Goal: Task Accomplishment & Management: Use online tool/utility

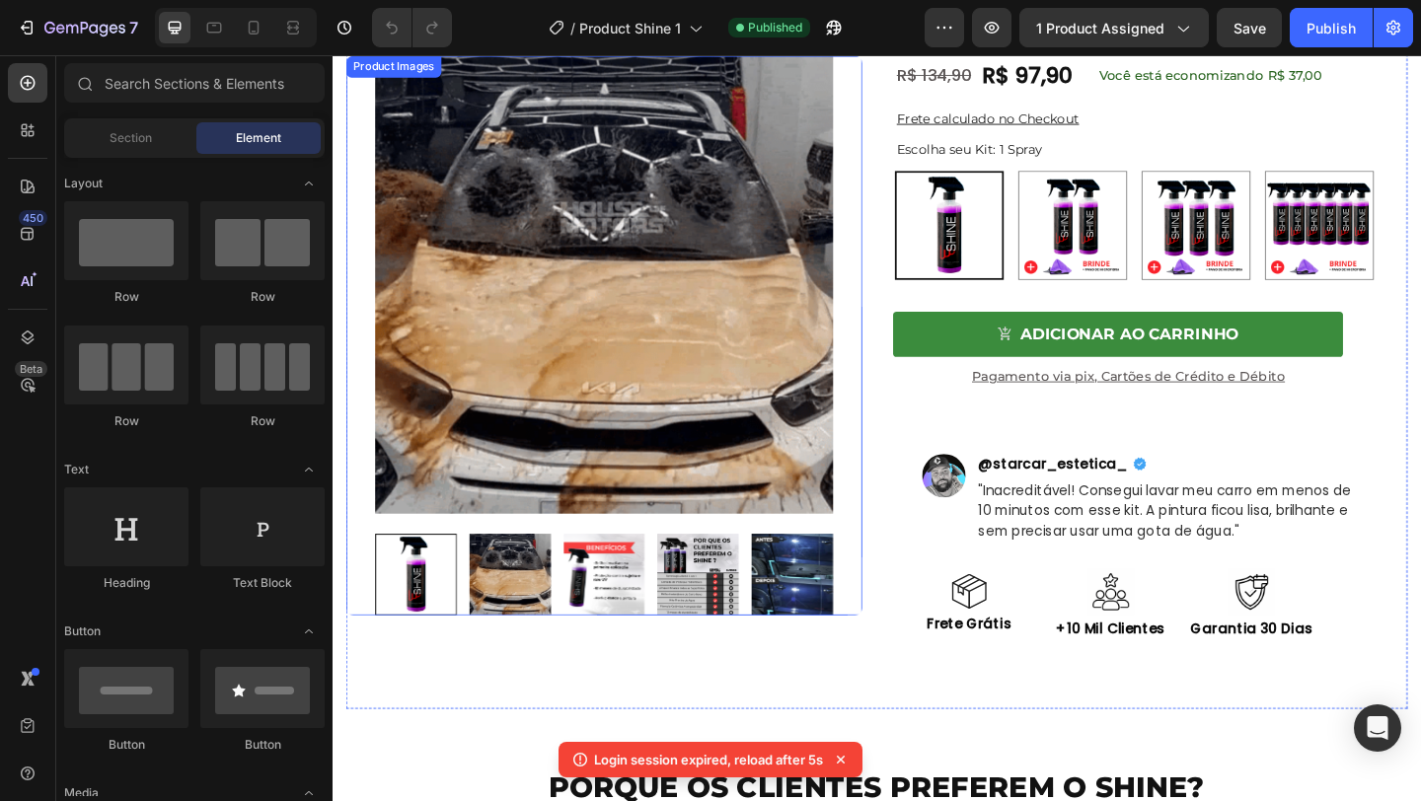
scroll to position [198, 0]
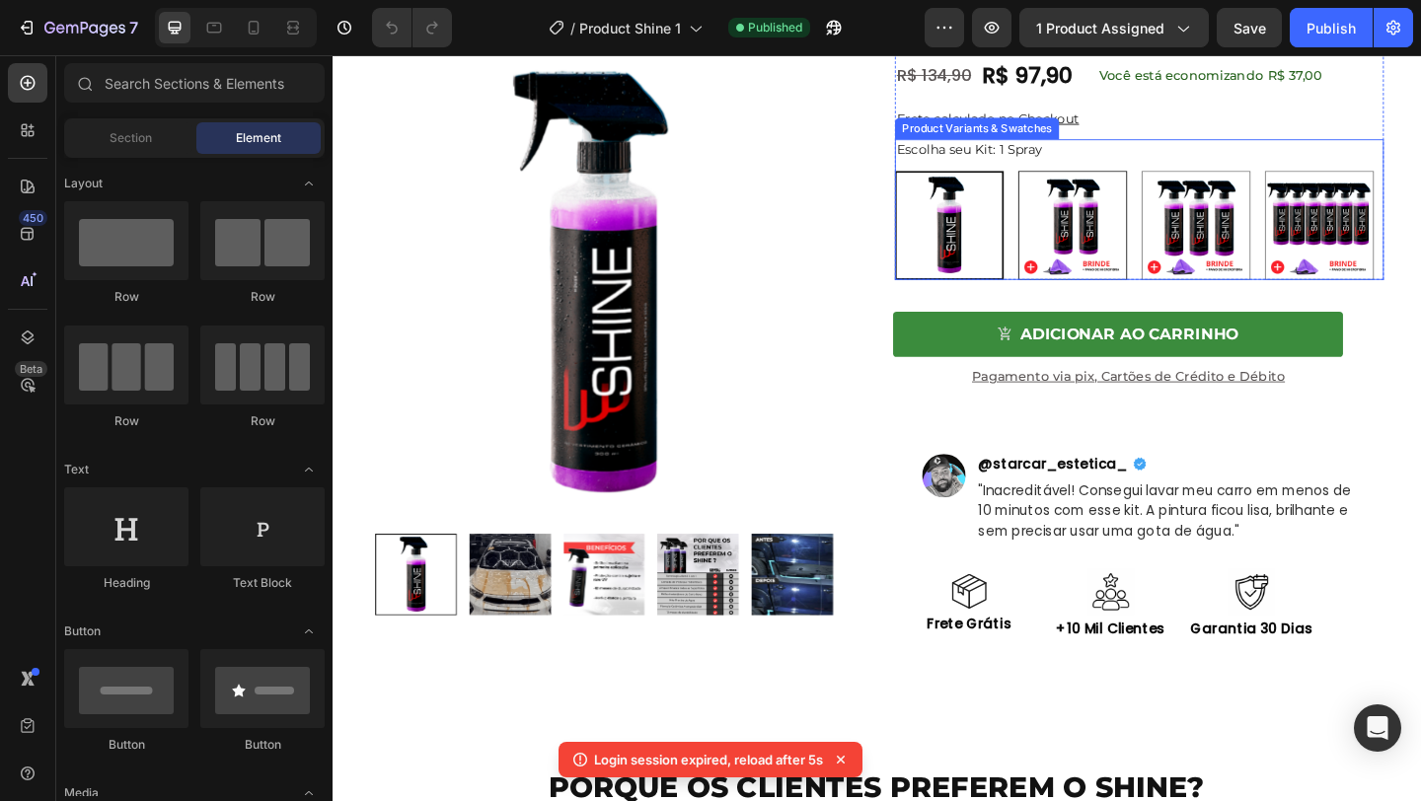
click at [1090, 230] on img at bounding box center [1138, 241] width 116 height 116
click at [1079, 182] on input "2 Sprays R$ 74 / Cada 2 Sprays R$ 74 / Cada" at bounding box center [1078, 181] width 1 height 1
radio input "true"
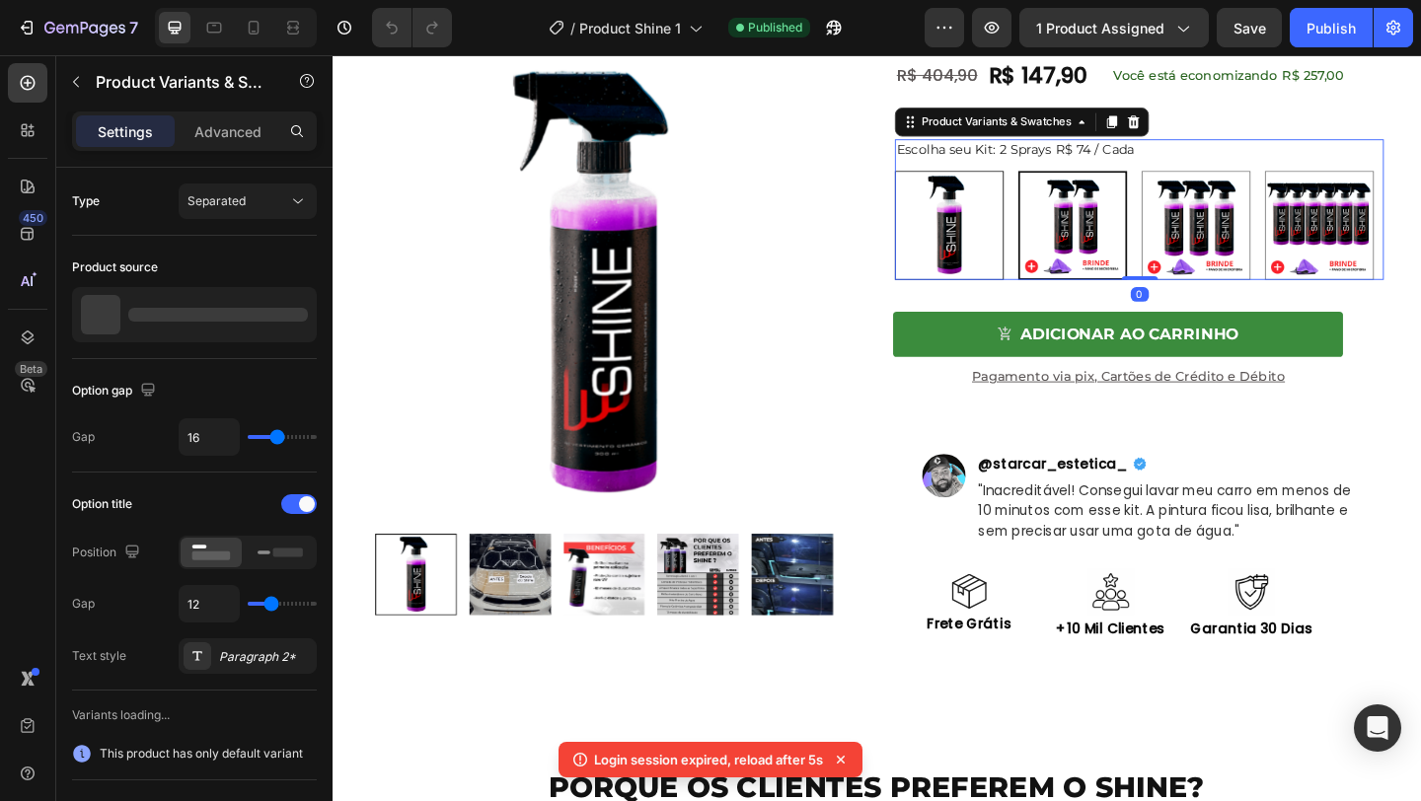
click at [945, 236] on img at bounding box center [1003, 241] width 116 height 116
click at [944, 182] on input "1 Spray 1 Spray" at bounding box center [943, 181] width 1 height 1
radio input "true"
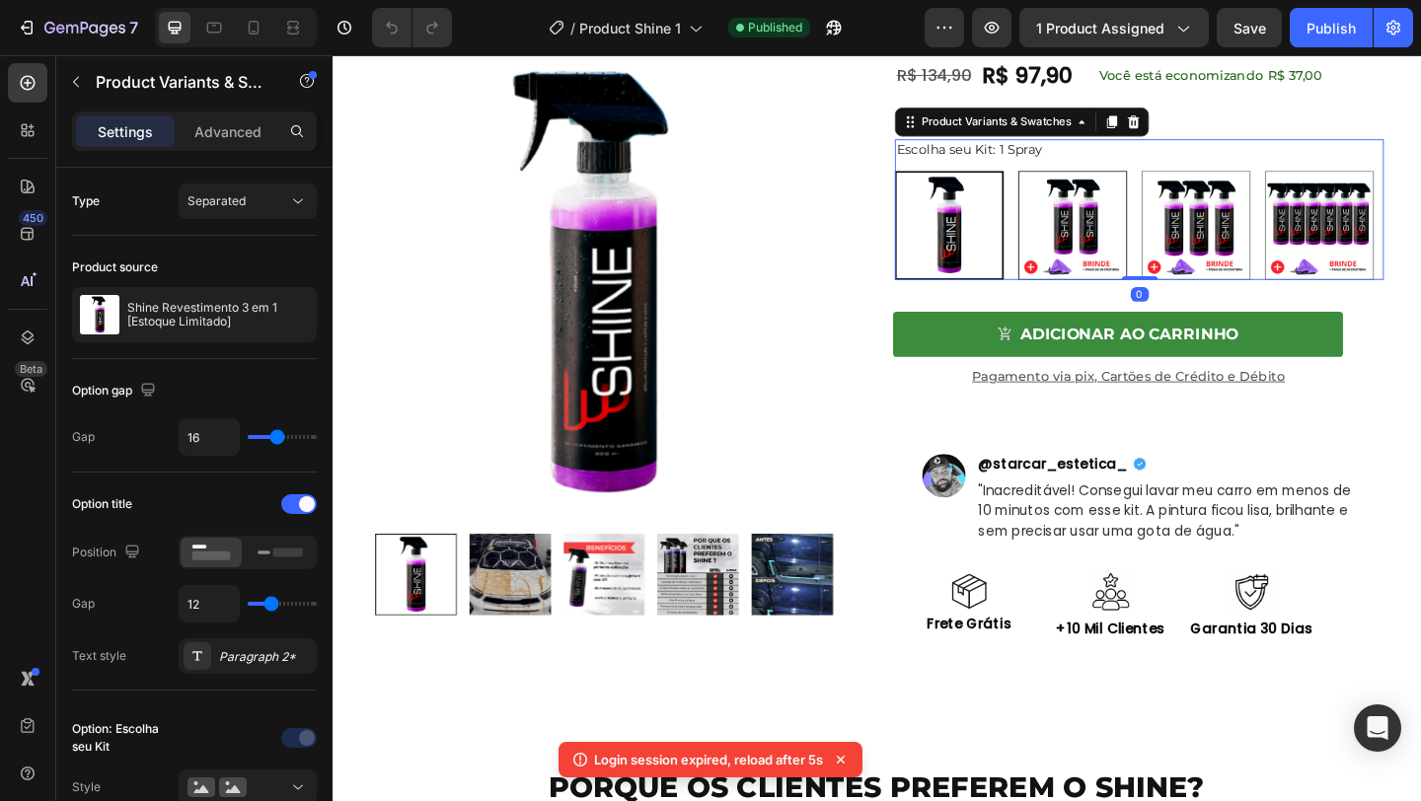
click at [1095, 223] on img at bounding box center [1138, 241] width 116 height 116
click at [1079, 182] on input "2 Sprays R$ 74 / Cada 2 Sprays R$ 74 / Cada" at bounding box center [1078, 181] width 1 height 1
radio input "true"
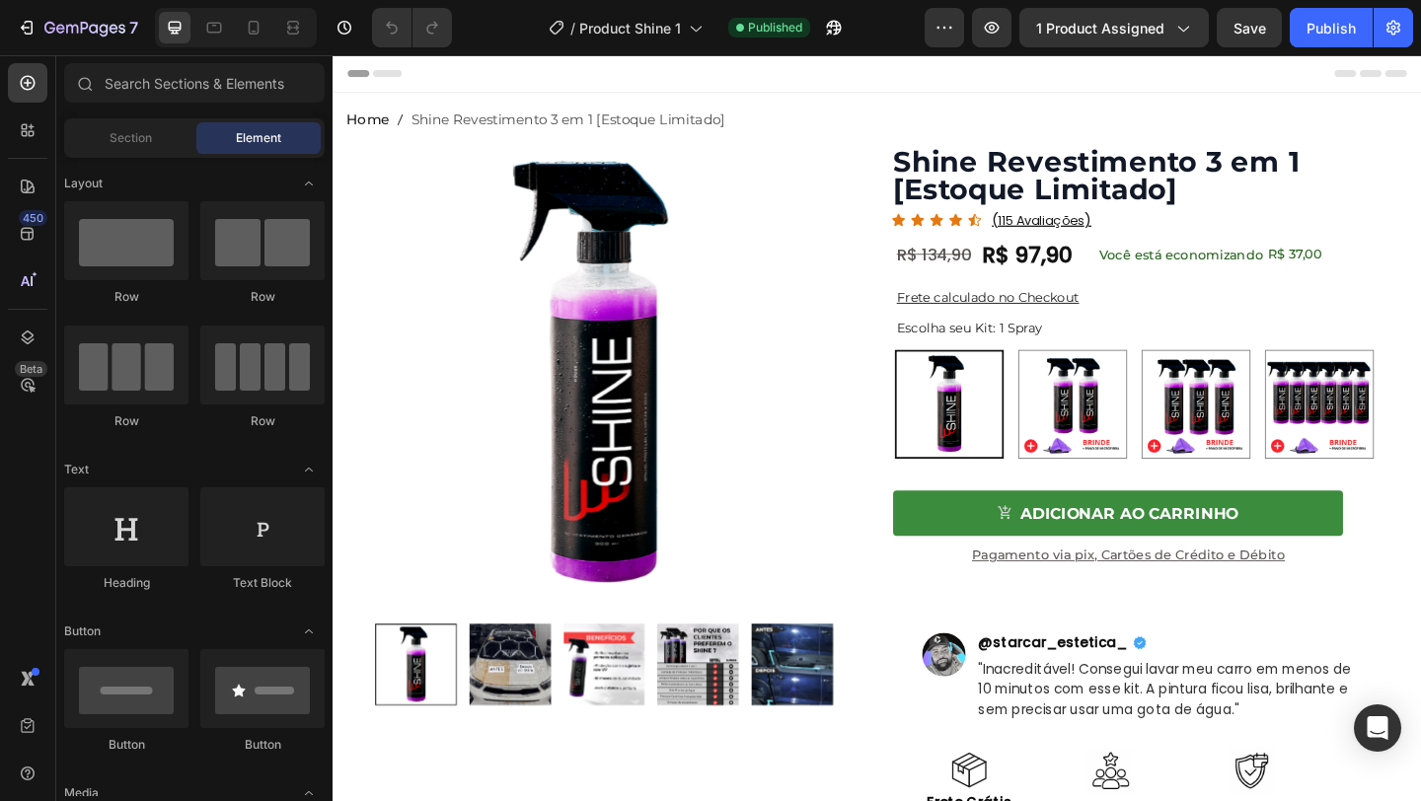
click at [248, 49] on div "7 Version history / Product Shine 1 Published Preview 1 product assigned Save P…" at bounding box center [710, 28] width 1421 height 56
click at [249, 45] on div at bounding box center [236, 27] width 162 height 39
click at [257, 28] on icon at bounding box center [254, 28] width 20 height 20
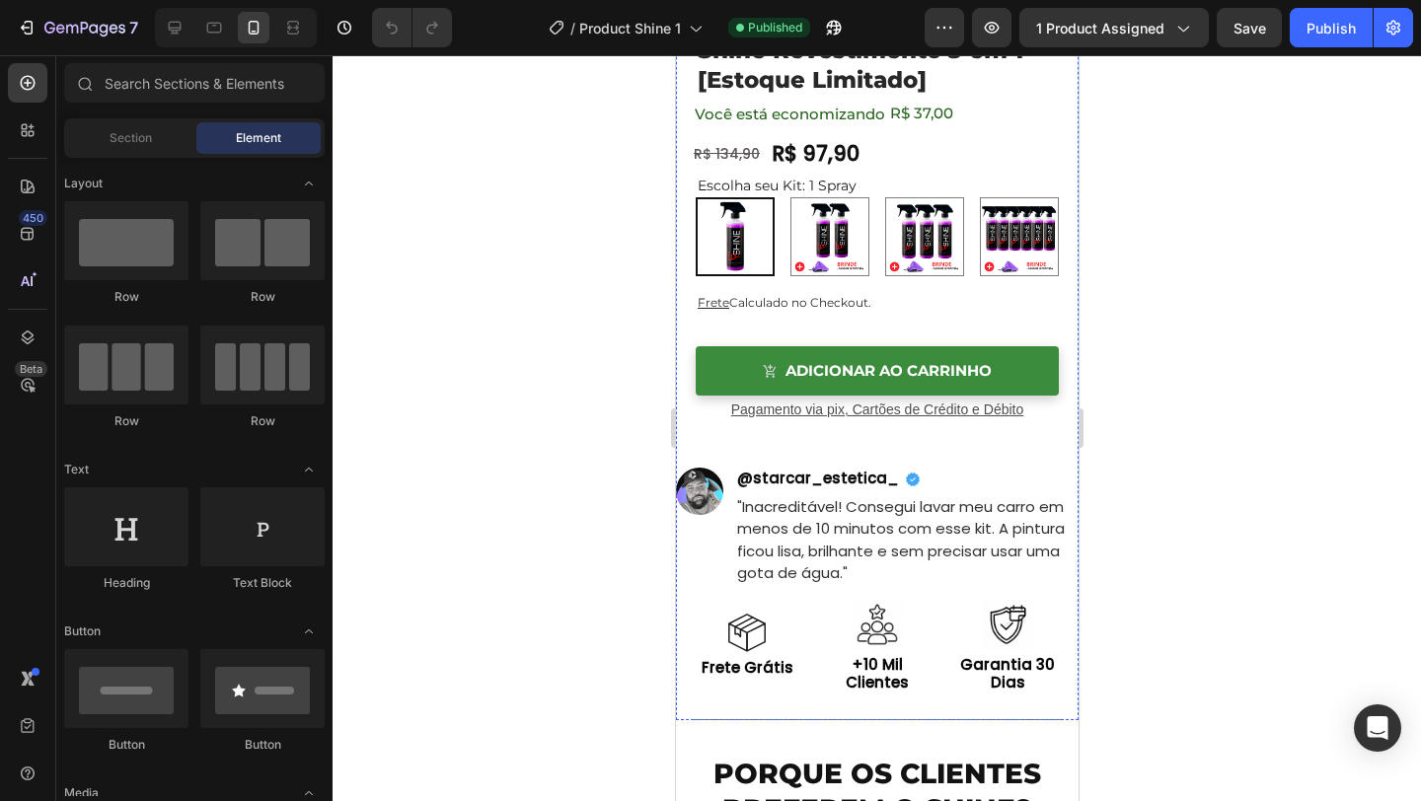
scroll to position [524, 0]
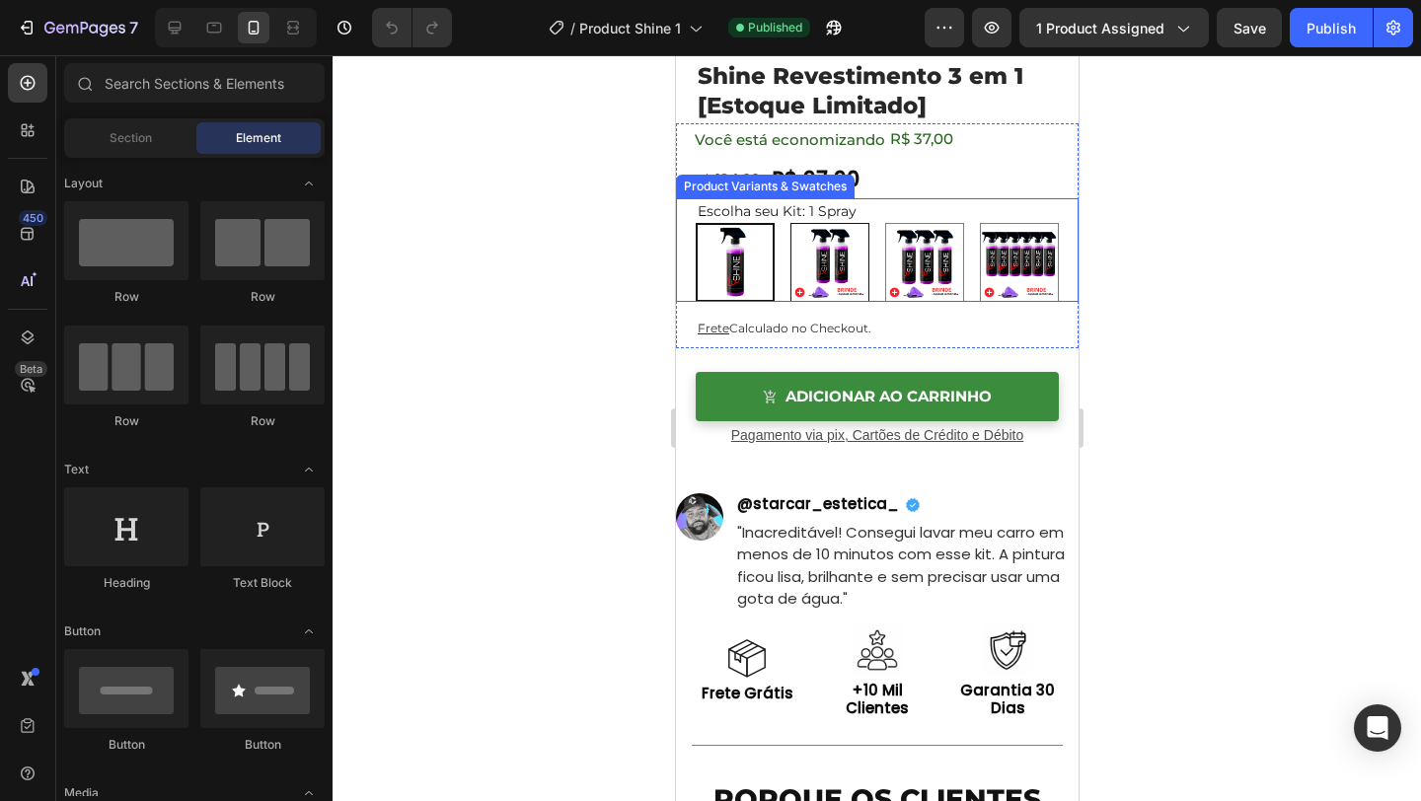
click at [816, 279] on img at bounding box center [828, 262] width 77 height 77
click at [790, 223] on input "2 Sprays R$ 74 / Cada 2 Sprays R$ 74 / Cada" at bounding box center [789, 222] width 1 height 1
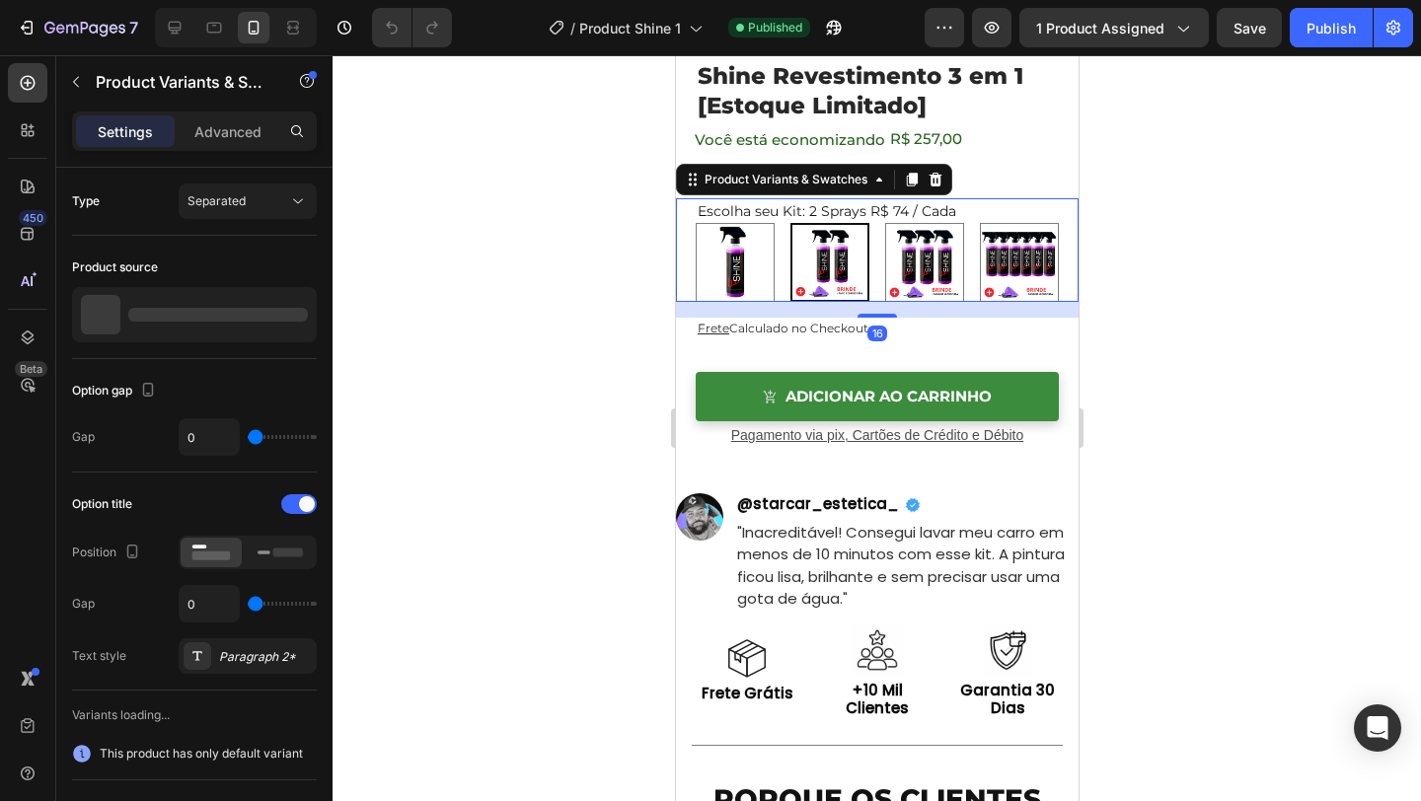
radio input "false"
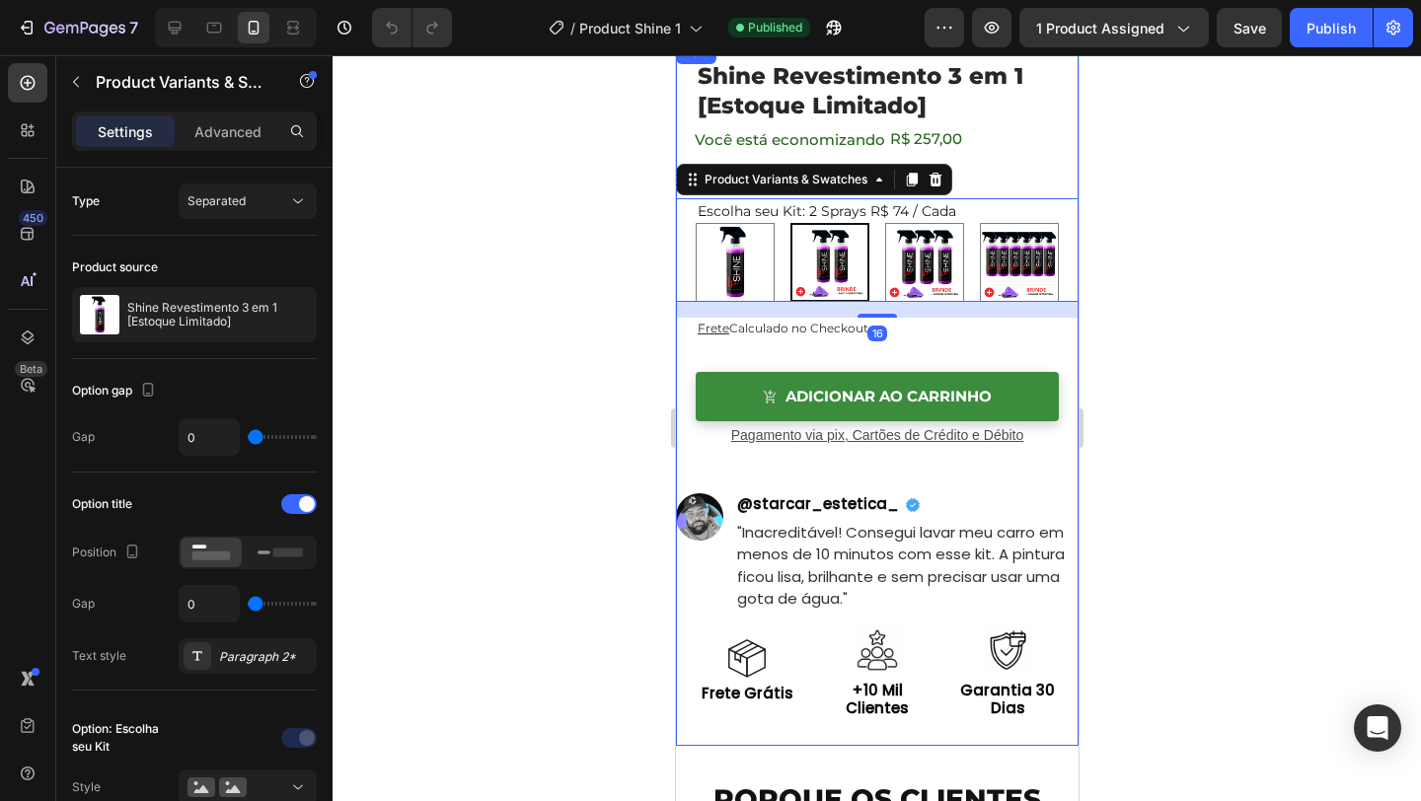
click at [962, 356] on div "Shine Revestimento 3 em 1 [Estoque Limitado] Product Title Image Image Image Im…" at bounding box center [876, 393] width 403 height 706
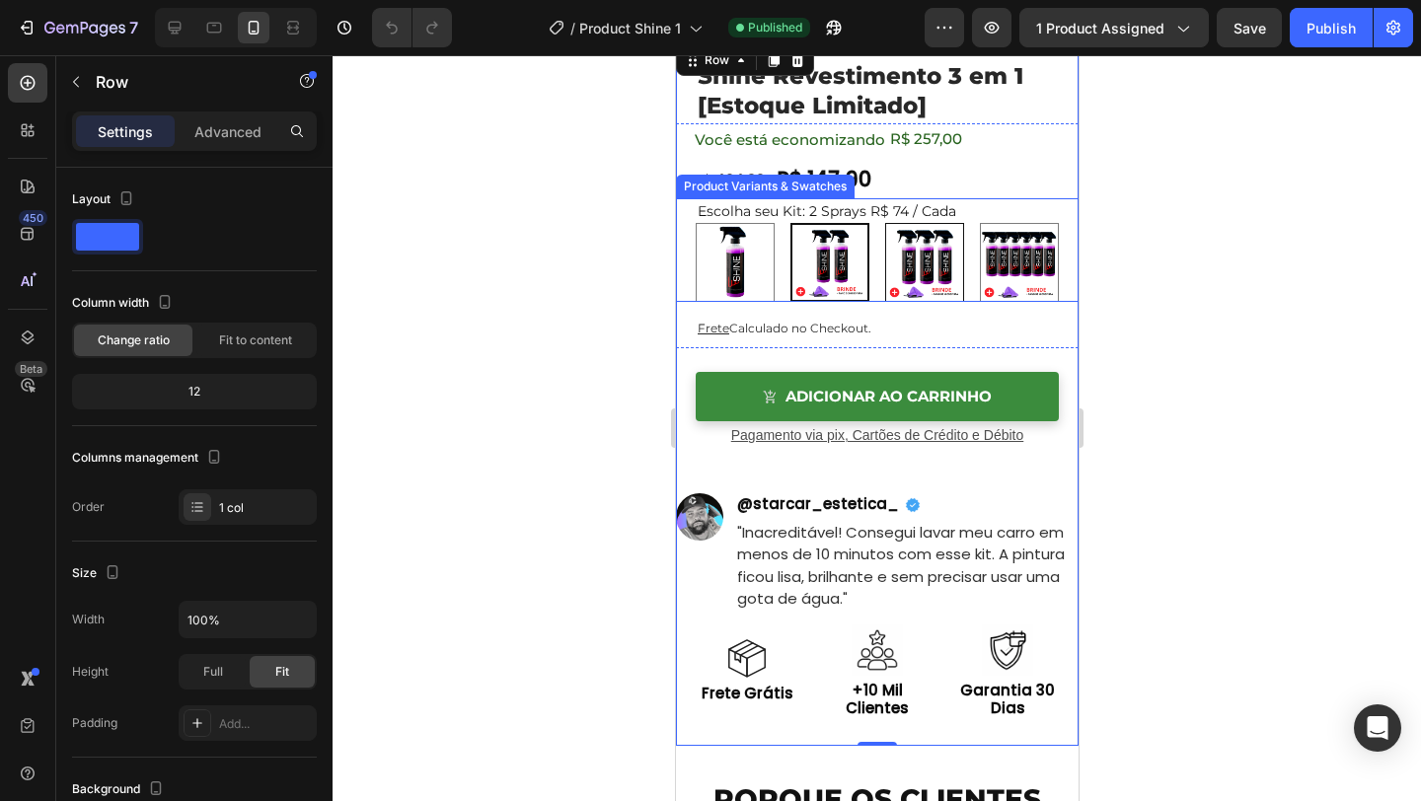
click at [939, 295] on img at bounding box center [923, 262] width 77 height 77
click at [884, 223] on input "3 Sprays R$ 65 / Cada 3 Sprays R$ 65 / Cada" at bounding box center [883, 222] width 1 height 1
radio input "false"
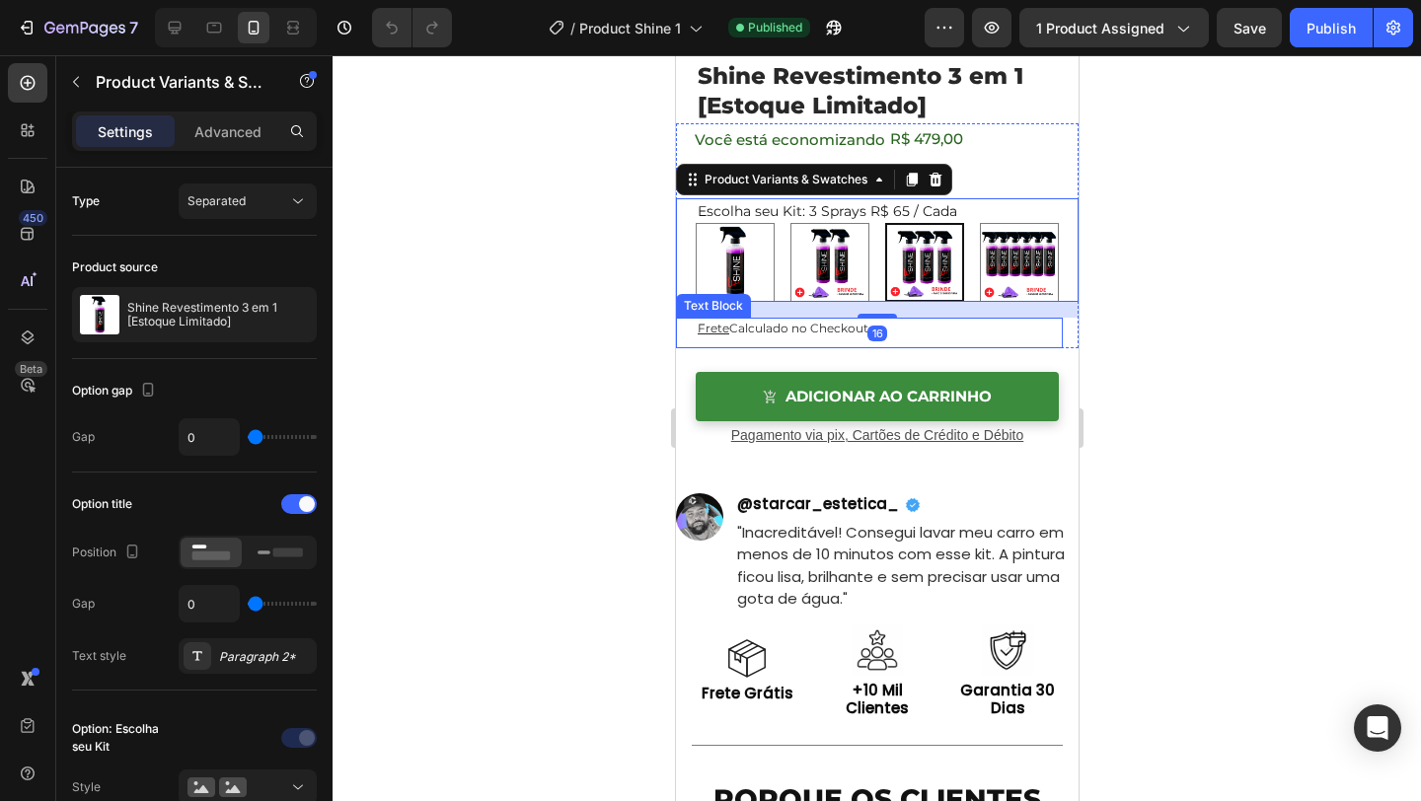
click at [941, 341] on div "Frete Calculado no Checkout. Text Block" at bounding box center [868, 334] width 387 height 32
click at [1012, 272] on img at bounding box center [1018, 262] width 77 height 77
click at [979, 223] on input "6 Sprays R$49 / Cada 6 Sprays R$49 / Cada" at bounding box center [978, 222] width 1 height 1
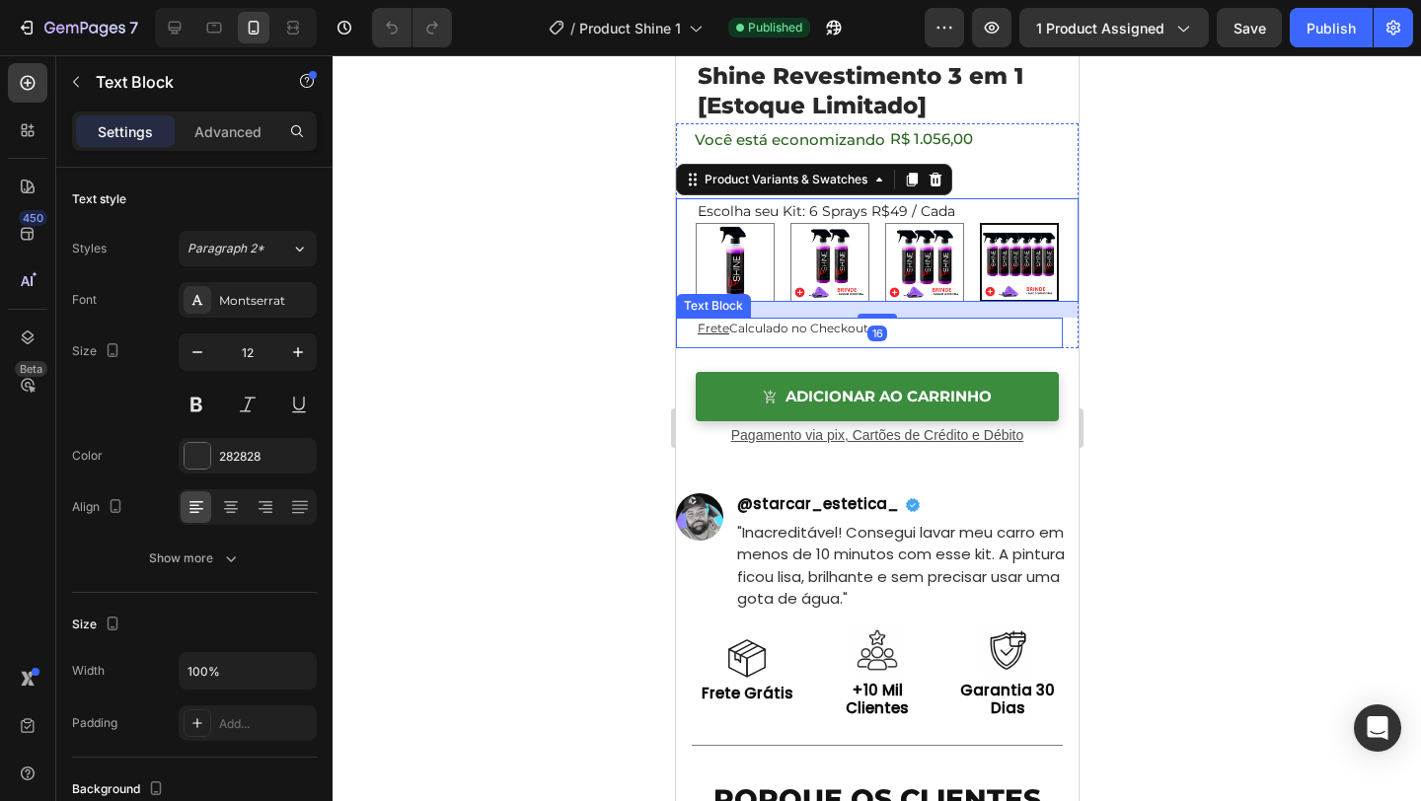
click at [977, 332] on p "Frete Calculado no Checkout." at bounding box center [878, 329] width 363 height 22
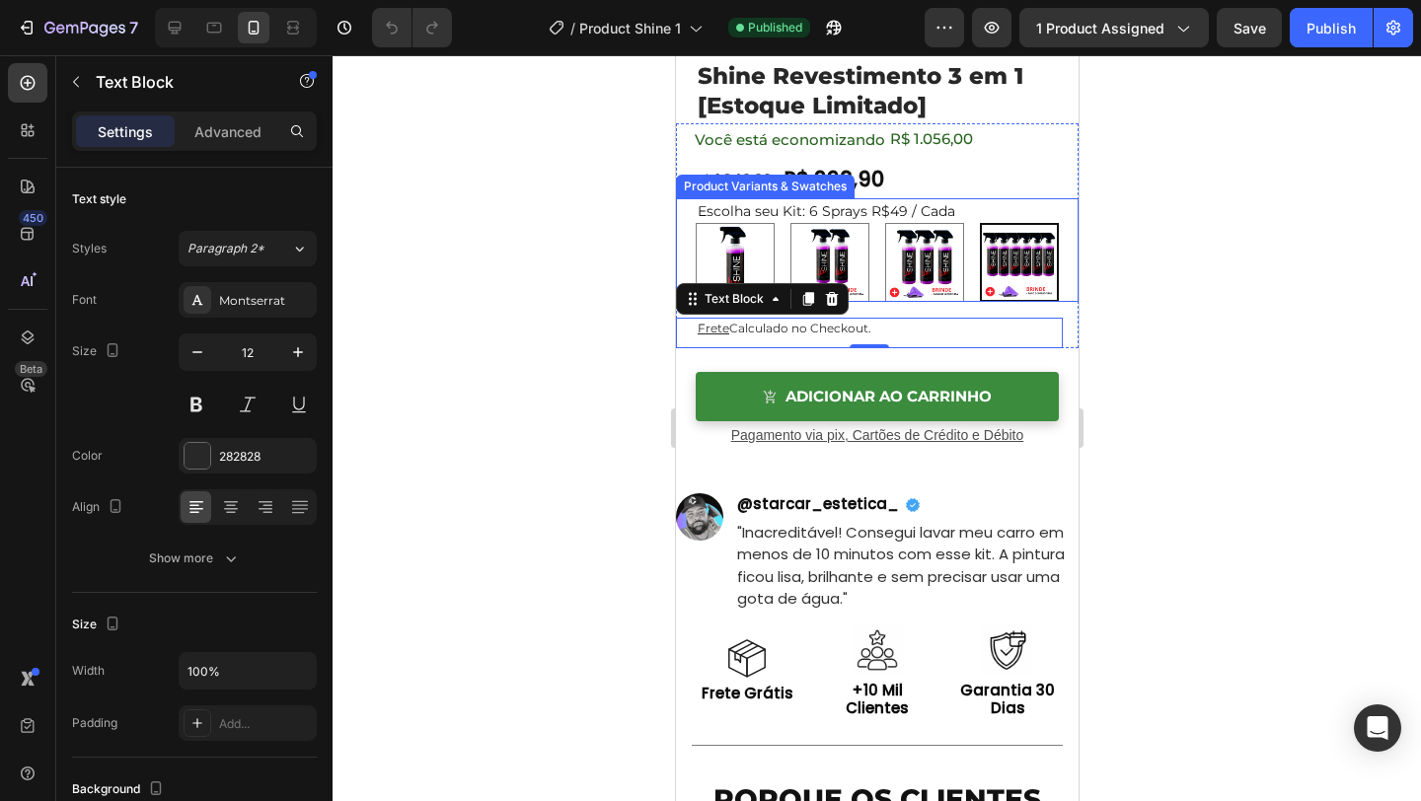
click at [689, 249] on div "Escolha seu Kit: 6 Sprays R$49 / Cada 1 Spray 1 Spray 2 Sprays R$ 74 / Cada 2 S…" at bounding box center [876, 249] width 403 height 103
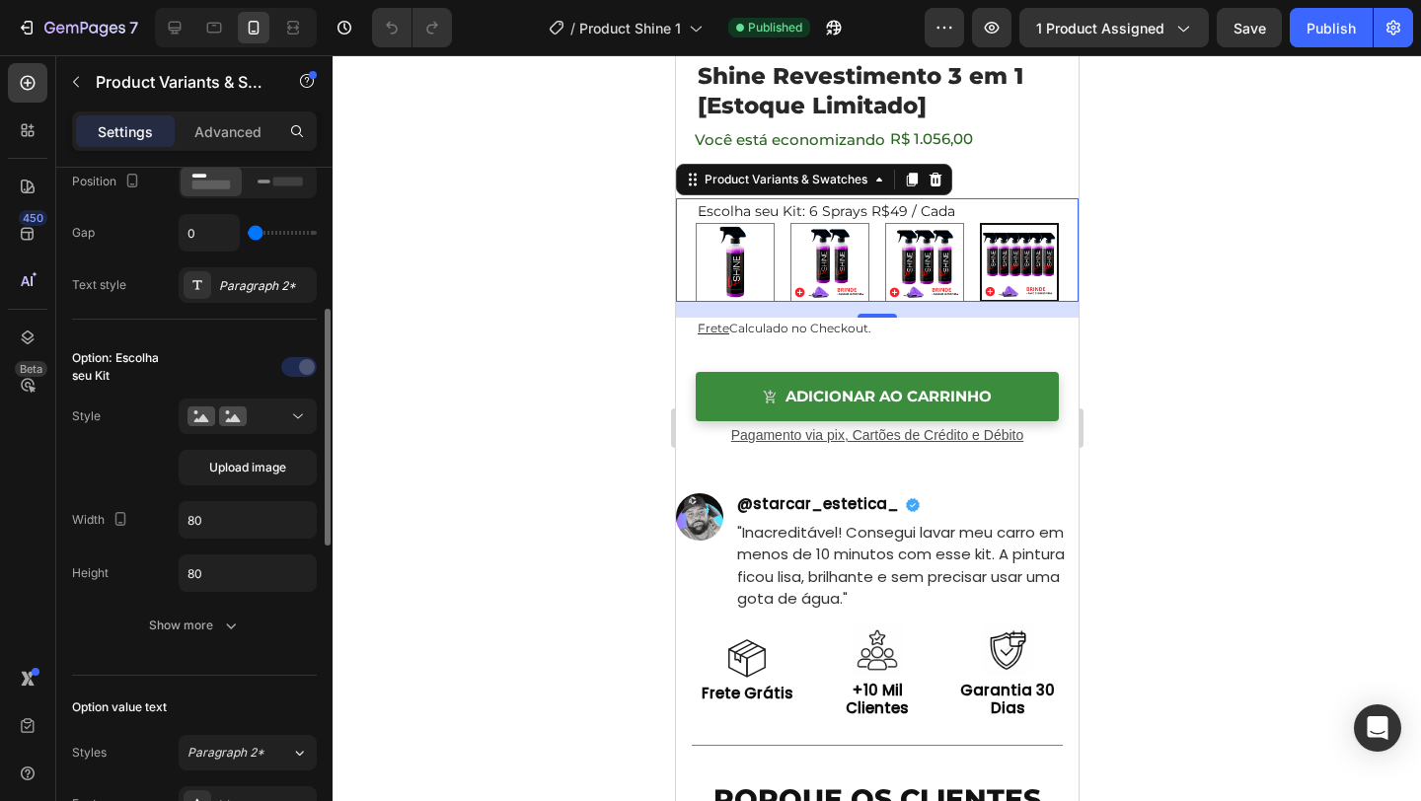
scroll to position [381, 0]
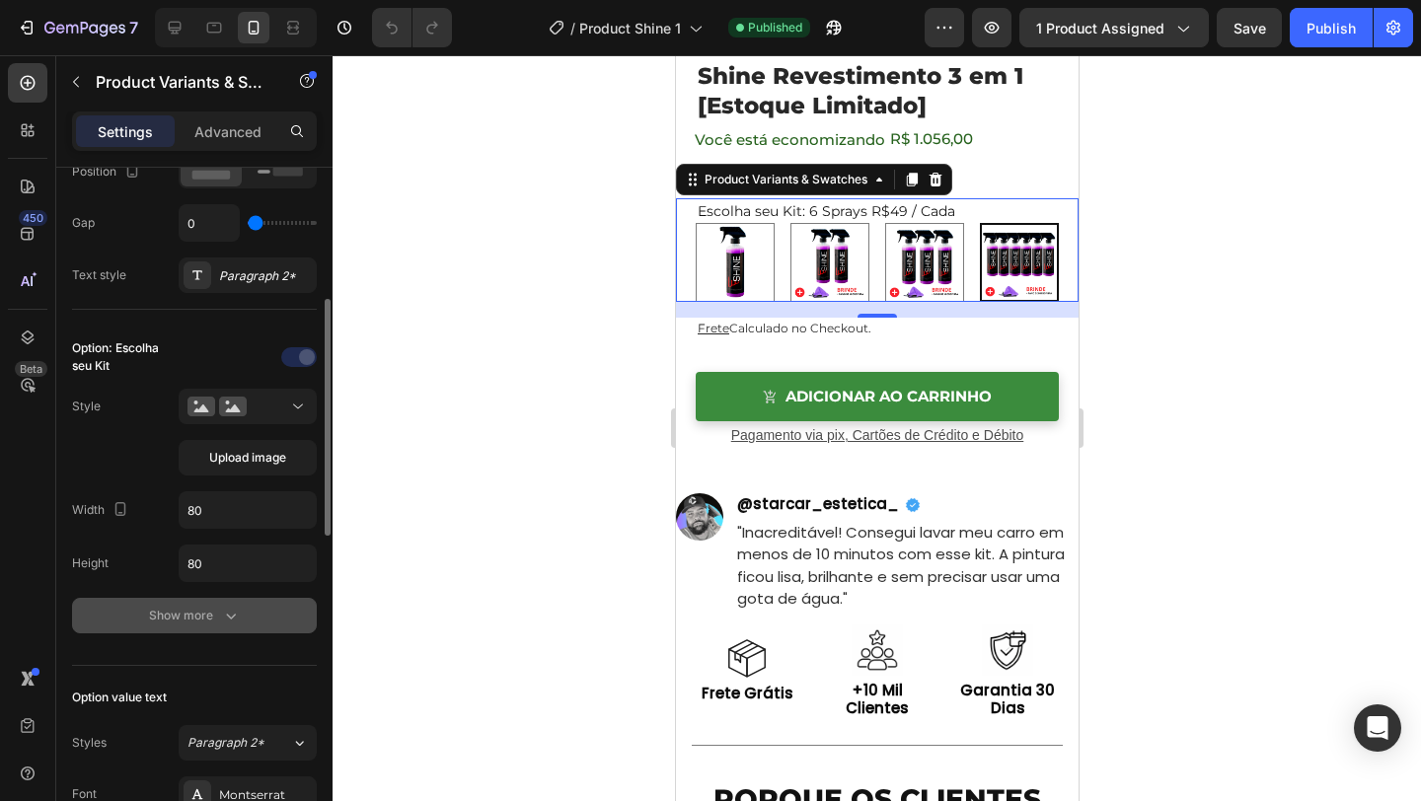
click at [217, 621] on div "Show more" at bounding box center [195, 616] width 92 height 20
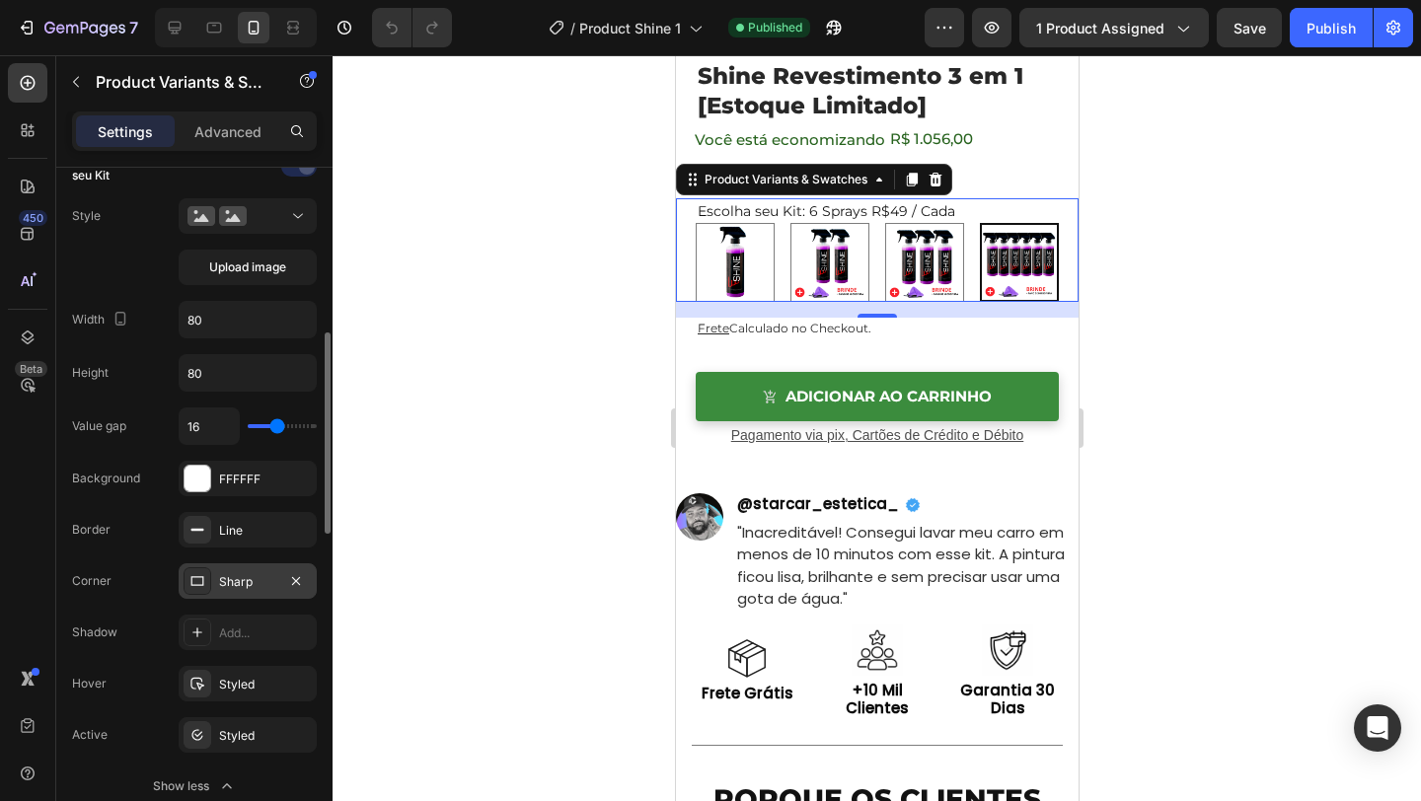
scroll to position [573, 0]
click at [277, 640] on div "Add..." at bounding box center [265, 632] width 93 height 18
radio input "true"
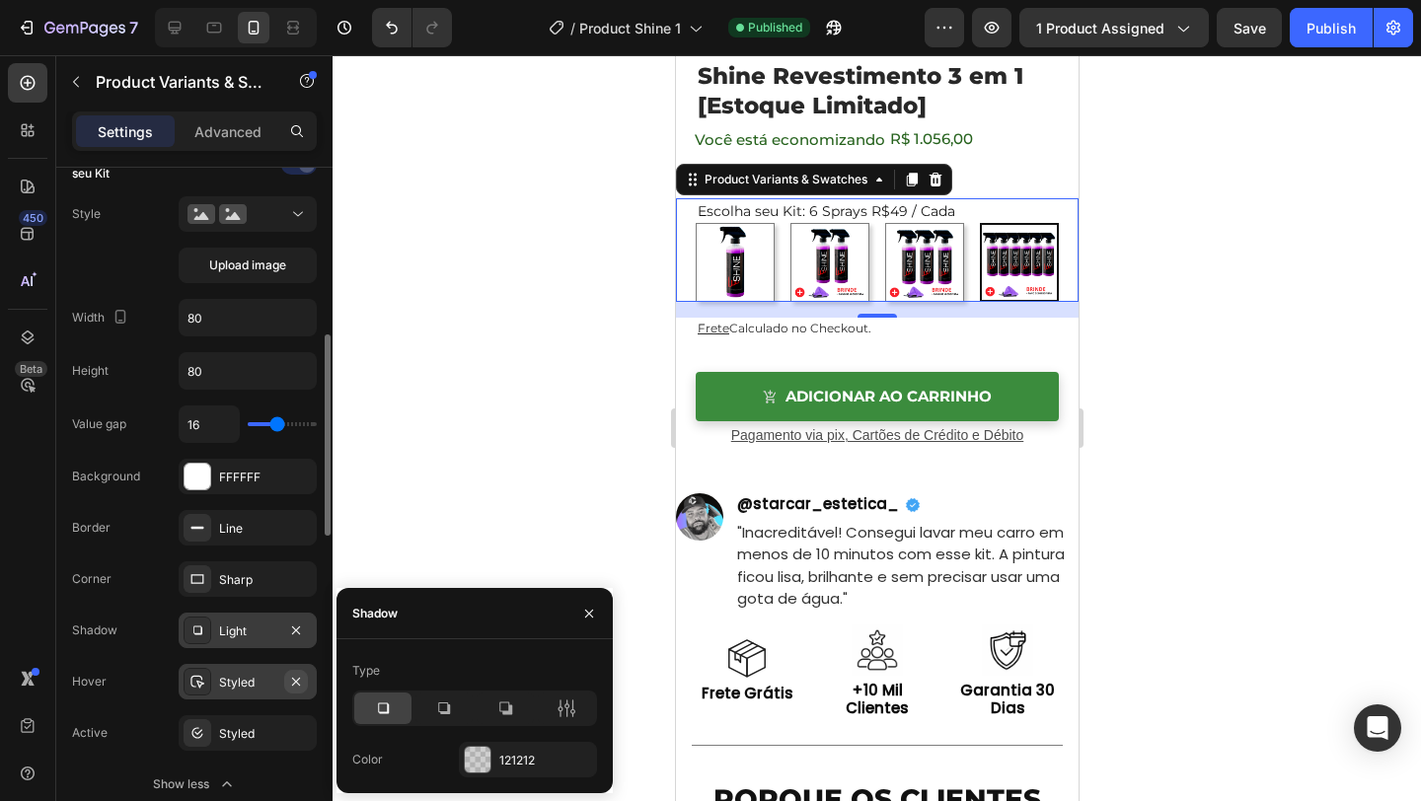
click at [294, 684] on icon "button" at bounding box center [296, 682] width 16 height 16
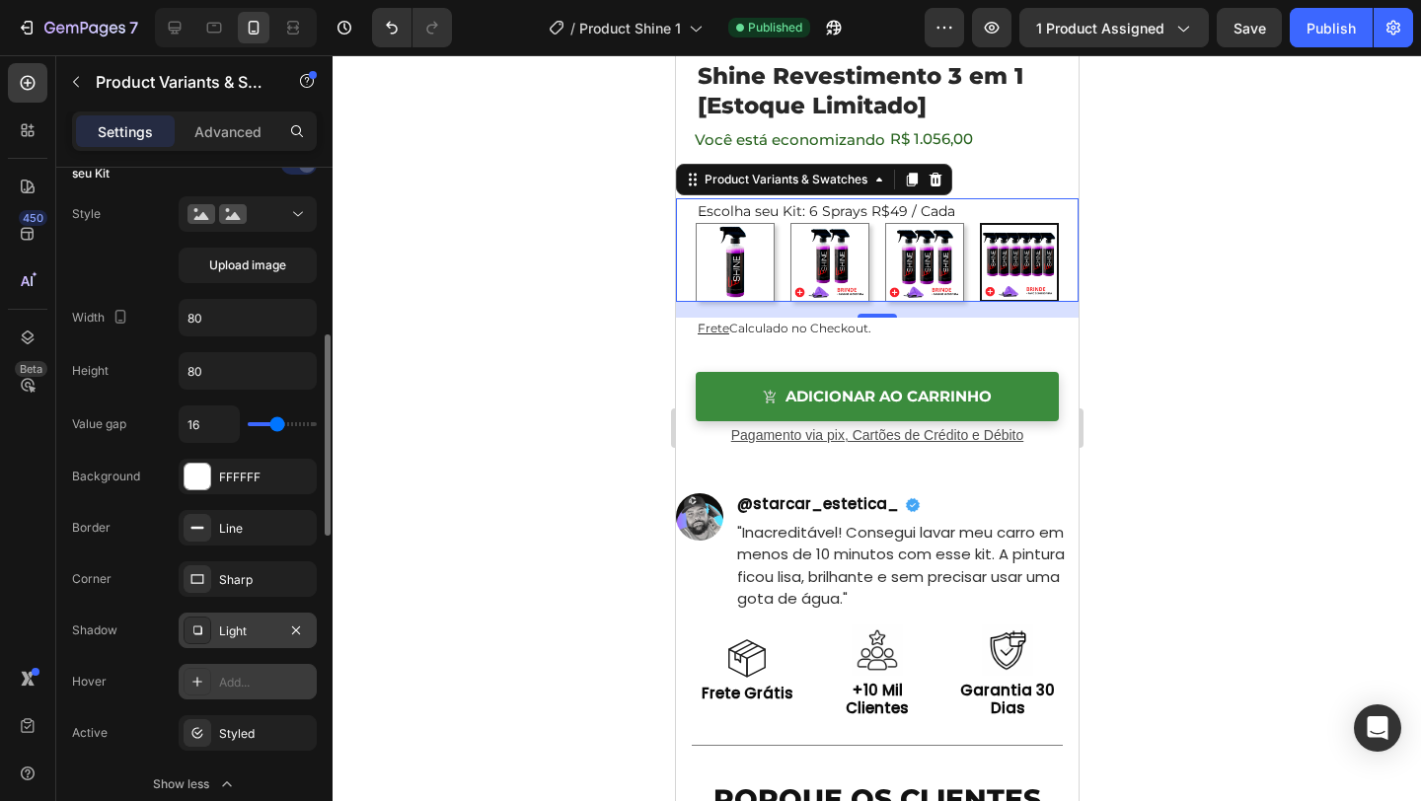
click at [966, 259] on div "1 Spray 1 Spray 2 Sprays R$ 74 / Cada 2 Sprays R$ 74 / Cada 3 Sprays R$ 65 / Ca…" at bounding box center [886, 262] width 383 height 79
click at [963, 259] on div "1 Spray 1 Spray 2 Sprays R$ 74 / Cada 2 Sprays R$ 74 / Cada 3 Sprays R$ 65 / Ca…" at bounding box center [886, 262] width 383 height 79
click at [954, 259] on img at bounding box center [923, 262] width 77 height 77
click at [884, 223] on input "3 Sprays R$ 65 / Cada 3 Sprays R$ 65 / Cada" at bounding box center [883, 222] width 1 height 1
radio input "false"
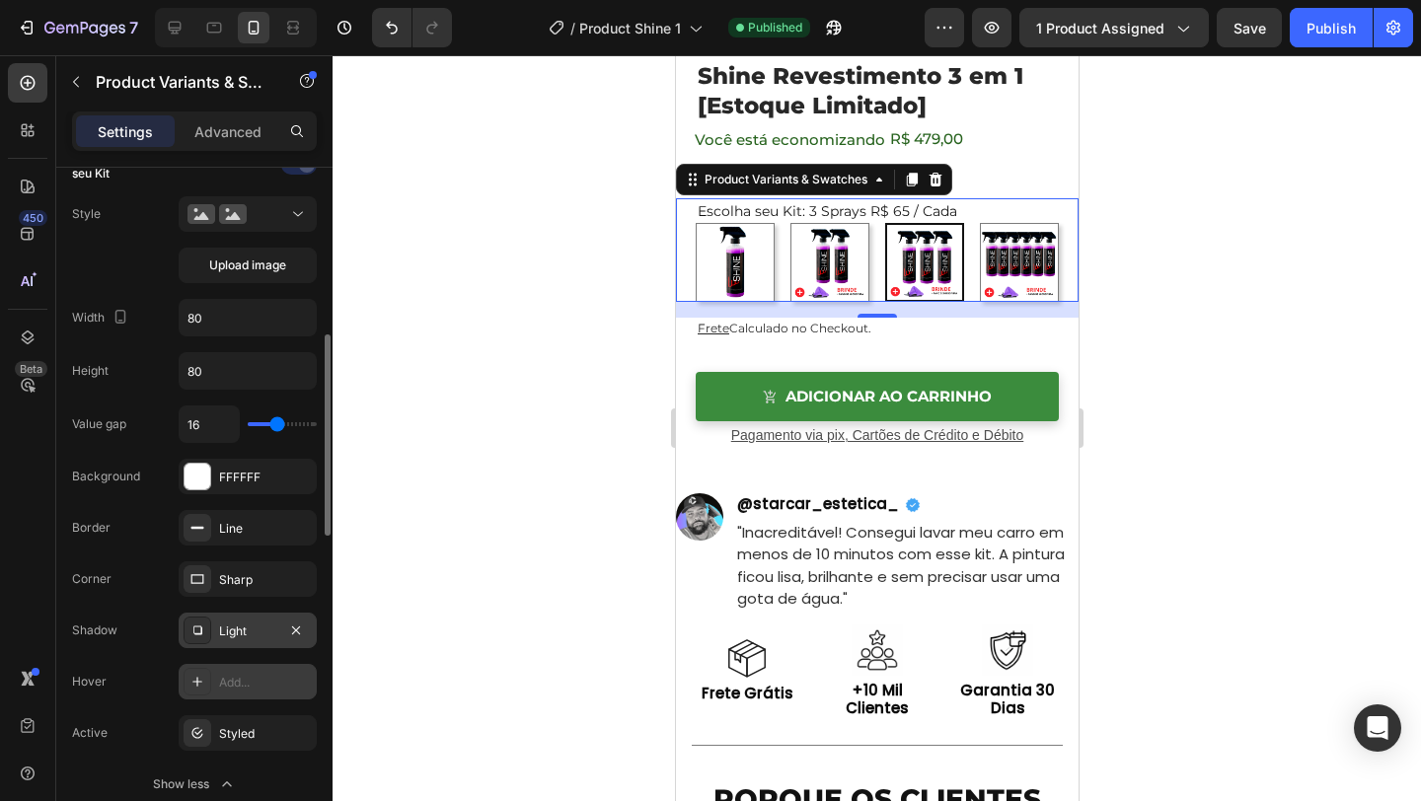
click at [990, 261] on img at bounding box center [1018, 262] width 77 height 77
click at [979, 223] on input "6 Sprays R$49 / Cada 6 Sprays R$49 / Cada" at bounding box center [978, 222] width 1 height 1
radio input "false"
click at [933, 265] on img at bounding box center [923, 262] width 77 height 77
click at [884, 223] on input "3 Sprays R$ 65 / Cada 3 Sprays R$ 65 / Cada" at bounding box center [883, 222] width 1 height 1
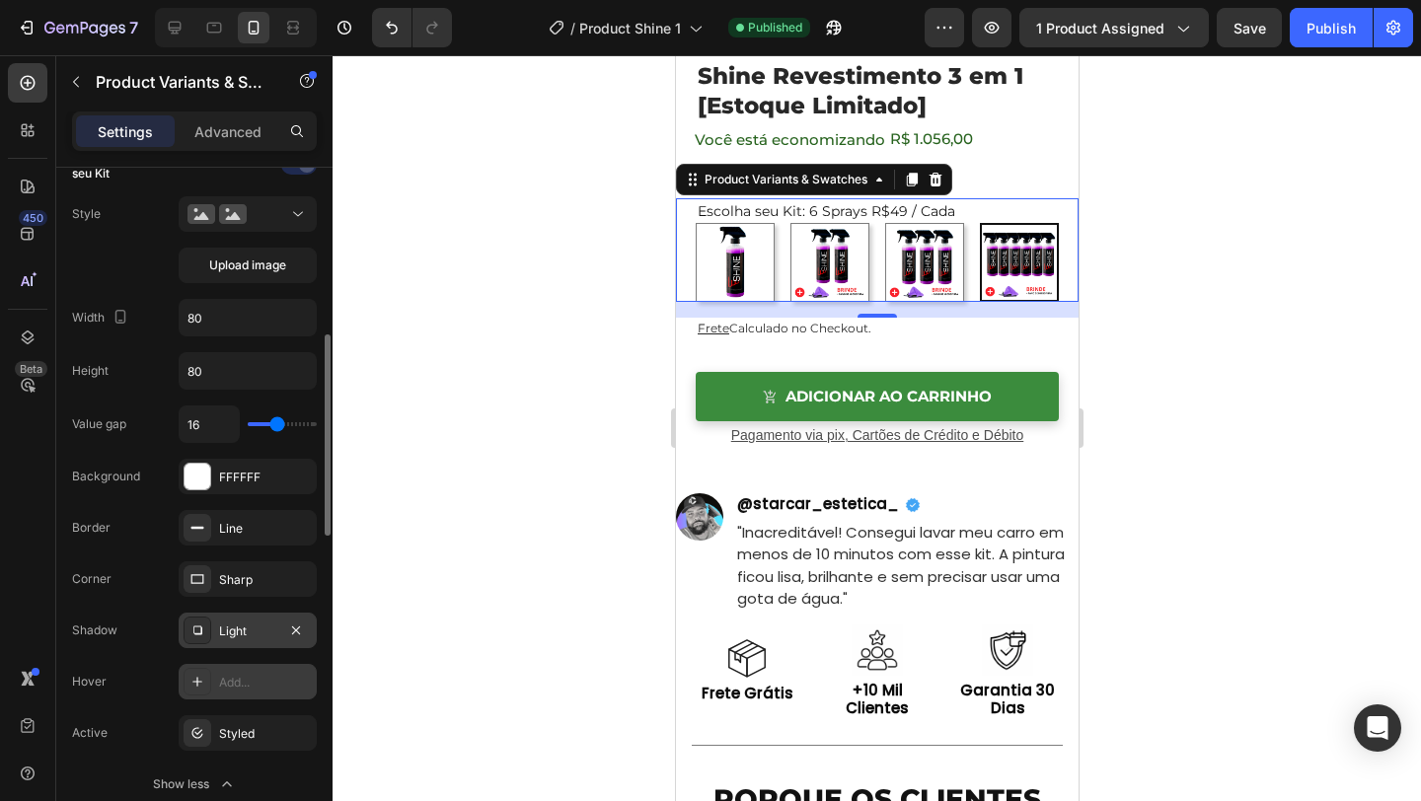
radio input "false"
click at [998, 260] on img at bounding box center [1018, 262] width 77 height 77
click at [979, 223] on input "6 Sprays R$49 / Cada 6 Sprays R$49 / Cada" at bounding box center [978, 222] width 1 height 1
click at [235, 664] on div "Add..." at bounding box center [248, 682] width 138 height 36
radio input "true"
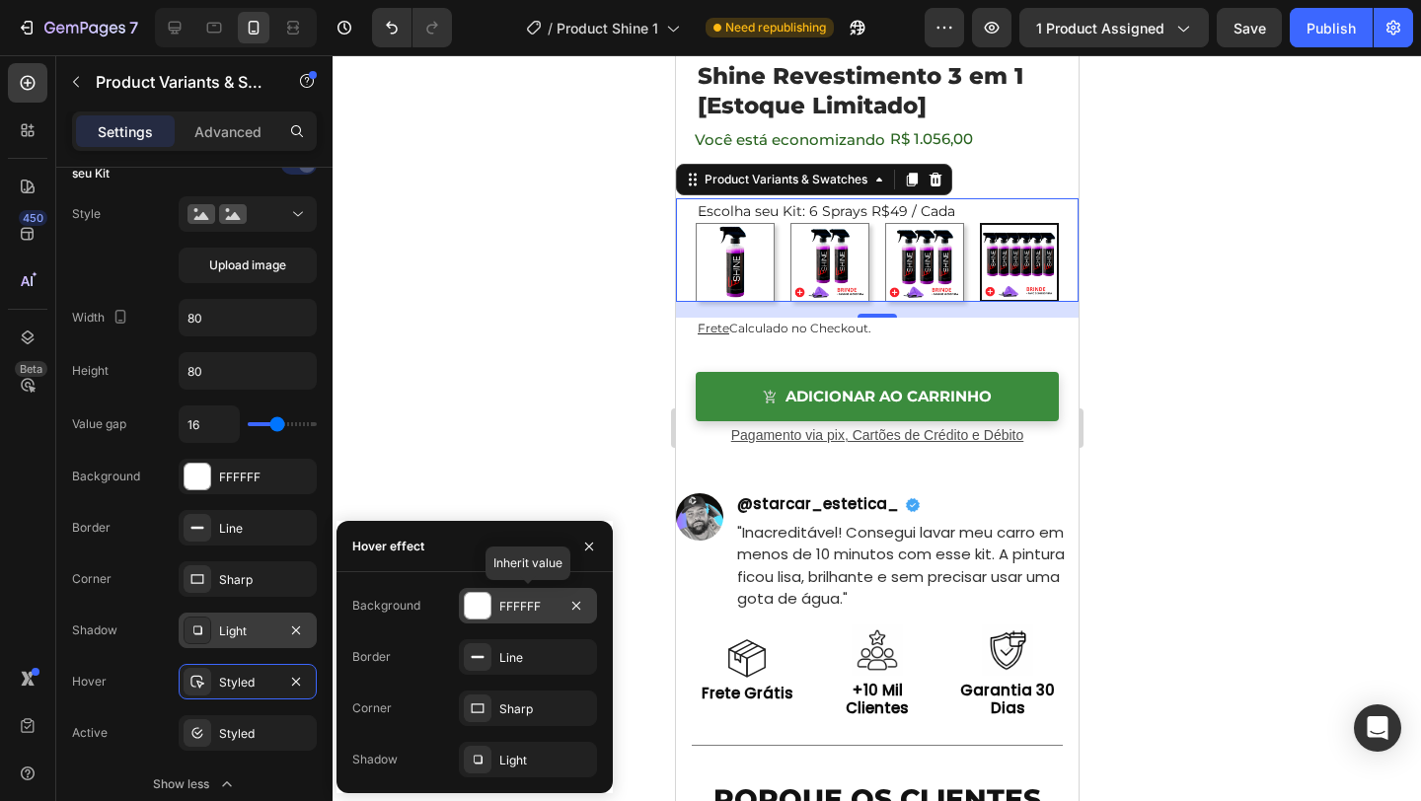
click at [481, 610] on div at bounding box center [478, 606] width 26 height 26
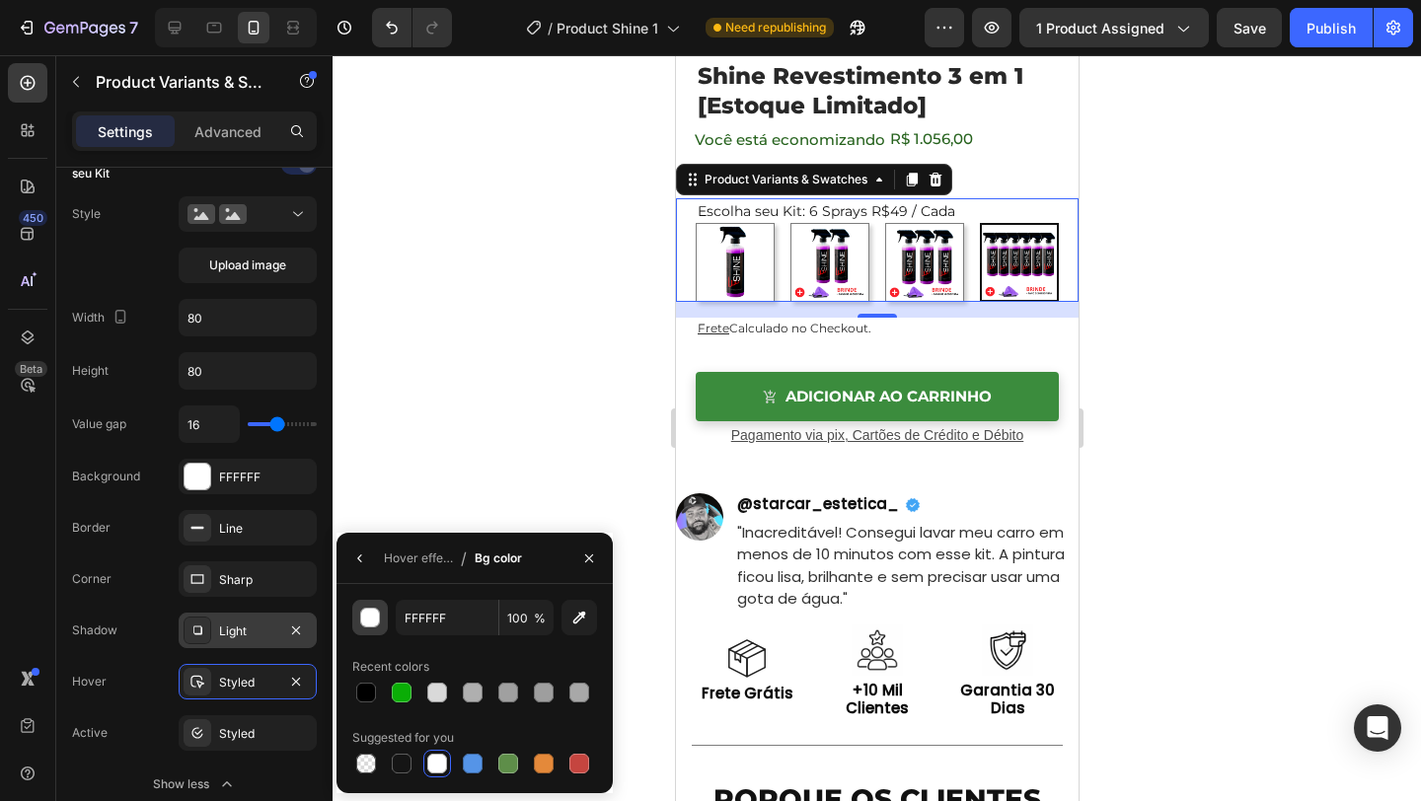
click at [368, 618] on div "button" at bounding box center [371, 619] width 20 height 20
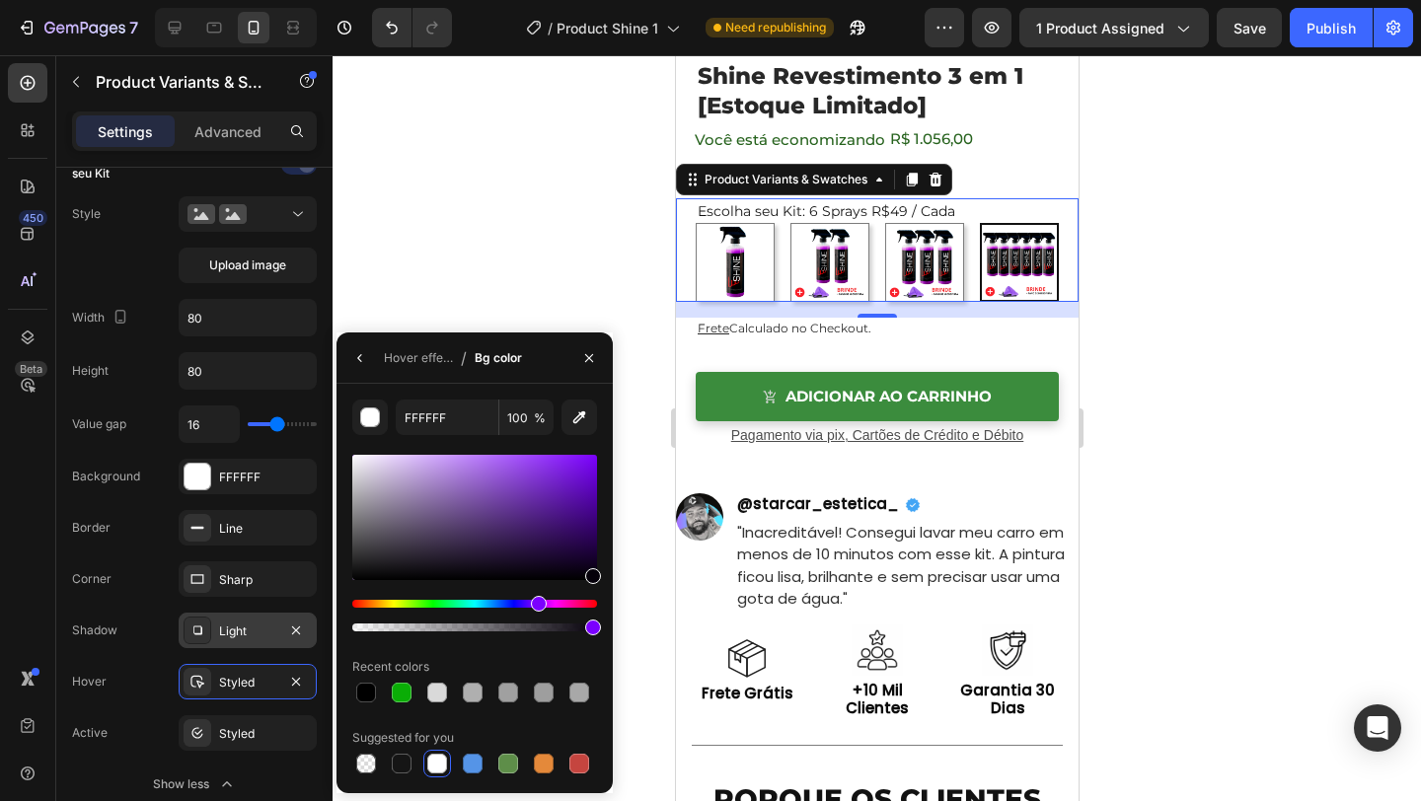
drag, startPoint x: 522, startPoint y: 604, endPoint x: 536, endPoint y: 606, distance: 14.0
click at [536, 606] on div "Hue" at bounding box center [539, 604] width 16 height 16
drag, startPoint x: 572, startPoint y: 529, endPoint x: 644, endPoint y: 439, distance: 115.1
click at [644, 0] on div "7 Version history / Product Shine 1 Need republishing Preview 1 product assigne…" at bounding box center [710, 0] width 1421 height 0
type input "7B00FF"
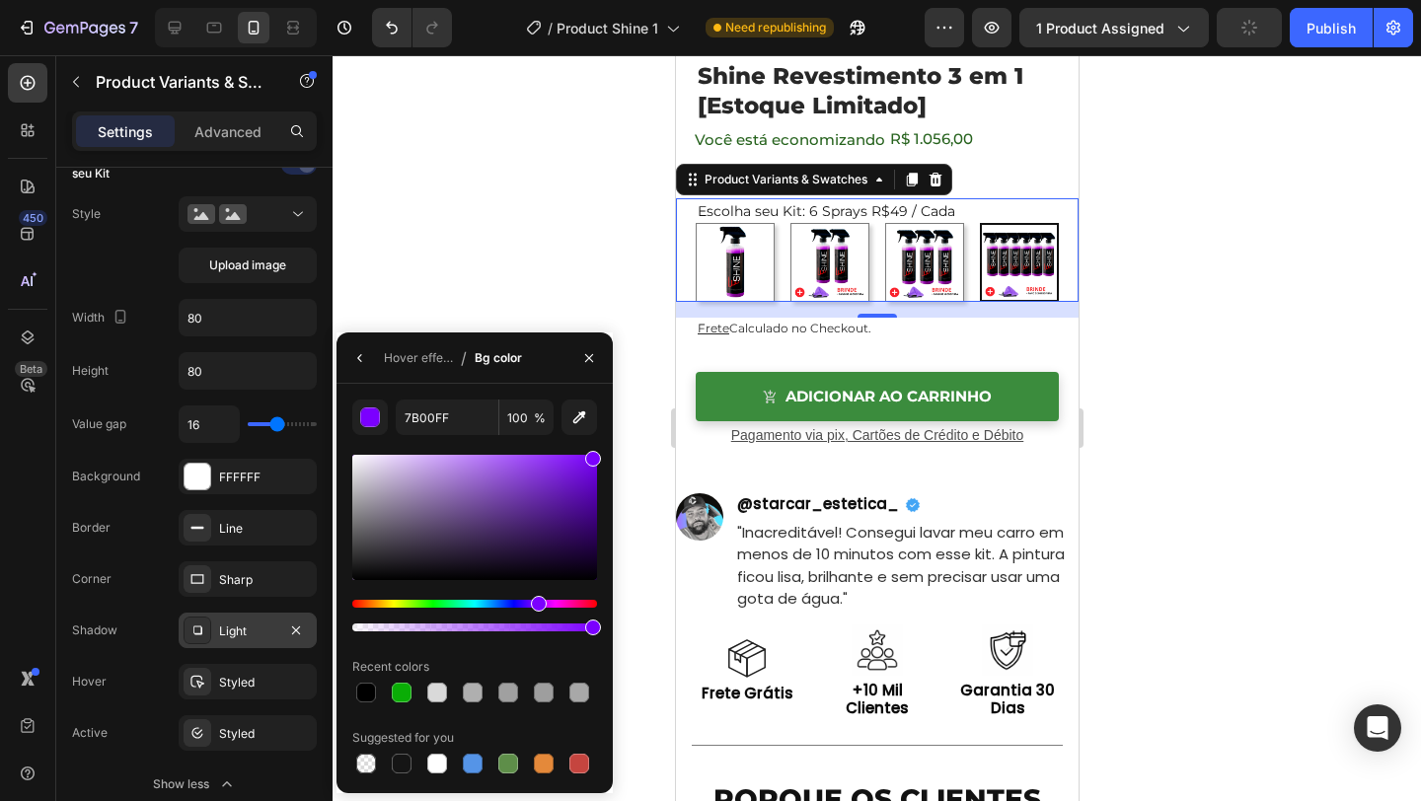
click at [643, 439] on div at bounding box center [877, 428] width 1089 height 746
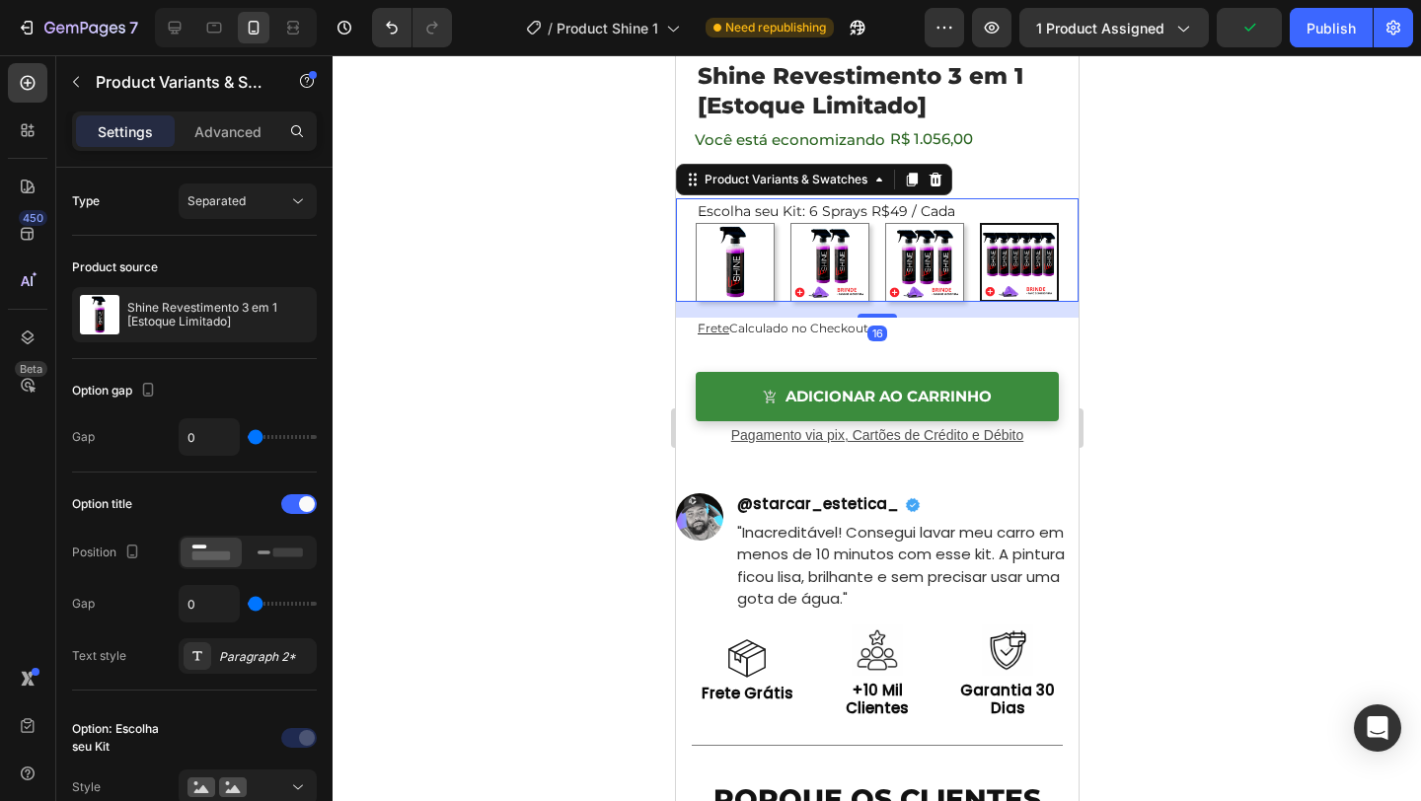
click at [933, 294] on img at bounding box center [923, 262] width 77 height 77
click at [884, 223] on input "3 Sprays R$ 65 / Cada 3 Sprays R$ 65 / Cada" at bounding box center [883, 222] width 1 height 1
radio input "false"
click at [1008, 277] on img at bounding box center [1018, 262] width 77 height 77
click at [979, 223] on input "6 Sprays R$49 / Cada 6 Sprays R$49 / Cada" at bounding box center [978, 222] width 1 height 1
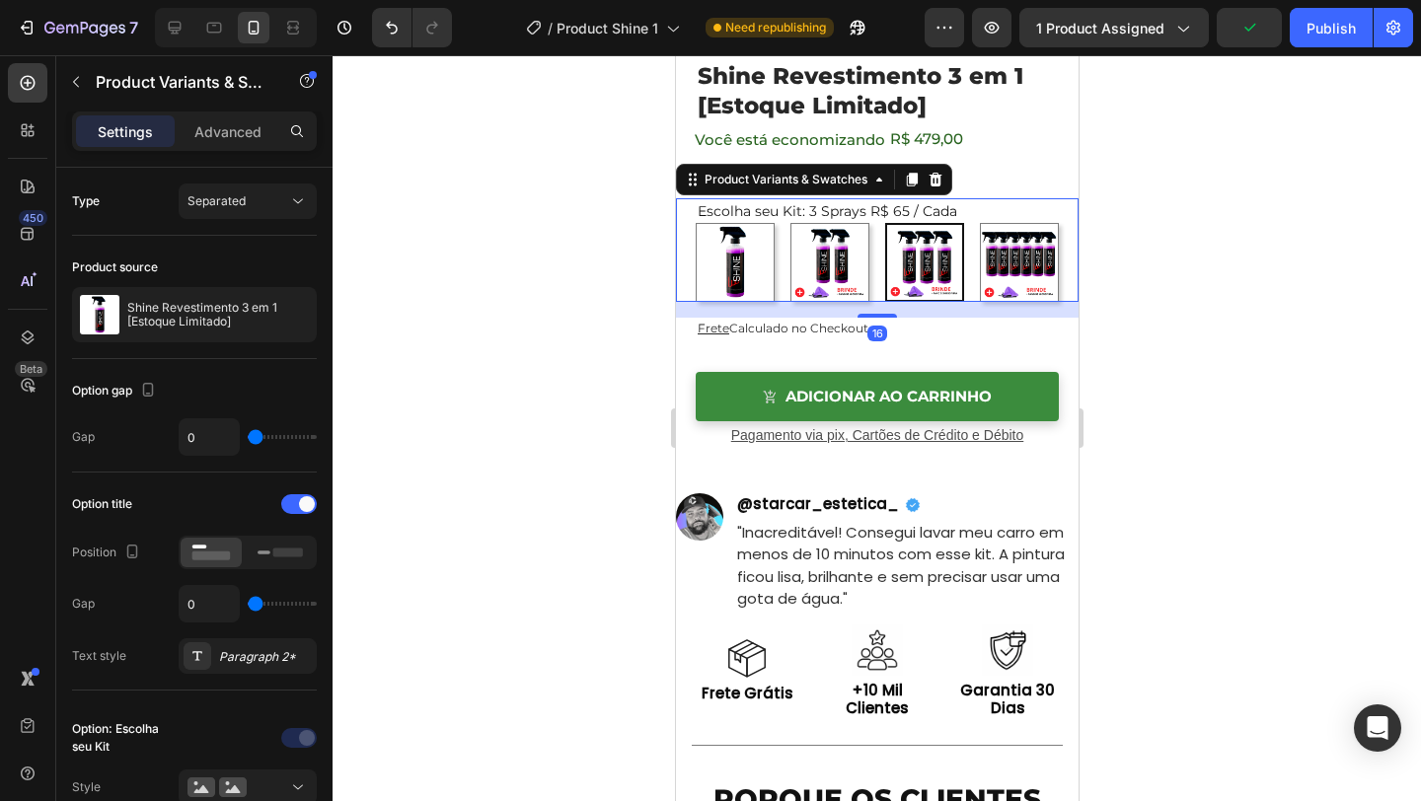
radio input "false"
click at [928, 284] on img at bounding box center [923, 262] width 77 height 77
click at [884, 223] on input "3 Sprays R$ 65 / Cada 3 Sprays R$ 65 / Cada" at bounding box center [883, 222] width 1 height 1
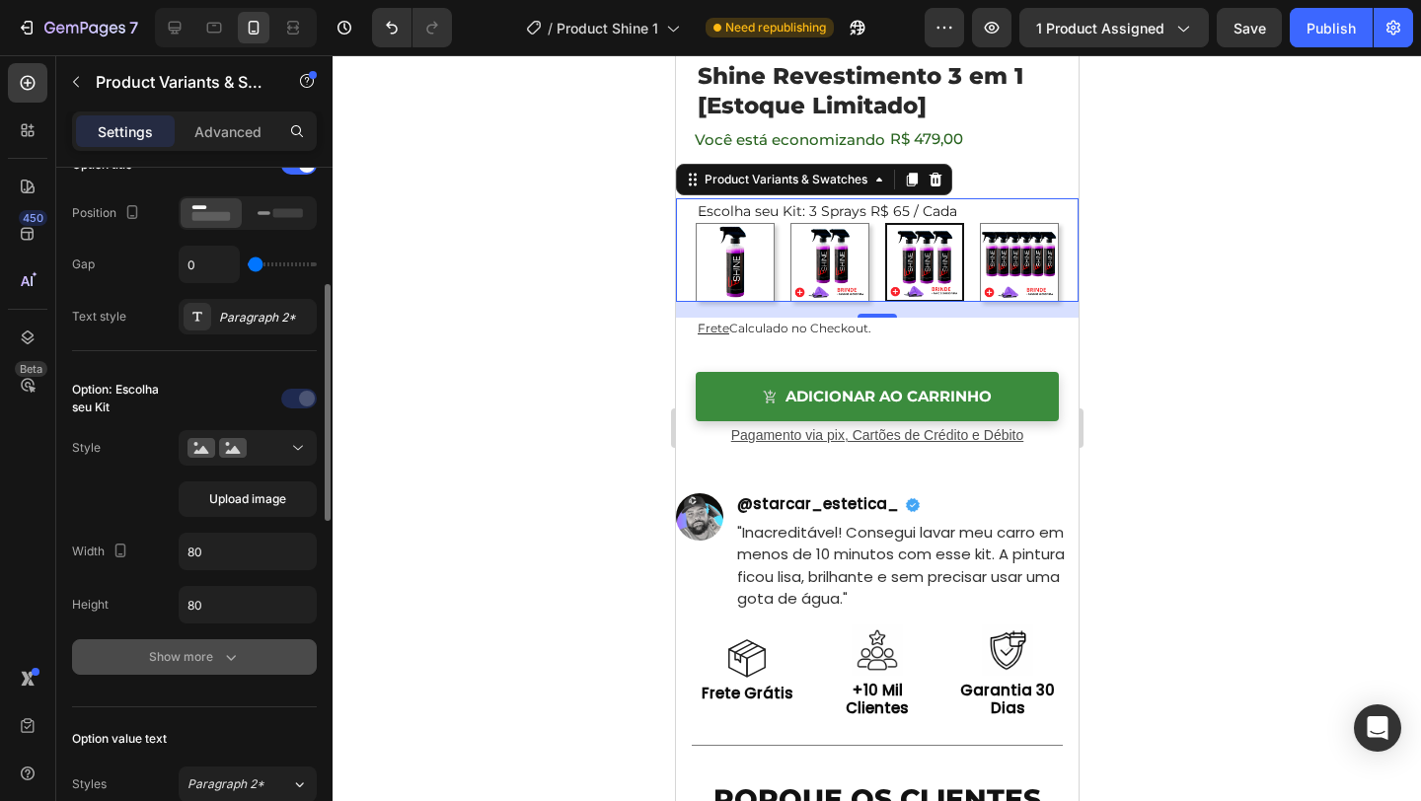
click at [235, 656] on icon "button" at bounding box center [231, 658] width 10 height 6
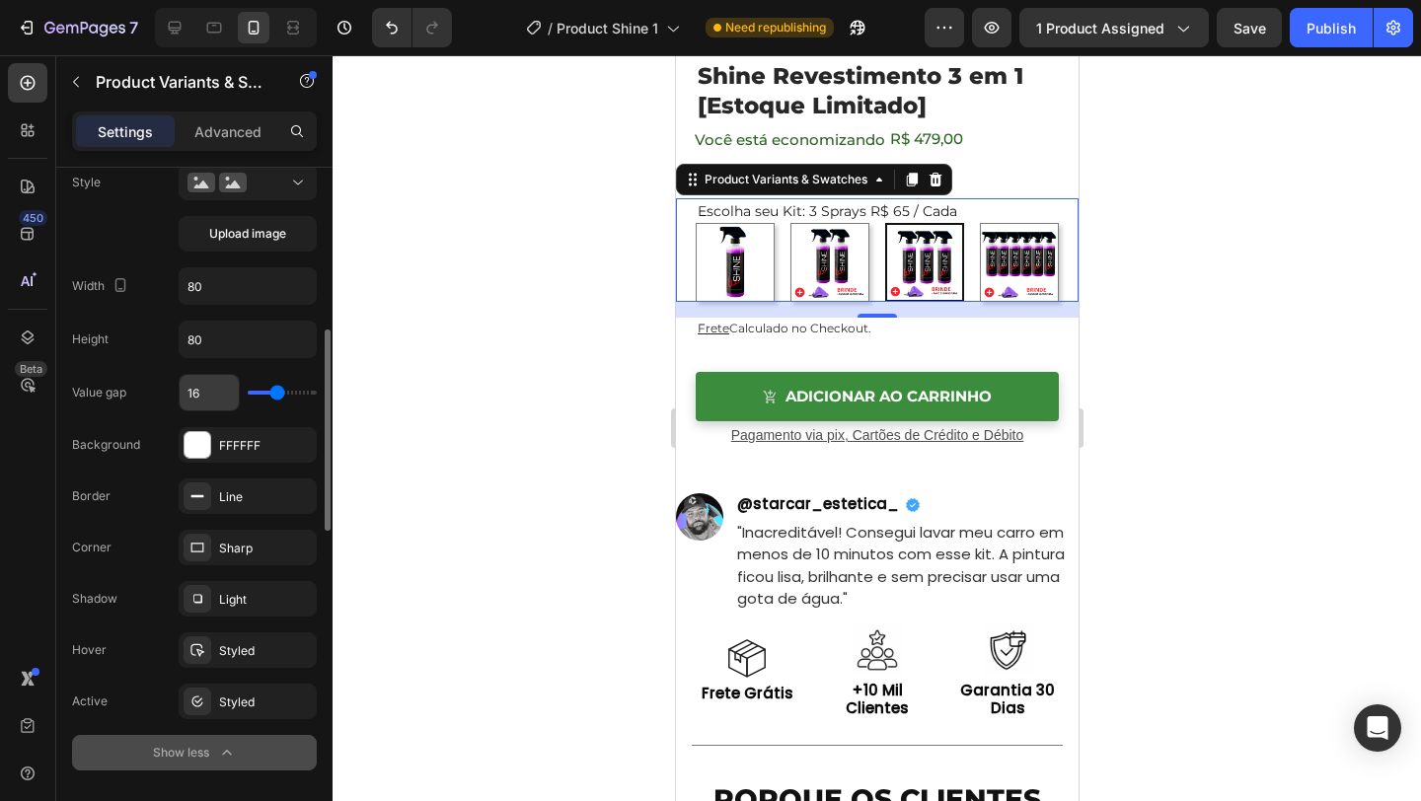
scroll to position [590, 0]
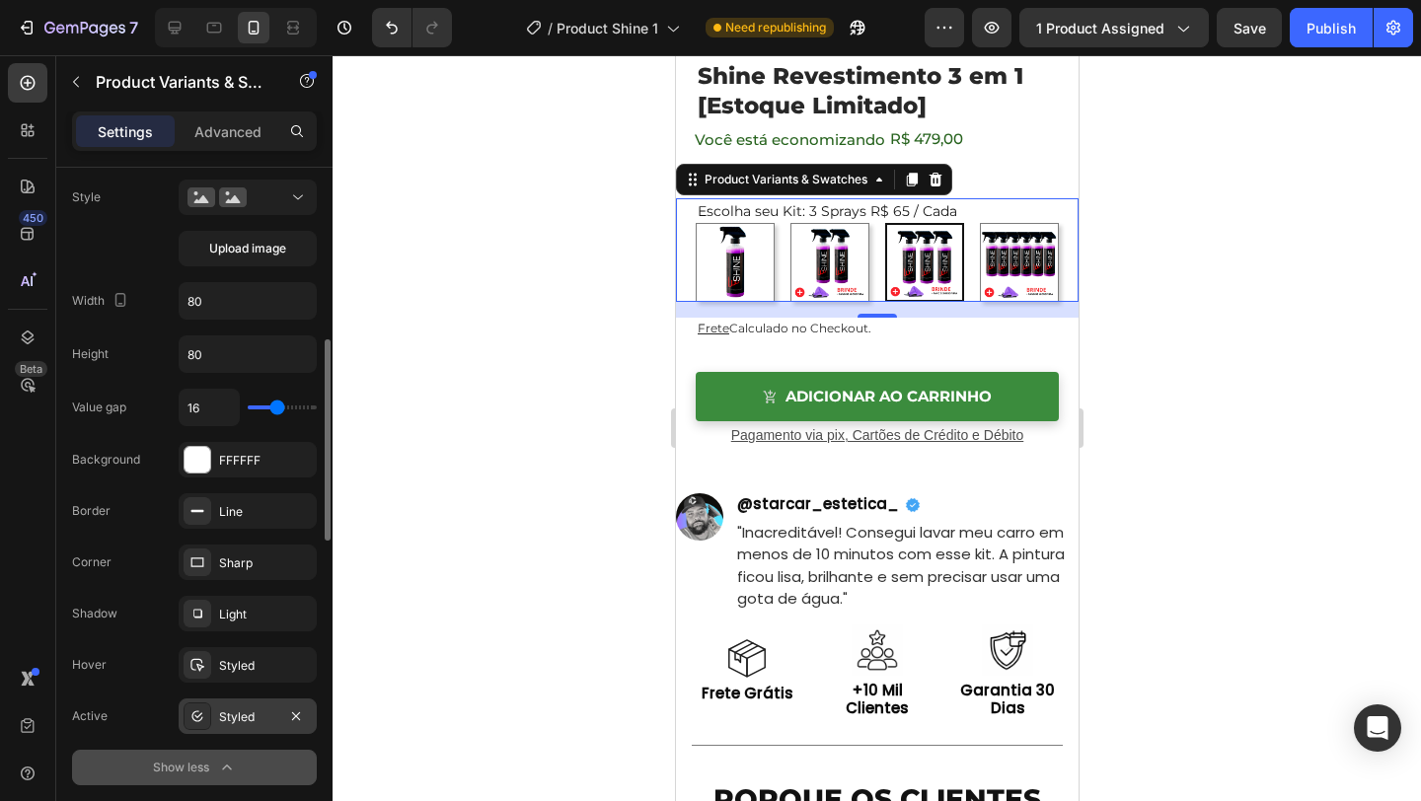
click at [240, 707] on div "Styled" at bounding box center [248, 717] width 138 height 36
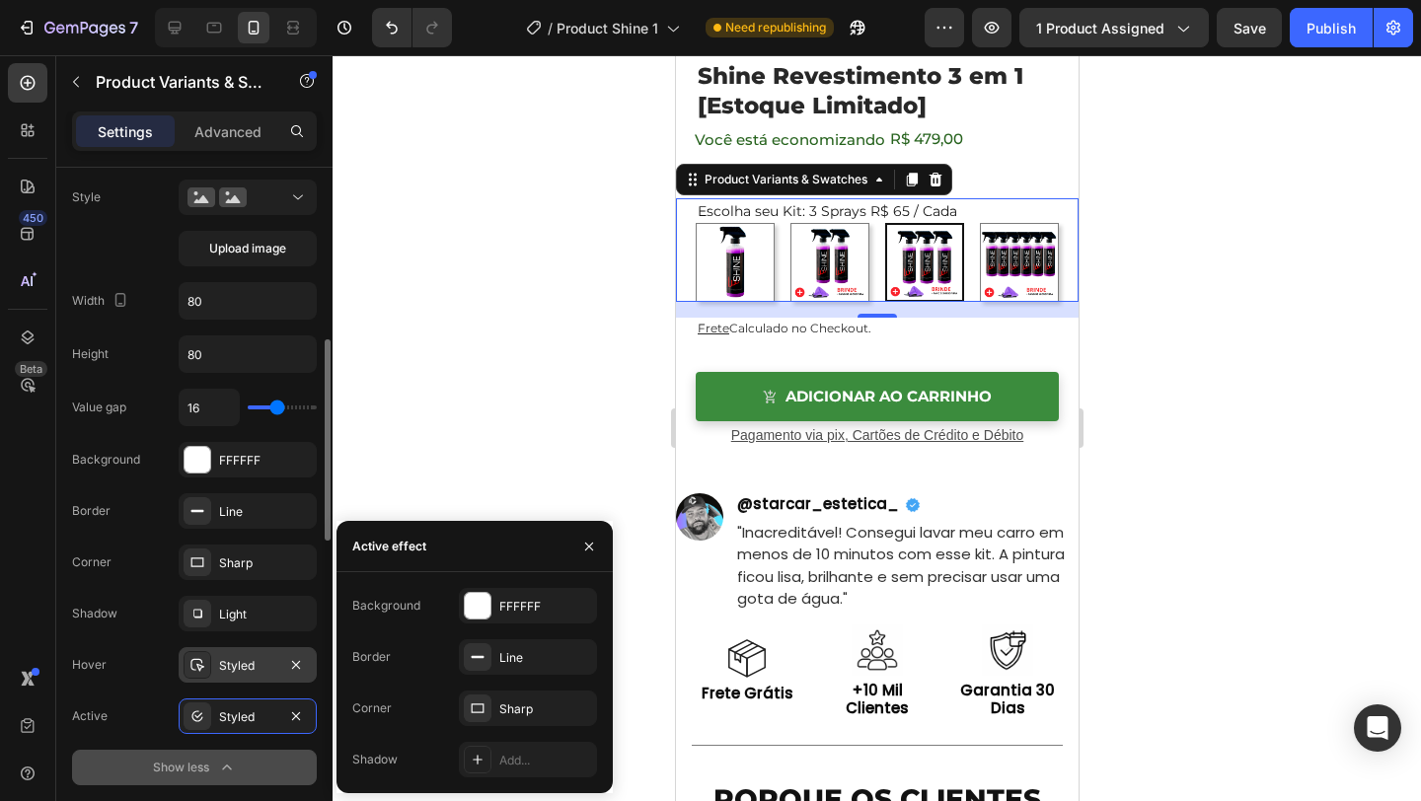
click at [262, 657] on div "Styled" at bounding box center [247, 666] width 57 height 18
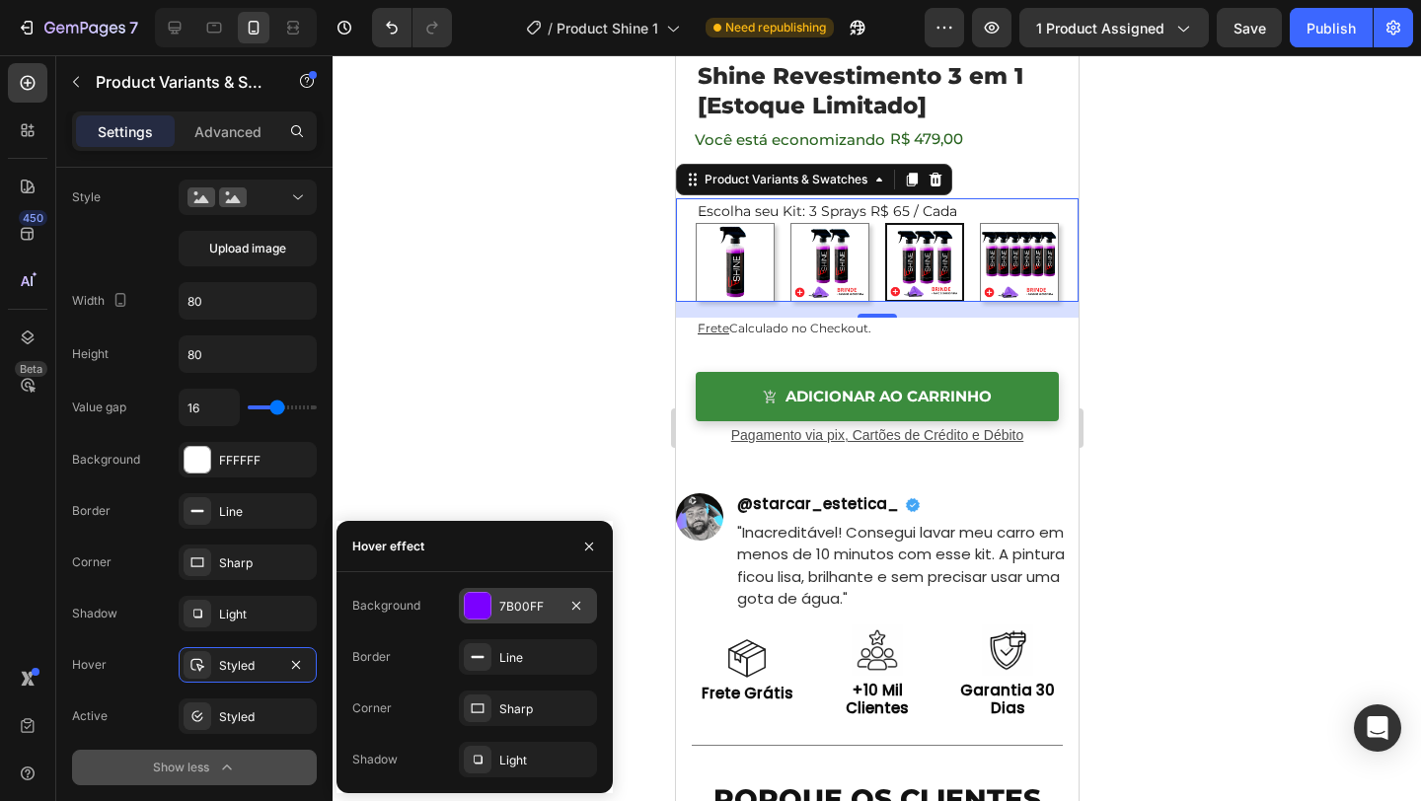
click at [502, 612] on div "7B00FF" at bounding box center [527, 607] width 57 height 18
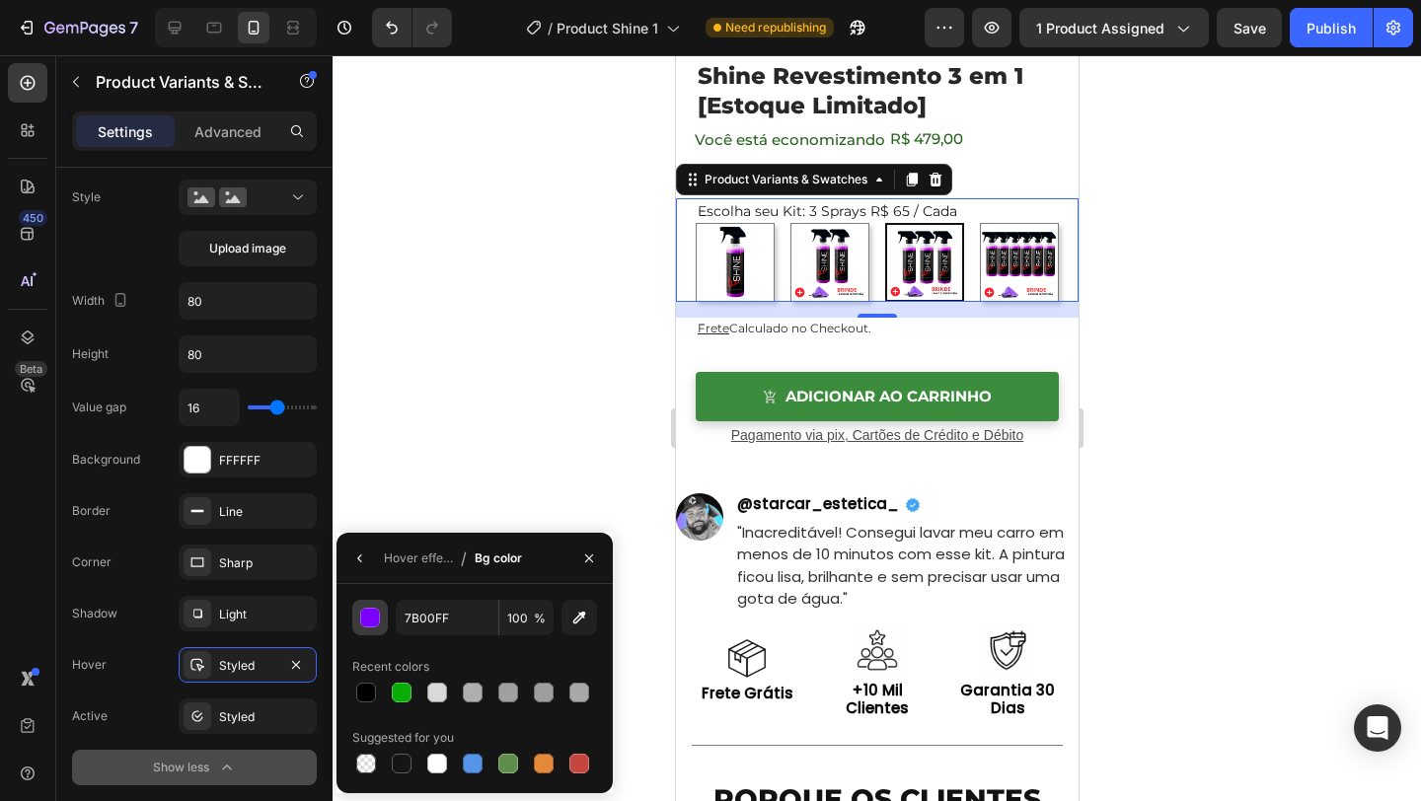
click at [379, 621] on div "button" at bounding box center [370, 618] width 20 height 20
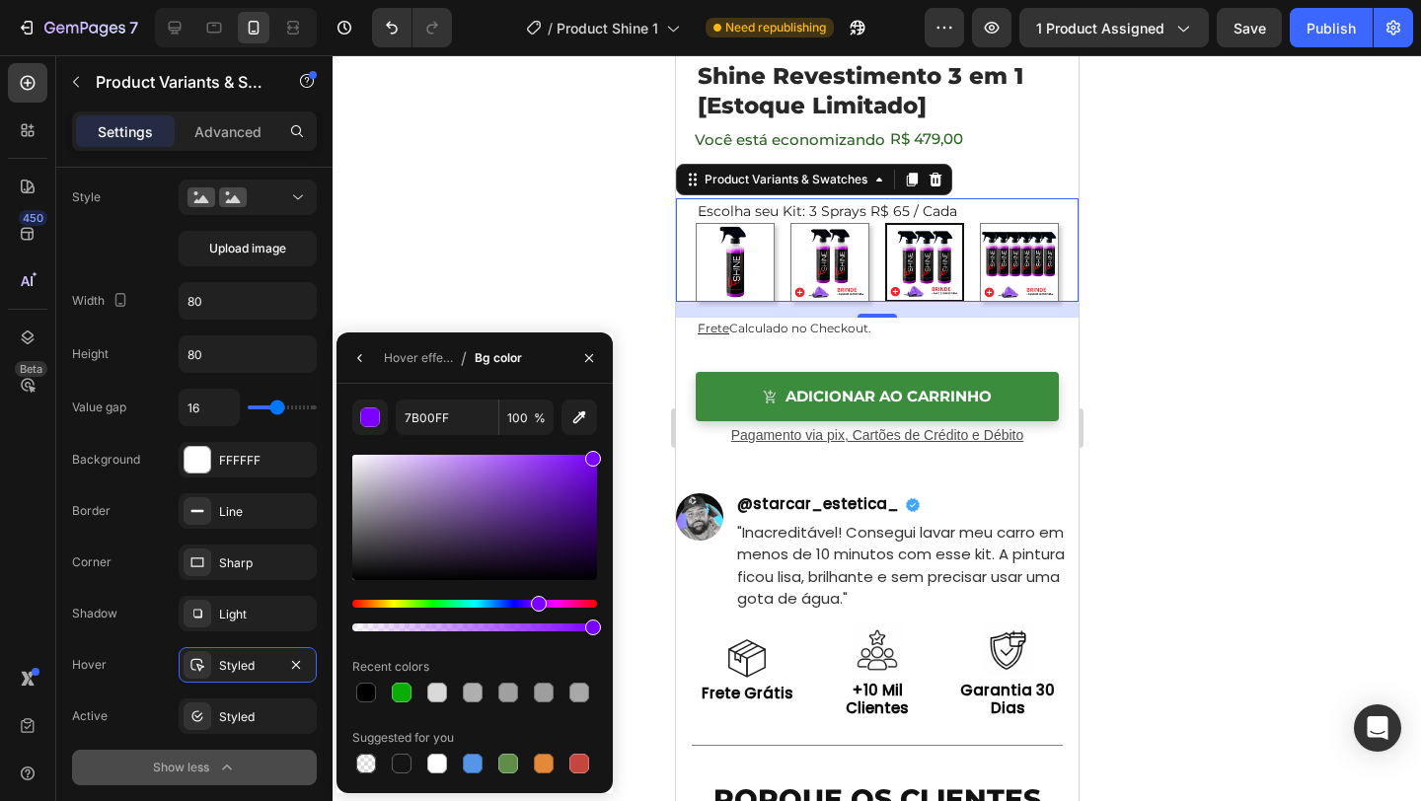
radio input "true"
drag, startPoint x: 591, startPoint y: 457, endPoint x: 636, endPoint y: 481, distance: 50.3
click at [636, 0] on div "7 Version history / Product Shine 1 Need republishing Preview 1 product assigne…" at bounding box center [710, 0] width 1421 height 0
type input "6100C9"
click at [435, 424] on input "6100C9" at bounding box center [447, 418] width 103 height 36
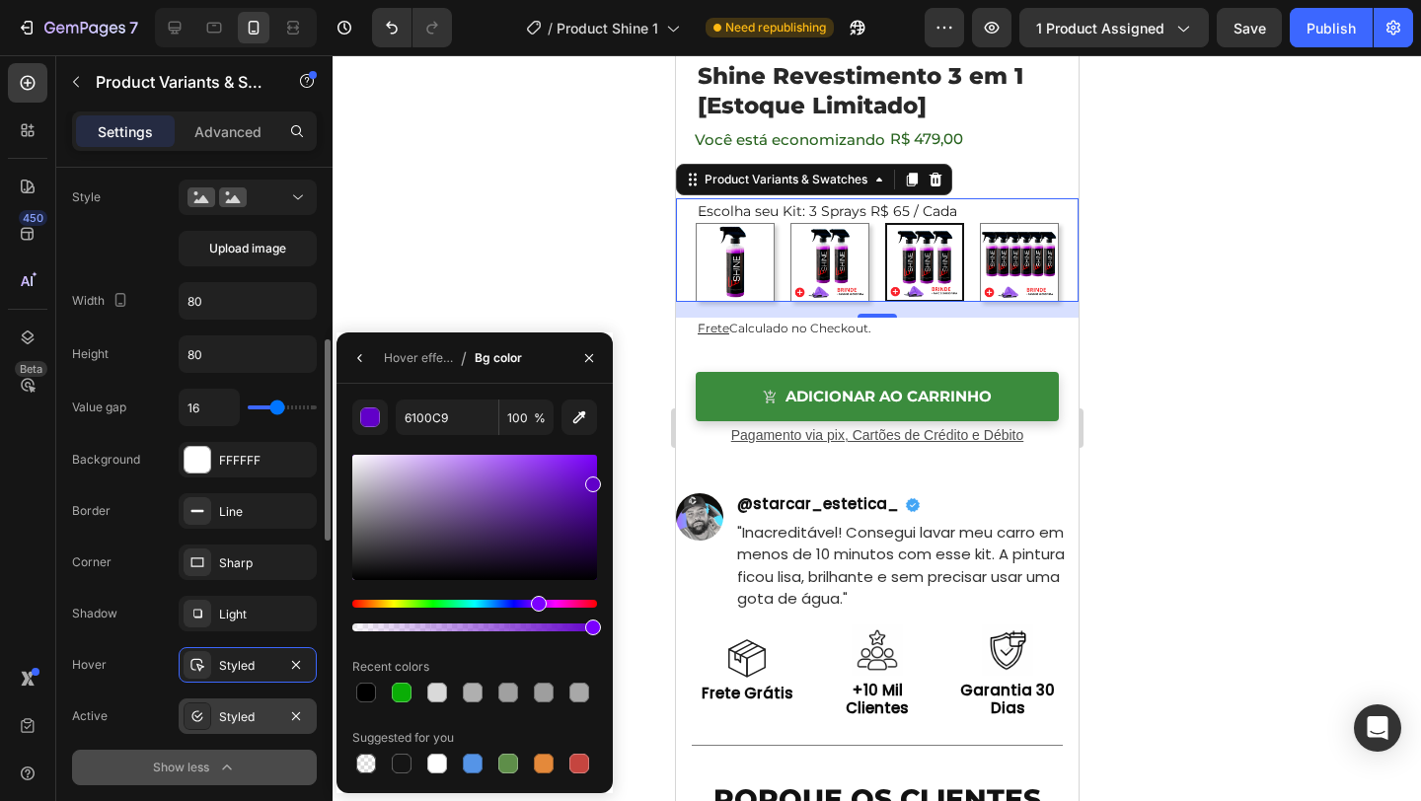
click at [197, 705] on div at bounding box center [198, 717] width 28 height 28
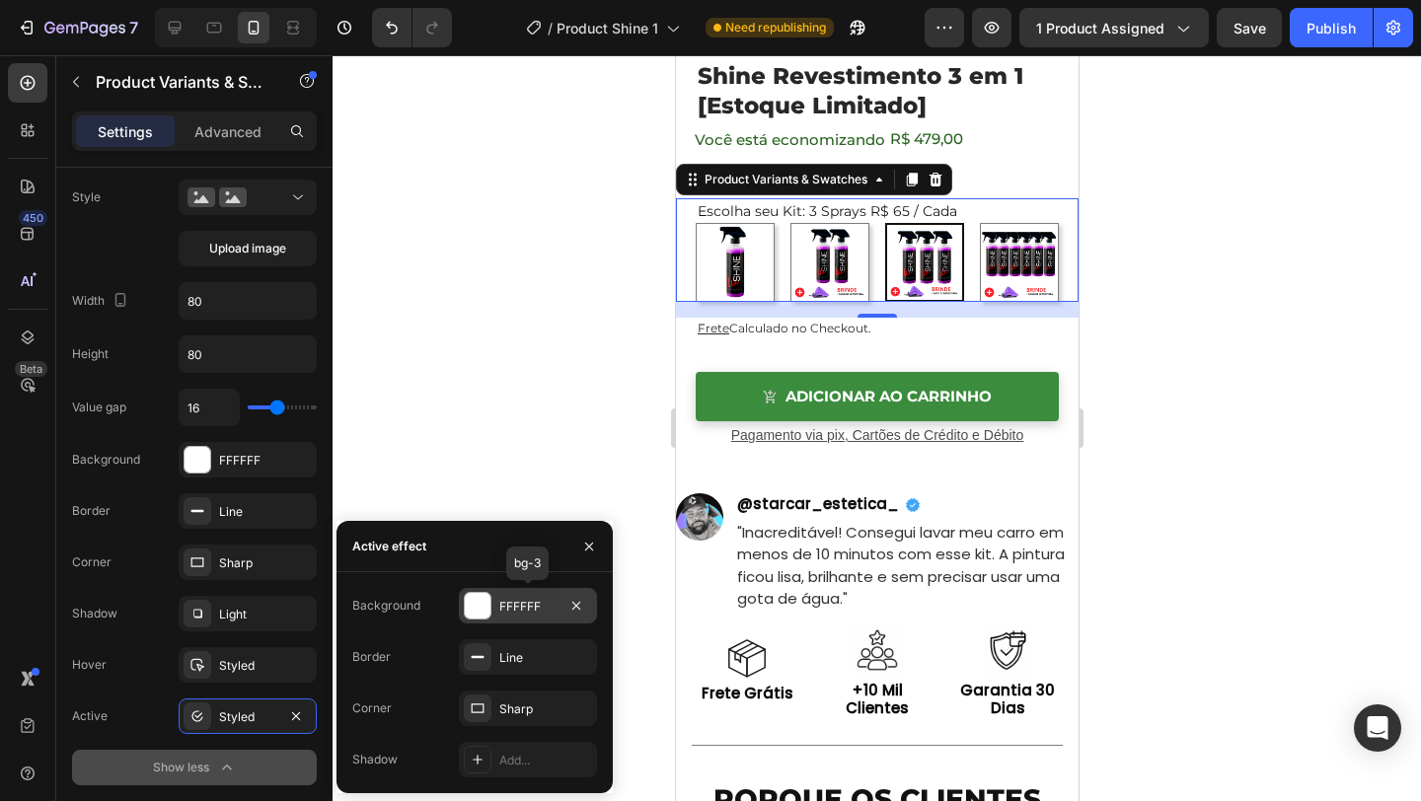
click at [515, 605] on div "FFFFFF" at bounding box center [527, 607] width 57 height 18
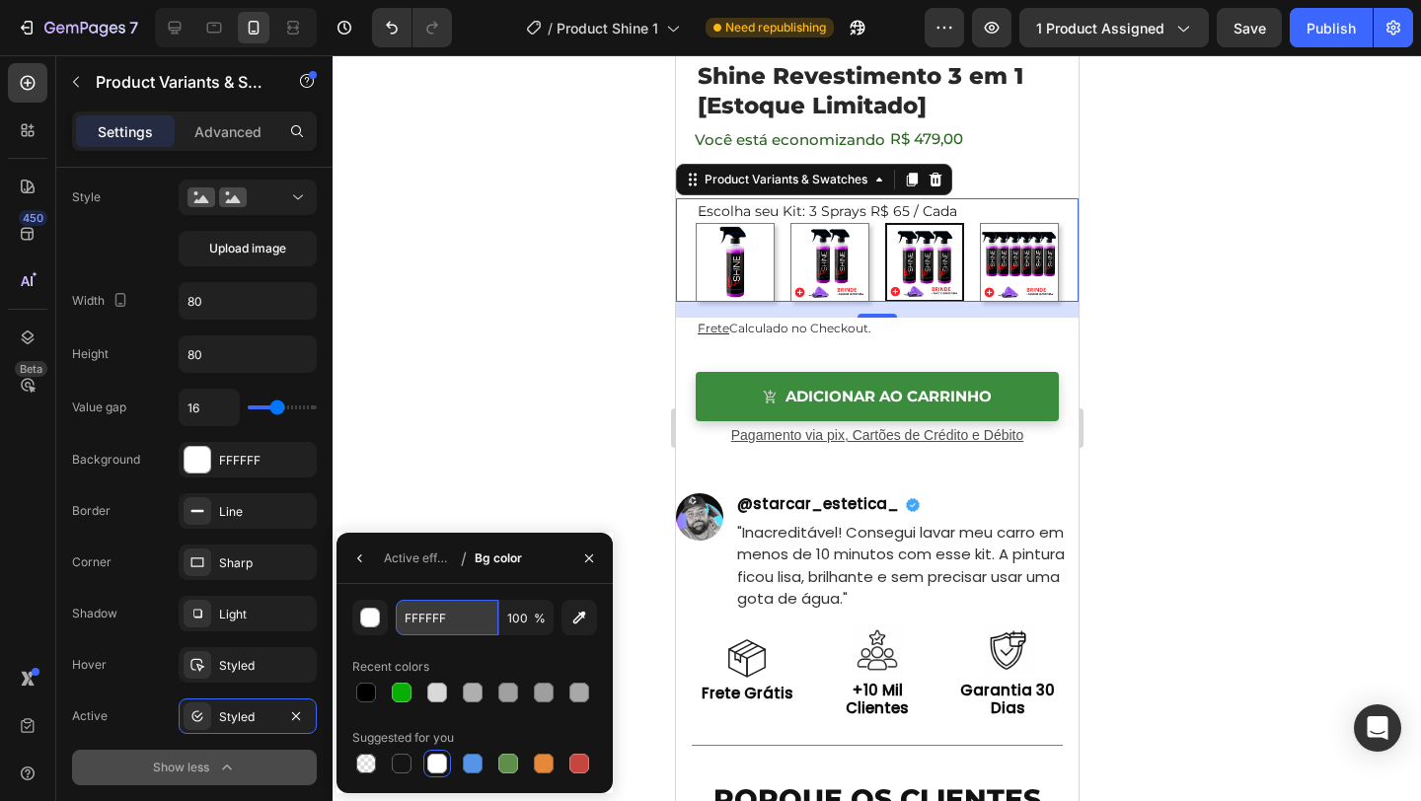
click at [414, 616] on input "FFFFFF" at bounding box center [447, 618] width 103 height 36
paste input "6100C9"
type input "6100C9"
click at [590, 565] on icon "button" at bounding box center [589, 559] width 16 height 16
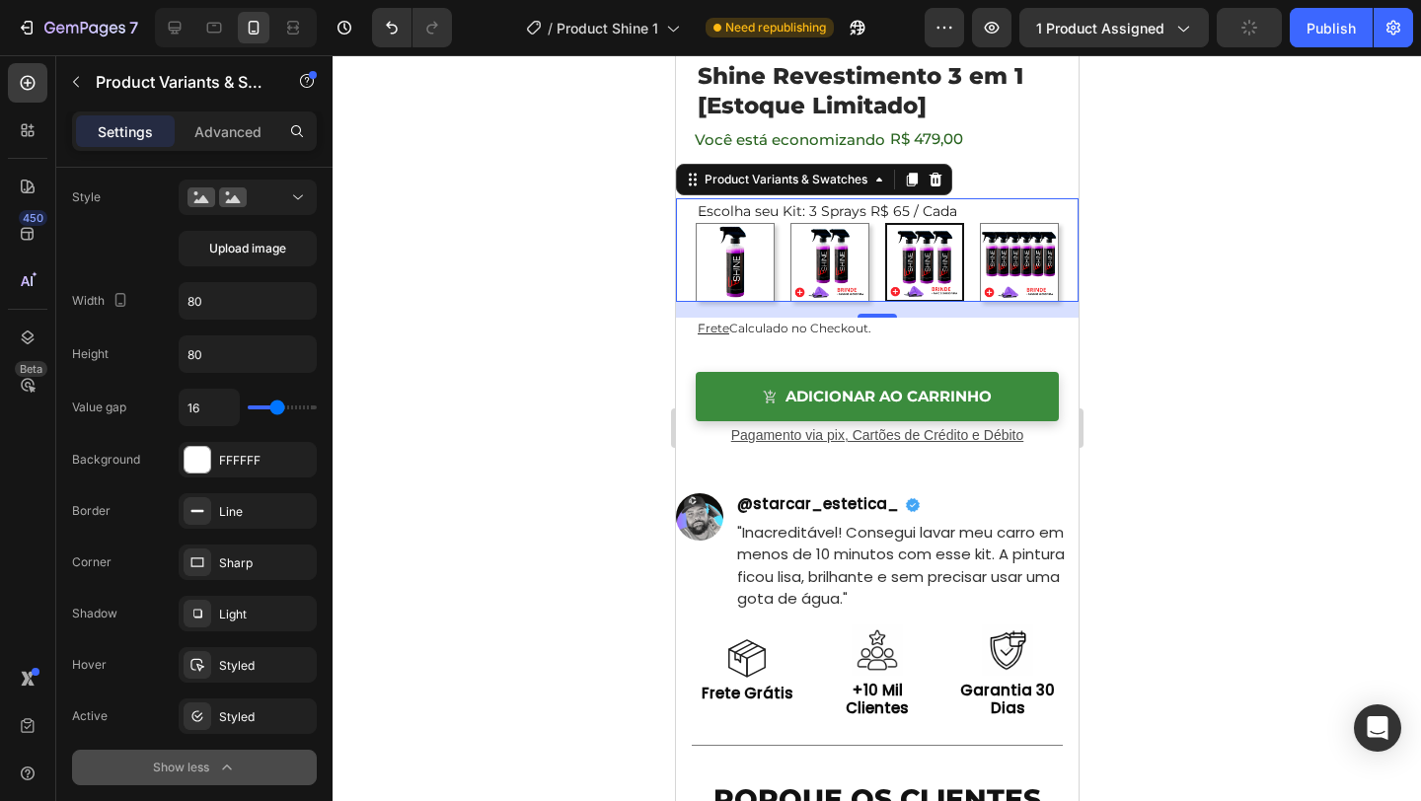
click at [1014, 288] on img at bounding box center [1018, 262] width 77 height 77
click at [979, 223] on input "6 Sprays R$49 / Cada 6 Sprays R$49 / Cada" at bounding box center [978, 222] width 1 height 1
radio input "false"
click at [926, 284] on img at bounding box center [923, 262] width 77 height 77
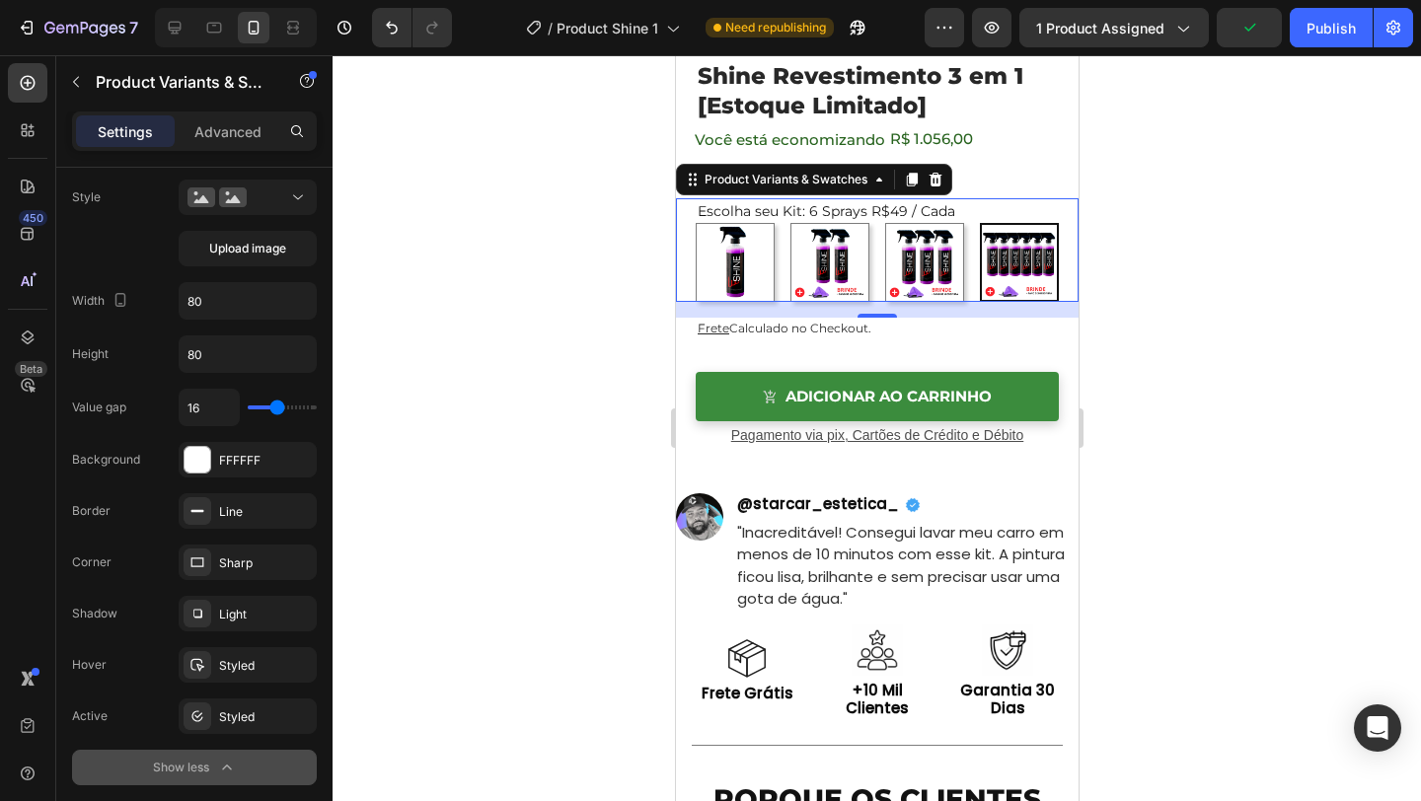
click at [884, 223] on input "3 Sprays R$ 65 / Cada 3 Sprays R$ 65 / Cada" at bounding box center [883, 222] width 1 height 1
radio input "false"
click at [815, 278] on img at bounding box center [828, 262] width 77 height 77
click at [790, 223] on input "2 Sprays R$ 74 / Cada 2 Sprays R$ 74 / Cada" at bounding box center [789, 222] width 1 height 1
radio input "false"
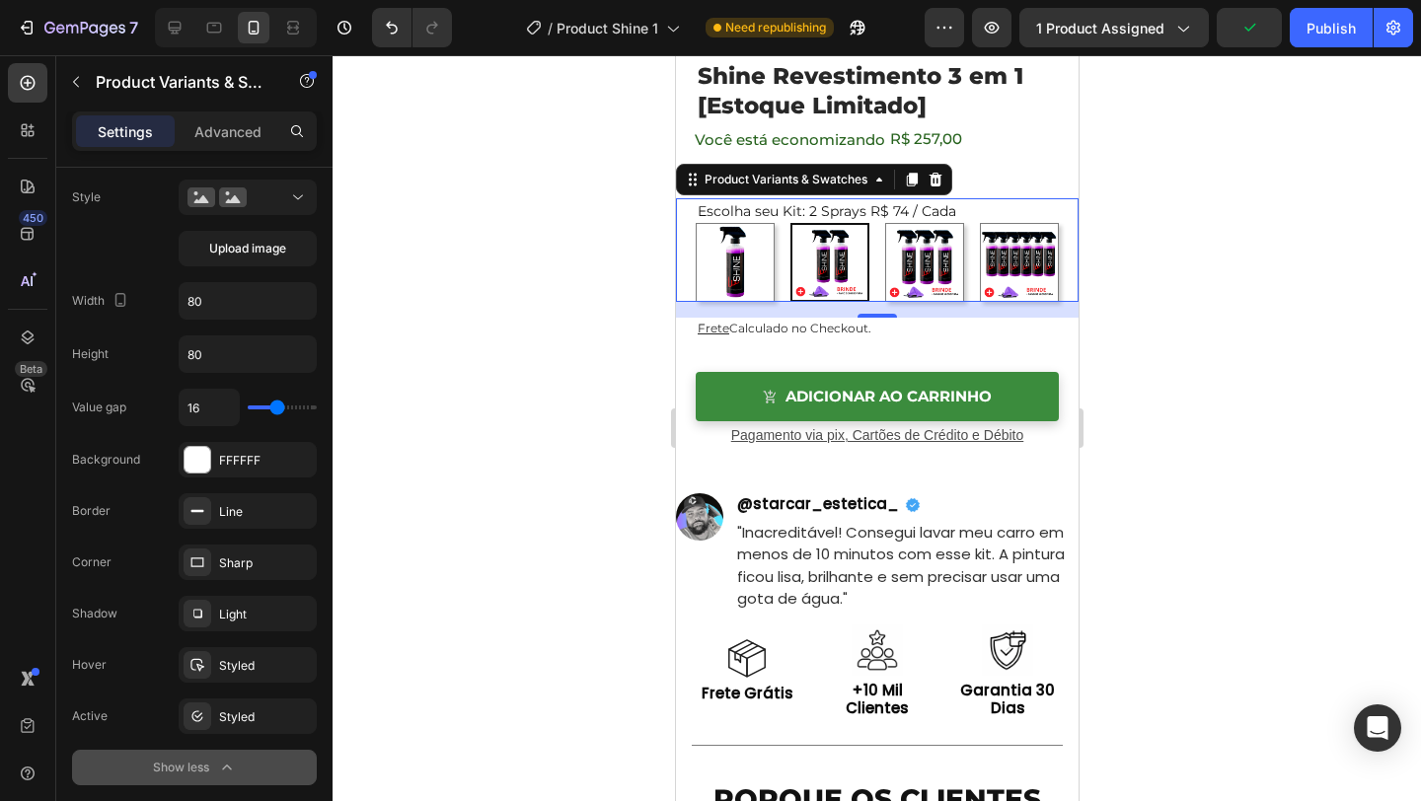
click at [739, 277] on img at bounding box center [734, 262] width 77 height 77
click at [695, 223] on input "1 Spray 1 Spray" at bounding box center [694, 222] width 1 height 1
radio input "false"
click at [155, 38] on div "Desktop" at bounding box center [236, 27] width 162 height 39
click at [171, 35] on icon at bounding box center [175, 28] width 20 height 20
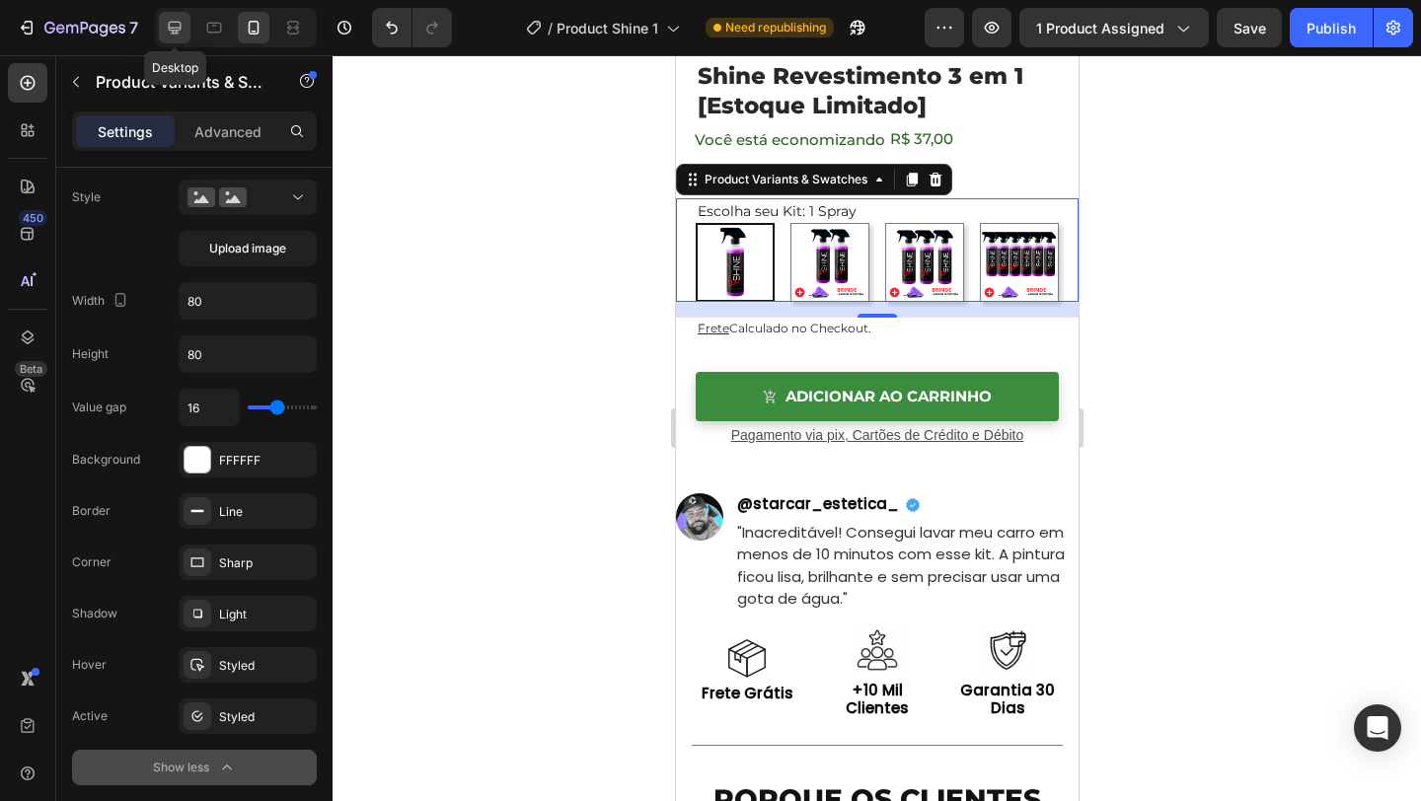
type input "16"
type input "64"
type input "16"
type input "Auto"
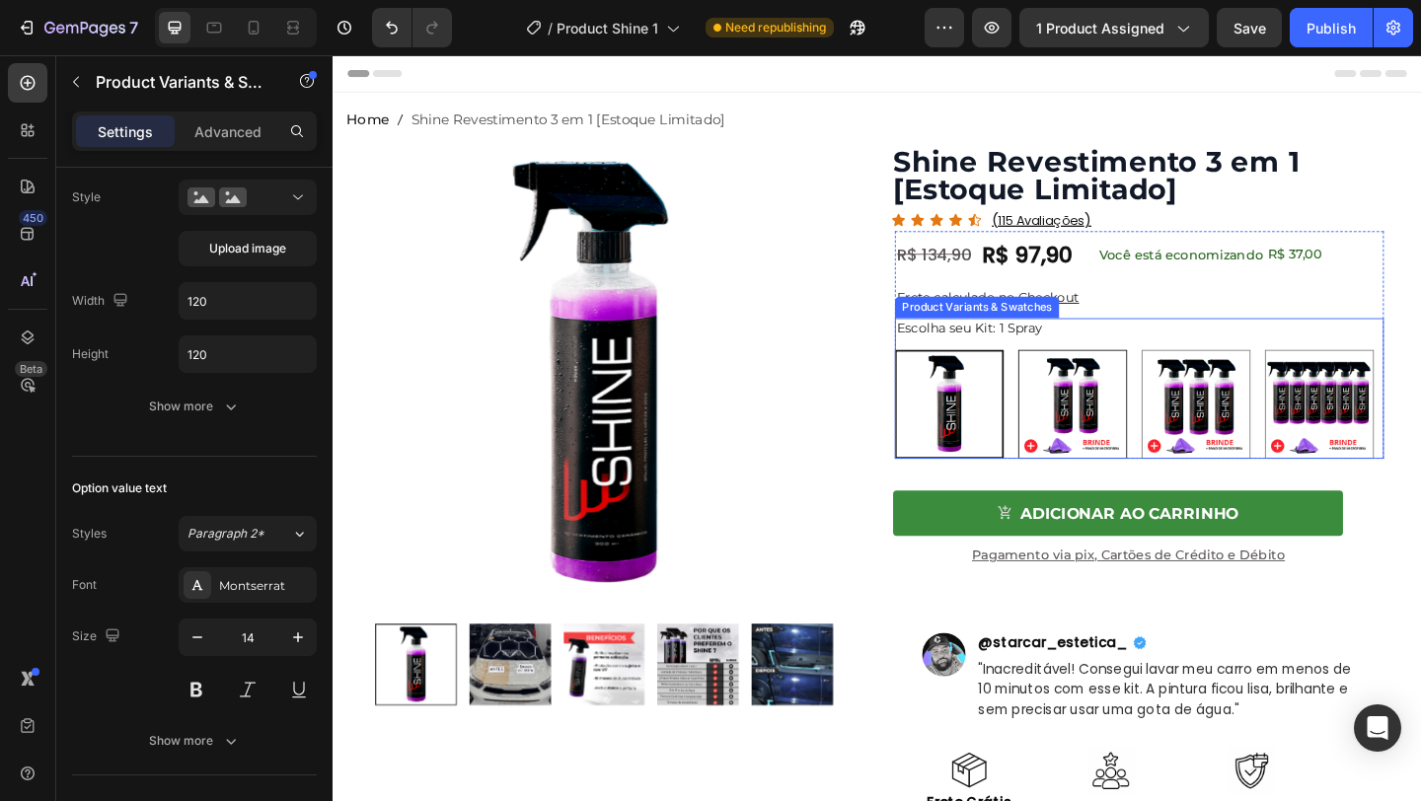
click at [1140, 424] on img at bounding box center [1138, 435] width 116 height 116
click at [1079, 376] on input "2 Sprays R$ 74 / Cada 2 Sprays R$ 74 / Cada" at bounding box center [1078, 375] width 1 height 1
radio input "false"
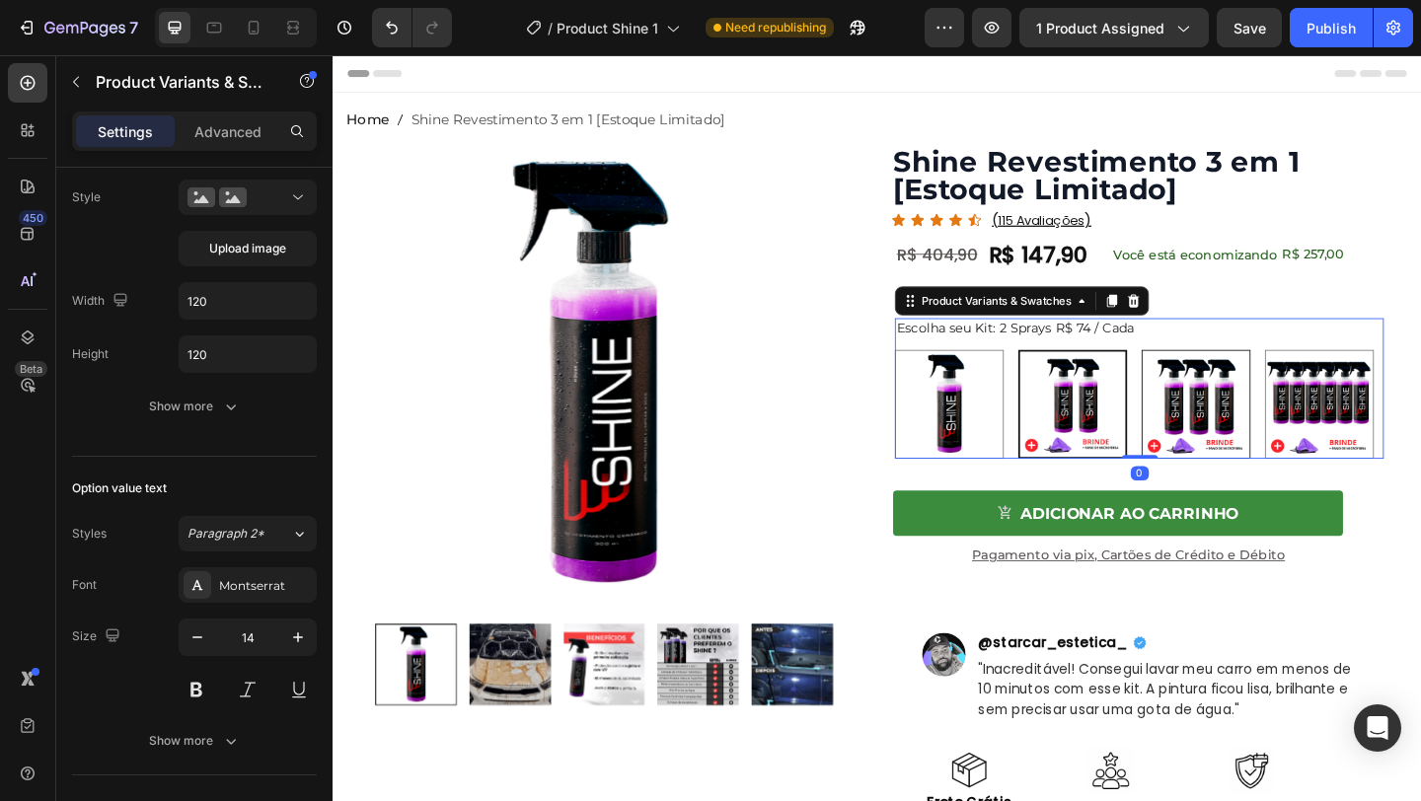
click at [1261, 414] on img at bounding box center [1272, 435] width 116 height 116
click at [1213, 376] on input "3 Sprays R$ 65 / Cada 3 Sprays R$ 65 / Cada" at bounding box center [1212, 375] width 1 height 1
radio input "false"
click at [1087, 364] on div "Escolha seu Kit: 3 Sprays R$ 65 / Cada 1 Spray 1 Spray 2 Sprays R$ 74 / Cada 2 …" at bounding box center [1210, 417] width 532 height 152
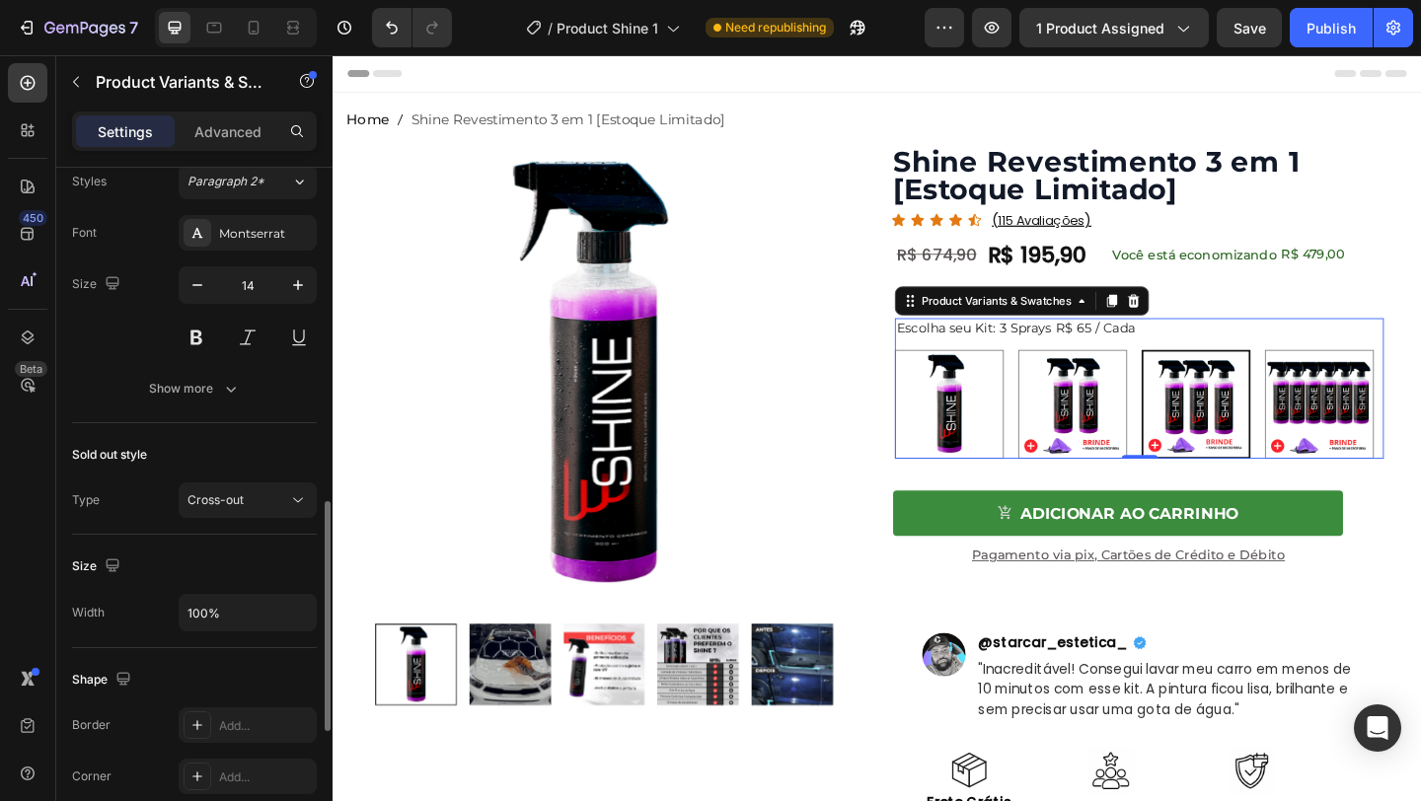
scroll to position [956, 0]
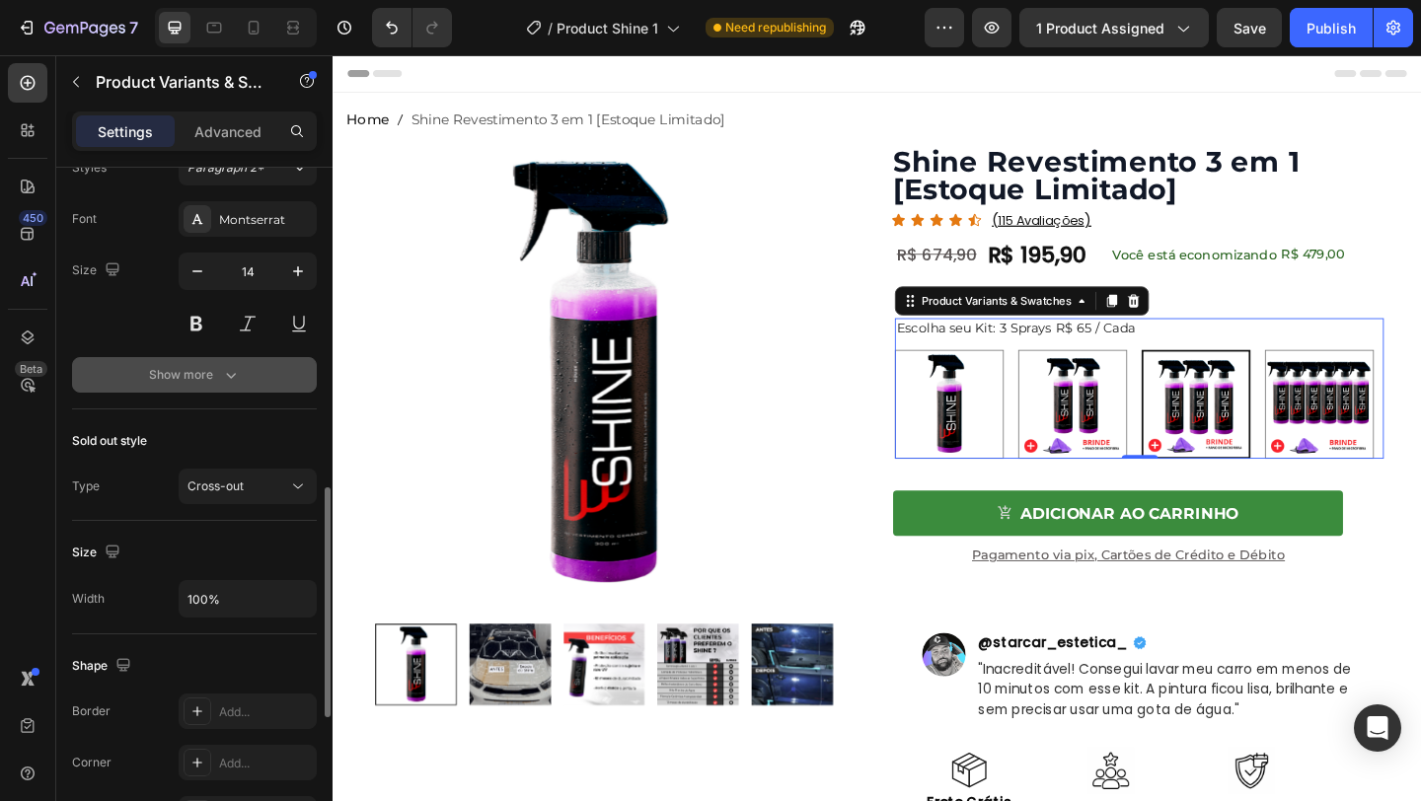
click at [199, 388] on button "Show more" at bounding box center [194, 375] width 245 height 36
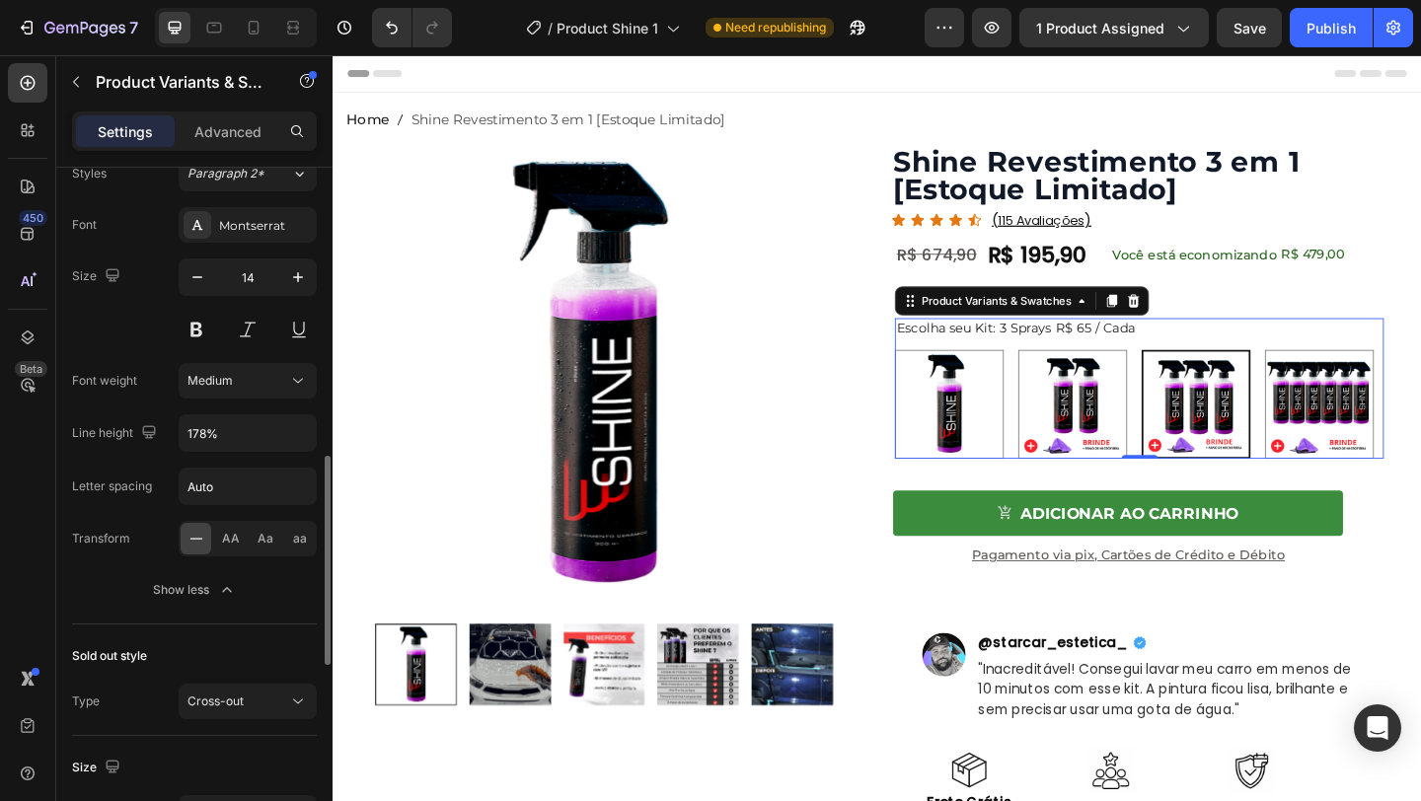
scroll to position [950, 0]
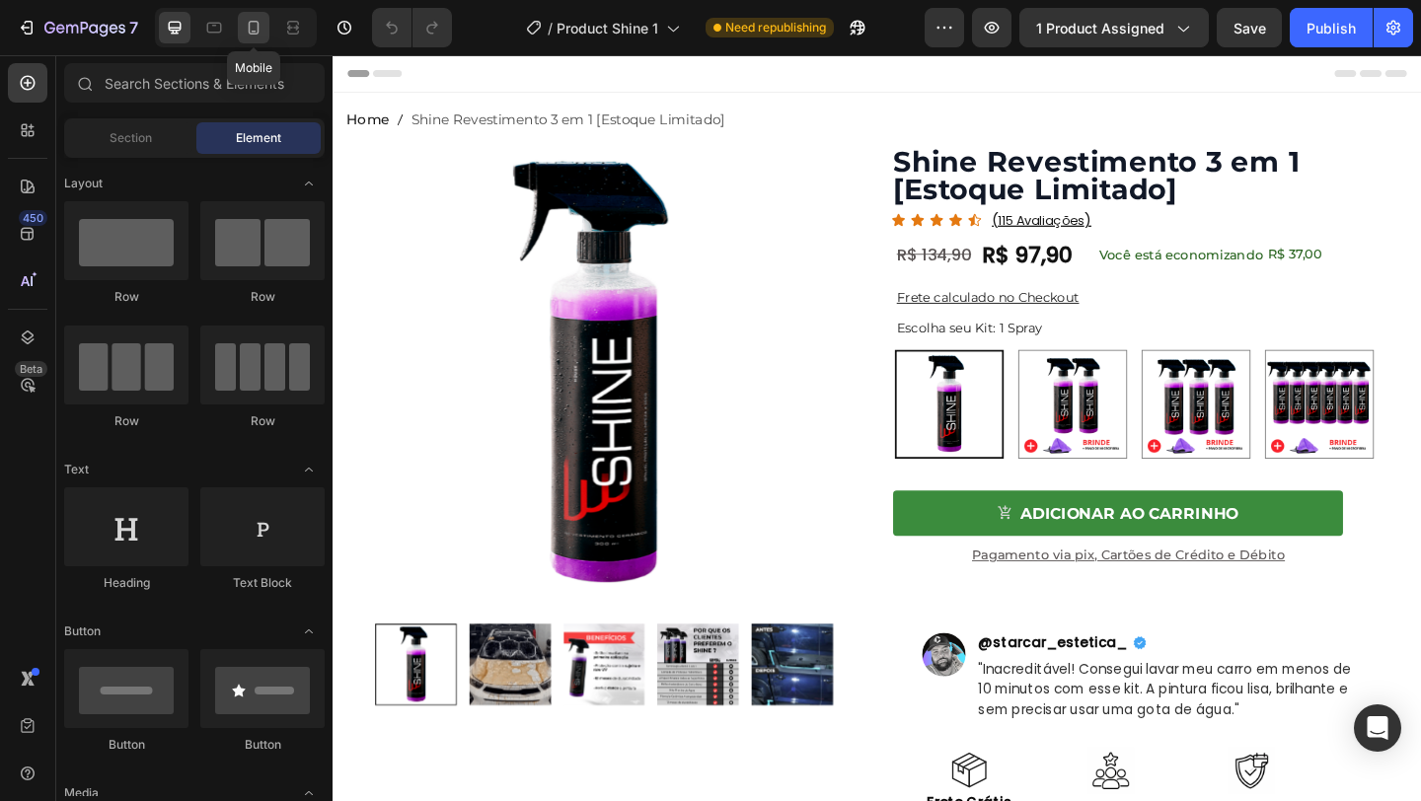
click at [258, 40] on div at bounding box center [254, 28] width 32 height 32
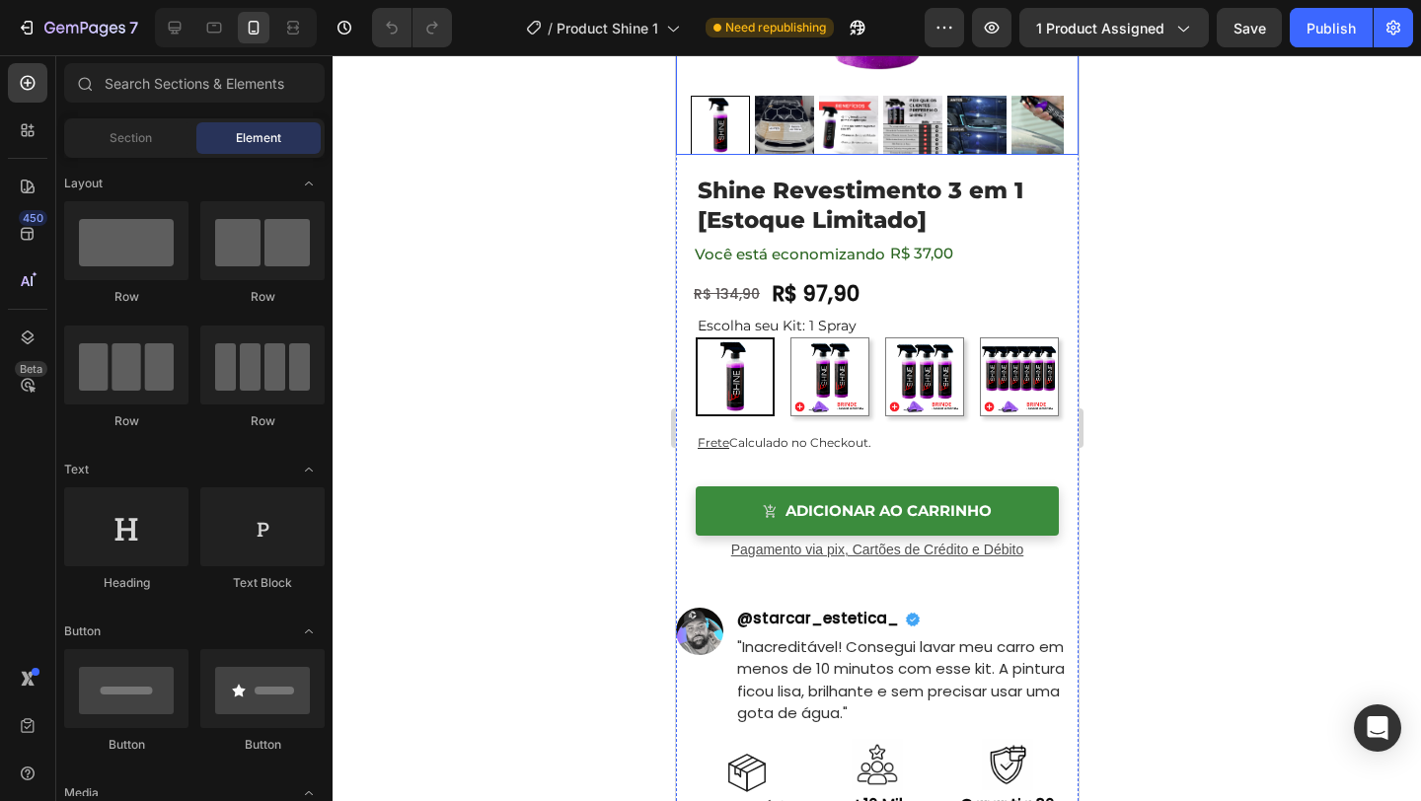
scroll to position [421, 0]
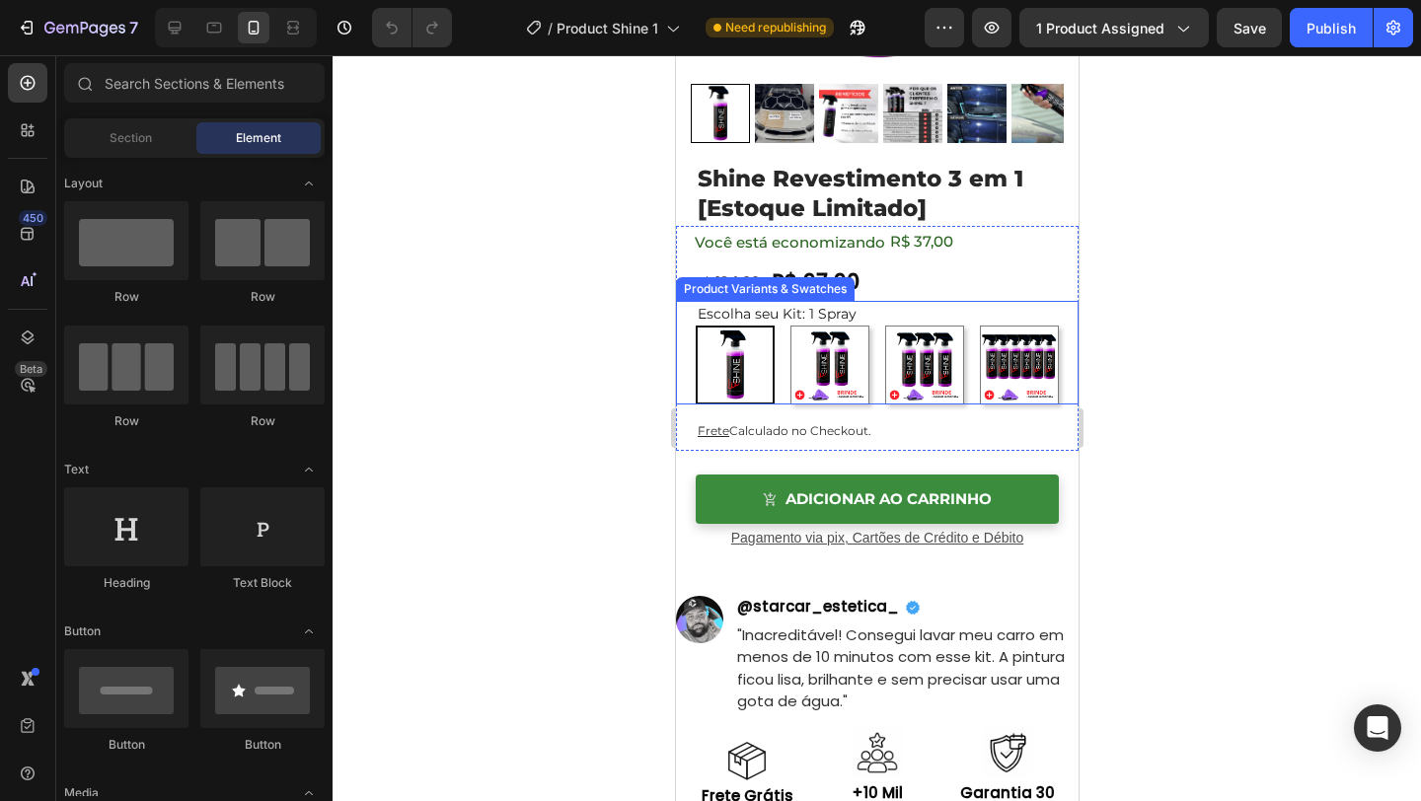
click at [877, 360] on div "1 Spray 1 Spray 2 Sprays R$ 74 / Cada 2 Sprays R$ 74 / Cada 3 Sprays R$ 65 / Ca…" at bounding box center [886, 365] width 383 height 79
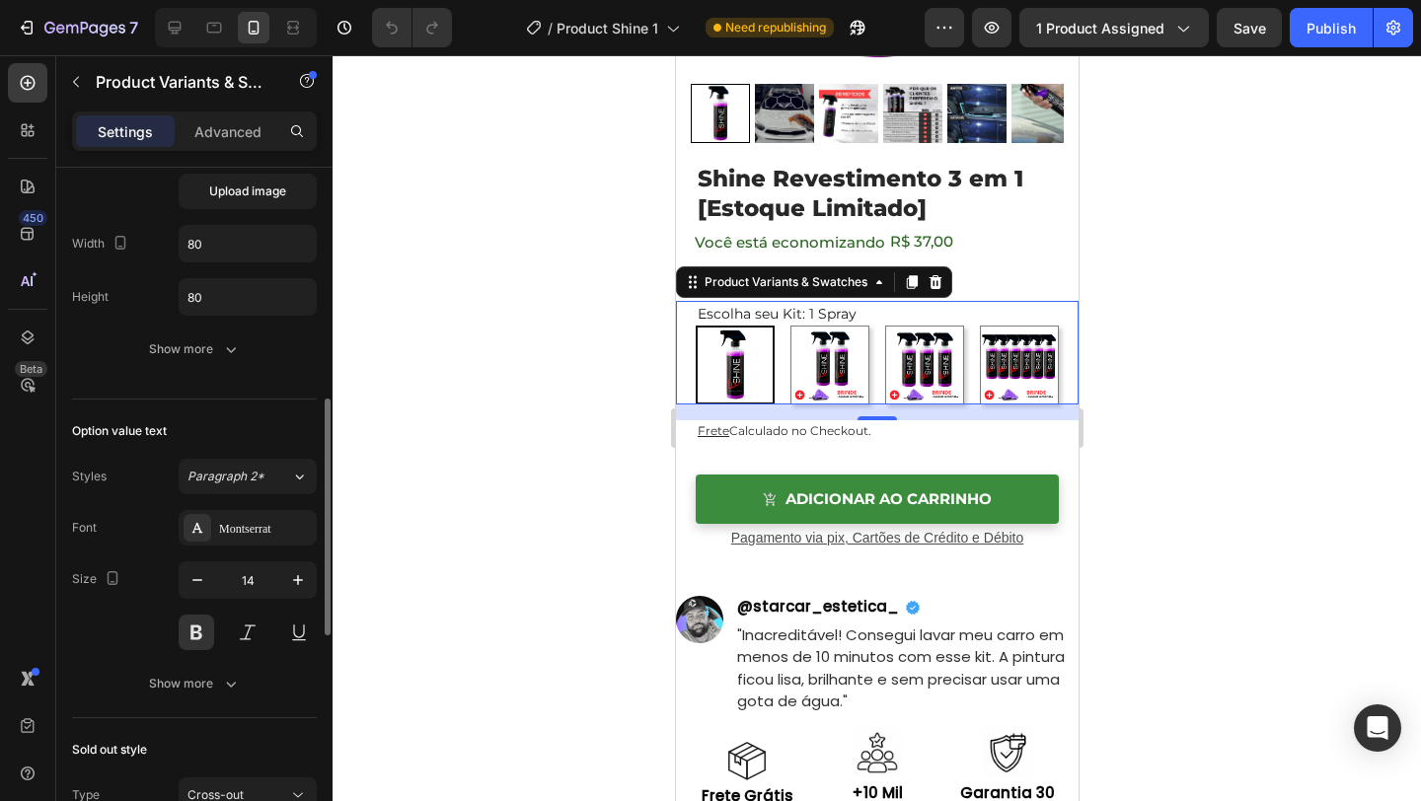
scroll to position [655, 0]
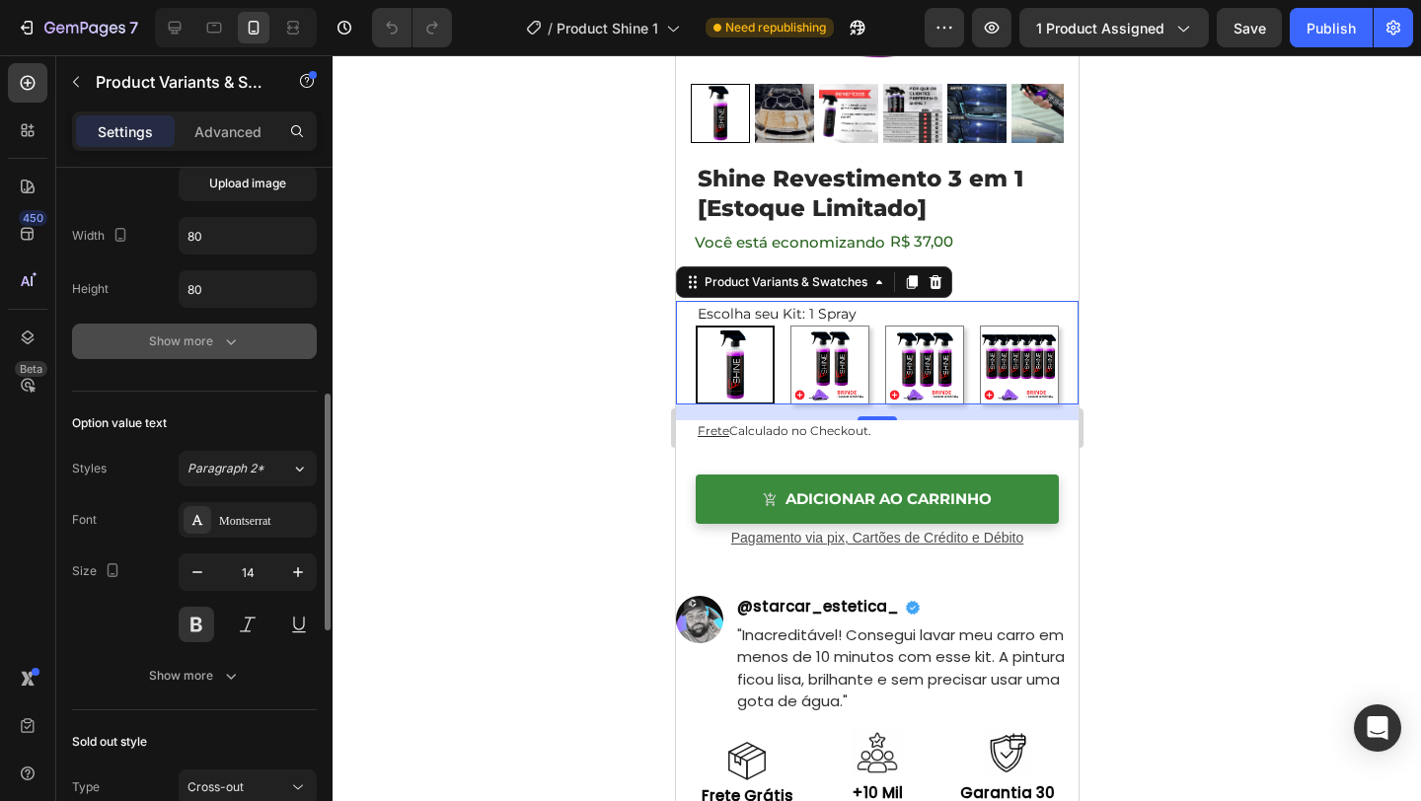
click at [260, 345] on button "Show more" at bounding box center [194, 342] width 245 height 36
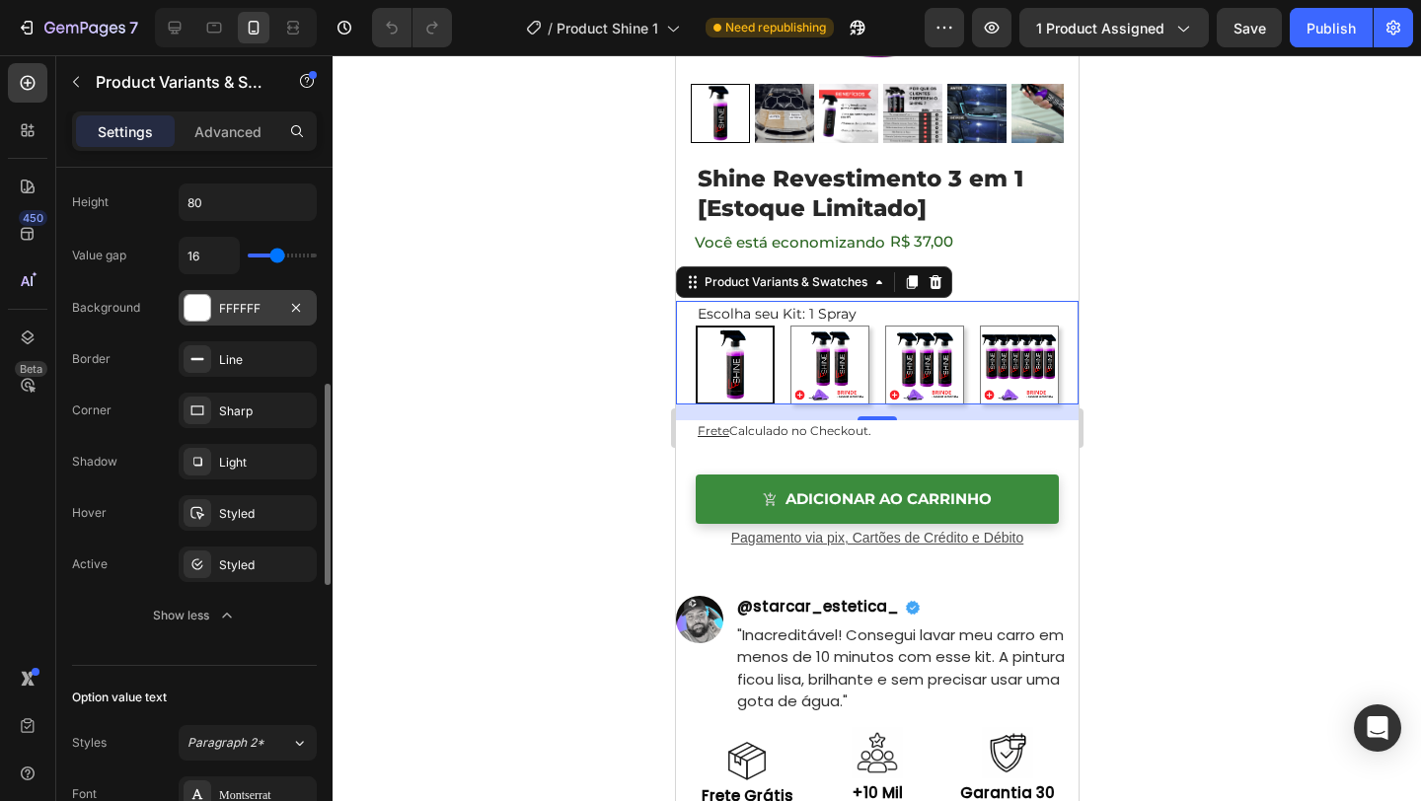
scroll to position [764, 0]
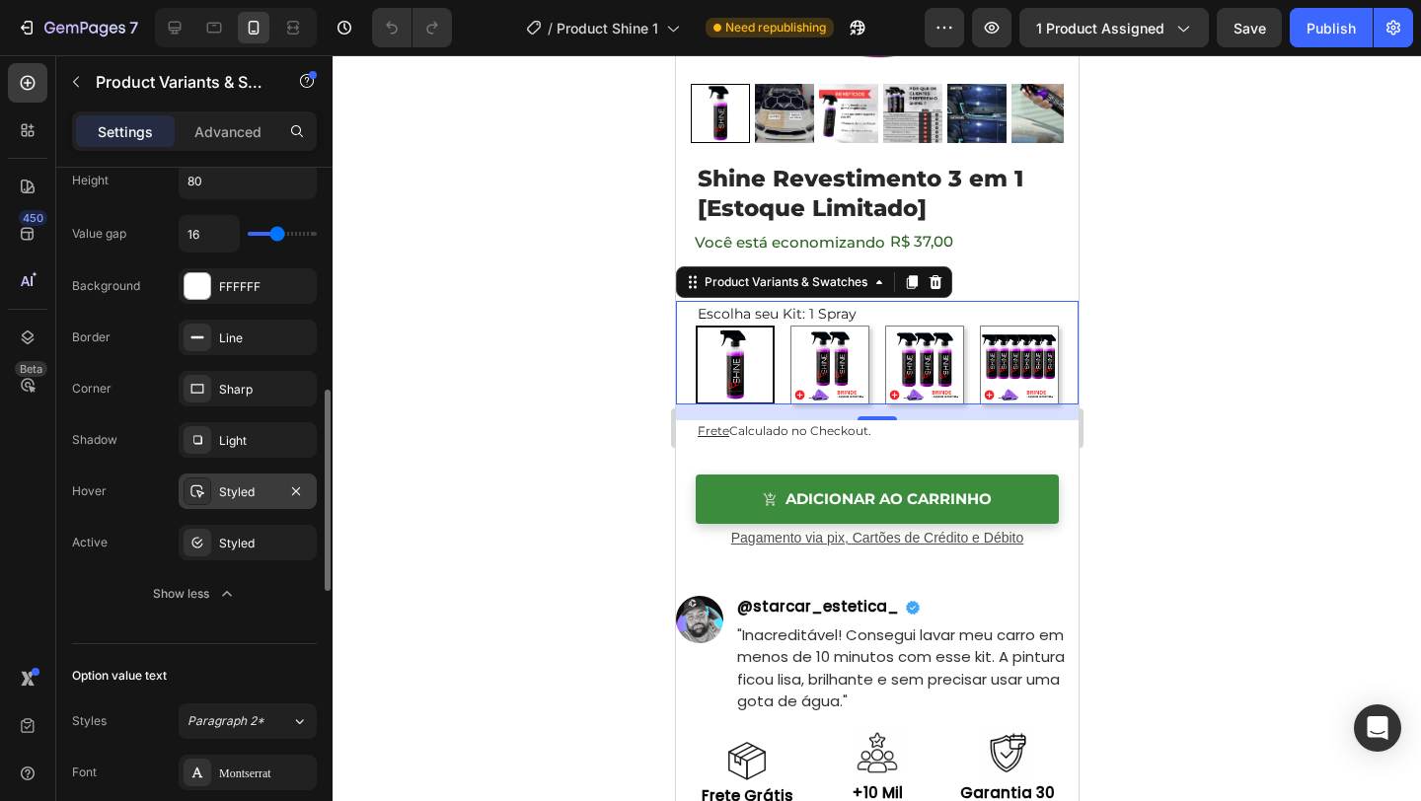
click at [252, 480] on div "Styled" at bounding box center [248, 492] width 138 height 36
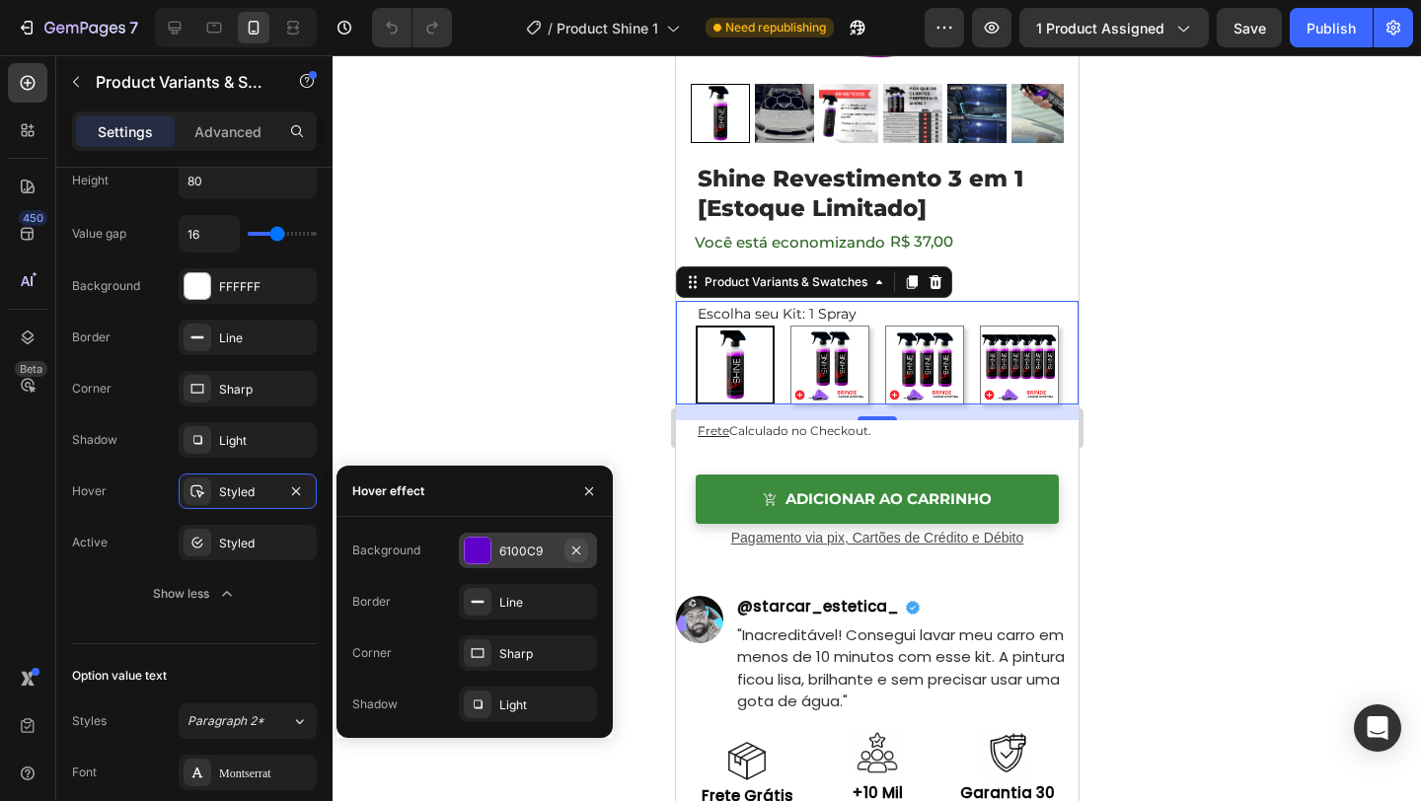
click at [574, 551] on icon "button" at bounding box center [576, 550] width 8 height 8
radio input "true"
click at [516, 543] on div "Add..." at bounding box center [545, 552] width 93 height 18
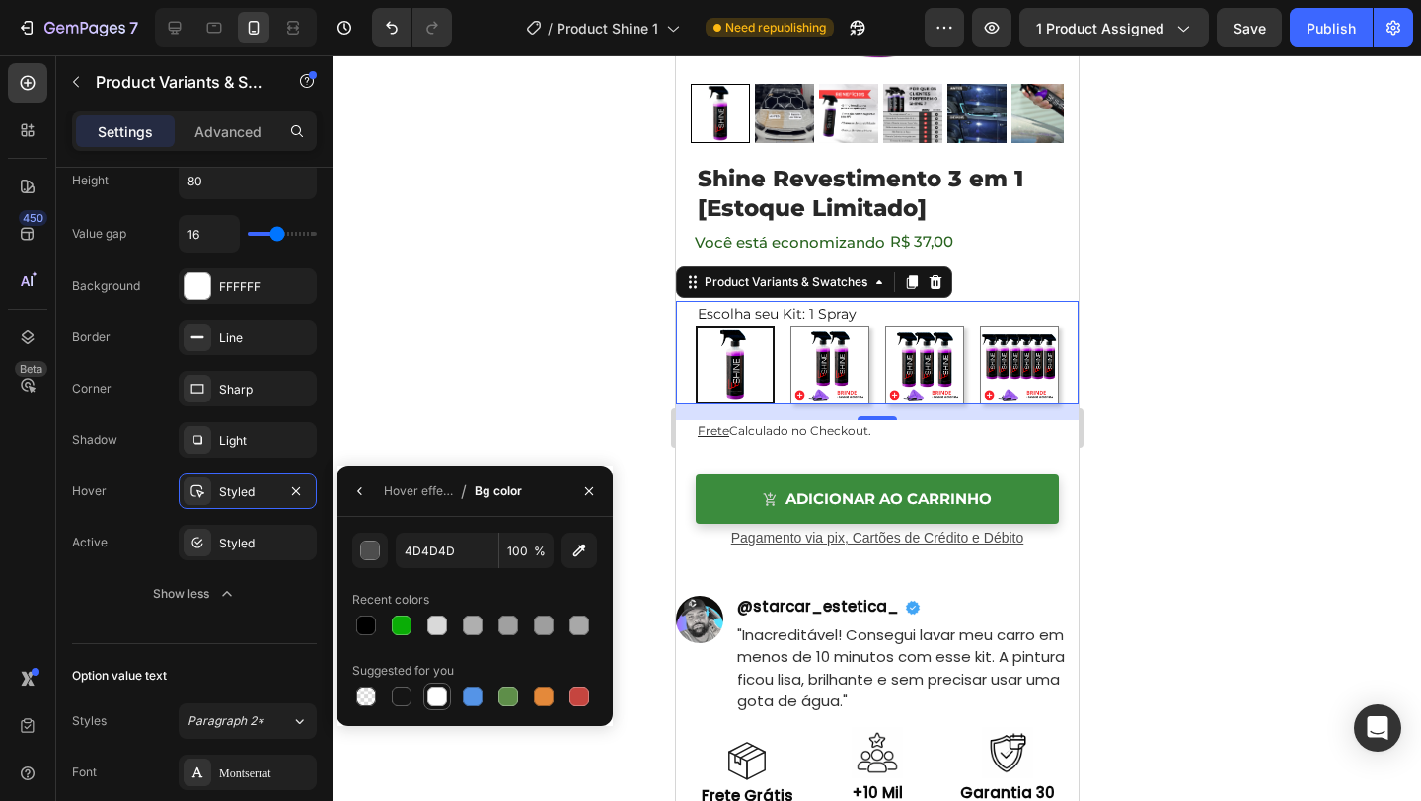
click at [437, 689] on div at bounding box center [437, 697] width 20 height 20
type input "FFFFFF"
click at [513, 520] on div "FFFFFF 100 % Recent colors Suggested for you" at bounding box center [475, 621] width 276 height 209
click at [600, 495] on button "button" at bounding box center [589, 492] width 32 height 32
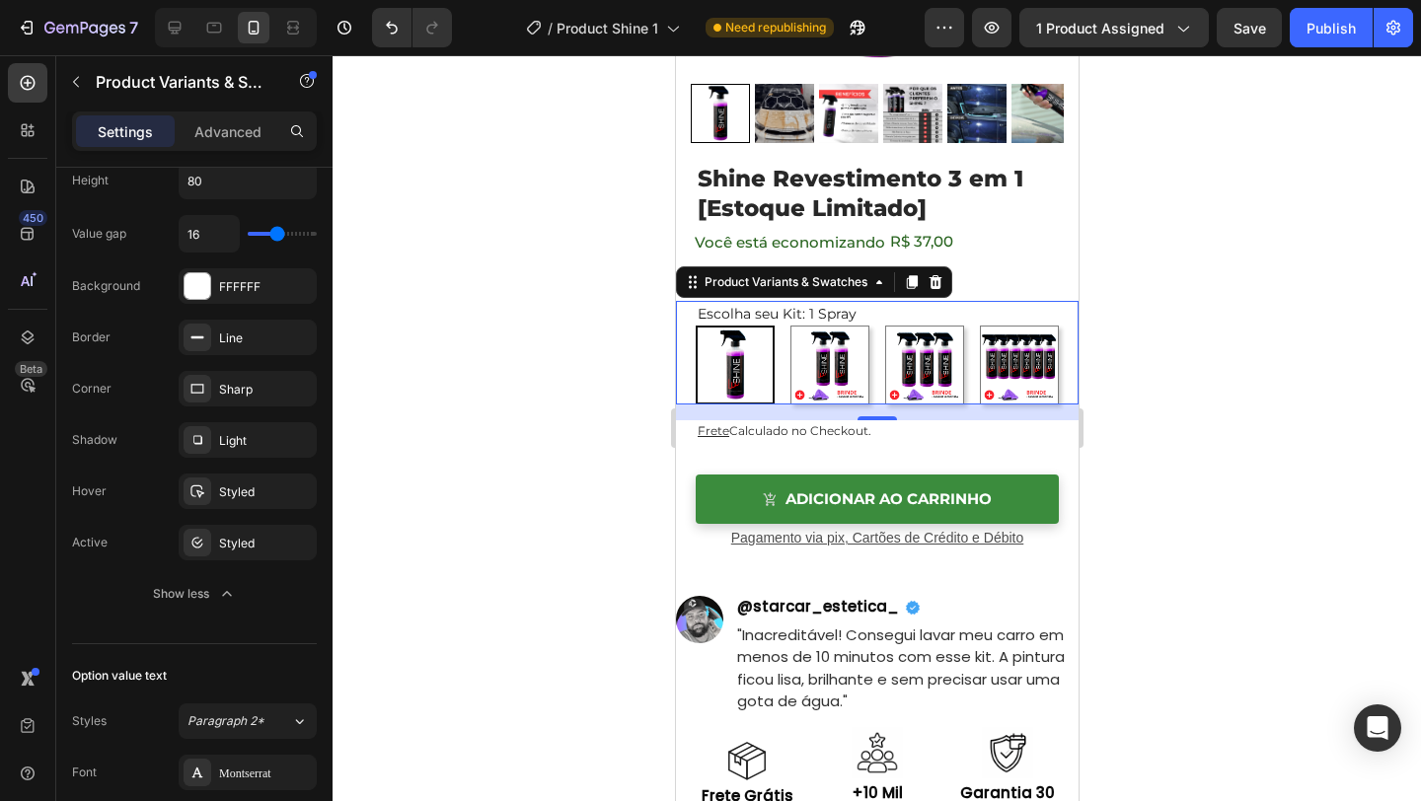
click at [681, 331] on div "Escolha seu Kit: 1 Spray 1 Spray 1 Spray 2 Sprays R$ 74 / Cada 2 Sprays R$ 74 /…" at bounding box center [876, 352] width 403 height 103
type input "15"
type input "14"
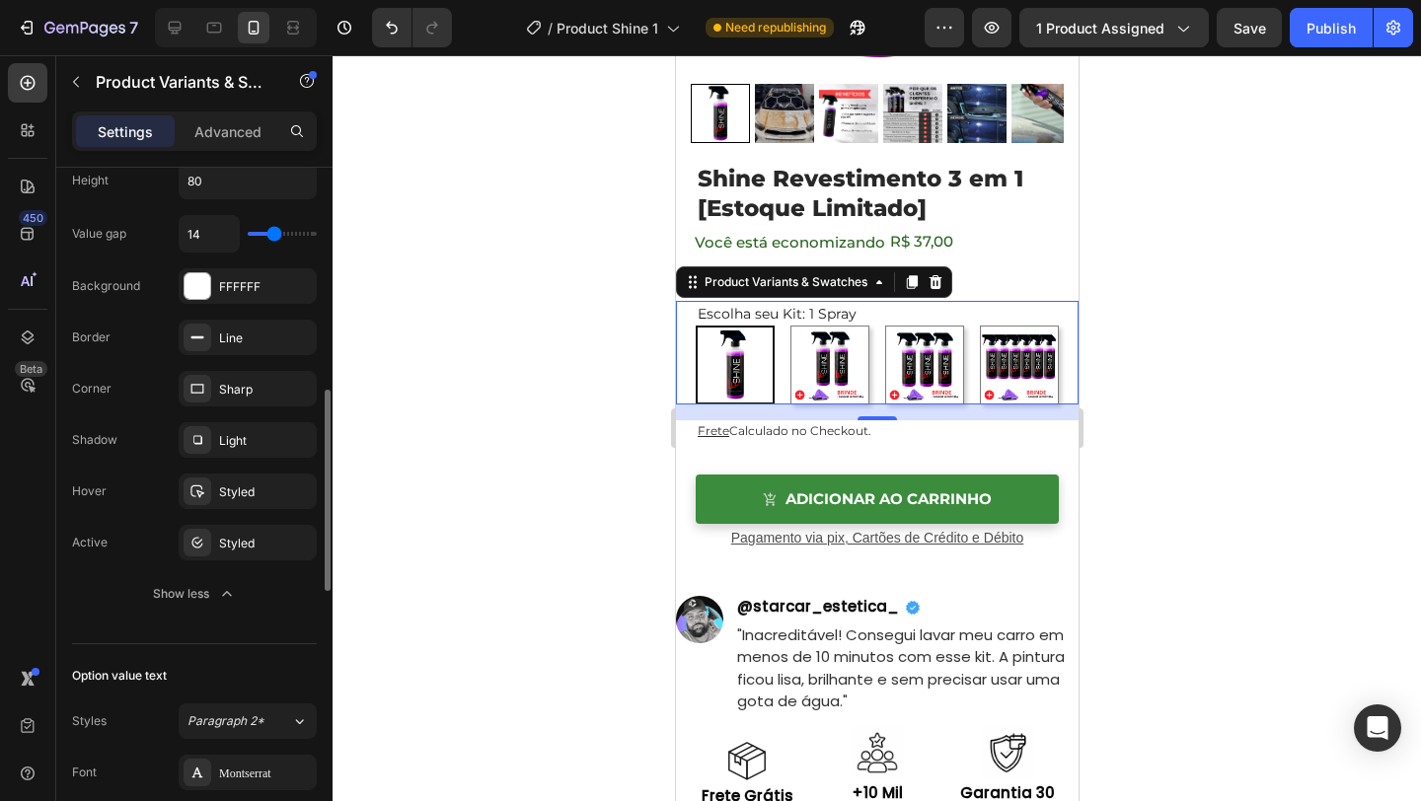
type input "13"
type input "12"
type input "11"
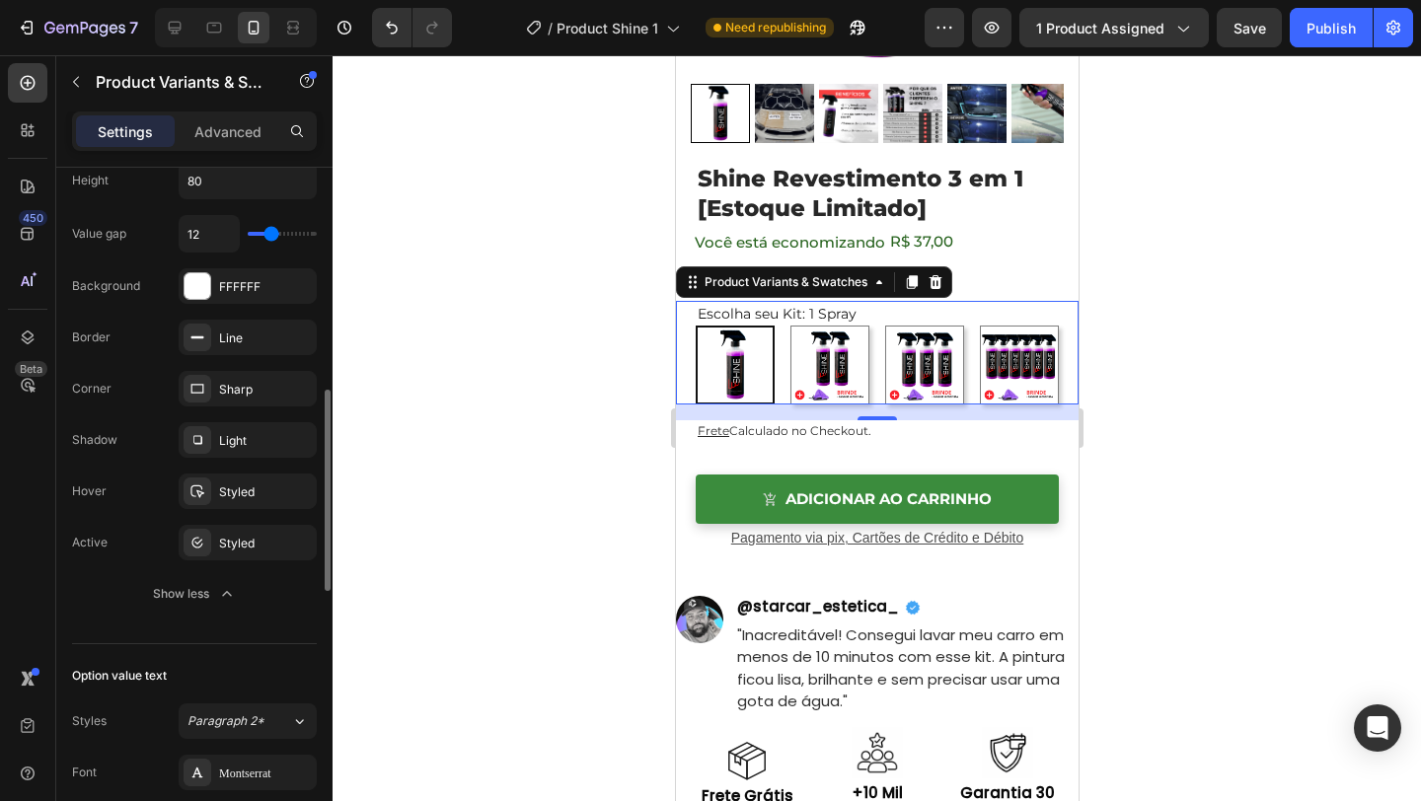
type input "11"
type input "10"
type input "9"
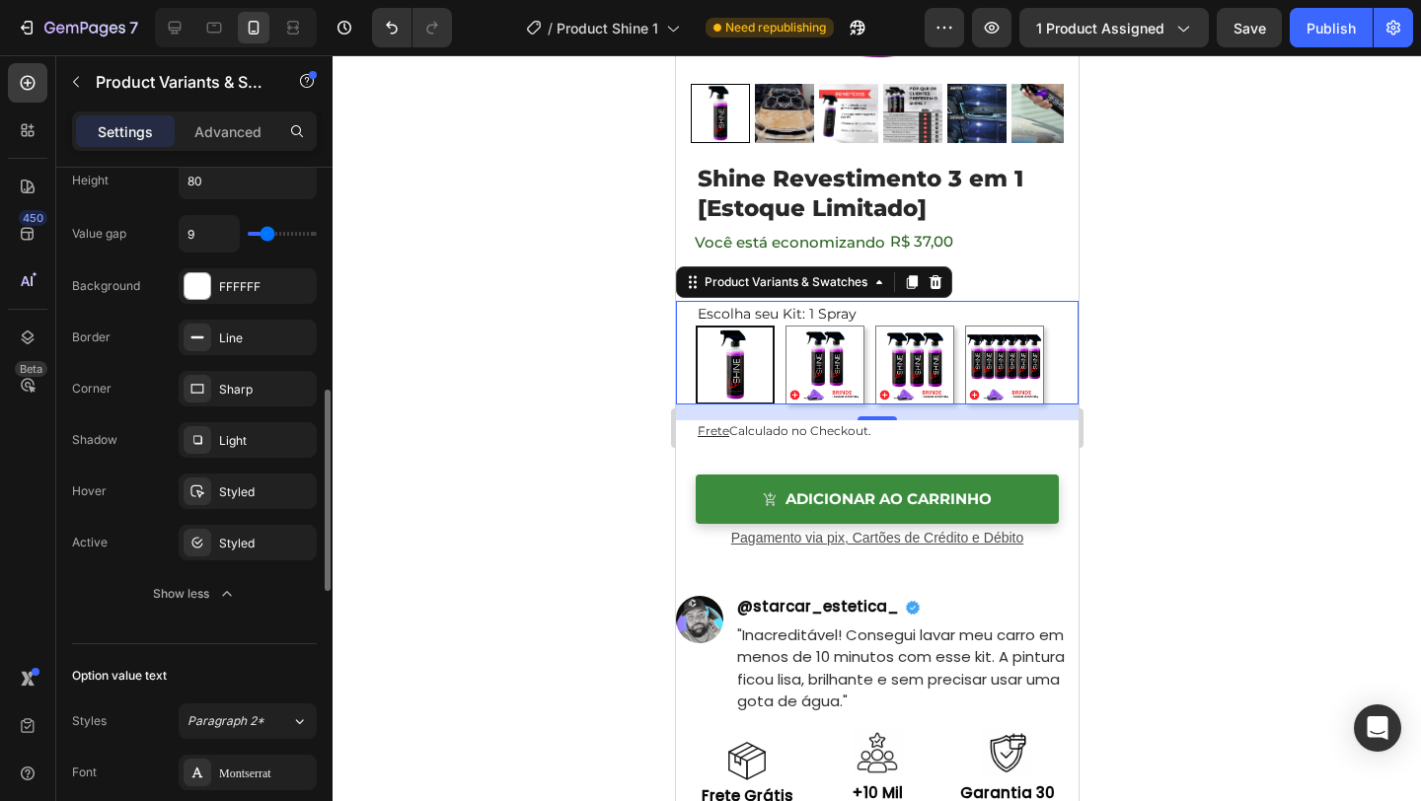
type input "8"
type input "7"
type input "6"
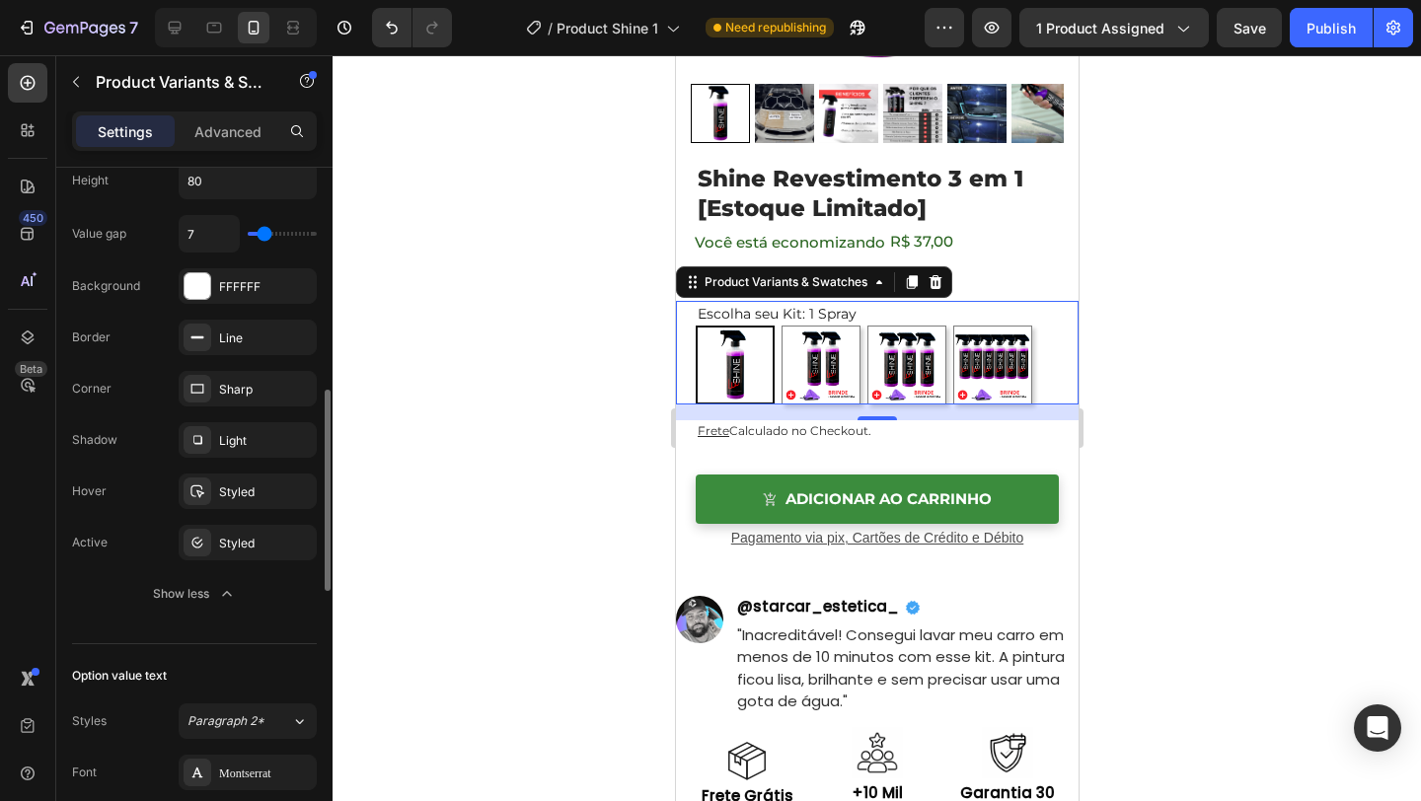
type input "6"
type input "5"
type input "4"
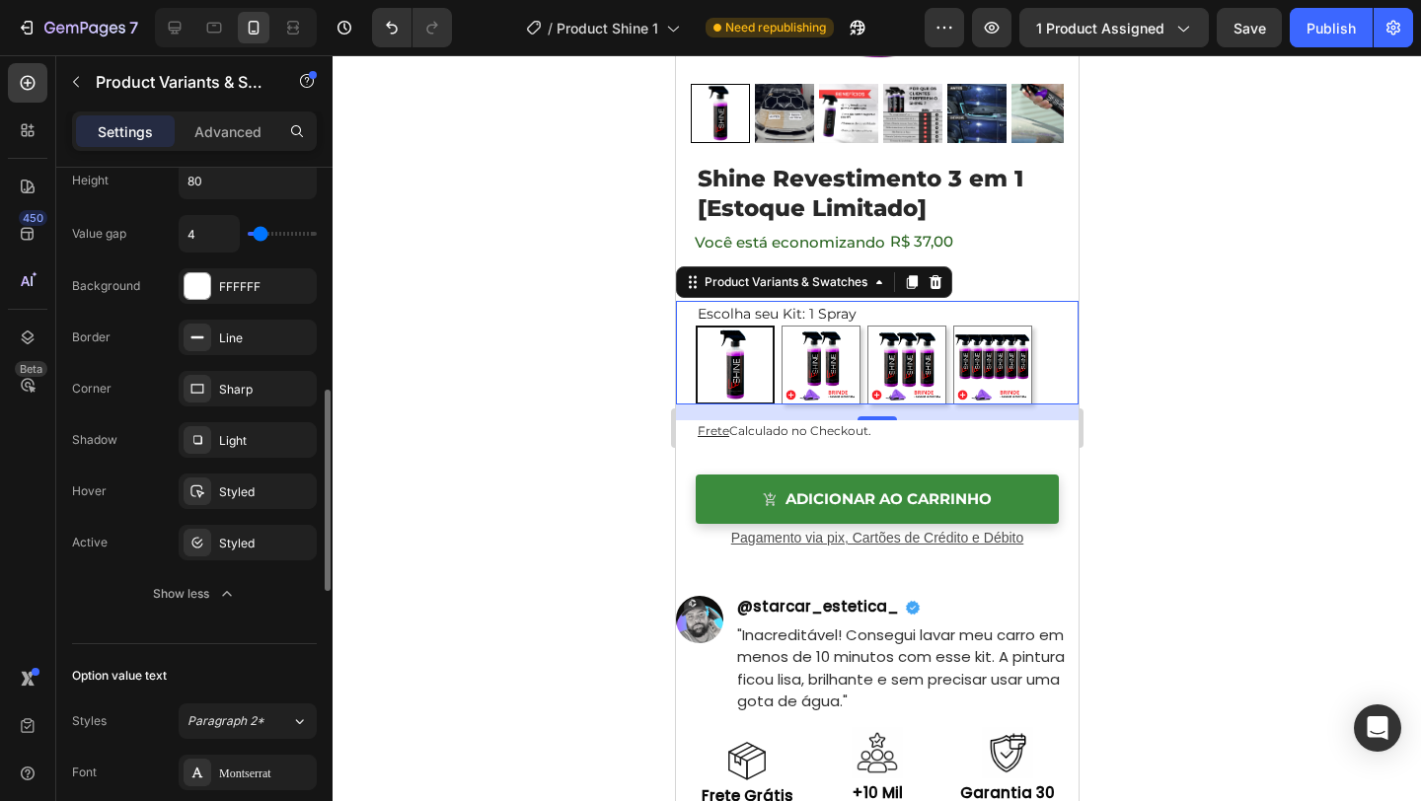
type input "3"
type input "2"
type input "1"
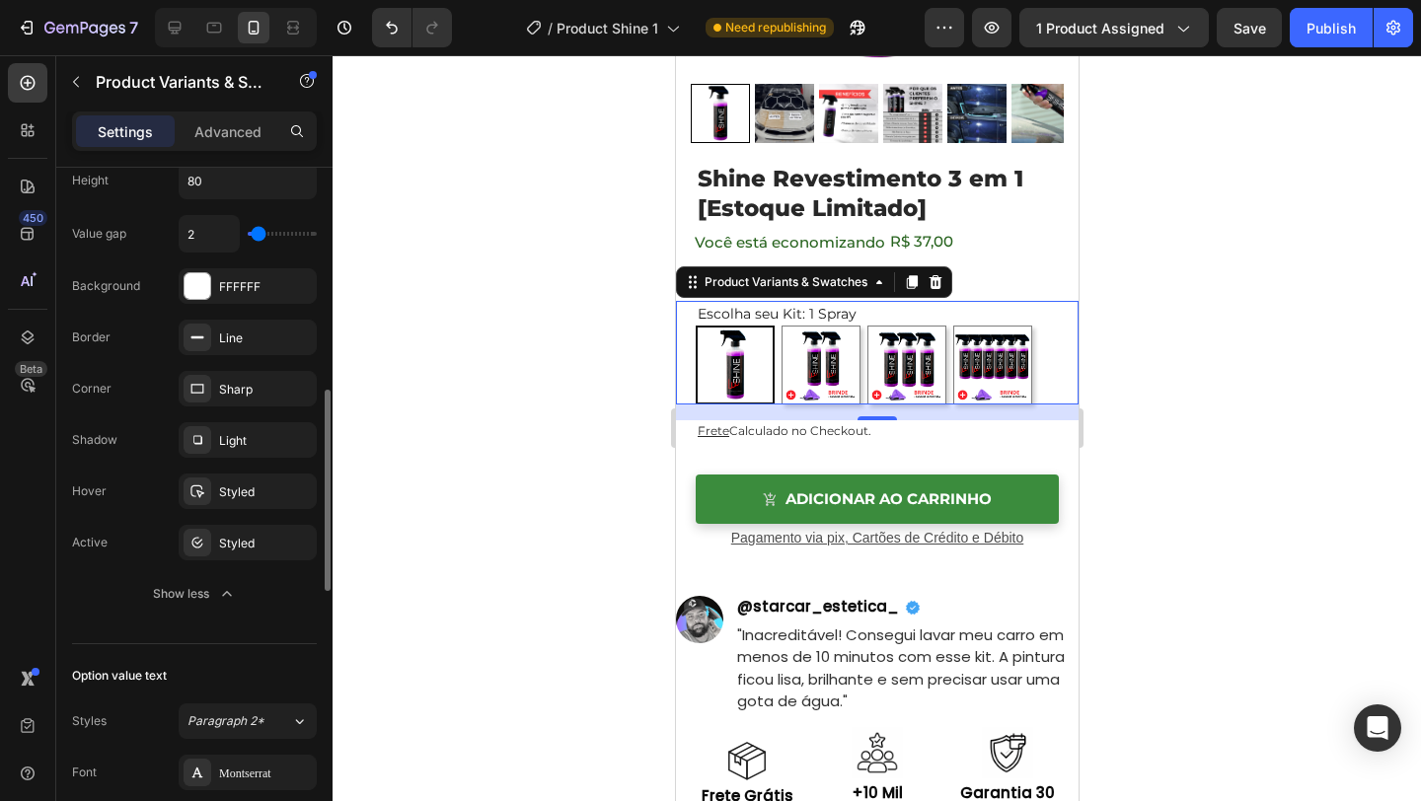
type input "1"
type input "0"
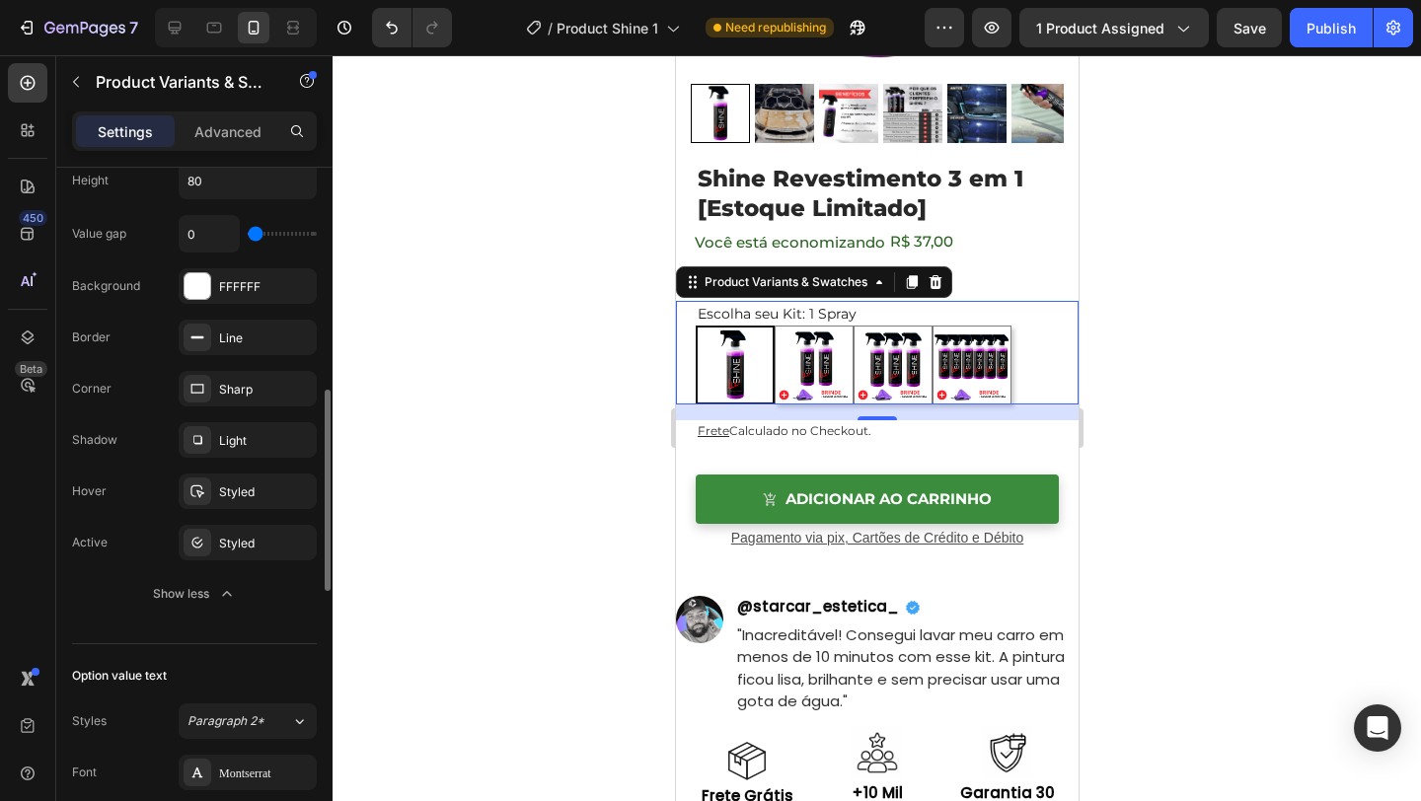
type input "1"
type input "2"
type input "3"
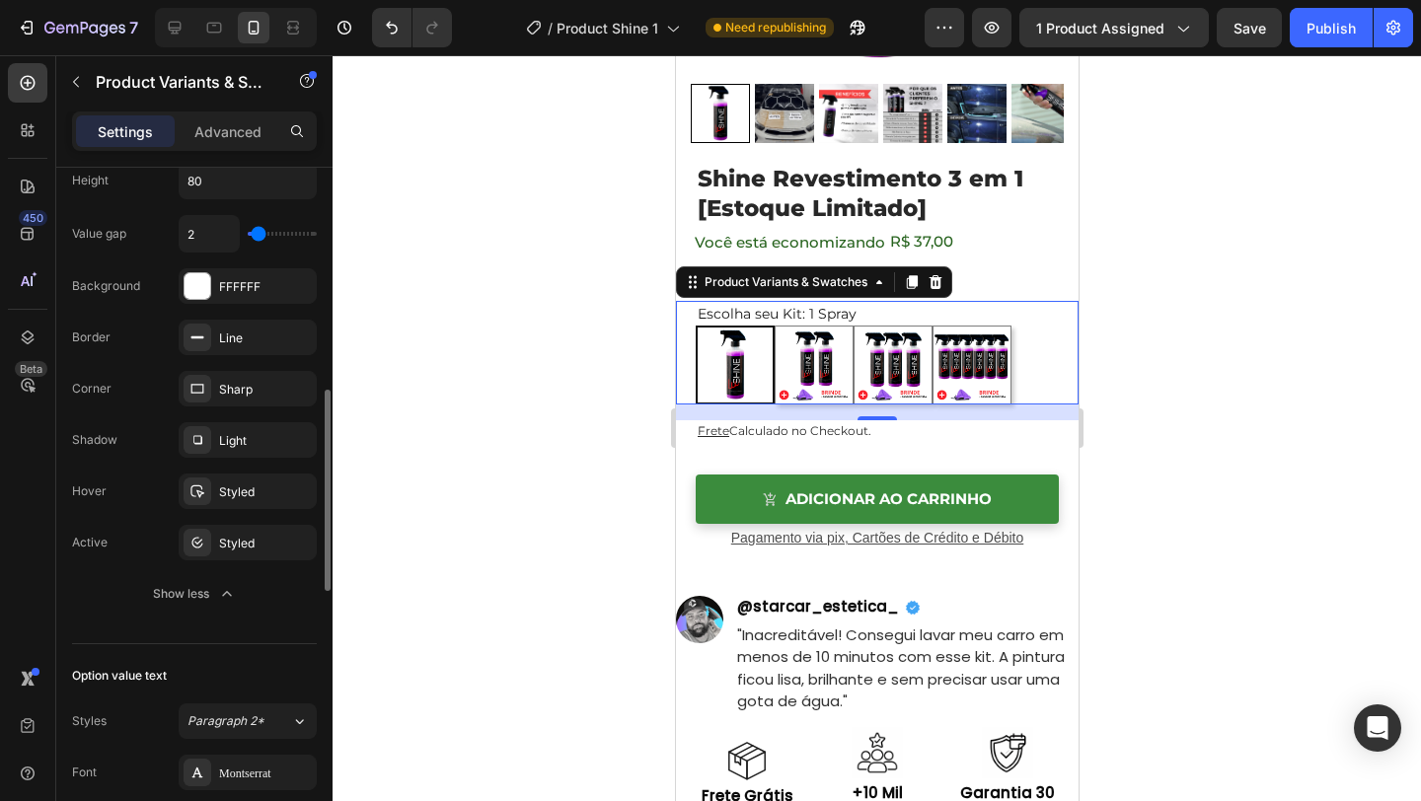
type input "3"
type input "4"
type input "5"
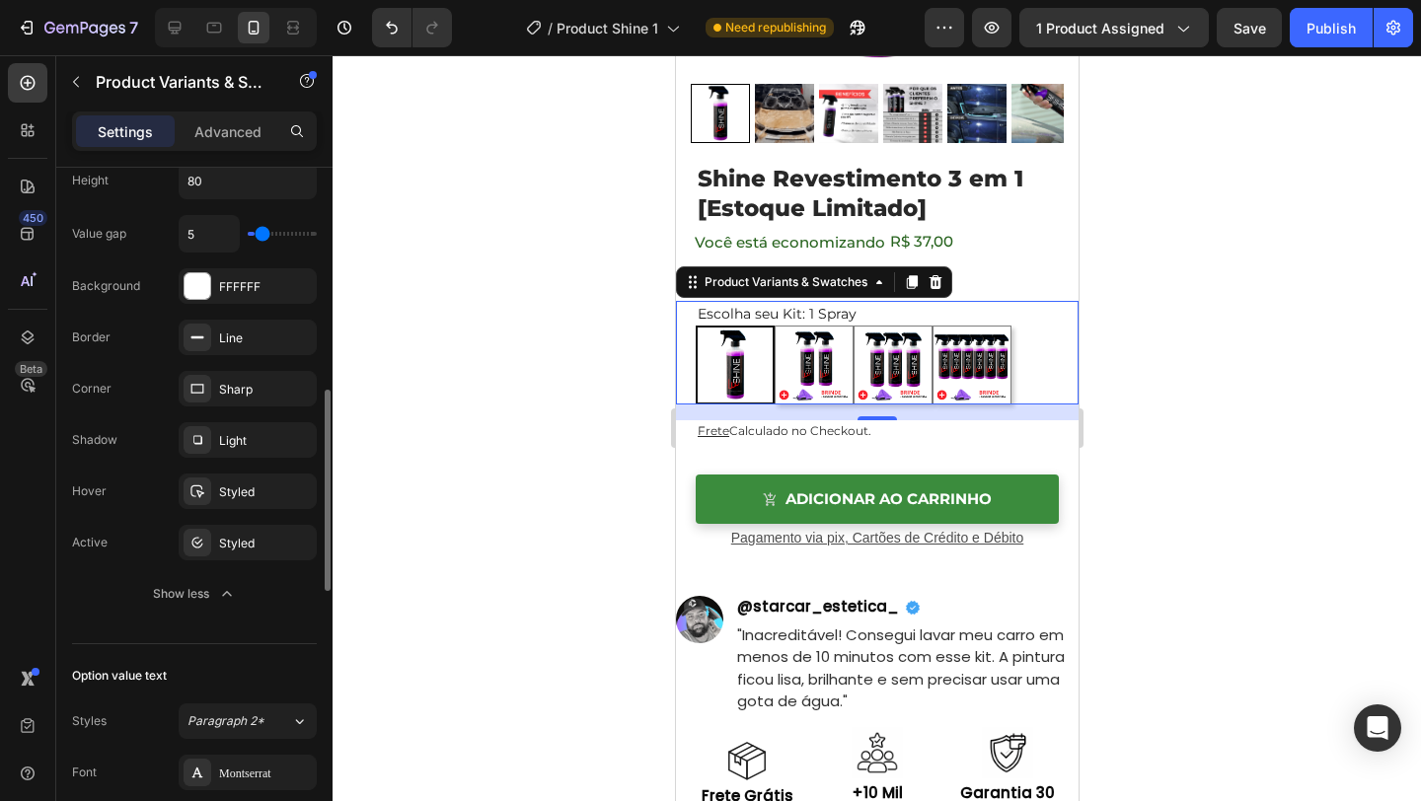
type input "6"
type input "7"
type input "8"
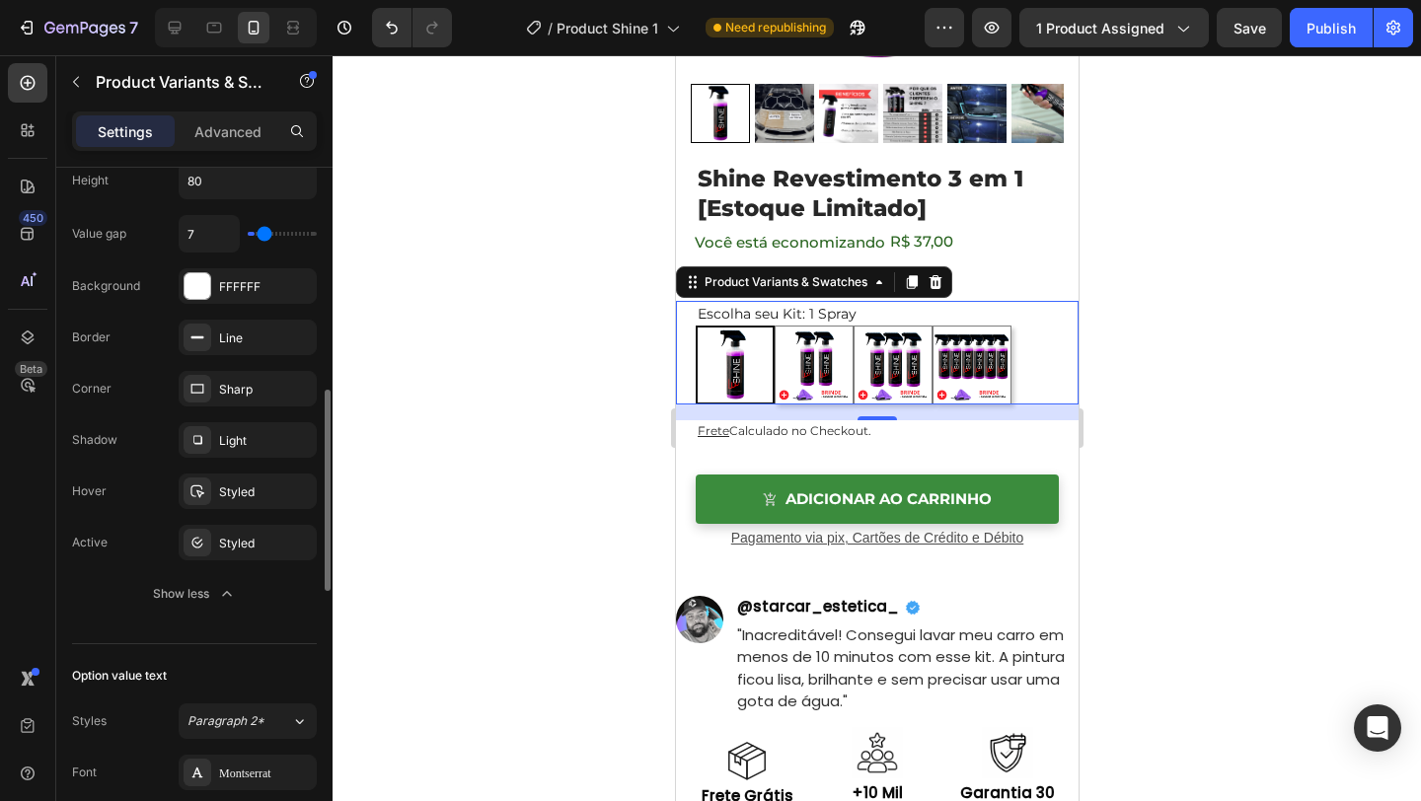
type input "8"
type input "9"
type input "10"
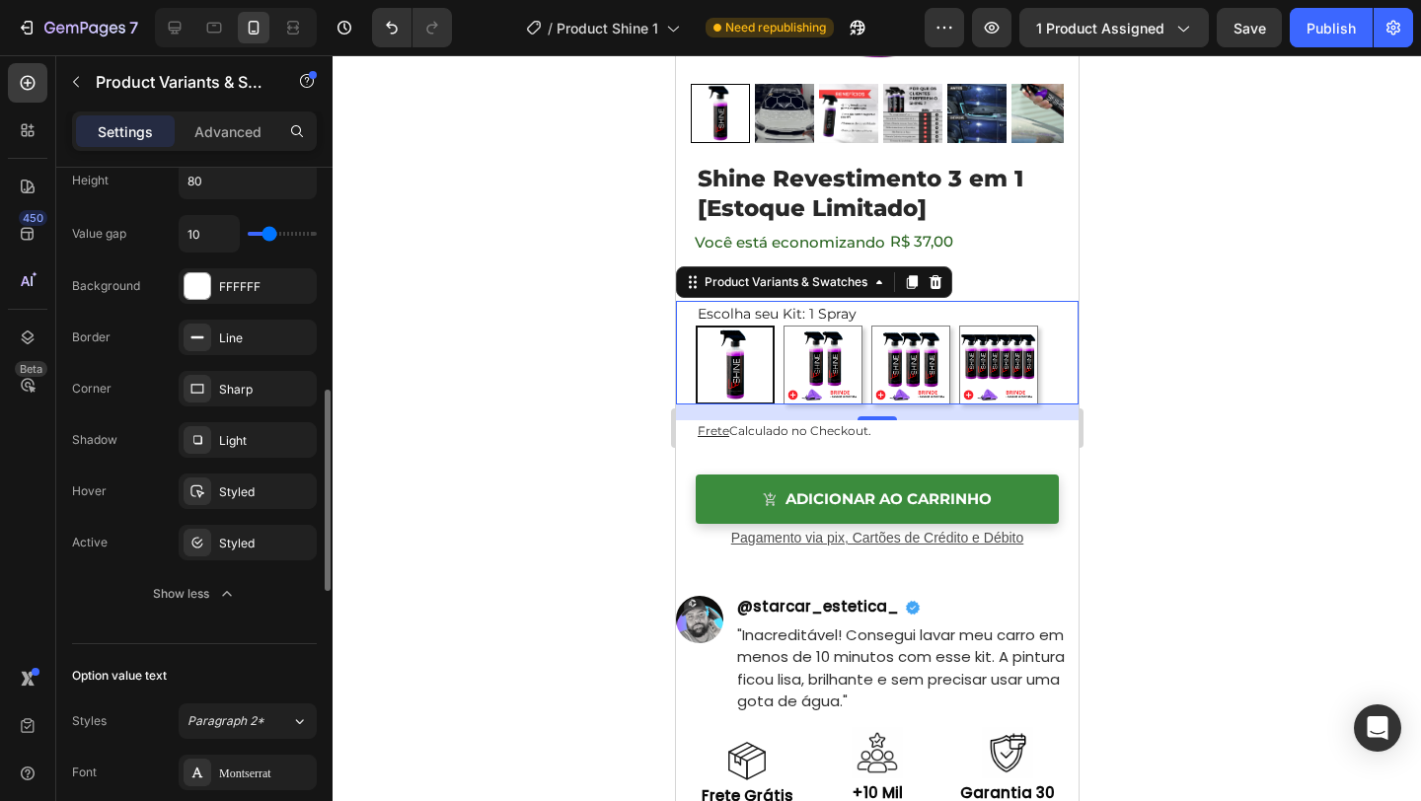
type input "11"
type input "12"
type input "13"
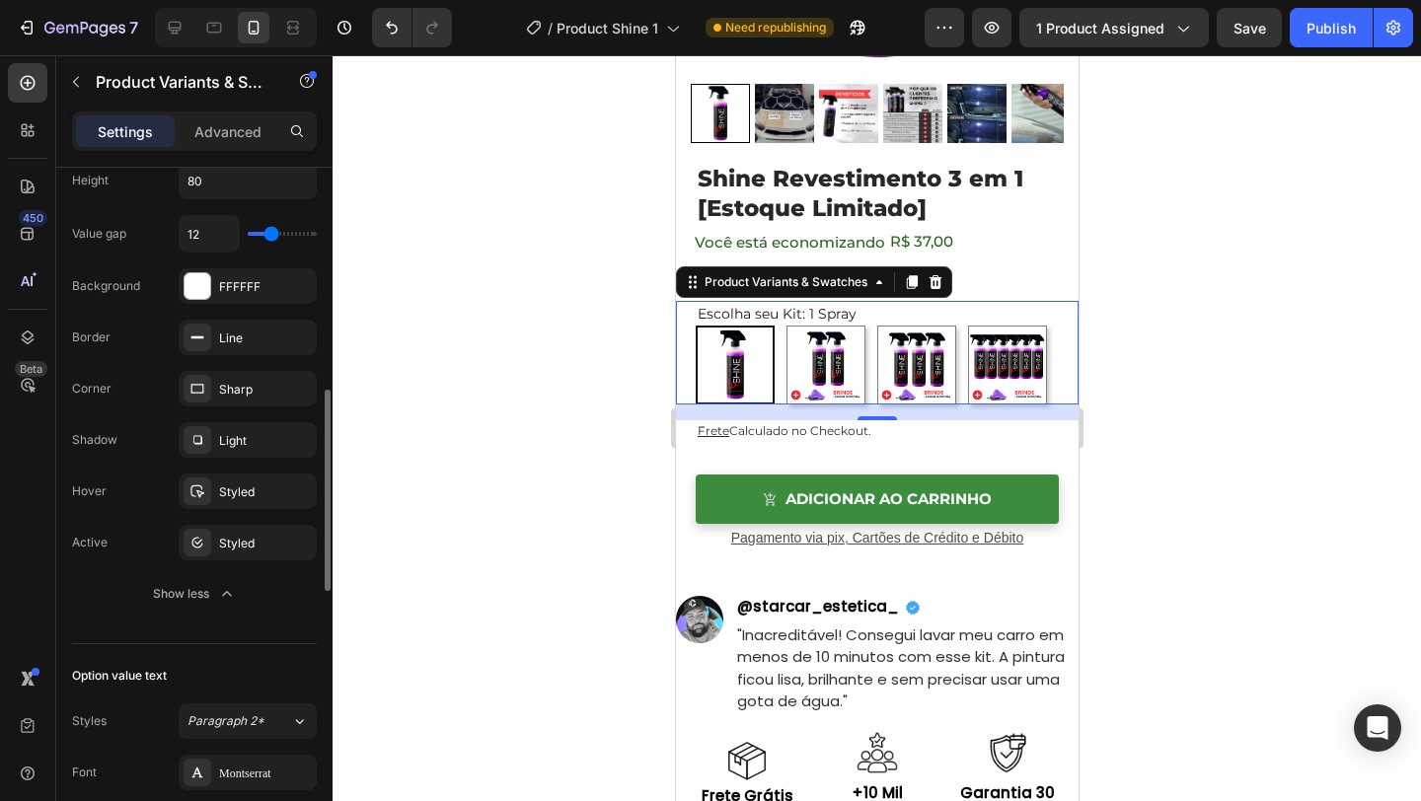
type input "13"
type input "14"
type input "15"
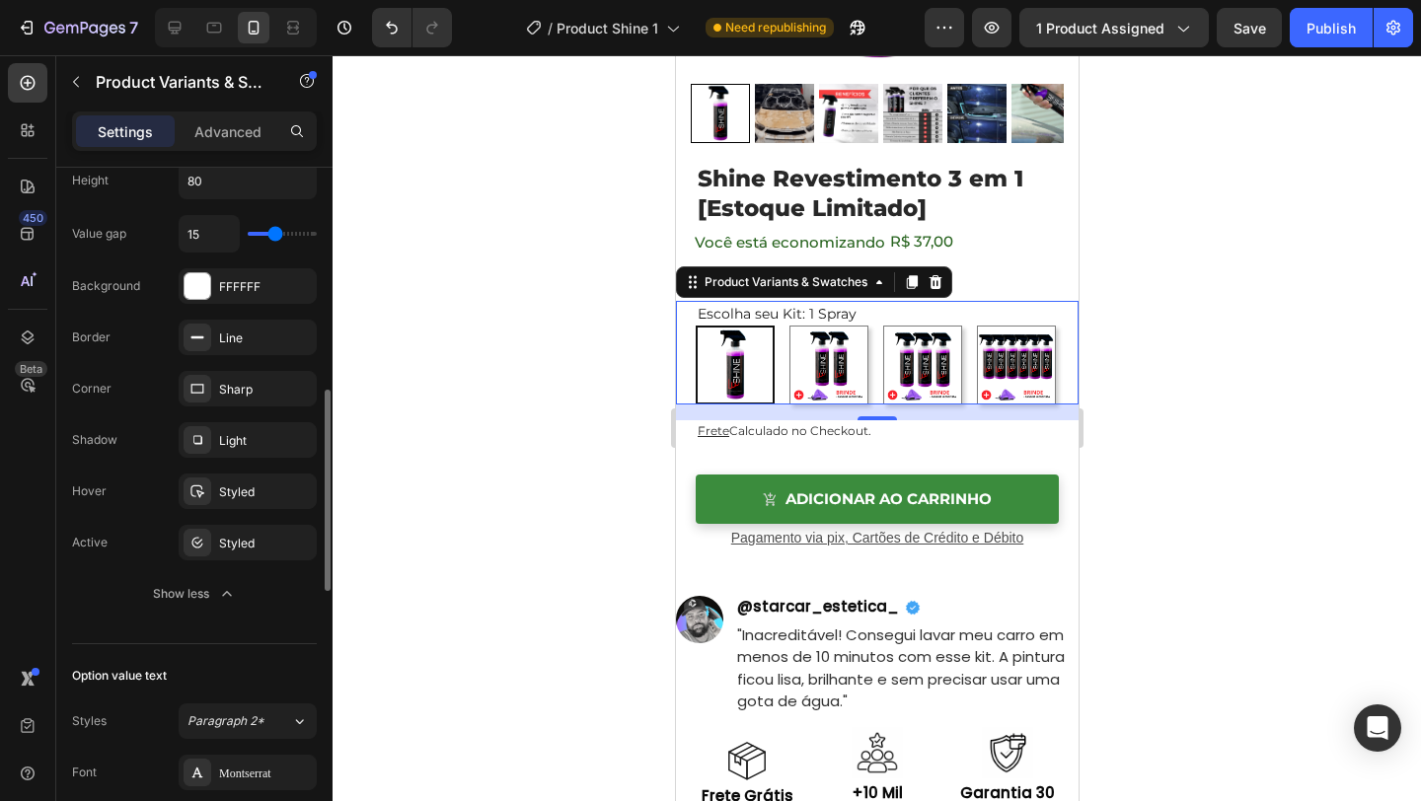
type input "14"
type input "13"
type input "12"
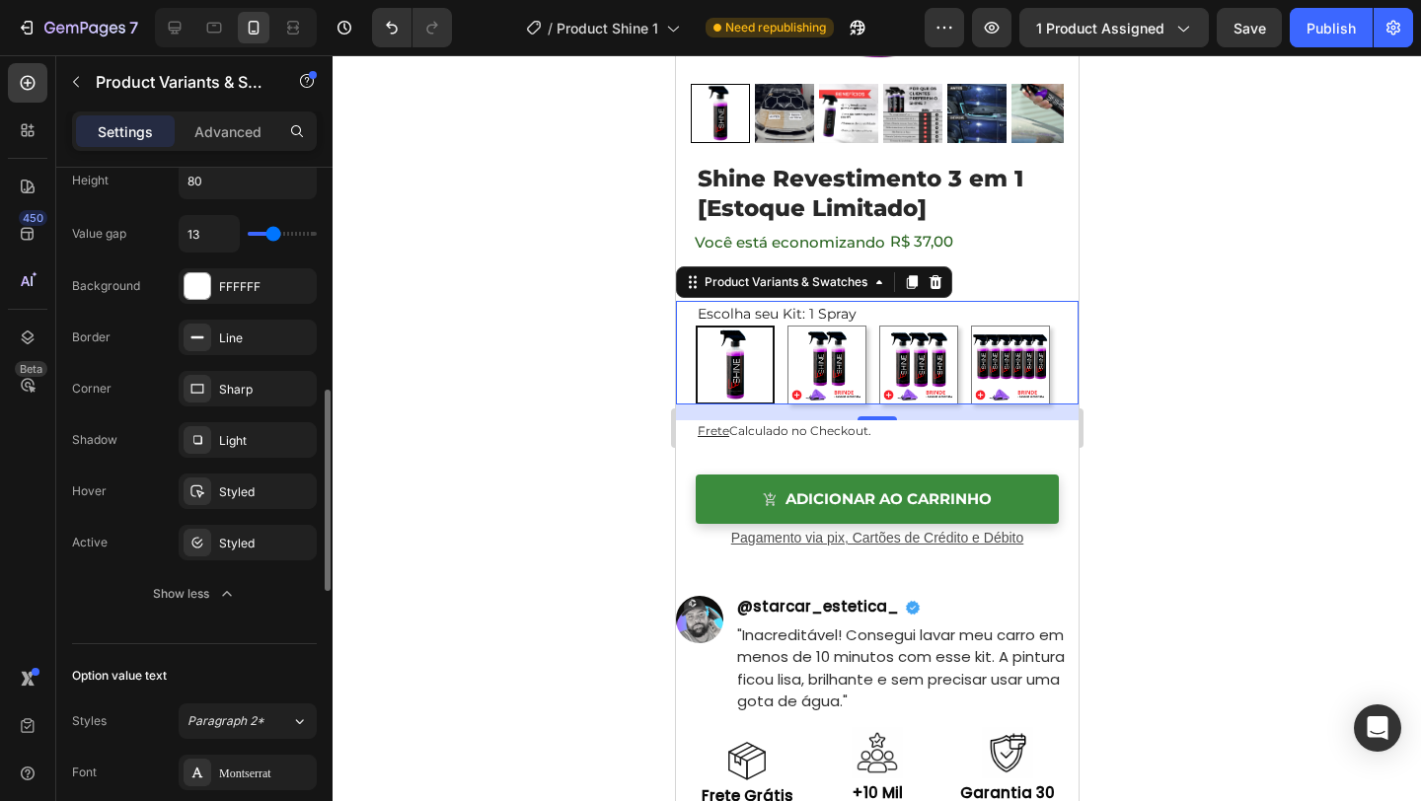
type input "12"
type input "11"
type input "10"
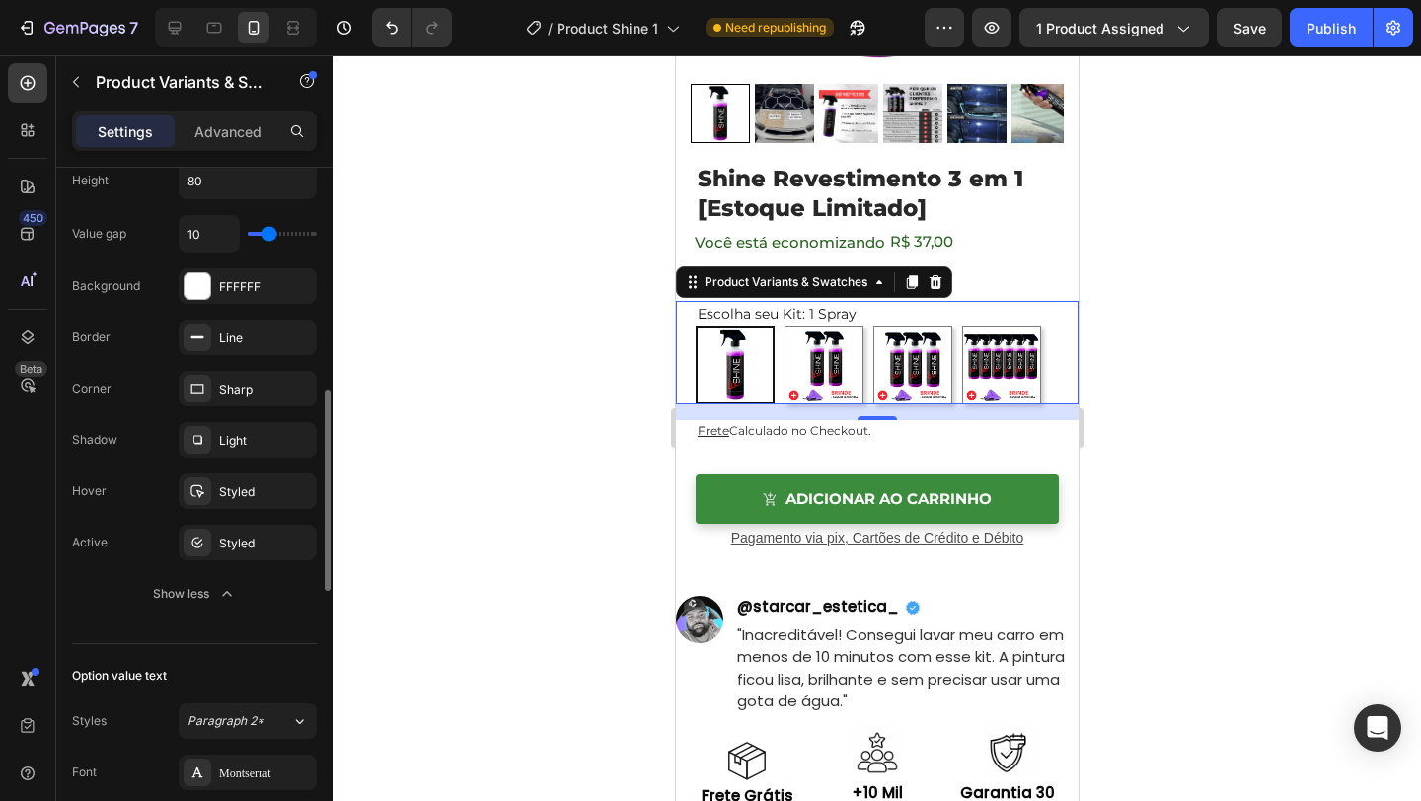
type input "9"
type input "10"
type input "11"
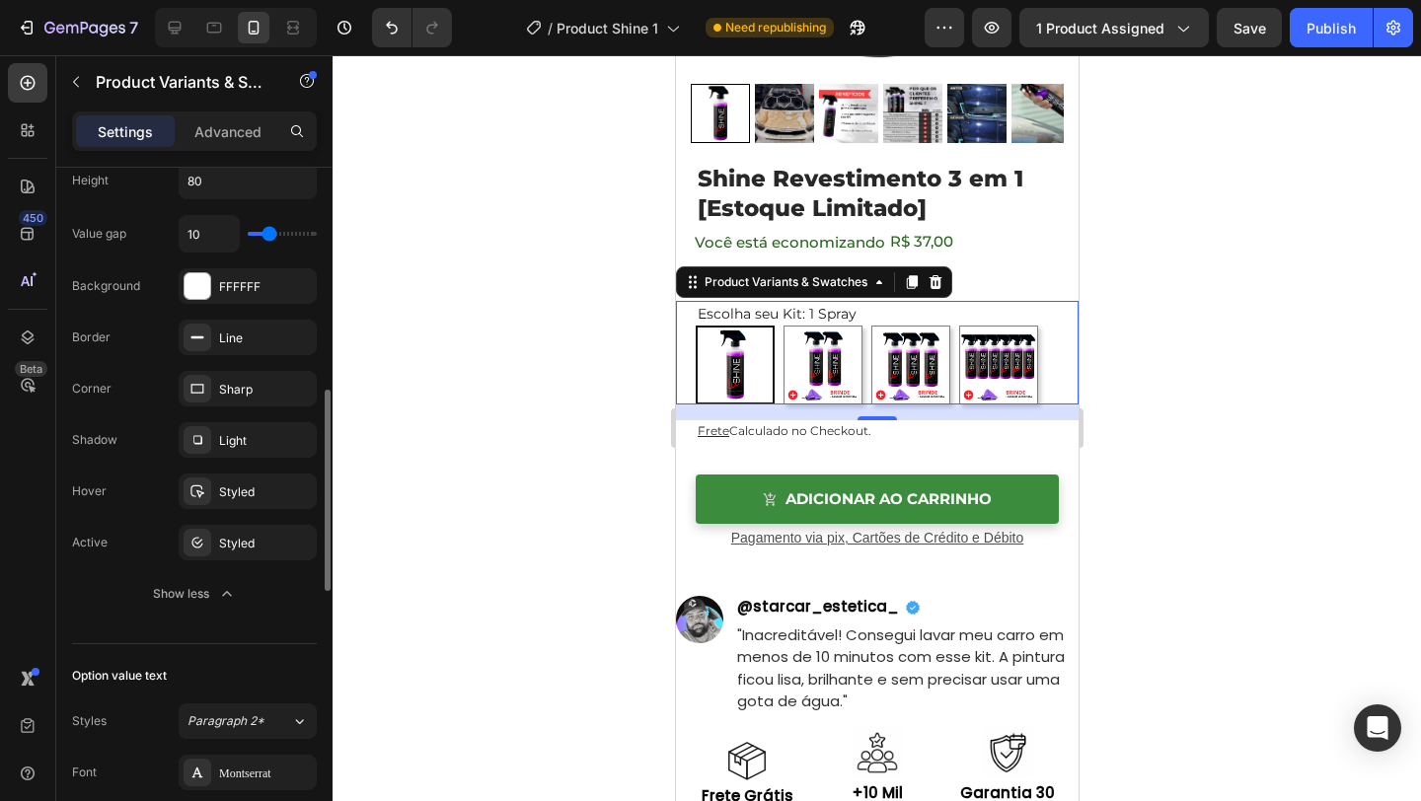
type input "11"
type input "12"
type input "13"
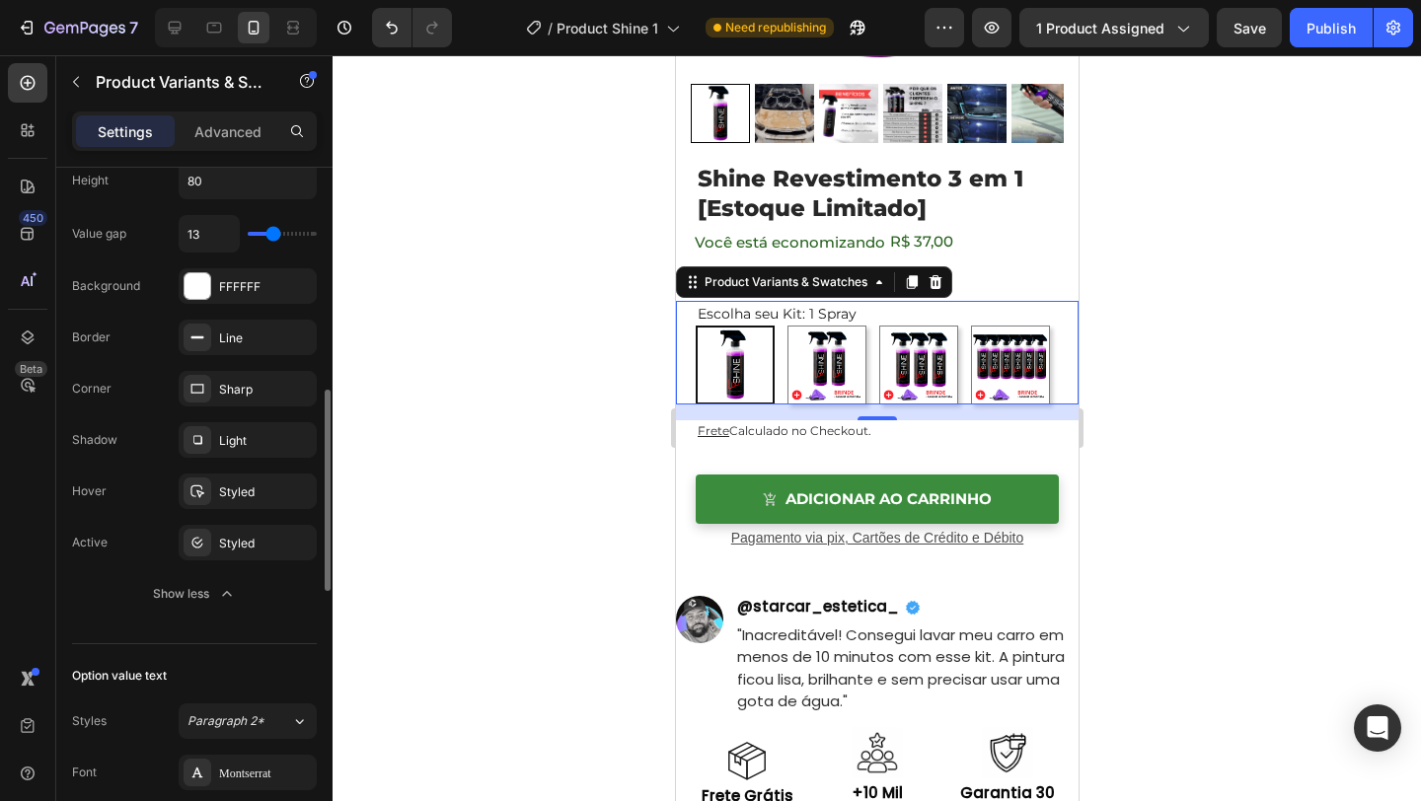
type input "14"
type input "15"
type input "16"
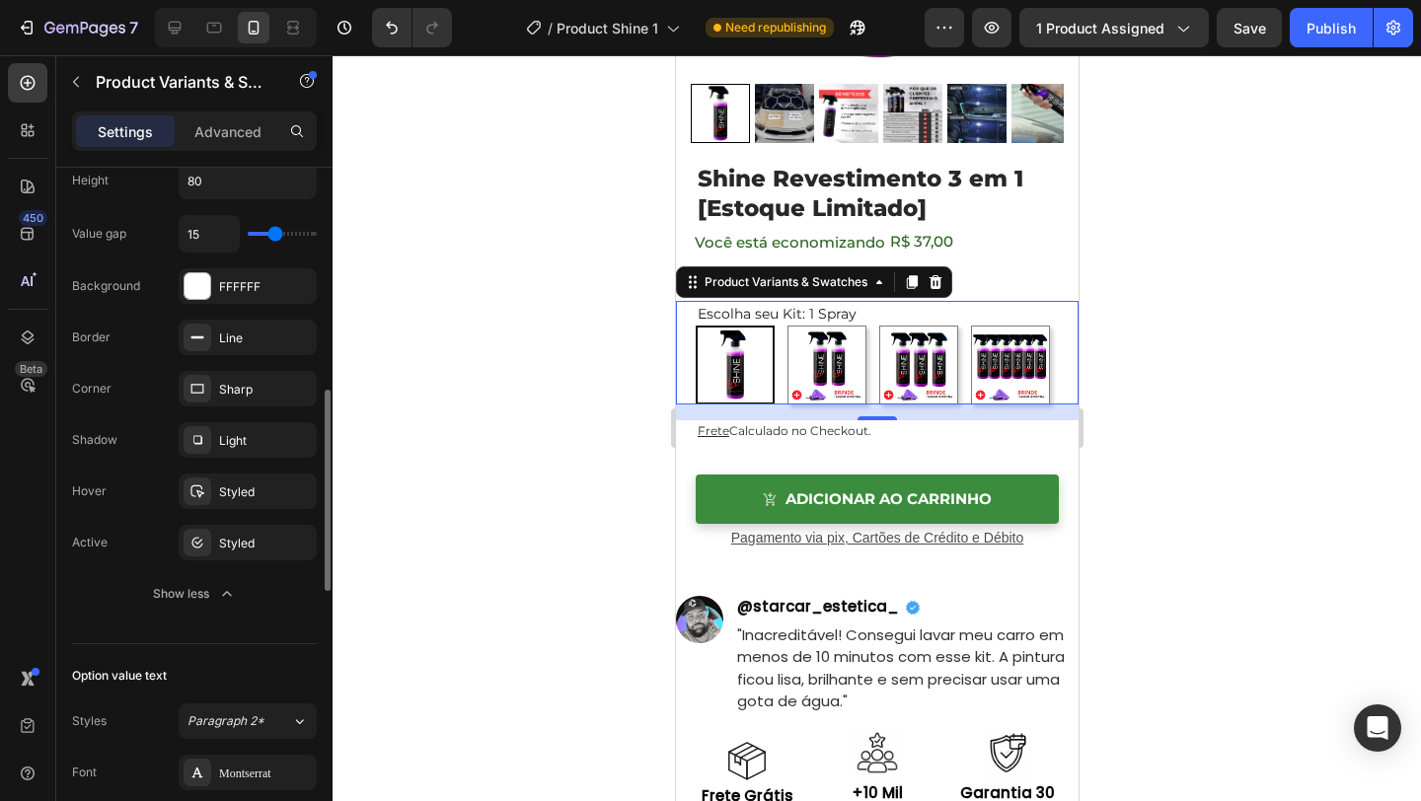
type input "16"
type input "17"
type input "16"
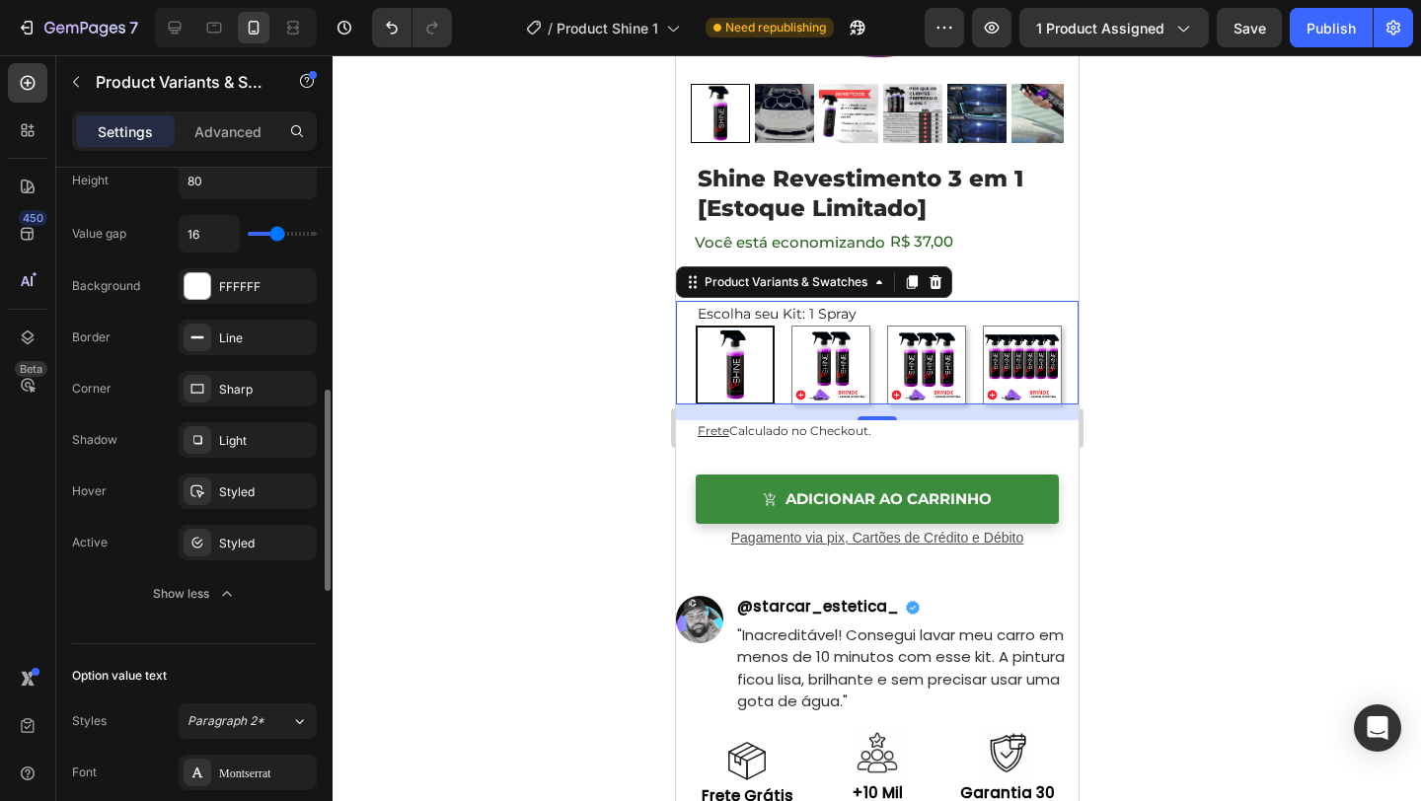
type input "15"
type input "14"
type input "13"
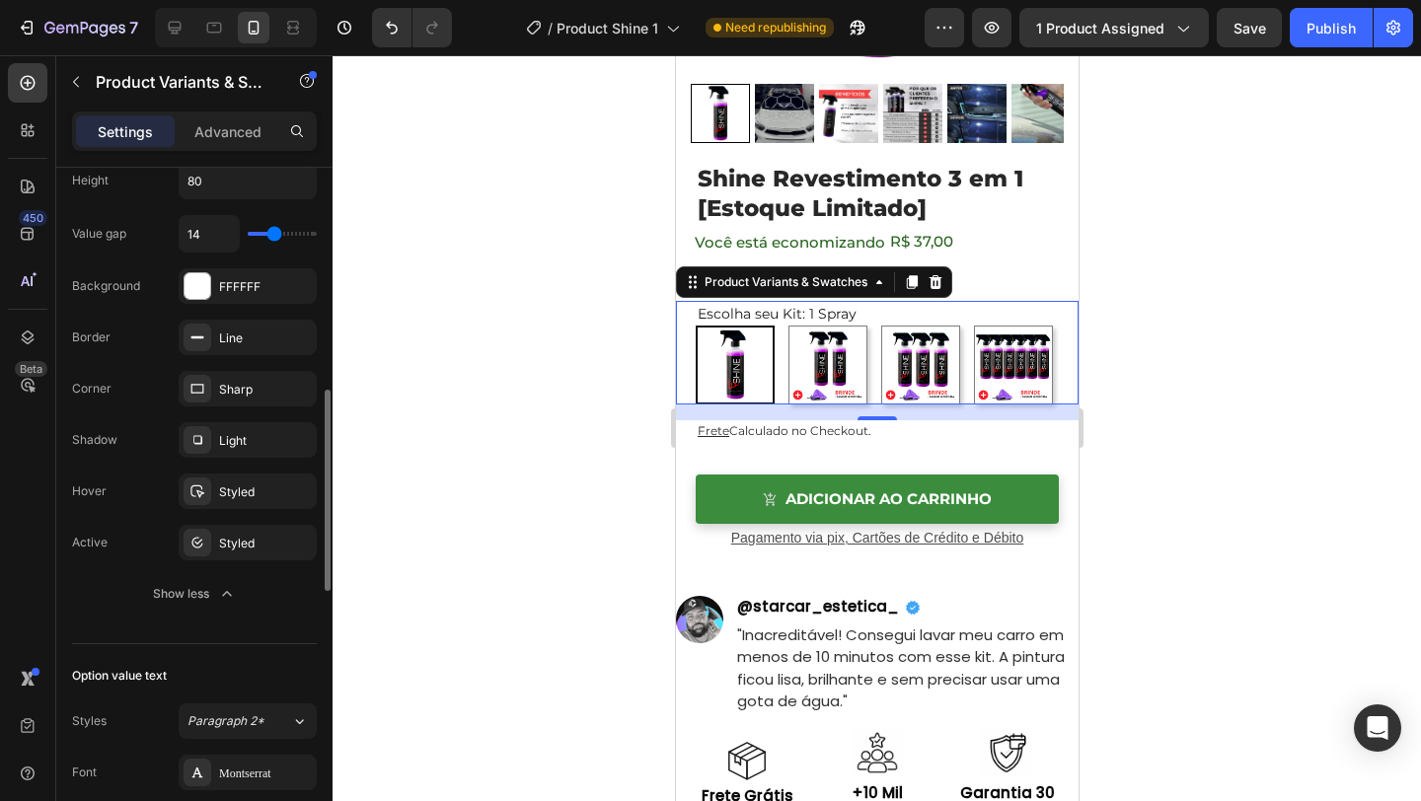
type input "13"
type input "14"
type input "15"
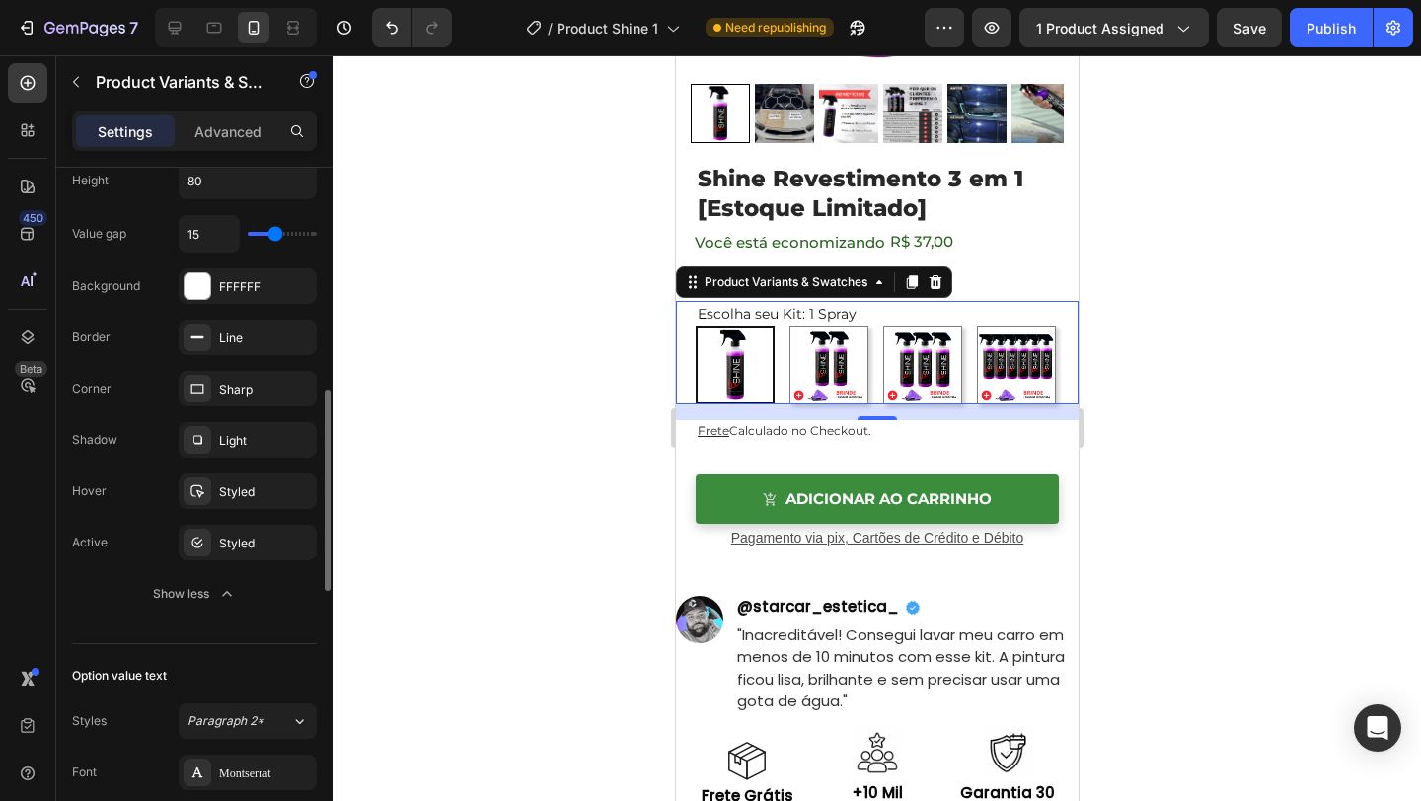
type input "16"
click at [277, 246] on div "16" at bounding box center [248, 234] width 138 height 38
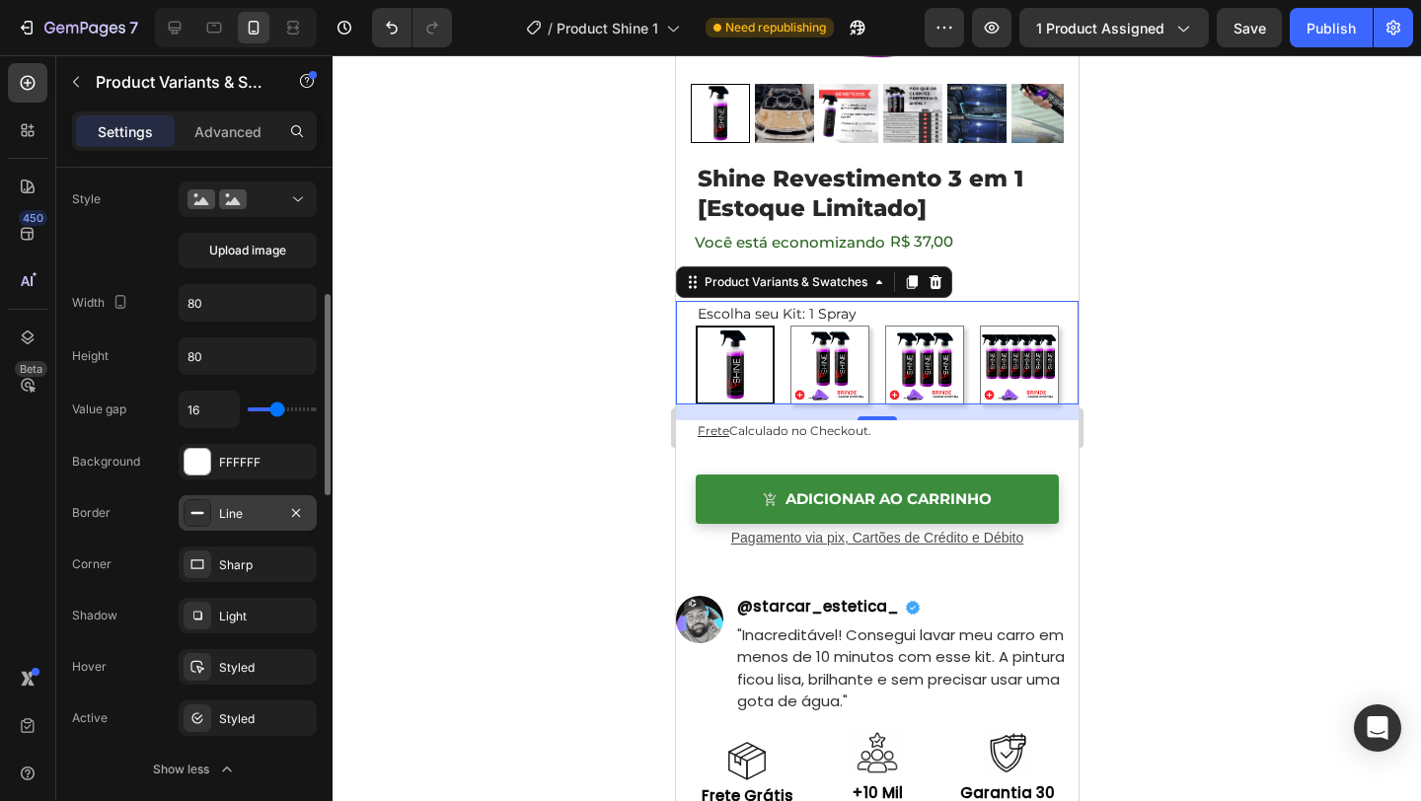
scroll to position [549, 0]
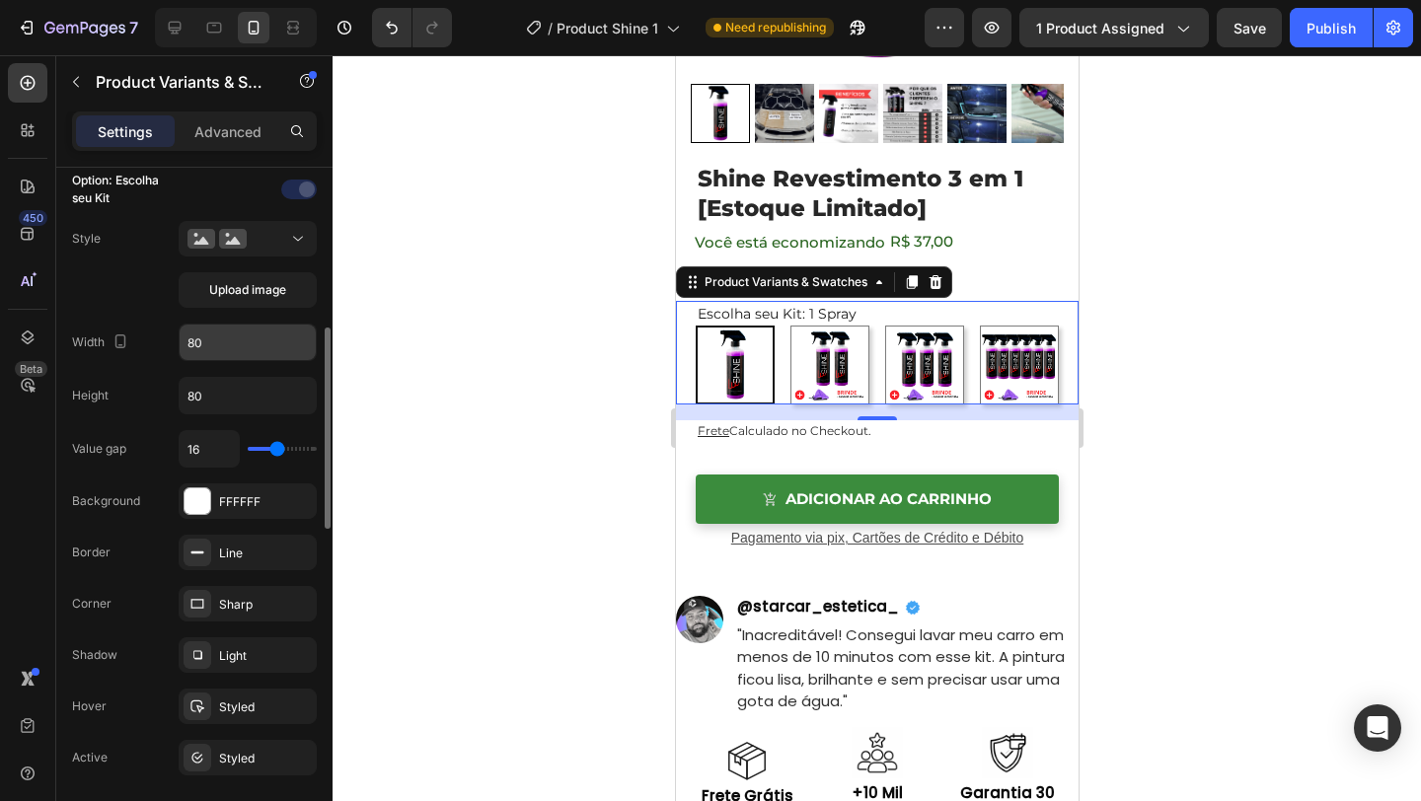
click at [239, 352] on input "80" at bounding box center [248, 343] width 136 height 36
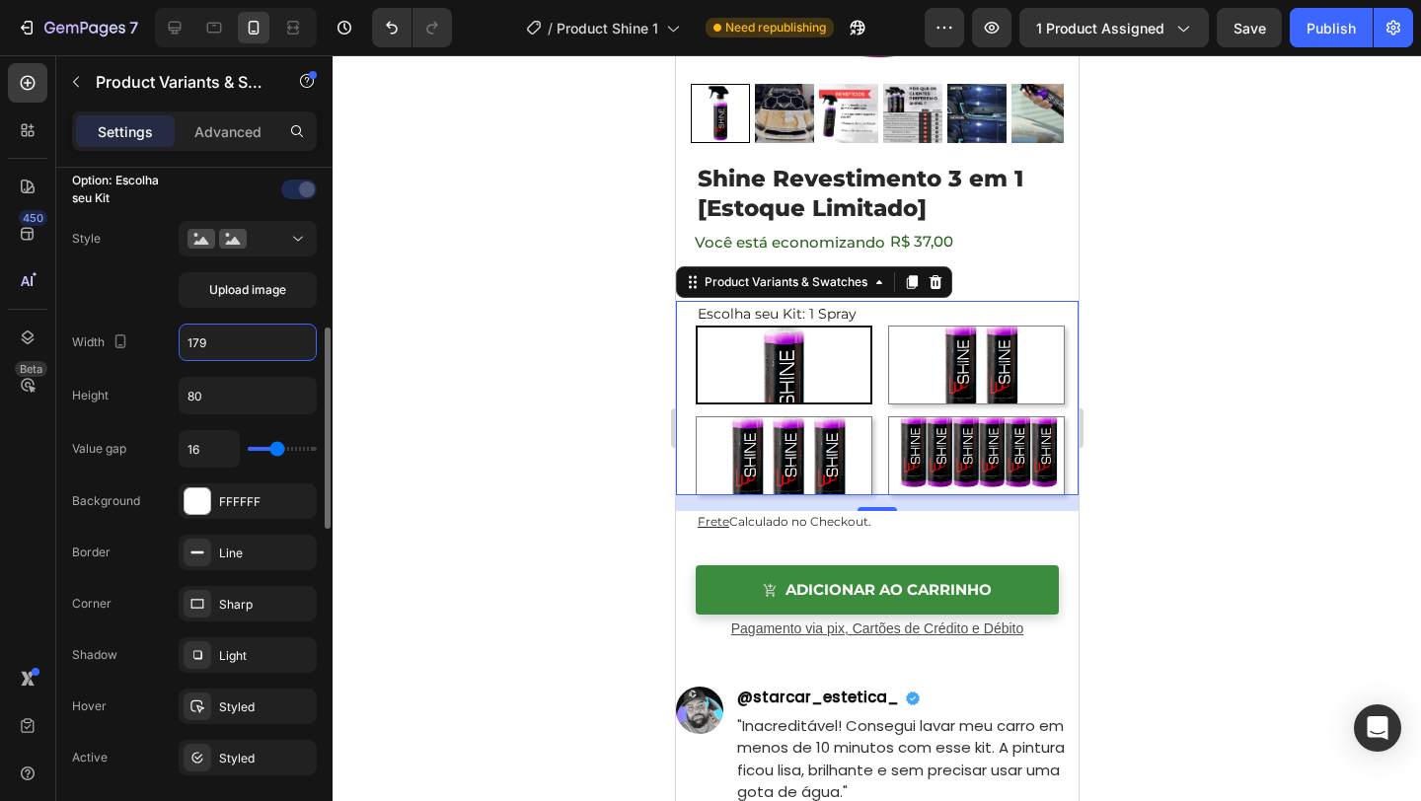
type input "180"
type input "14"
type input "13"
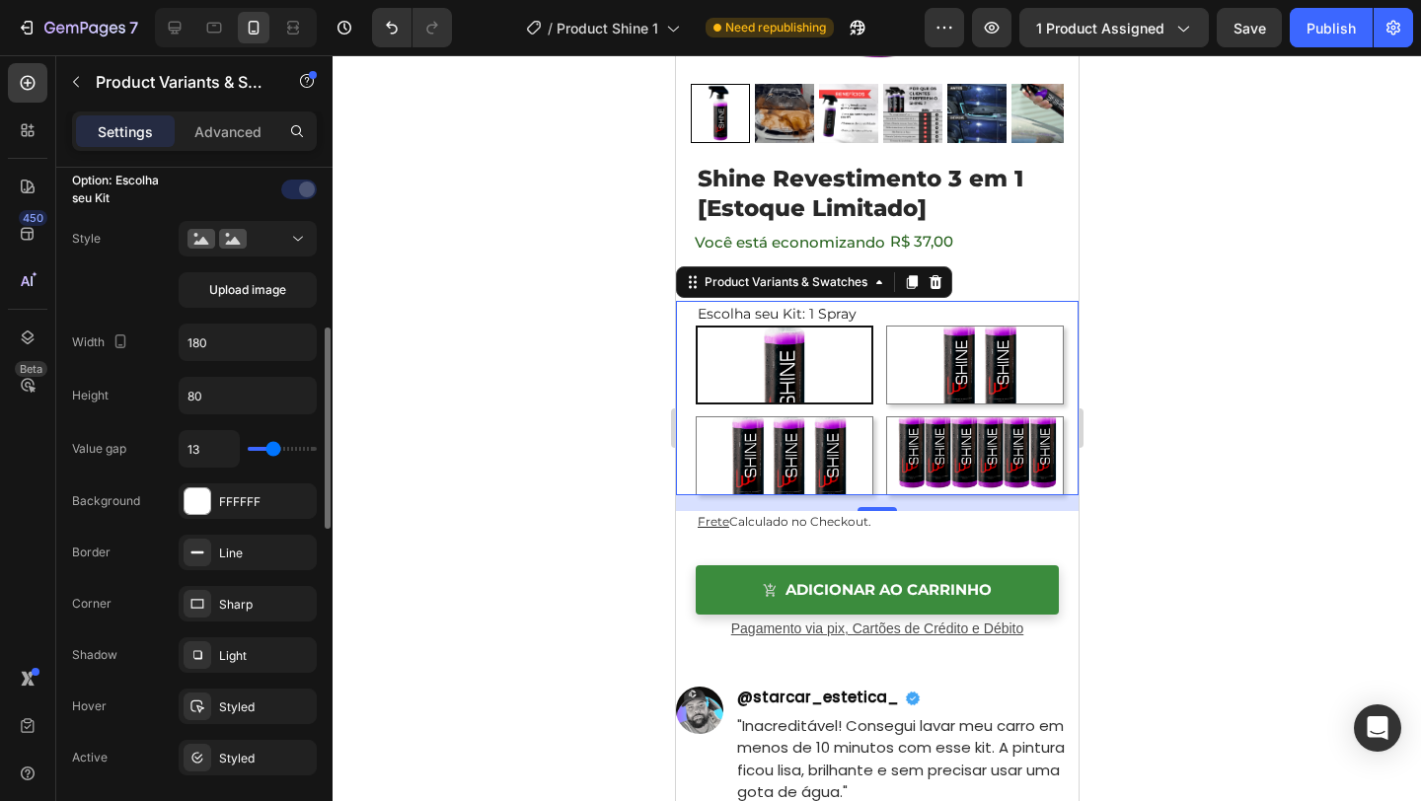
type input "14"
click at [274, 451] on input "range" at bounding box center [282, 449] width 69 height 4
click at [201, 452] on input "14" at bounding box center [209, 449] width 59 height 36
type input "15"
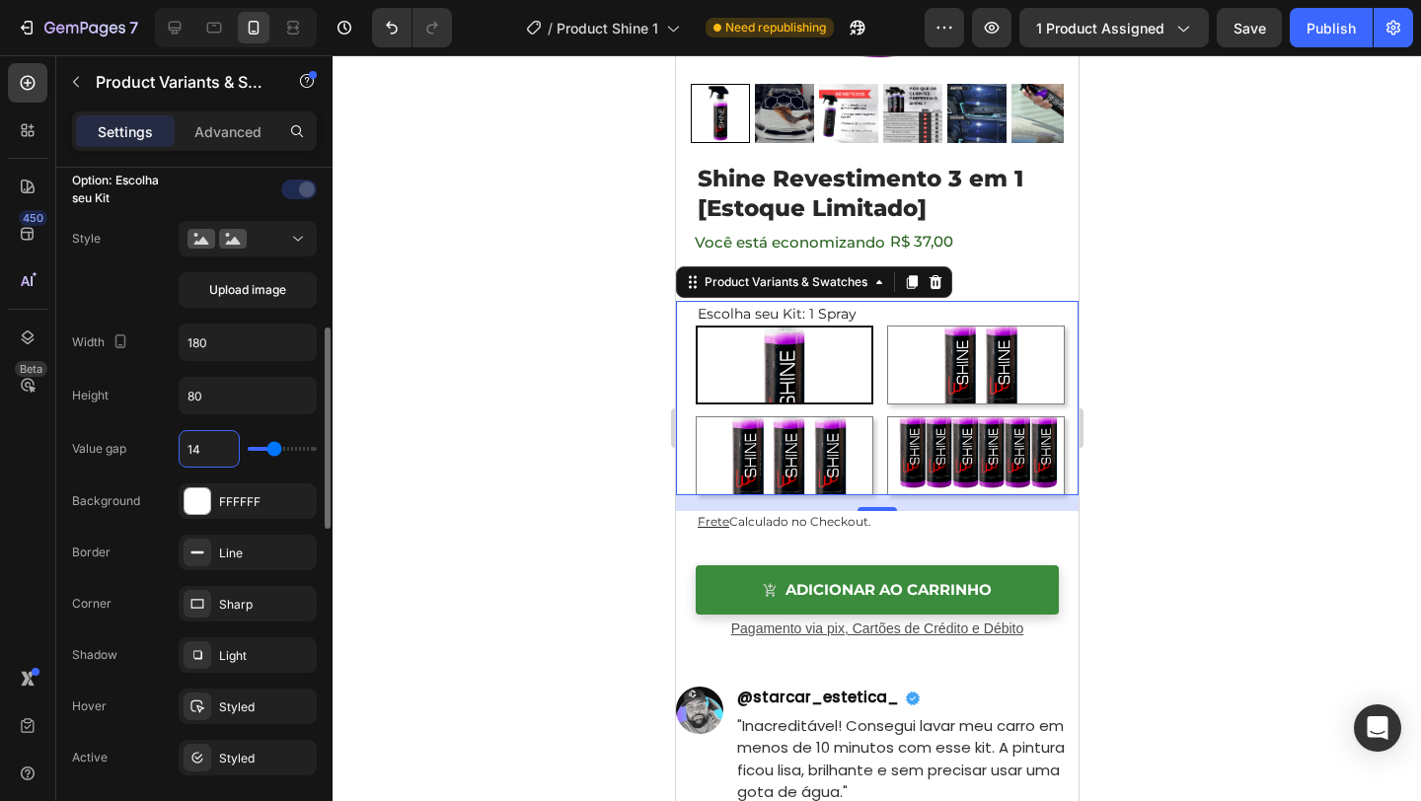
type input "15"
type input "14"
type input "13"
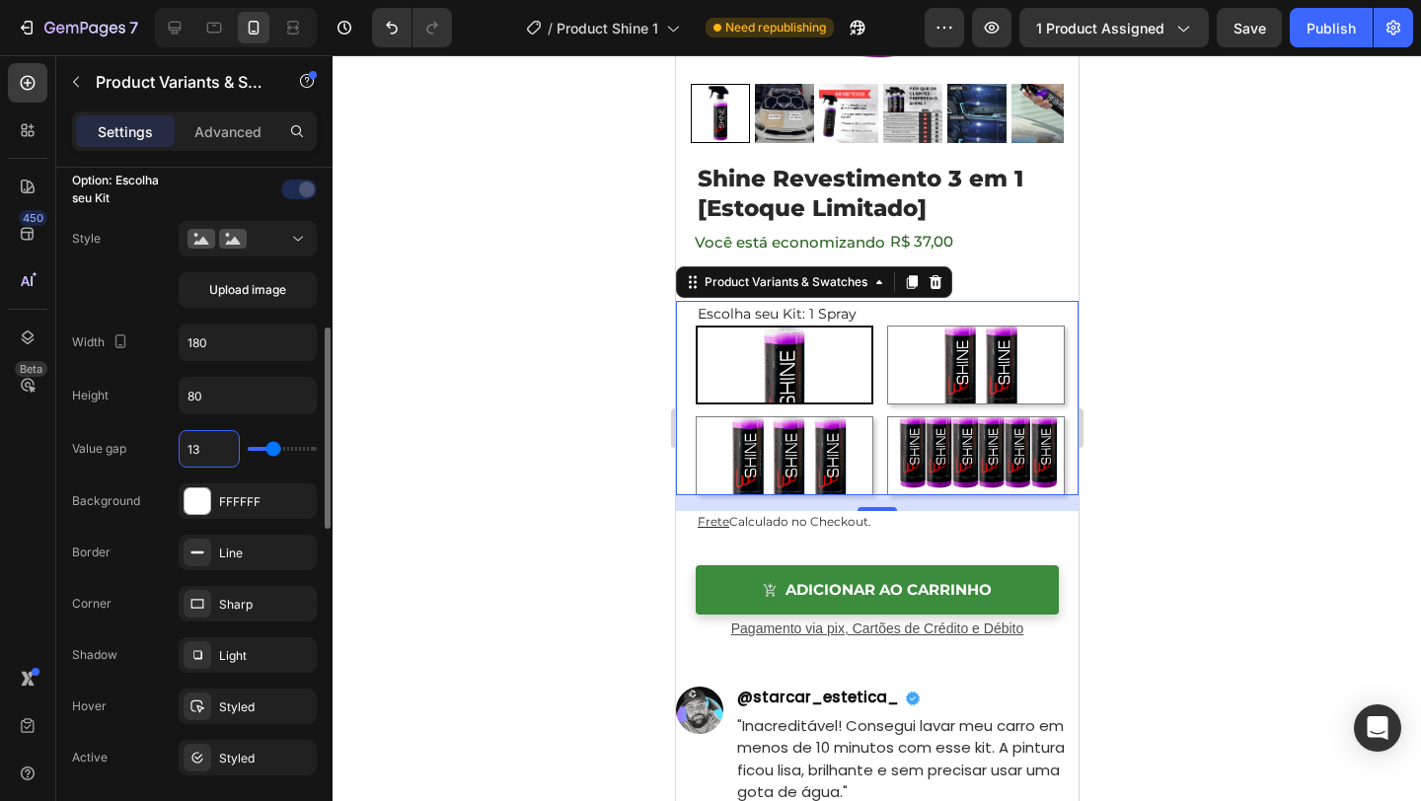
type input "12"
type input "11"
type input "10"
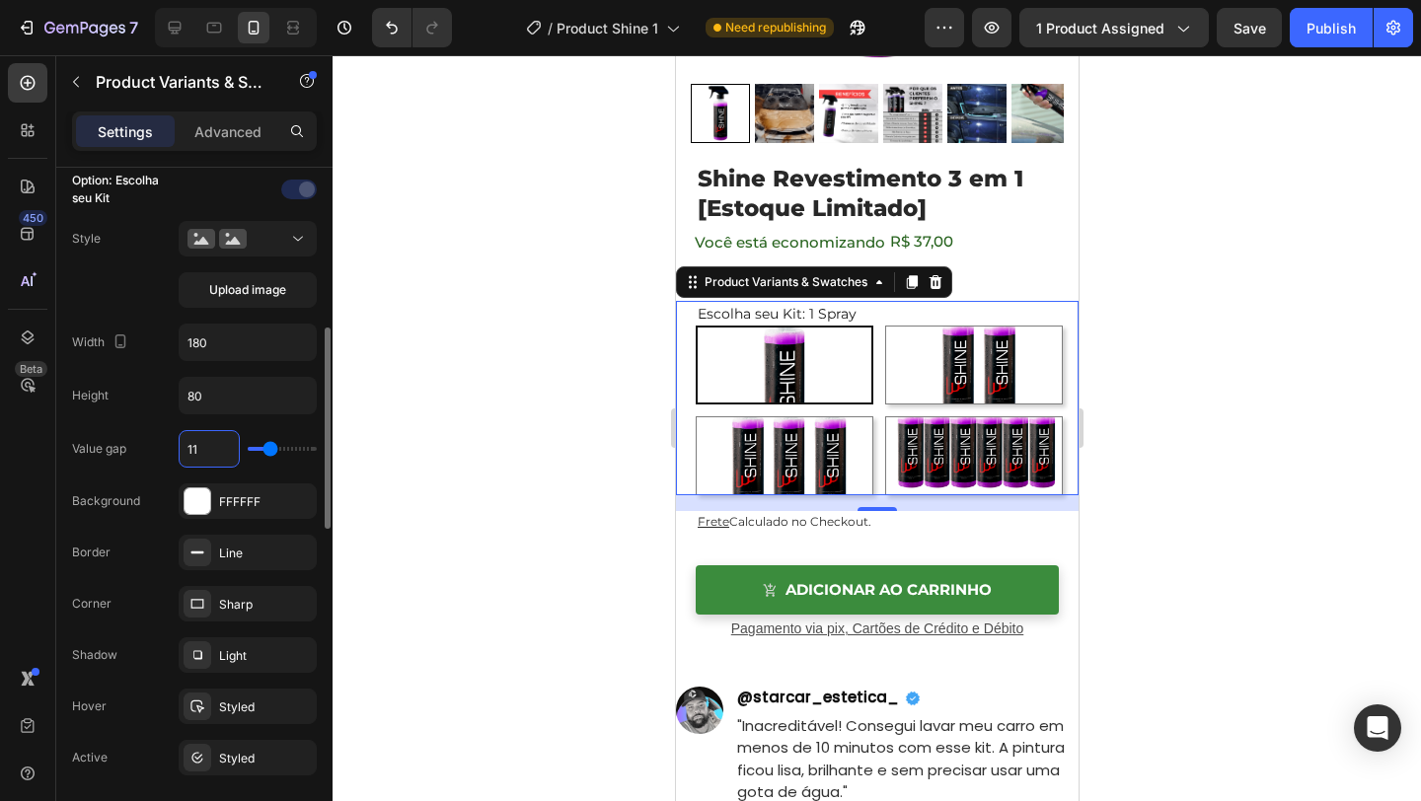
type input "10"
type input "9"
type input "10"
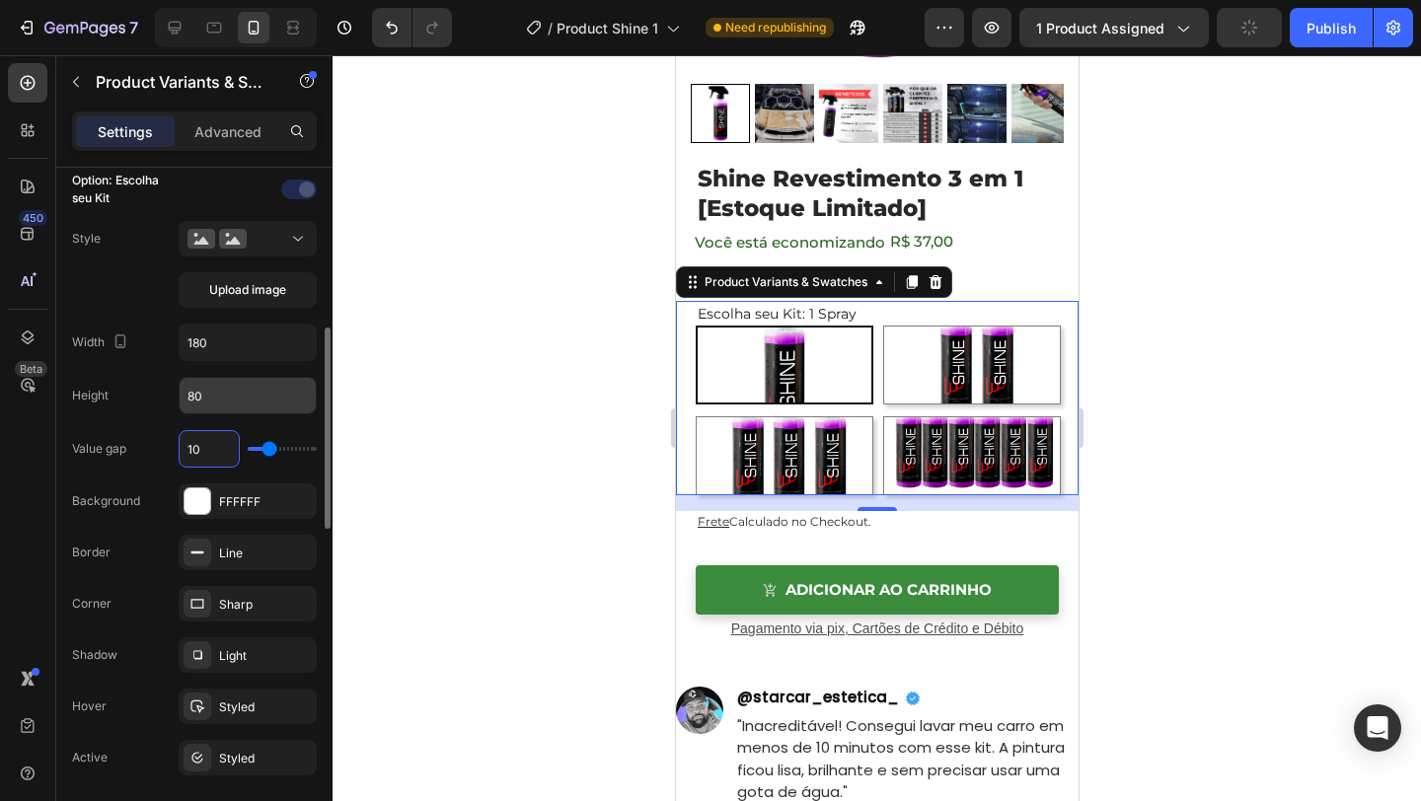
click at [232, 395] on input "80" at bounding box center [248, 396] width 136 height 36
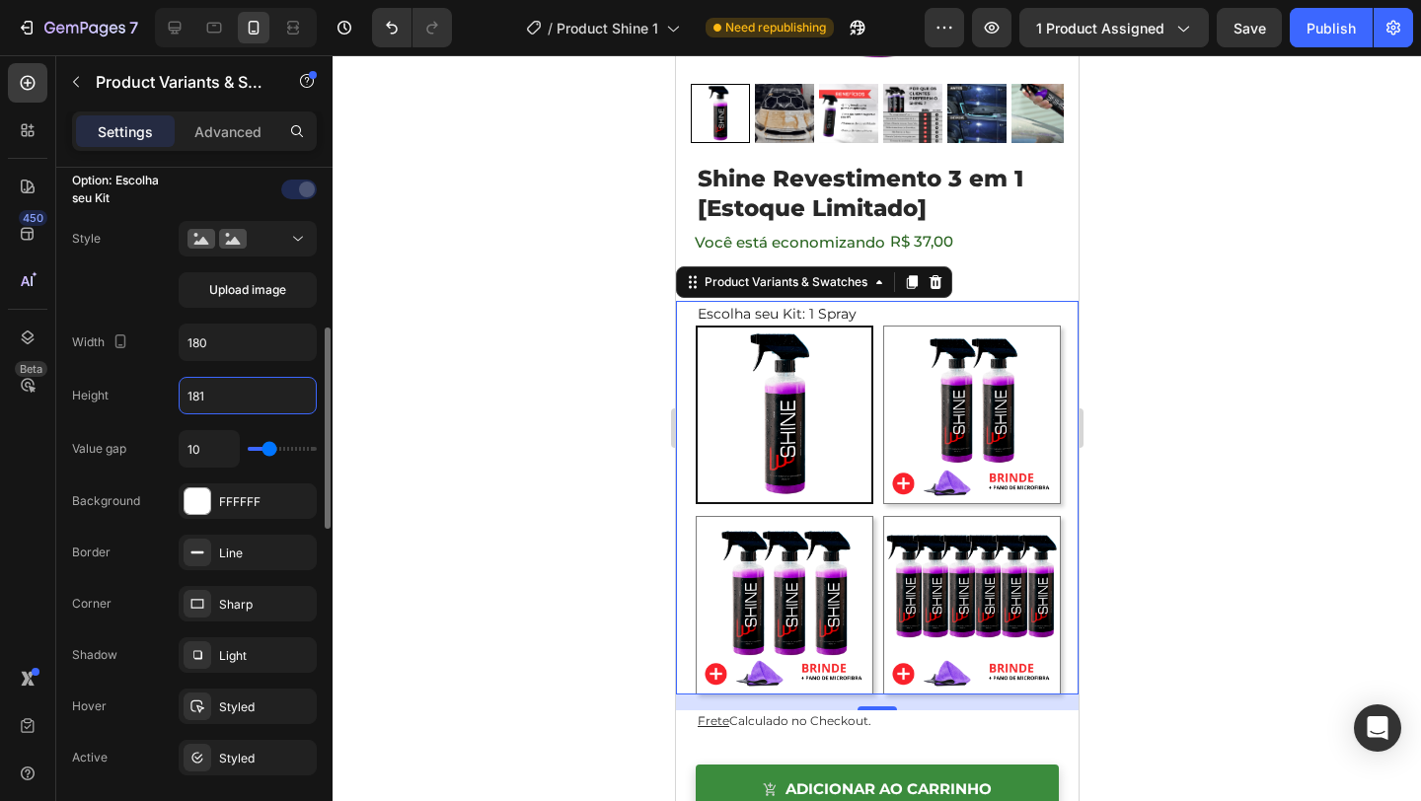
type input "180"
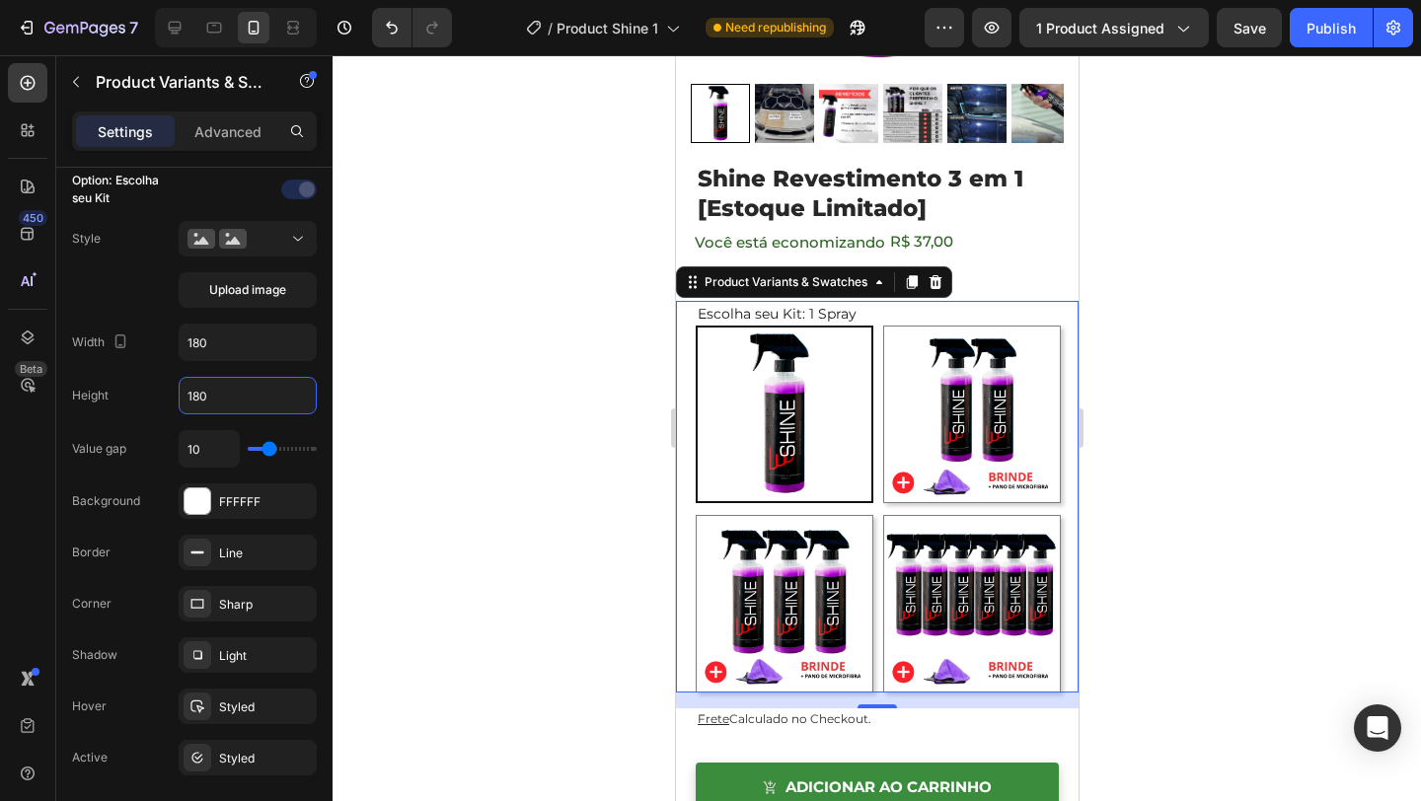
click at [910, 378] on img at bounding box center [971, 415] width 176 height 176
click at [882, 326] on input "2 Sprays R$ 74 / Cada 2 Sprays R$ 74 / Cada" at bounding box center [881, 325] width 1 height 1
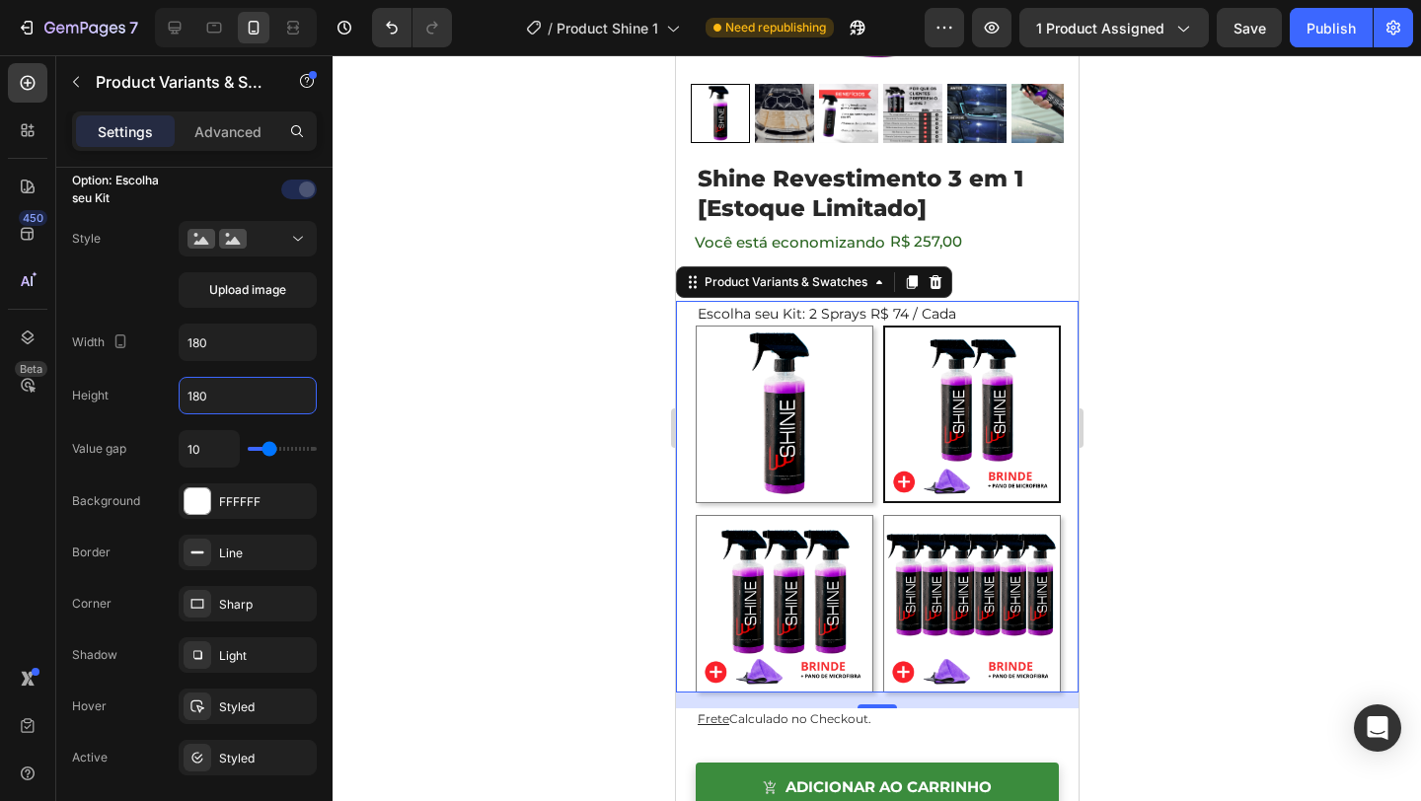
radio input "false"
click at [843, 393] on img at bounding box center [784, 415] width 176 height 176
click at [695, 326] on input "1 Spray 1 Spray" at bounding box center [694, 325] width 1 height 1
radio input "false"
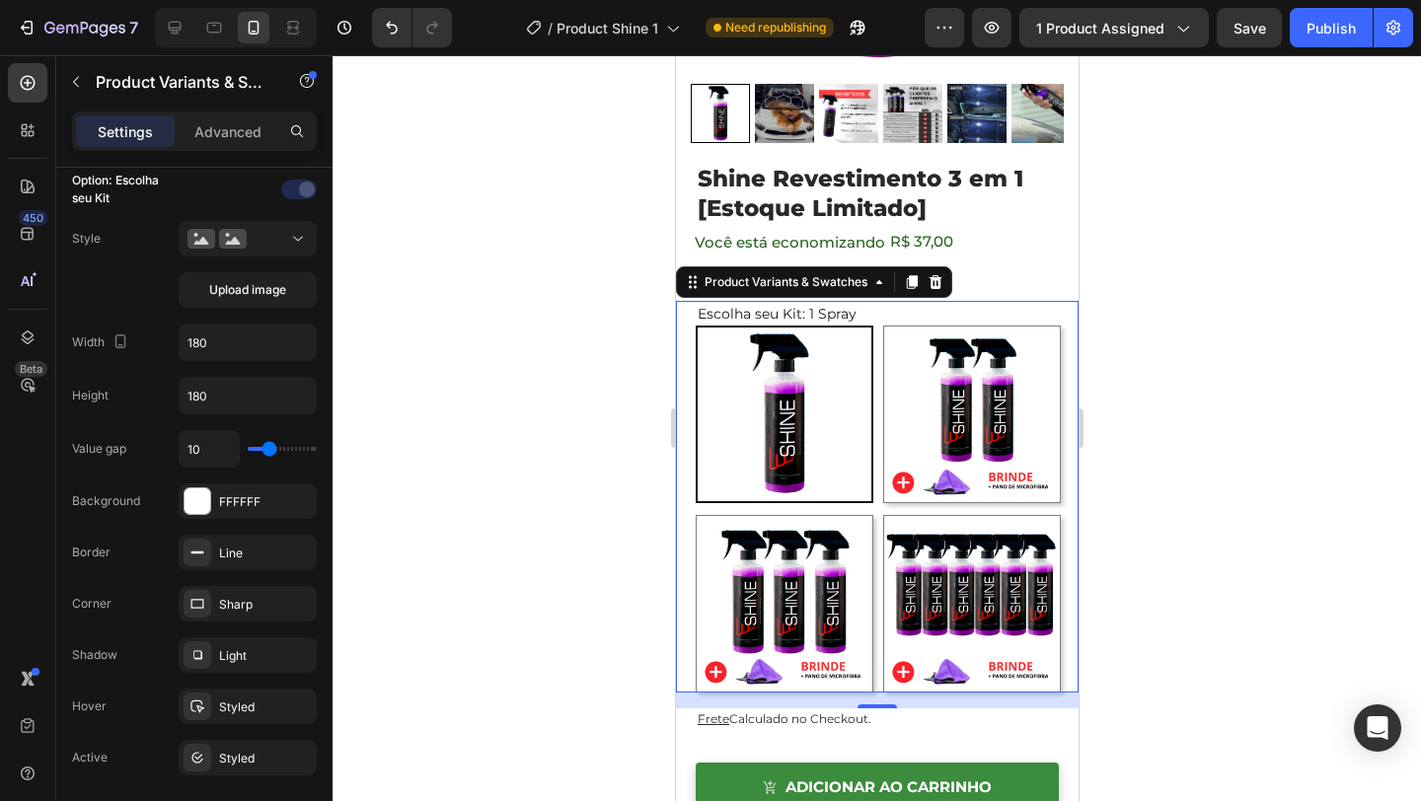
click at [937, 407] on img at bounding box center [971, 415] width 176 height 176
click at [882, 326] on input "2 Sprays R$ 74 / Cada 2 Sprays R$ 74 / Cada" at bounding box center [881, 325] width 1 height 1
radio input "false"
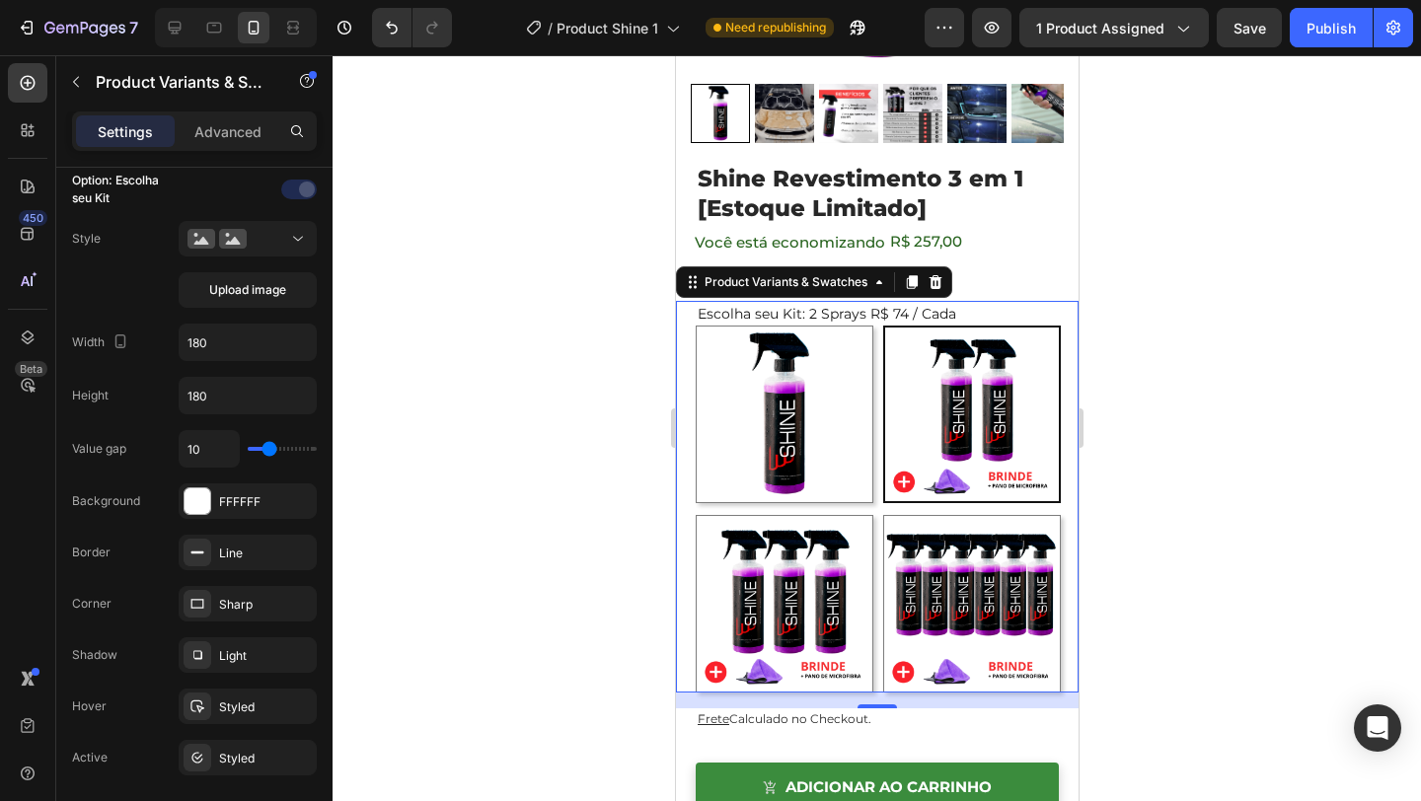
click at [847, 584] on img at bounding box center [784, 604] width 176 height 176
click at [695, 515] on input "3 Sprays R$ 65 / Cada 3 Sprays R$ 65 / Cada" at bounding box center [694, 514] width 1 height 1
radio input "false"
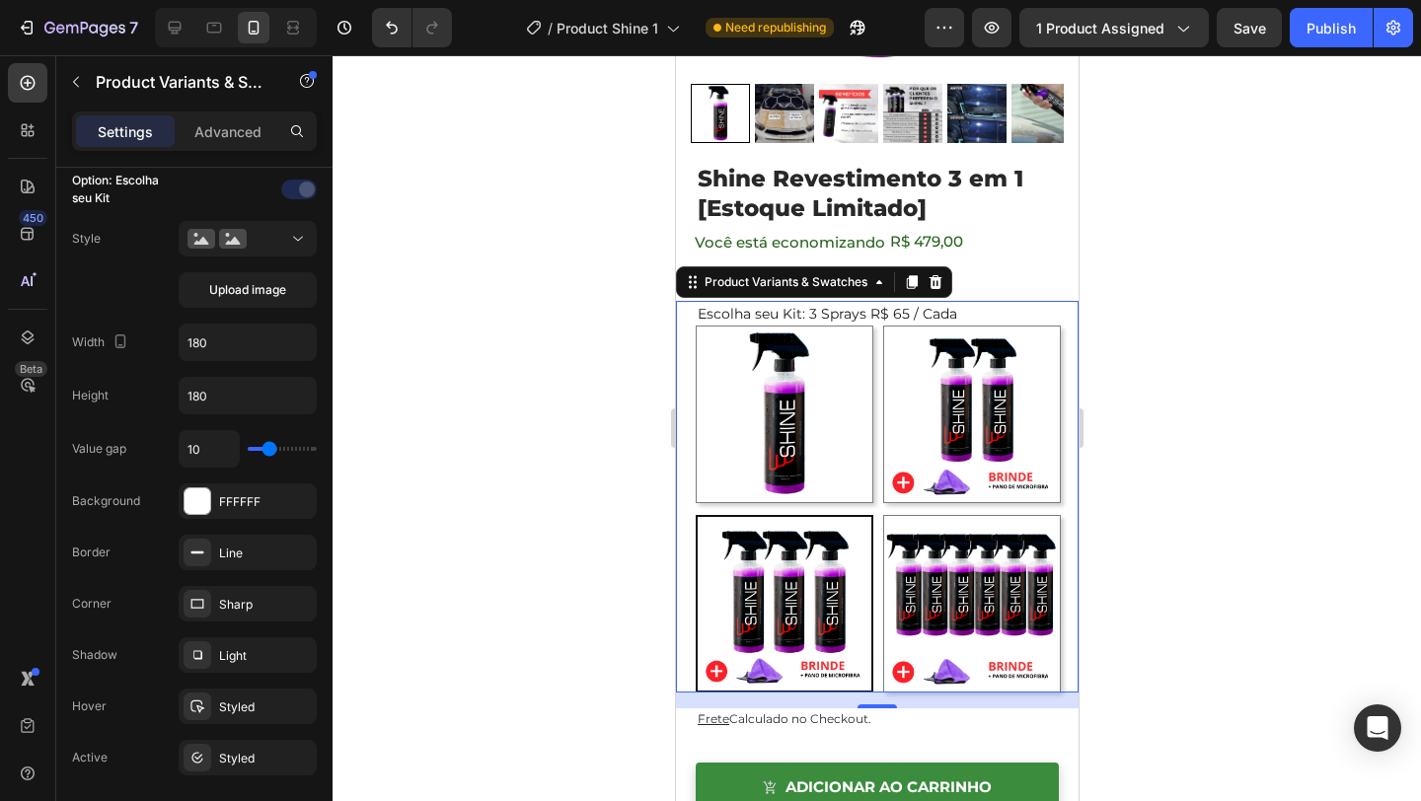
click at [941, 596] on img at bounding box center [971, 604] width 176 height 176
click at [882, 515] on input "6 Sprays R$49 / Cada 6 Sprays R$49 / Cada" at bounding box center [881, 514] width 1 height 1
radio input "false"
click at [844, 608] on img at bounding box center [784, 604] width 176 height 176
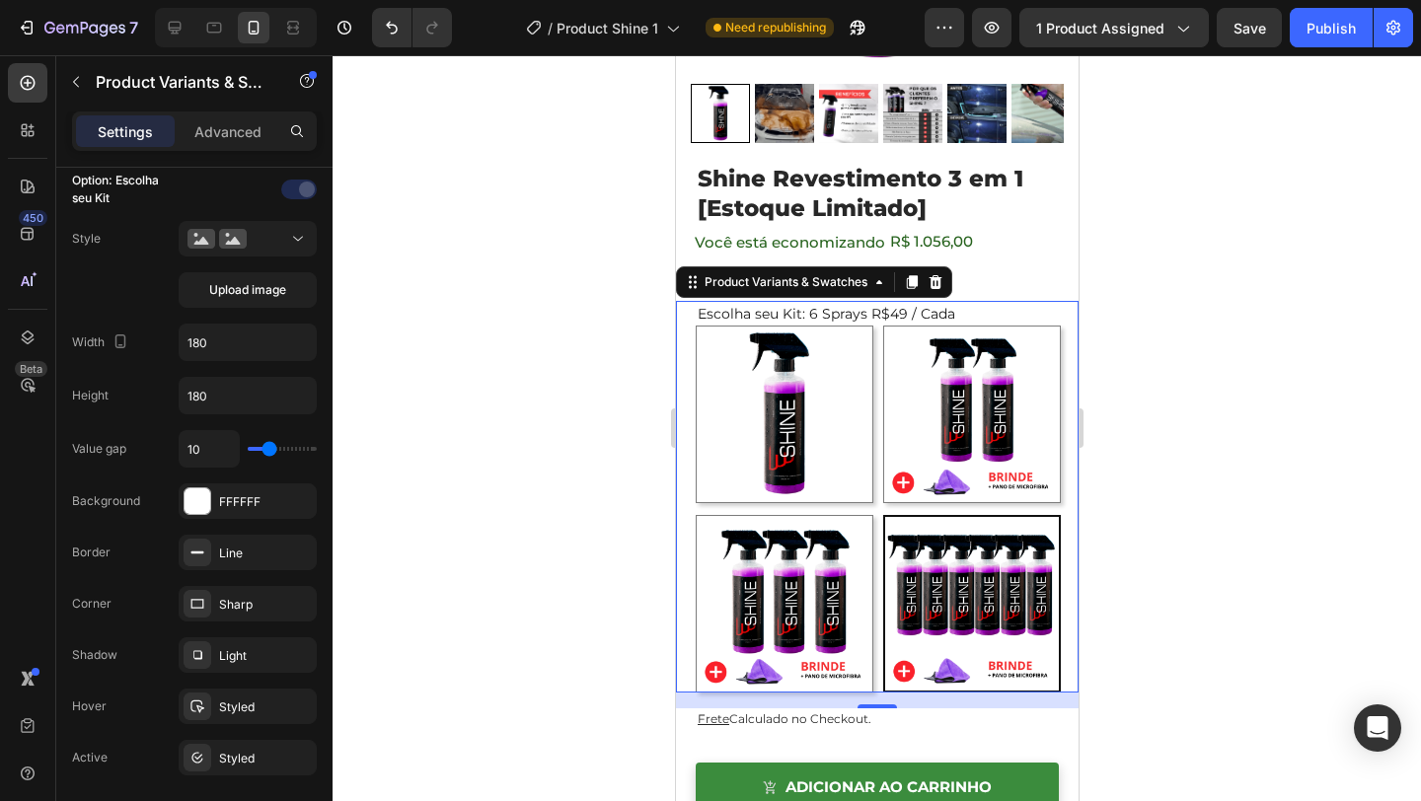
click at [695, 515] on input "3 Sprays R$ 65 / Cada 3 Sprays R$ 65 / Cada" at bounding box center [694, 514] width 1 height 1
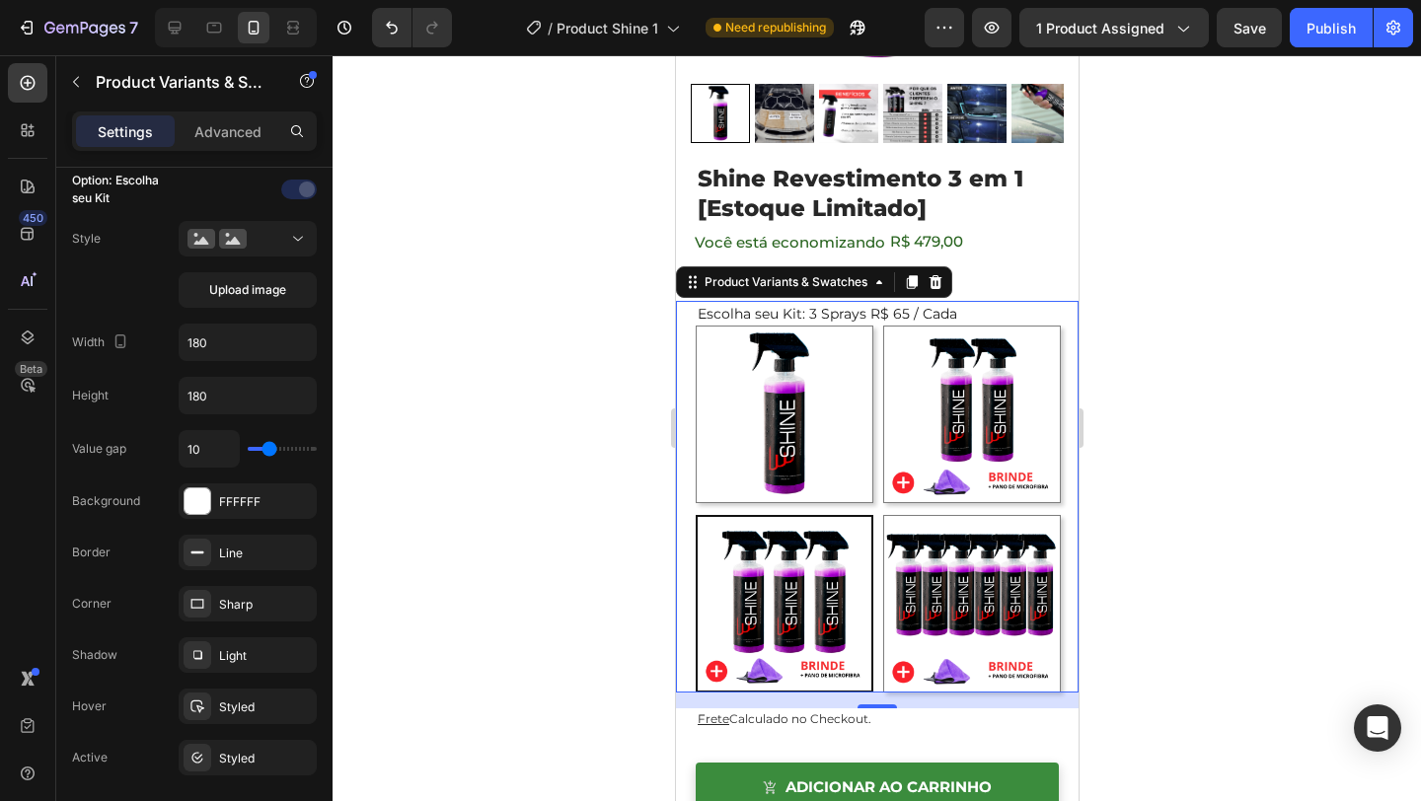
click at [830, 494] on p "3 Sprays R$ 65 / Cada" at bounding box center [782, 493] width 119 height 18
click at [695, 514] on input "3 Sprays R$ 65 / Cada 3 Sprays R$ 65 / Cada" at bounding box center [694, 514] width 1 height 1
radio input "true"
click at [840, 414] on img at bounding box center [784, 415] width 176 height 176
click at [695, 326] on input "1 Spray 1 Spray" at bounding box center [694, 325] width 1 height 1
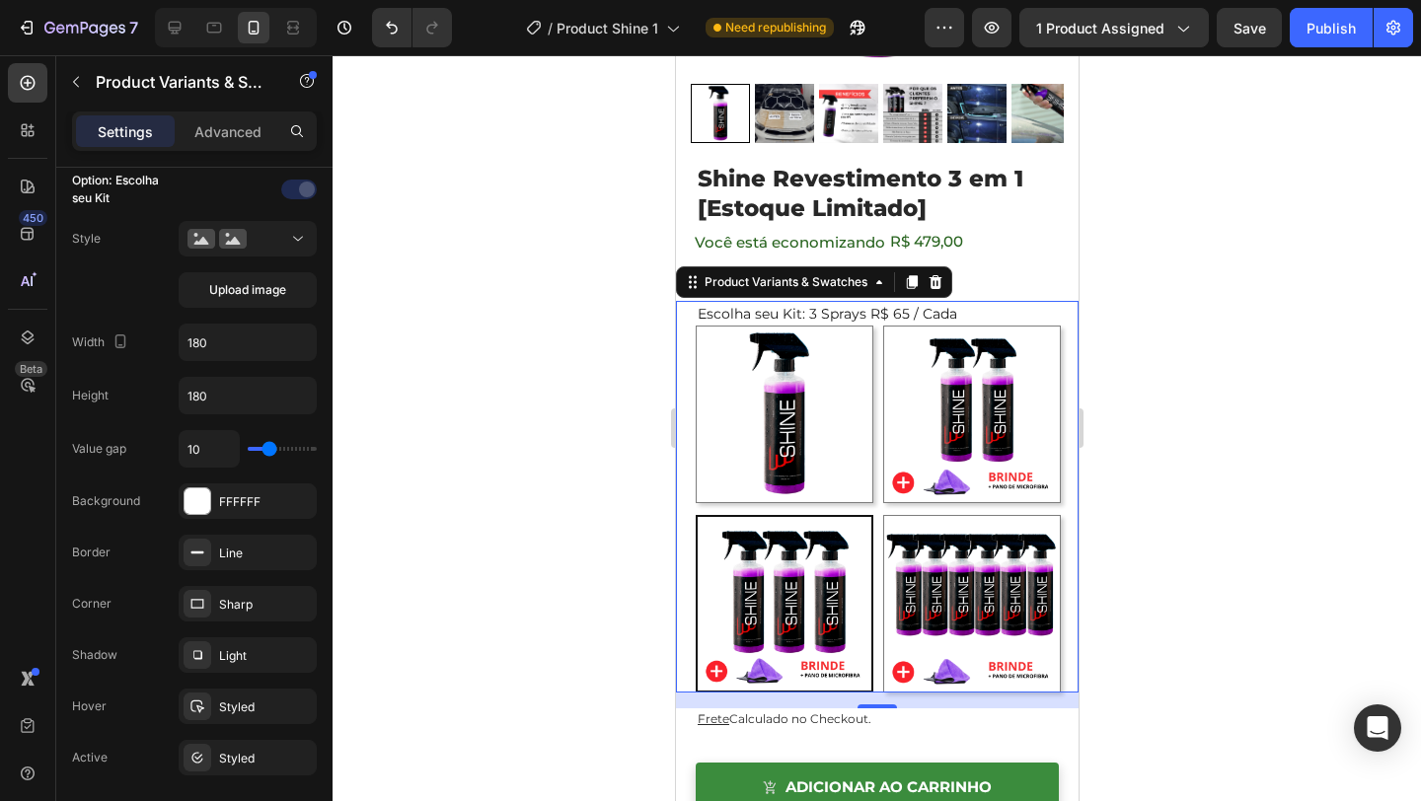
radio input "false"
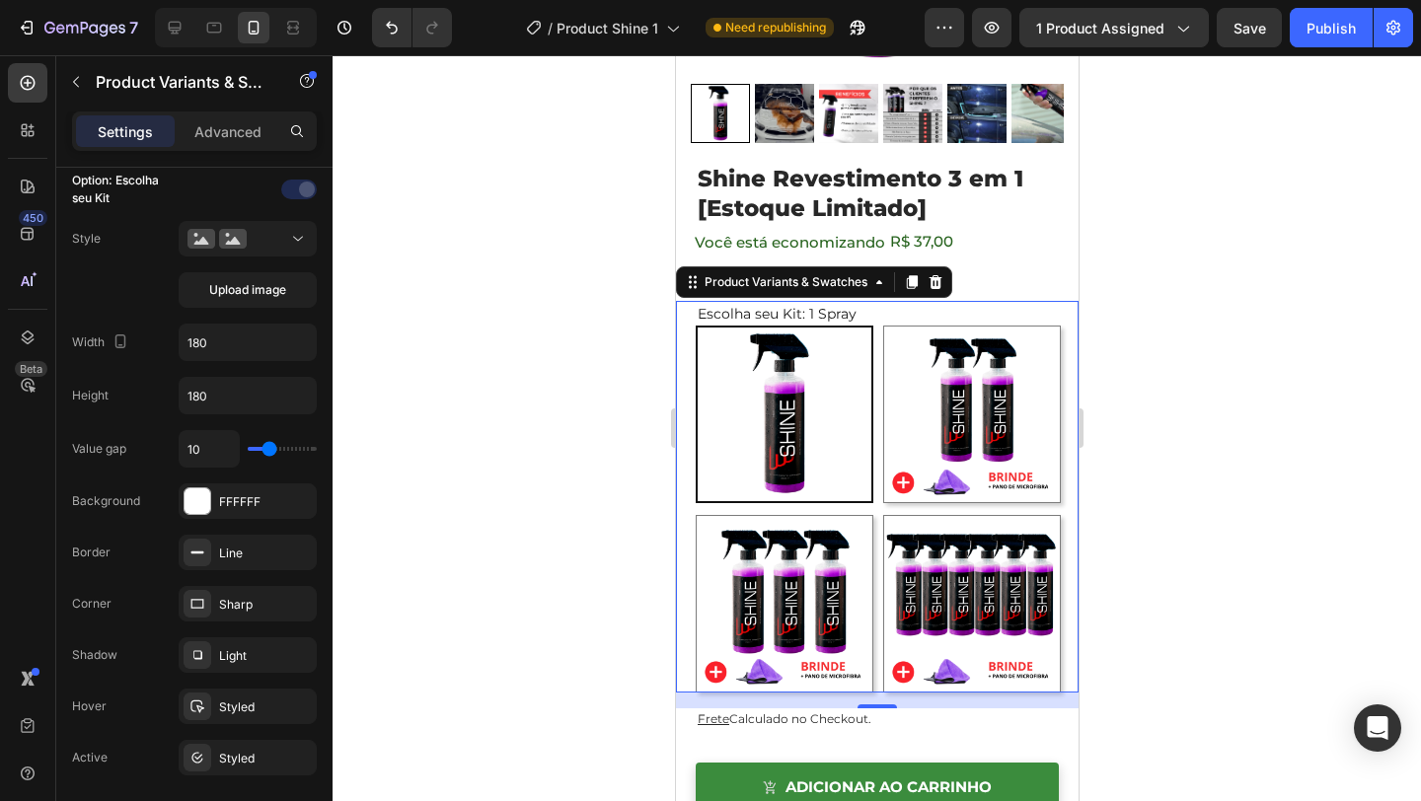
click at [935, 422] on img at bounding box center [971, 415] width 176 height 176
click at [882, 326] on input "2 Sprays R$ 74 / Cada 2 Sprays R$ 74 / Cada" at bounding box center [881, 325] width 1 height 1
radio input "false"
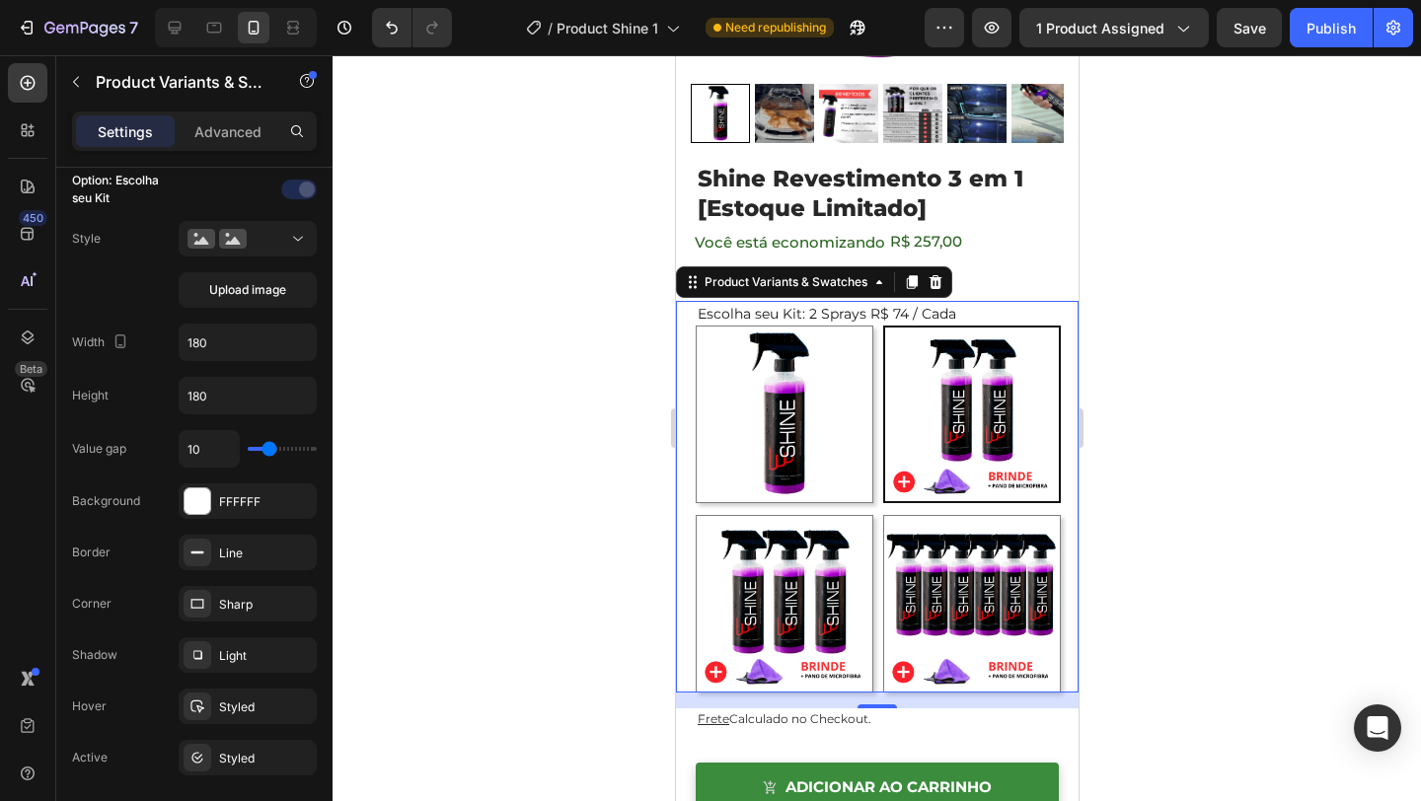
click at [937, 536] on img at bounding box center [971, 604] width 176 height 176
click at [882, 515] on input "6 Sprays R$49 / Cada 6 Sprays R$49 / Cada" at bounding box center [881, 514] width 1 height 1
radio input "false"
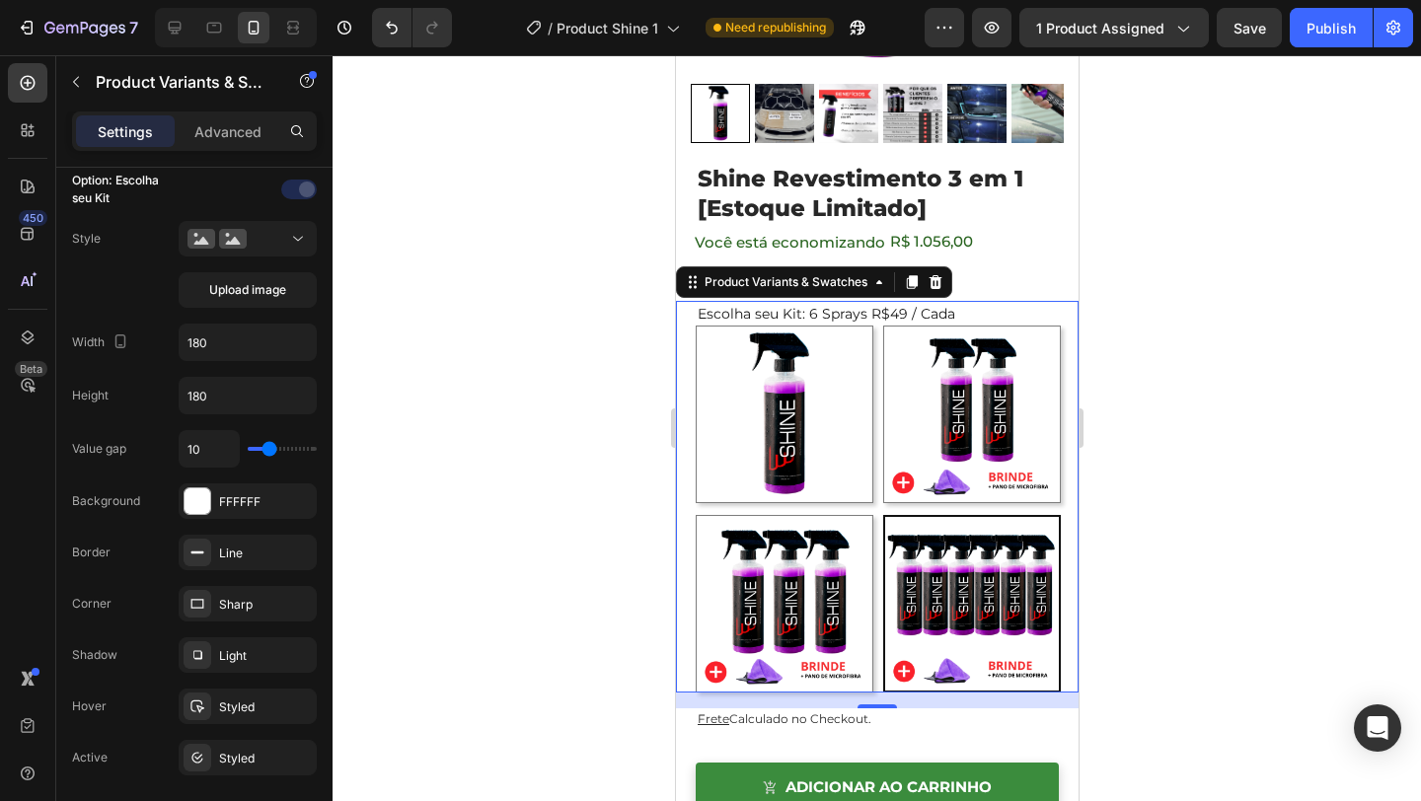
click at [801, 551] on img at bounding box center [784, 604] width 176 height 176
click at [695, 515] on input "3 Sprays R$ 65 / Cada 3 Sprays R$ 65 / Cada" at bounding box center [694, 514] width 1 height 1
radio input "false"
click at [827, 430] on img at bounding box center [784, 415] width 176 height 176
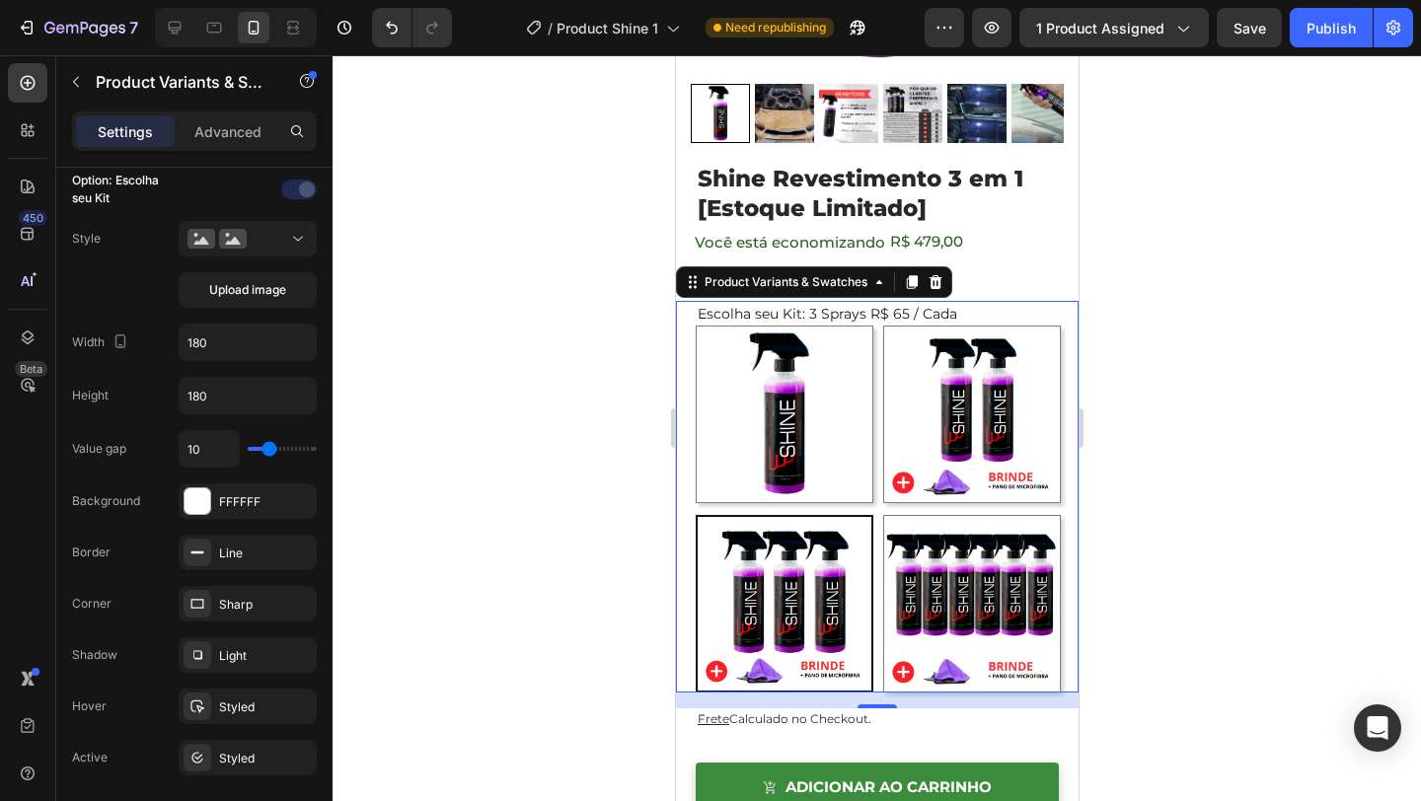
click at [695, 326] on input "1 Spray 1 Spray" at bounding box center [694, 325] width 1 height 1
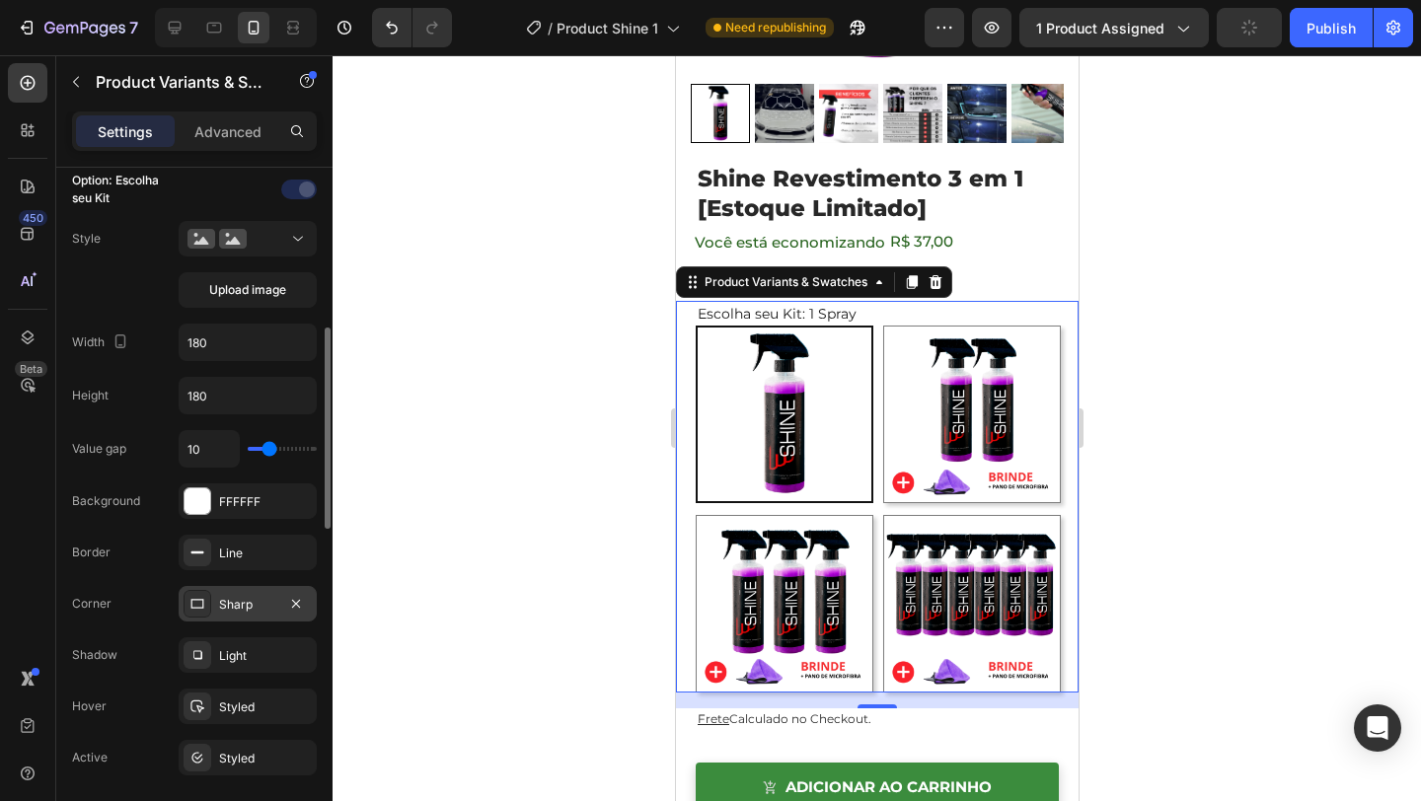
click at [256, 602] on div "Sharp" at bounding box center [247, 605] width 57 height 18
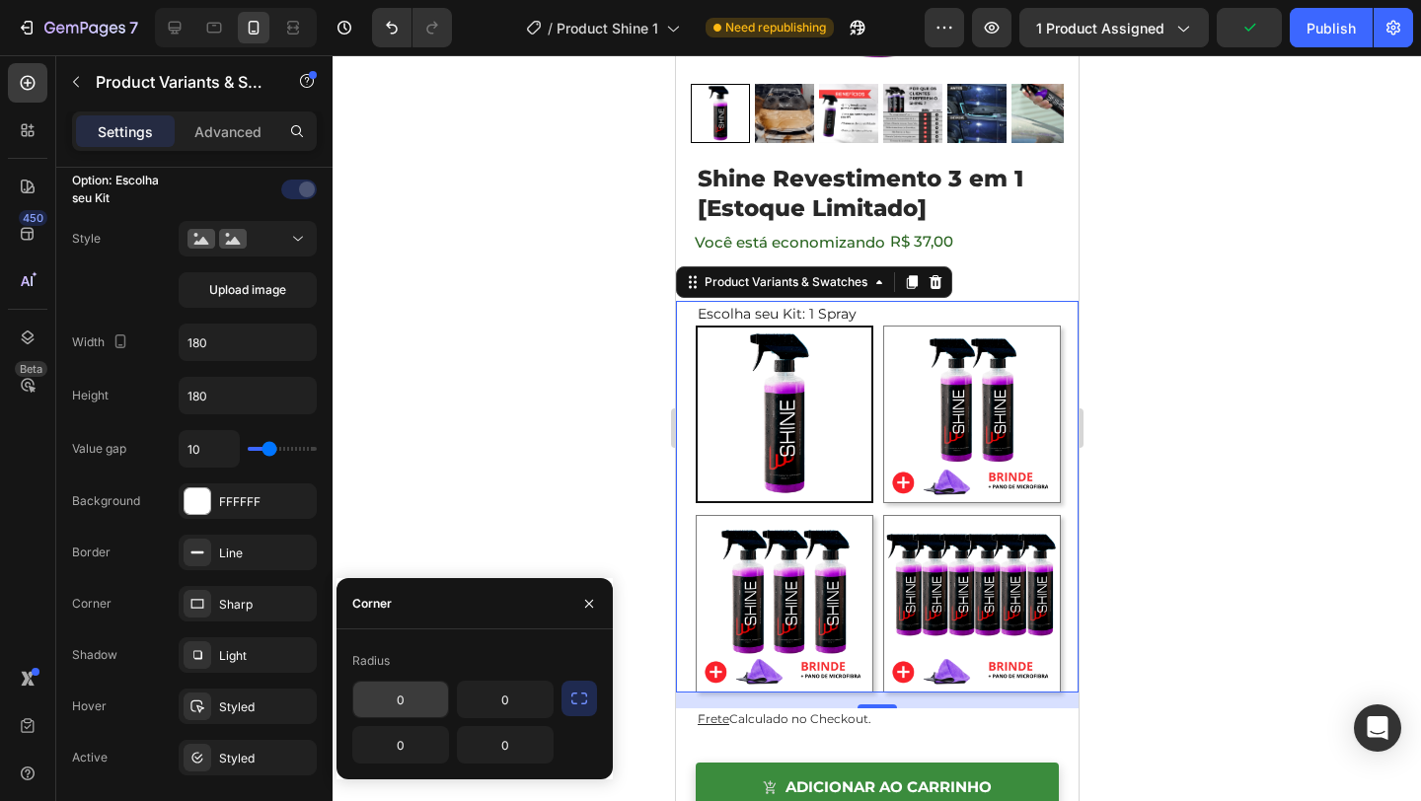
click at [390, 690] on input "0" at bounding box center [400, 700] width 95 height 36
radio input "true"
click at [585, 708] on icon "button" at bounding box center [579, 699] width 20 height 20
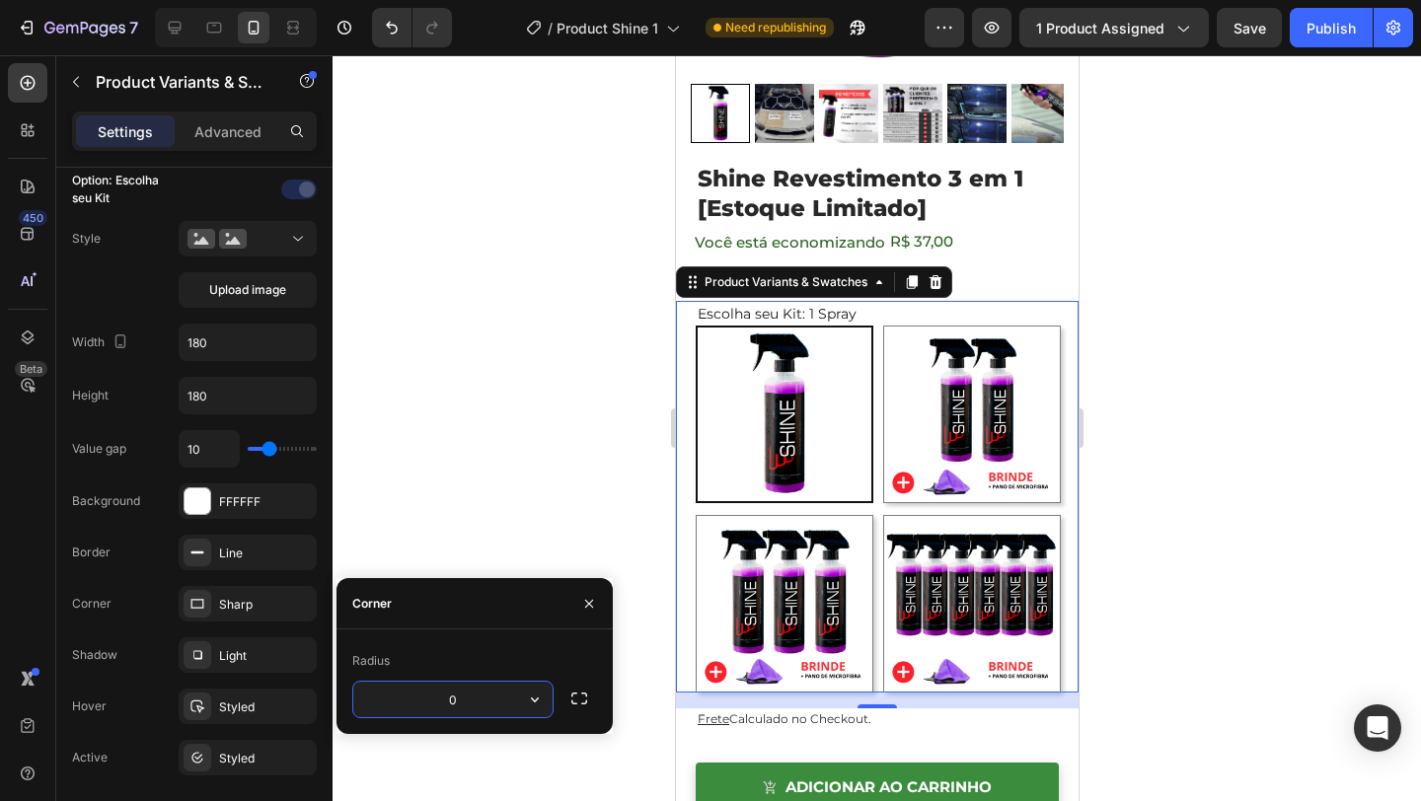
click at [469, 709] on input "0" at bounding box center [452, 700] width 199 height 36
type input "10"
click at [792, 637] on img at bounding box center [784, 604] width 176 height 176
click at [695, 515] on input "3 Sprays R$ 65 / Cada 3 Sprays R$ 65 / Cada" at bounding box center [694, 514] width 1 height 1
radio input "false"
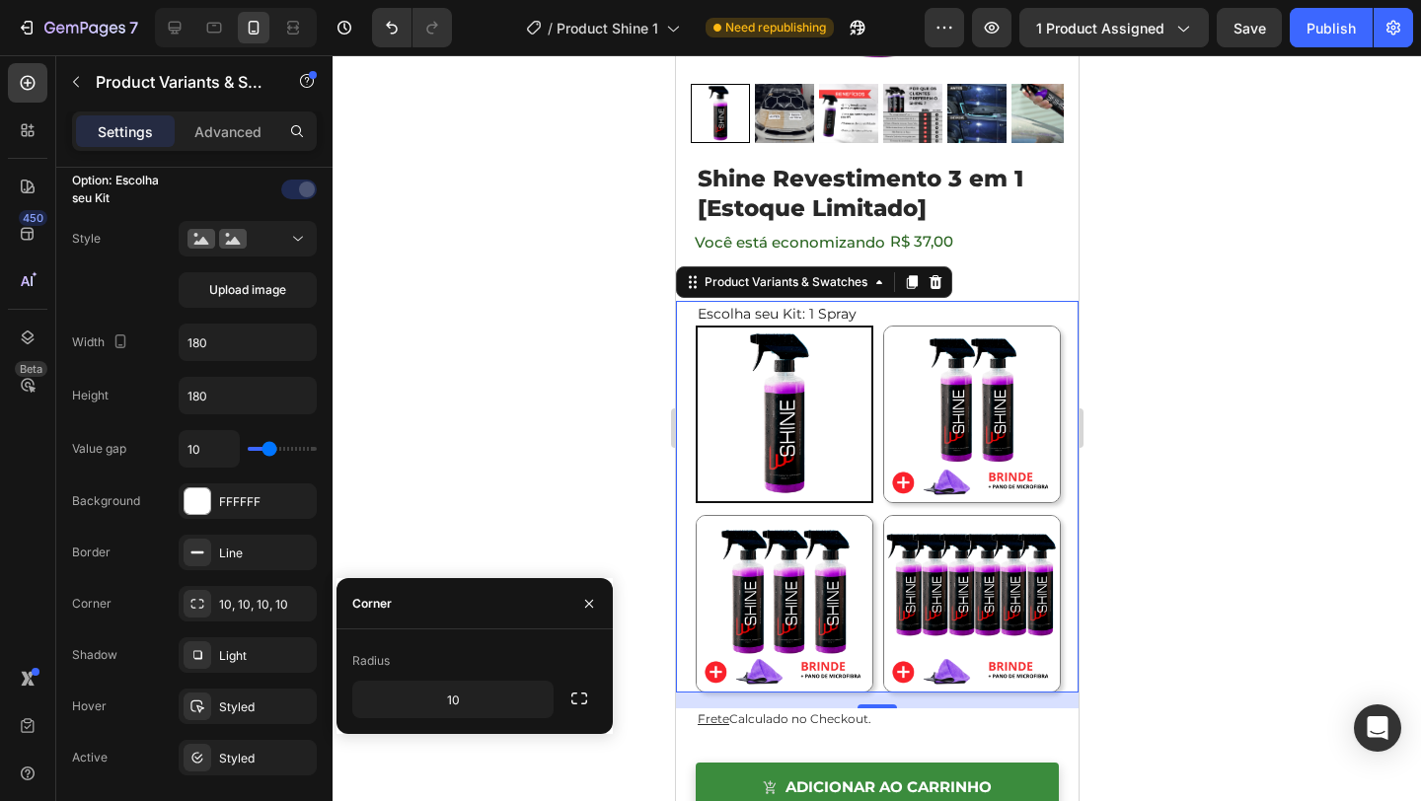
radio input "false"
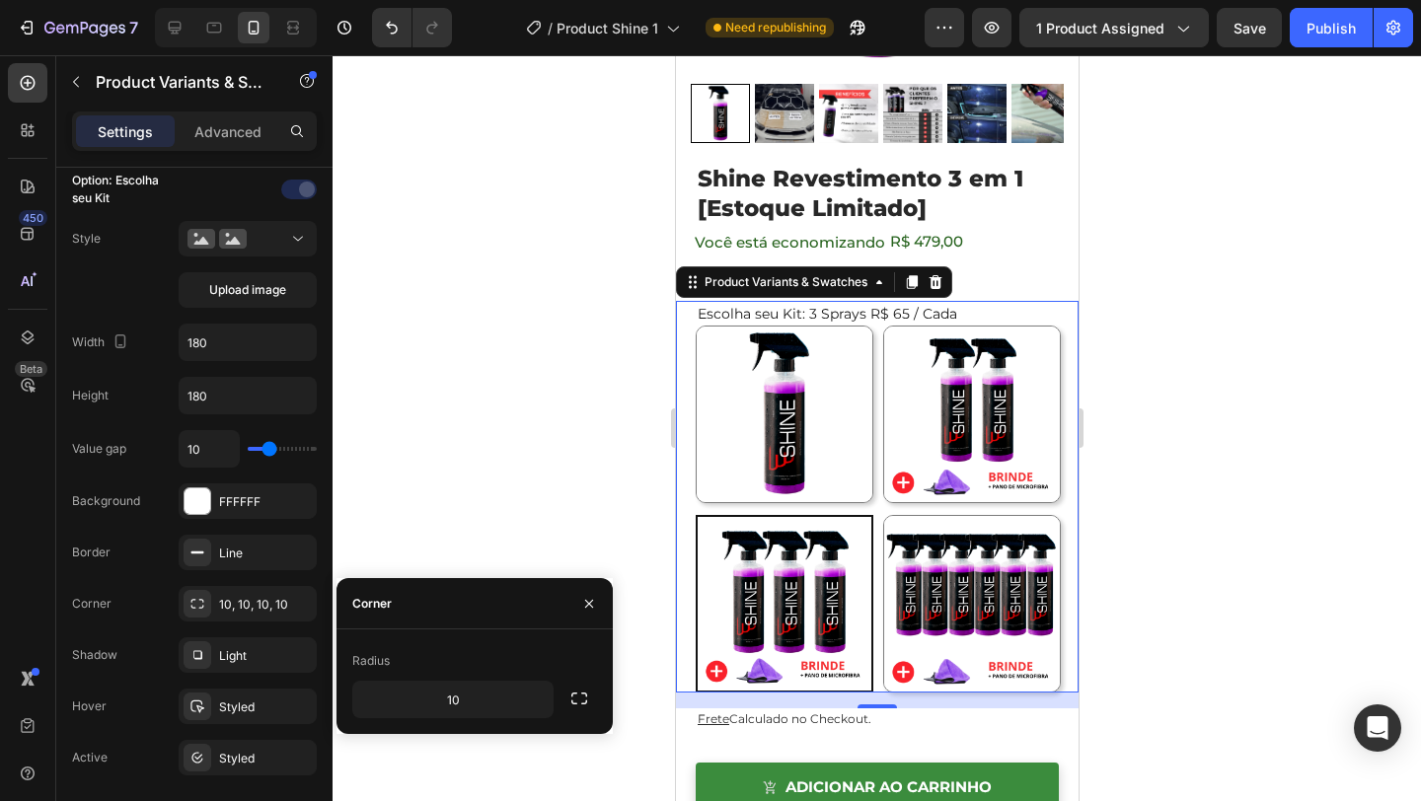
click at [976, 587] on img at bounding box center [971, 604] width 176 height 176
click at [882, 515] on input "6 Sprays R$49 / Cada 6 Sprays R$49 / Cada" at bounding box center [881, 514] width 1 height 1
radio input "false"
click at [944, 434] on img at bounding box center [971, 415] width 176 height 176
click at [882, 326] on input "2 Sprays R$ 74 / Cada 2 Sprays R$ 74 / Cada" at bounding box center [881, 325] width 1 height 1
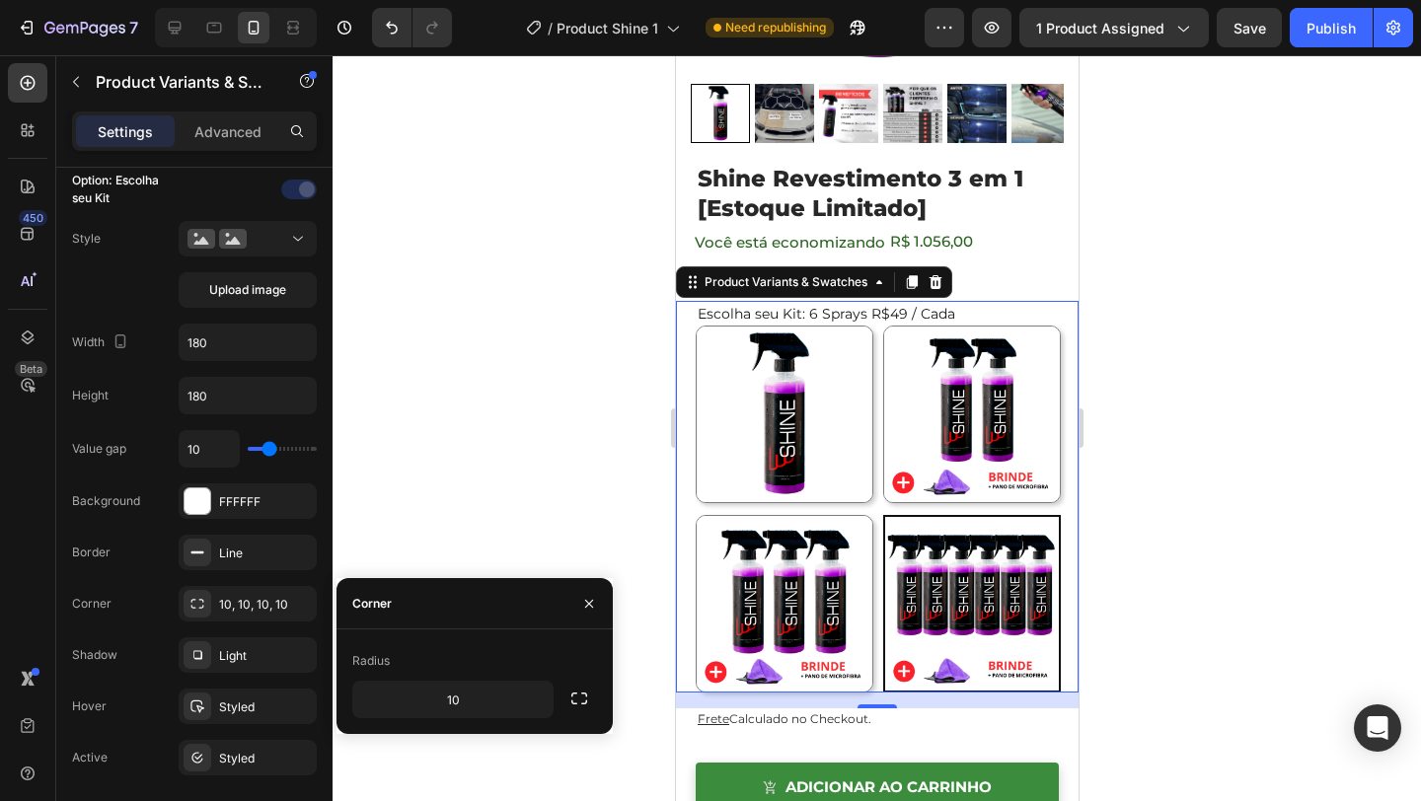
radio input "false"
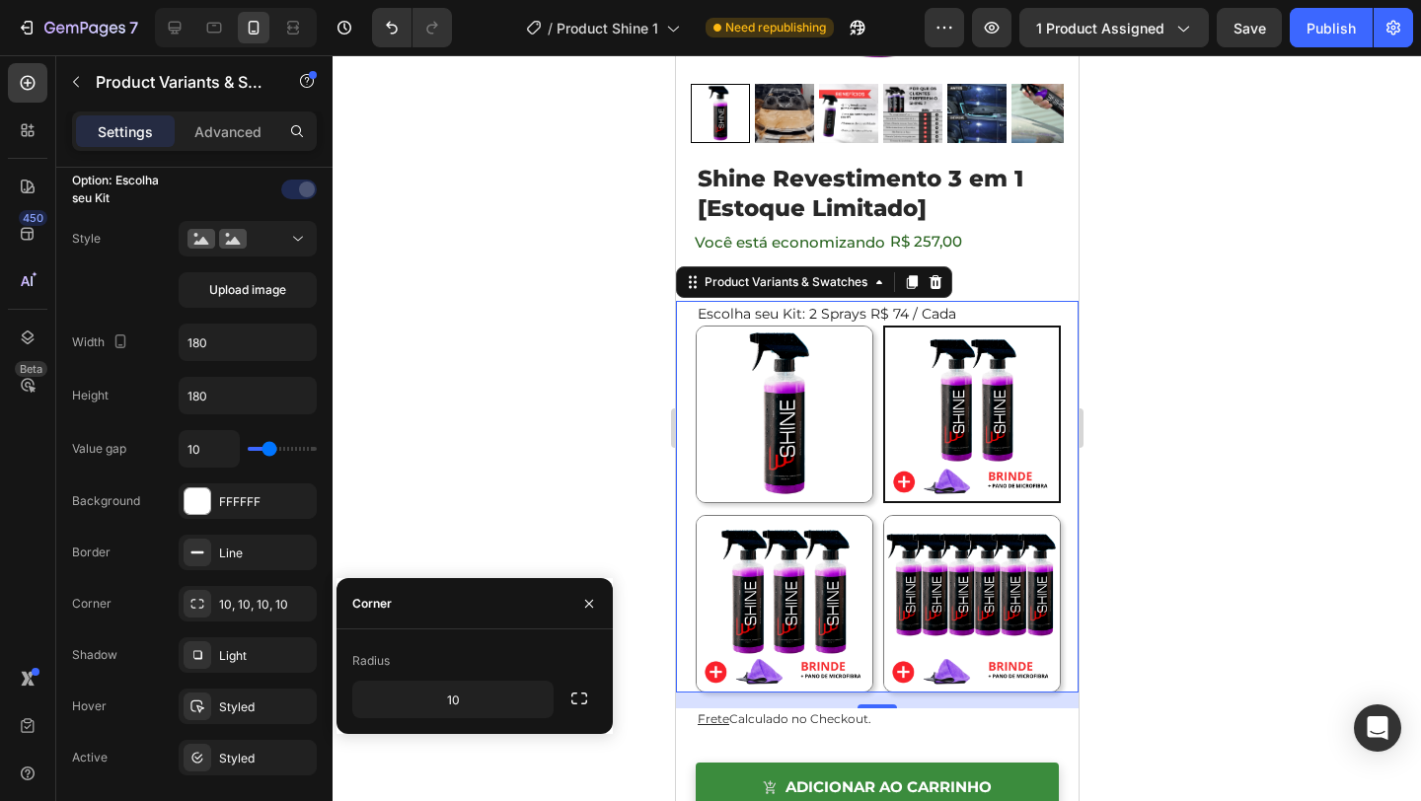
click at [805, 440] on img at bounding box center [784, 415] width 176 height 176
click at [695, 326] on input "1 Spray 1 Spray" at bounding box center [694, 325] width 1 height 1
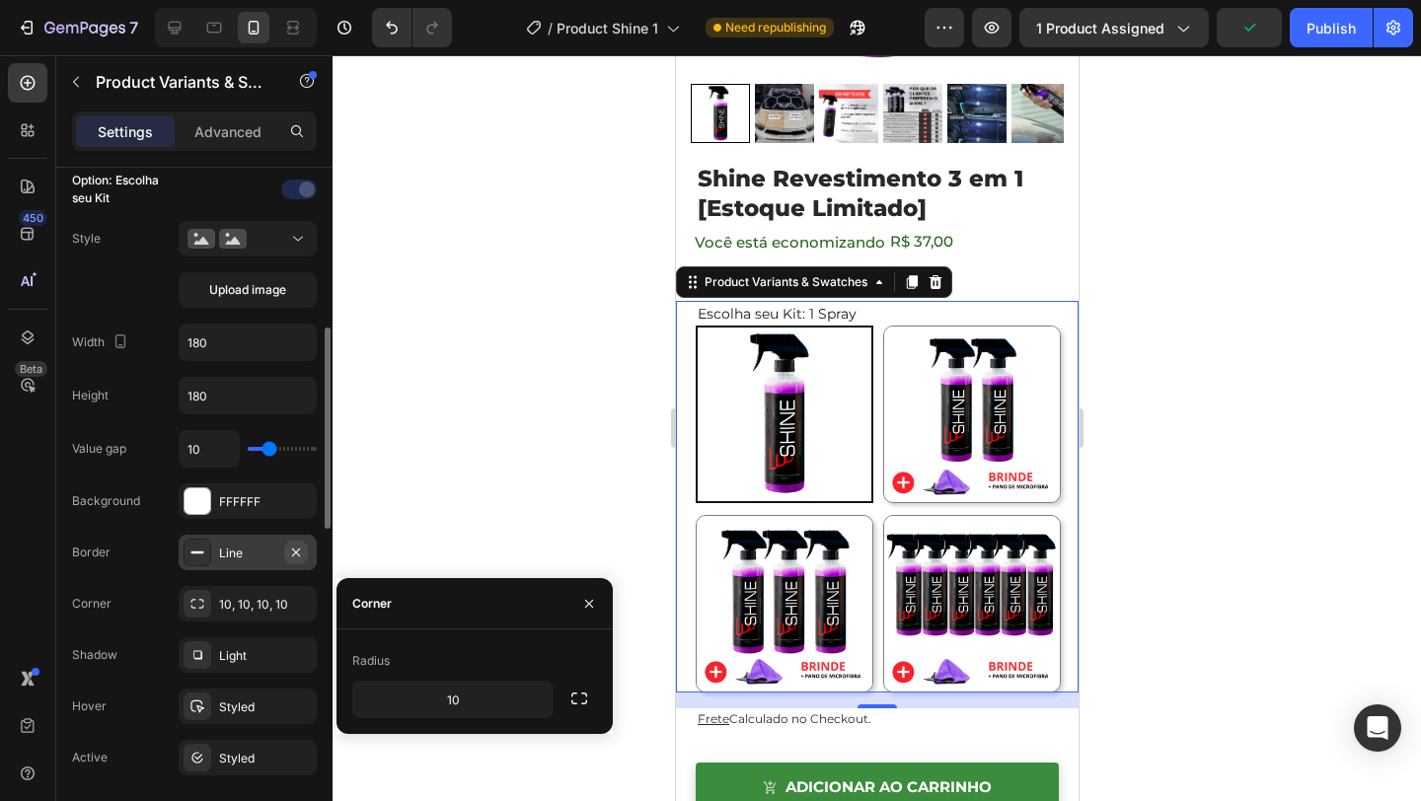
click at [295, 552] on icon "button" at bounding box center [296, 552] width 8 height 8
click at [916, 414] on img at bounding box center [971, 415] width 178 height 178
click at [882, 326] on input "2 Sprays R$ 74 / Cada 2 Sprays R$ 74 / Cada" at bounding box center [881, 325] width 1 height 1
radio input "false"
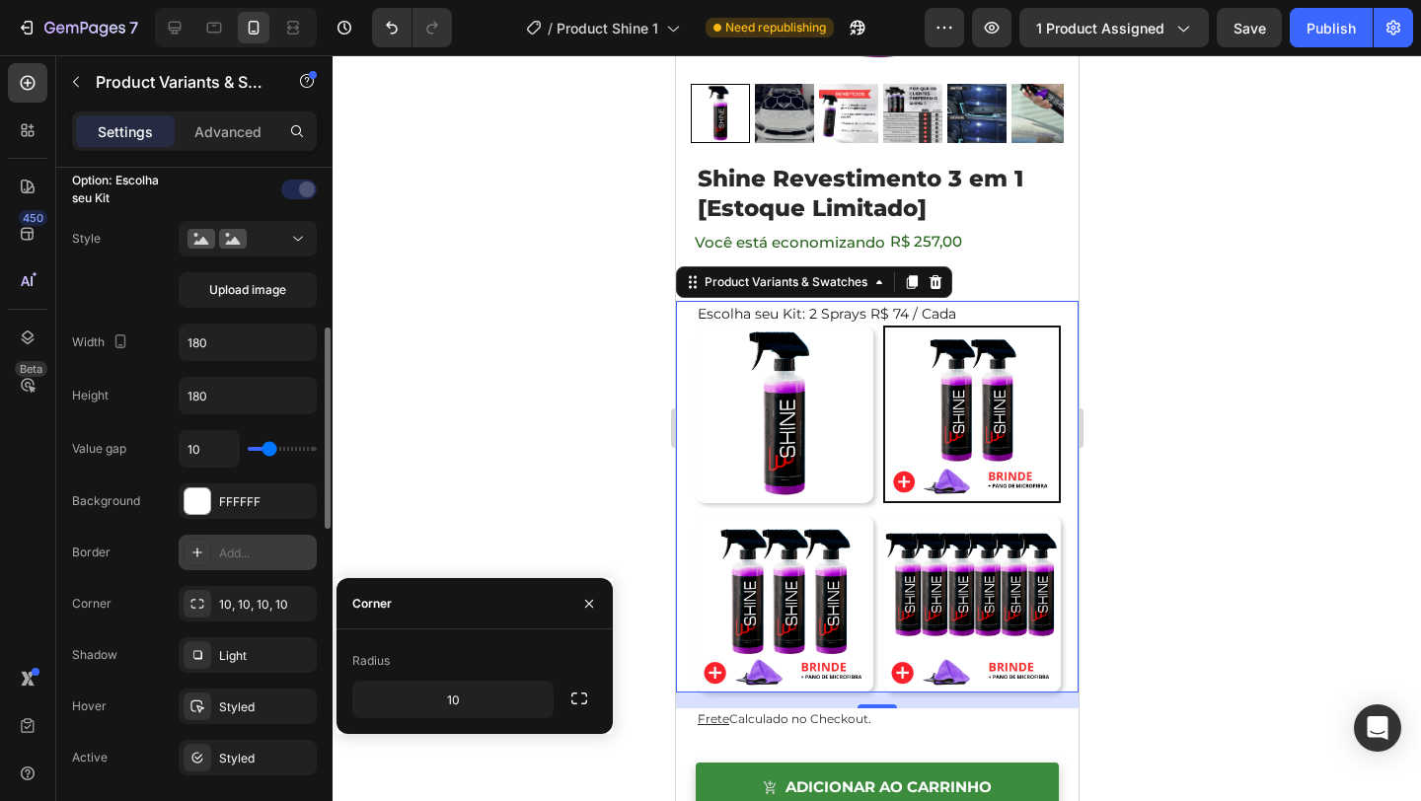
click at [846, 564] on img at bounding box center [784, 604] width 178 height 178
click at [695, 515] on input "3 Sprays R$ 65 / Cada 3 Sprays R$ 65 / Cada" at bounding box center [694, 514] width 1 height 1
radio input "false"
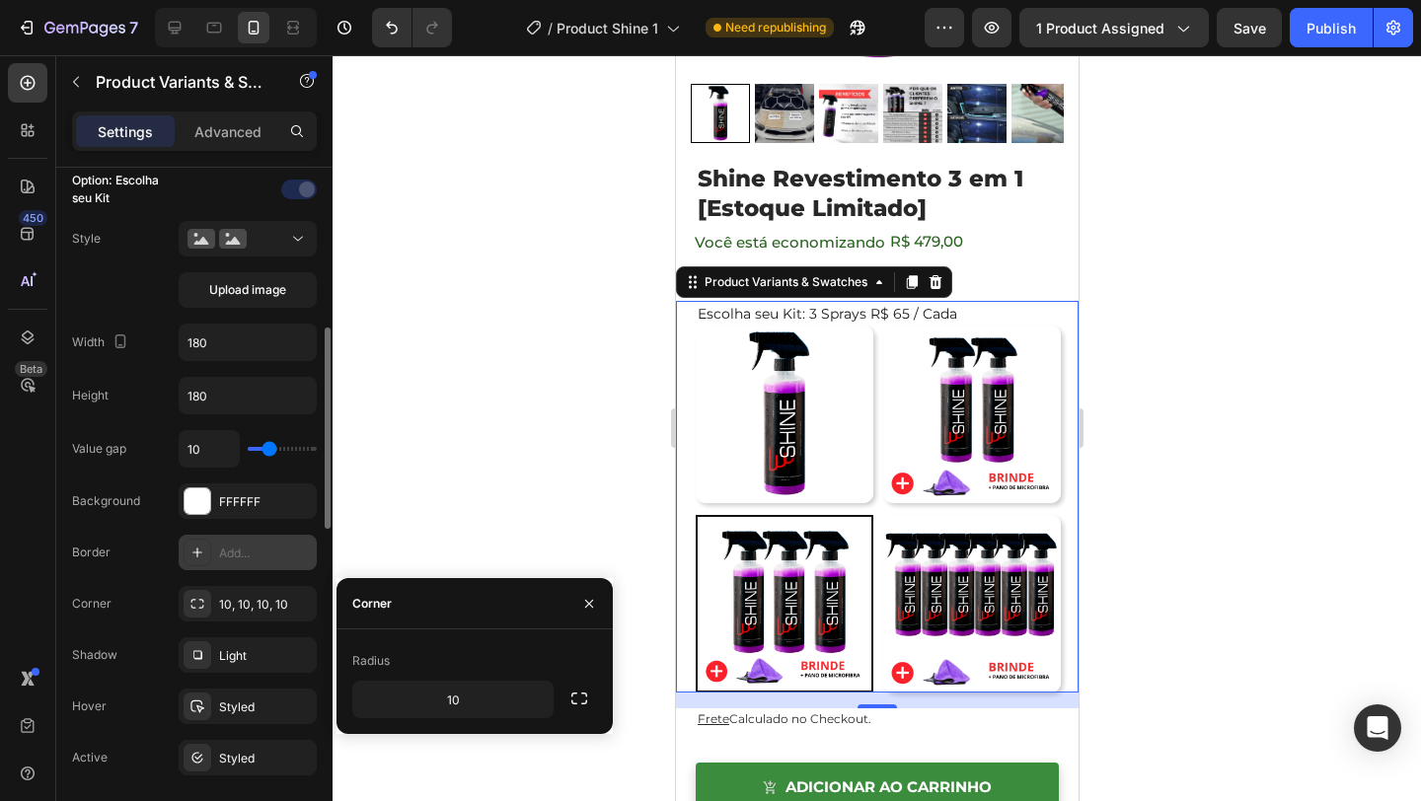
click at [828, 393] on img at bounding box center [784, 415] width 178 height 178
click at [695, 326] on input "1 Spray 1 Spray" at bounding box center [694, 325] width 1 height 1
radio input "false"
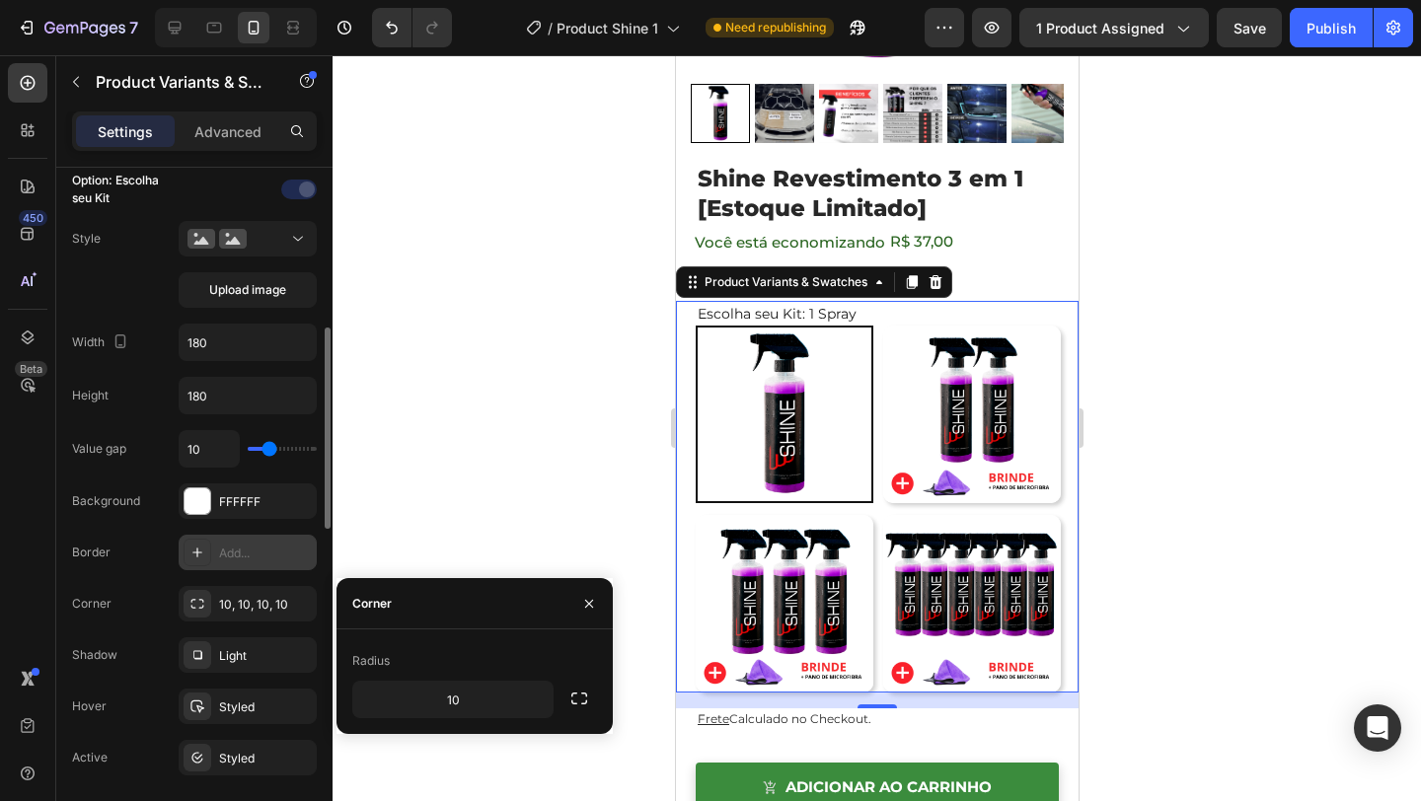
click at [1011, 397] on img at bounding box center [971, 415] width 178 height 178
click at [882, 326] on input "2 Sprays R$ 74 / Cada 2 Sprays R$ 74 / Cada" at bounding box center [881, 325] width 1 height 1
radio input "false"
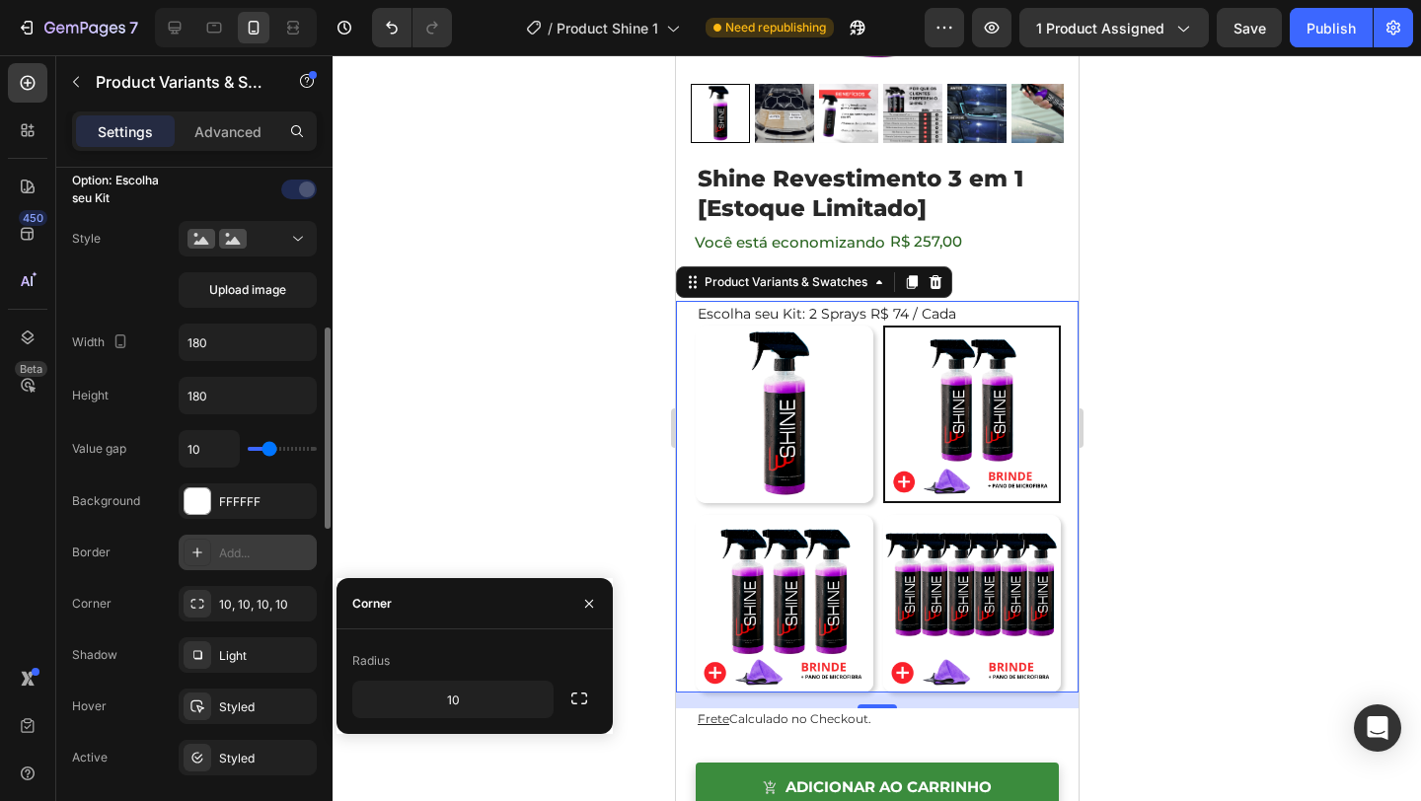
click at [959, 642] on img at bounding box center [971, 604] width 178 height 178
click at [882, 515] on input "6 Sprays R$49 / Cada 6 Sprays R$49 / Cada" at bounding box center [881, 514] width 1 height 1
radio input "false"
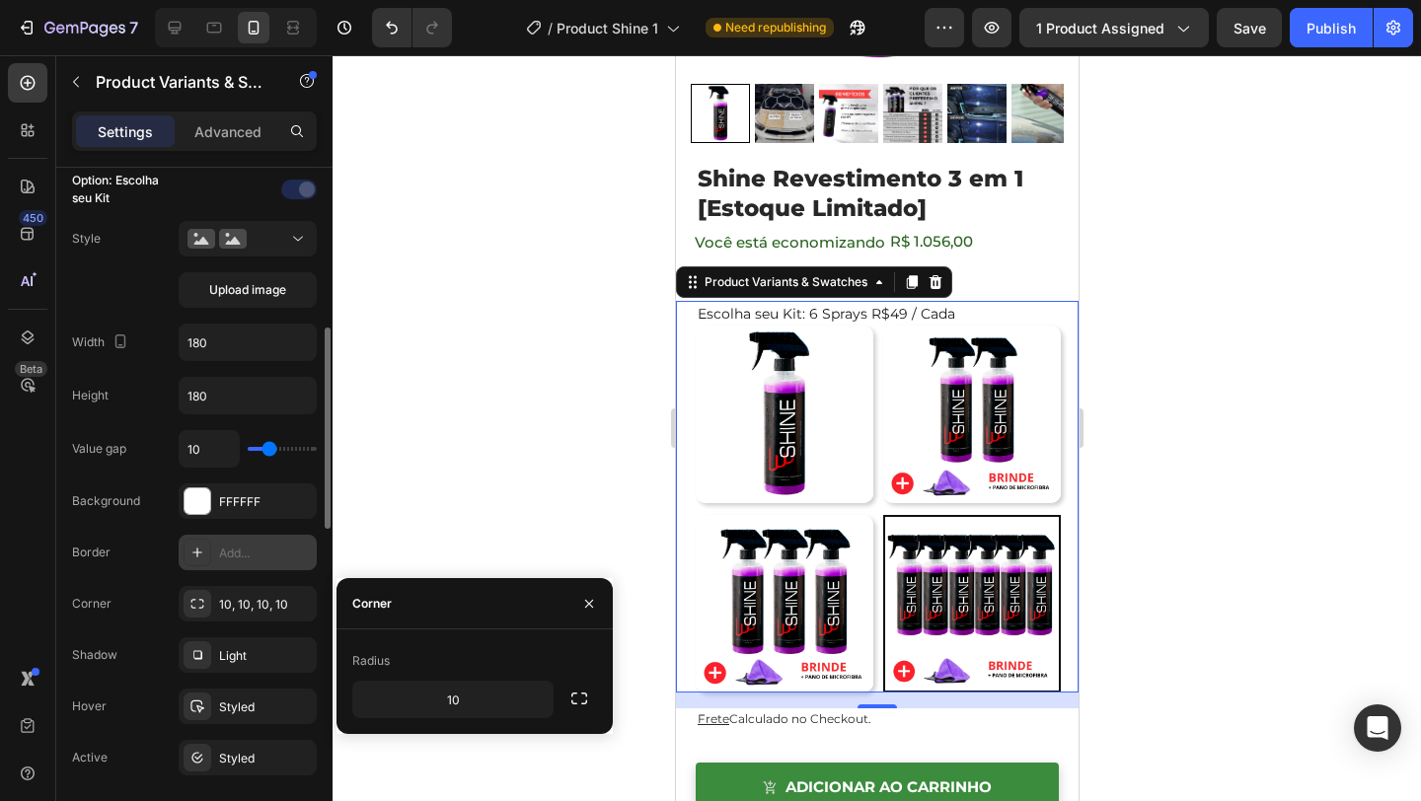
click at [725, 426] on img at bounding box center [784, 415] width 178 height 178
click at [695, 326] on input "1 Spray 1 Spray" at bounding box center [694, 325] width 1 height 1
radio input "false"
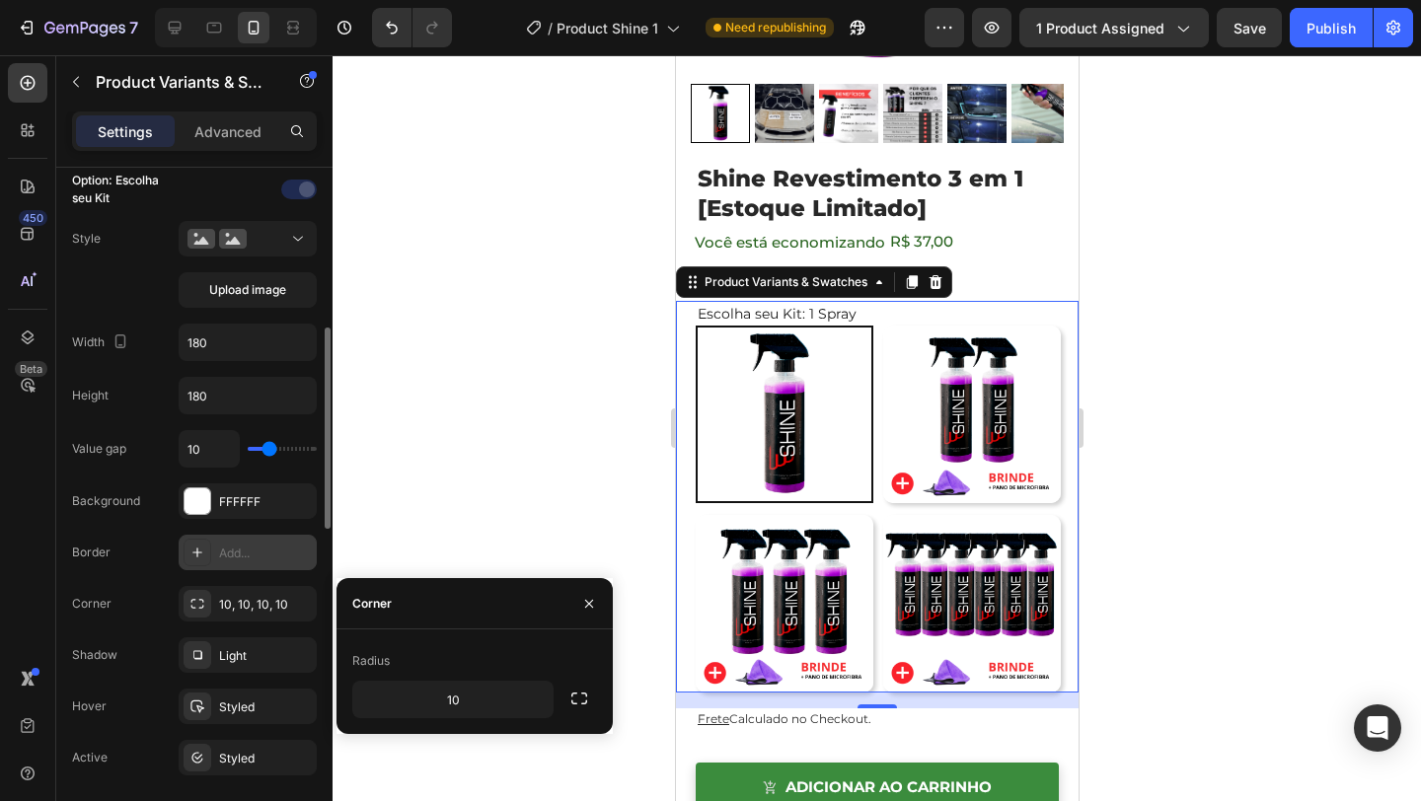
click at [896, 573] on img at bounding box center [971, 604] width 178 height 178
click at [882, 515] on input "6 Sprays R$49 / Cada 6 Sprays R$49 / Cada" at bounding box center [881, 514] width 1 height 1
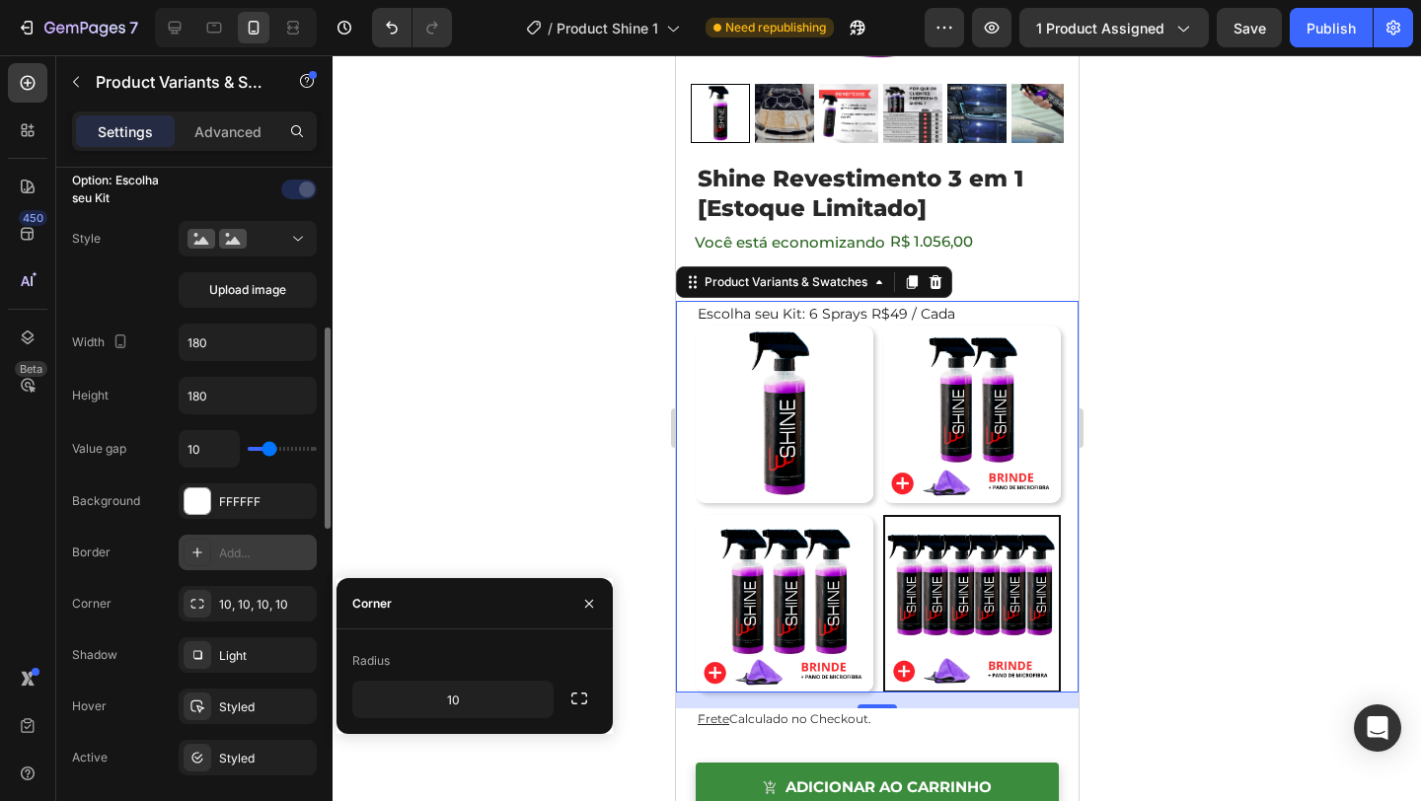
radio input "false"
click at [845, 566] on img at bounding box center [784, 604] width 178 height 178
click at [695, 515] on input "3 Sprays R$ 65 / Cada 3 Sprays R$ 65 / Cada" at bounding box center [694, 514] width 1 height 1
radio input "false"
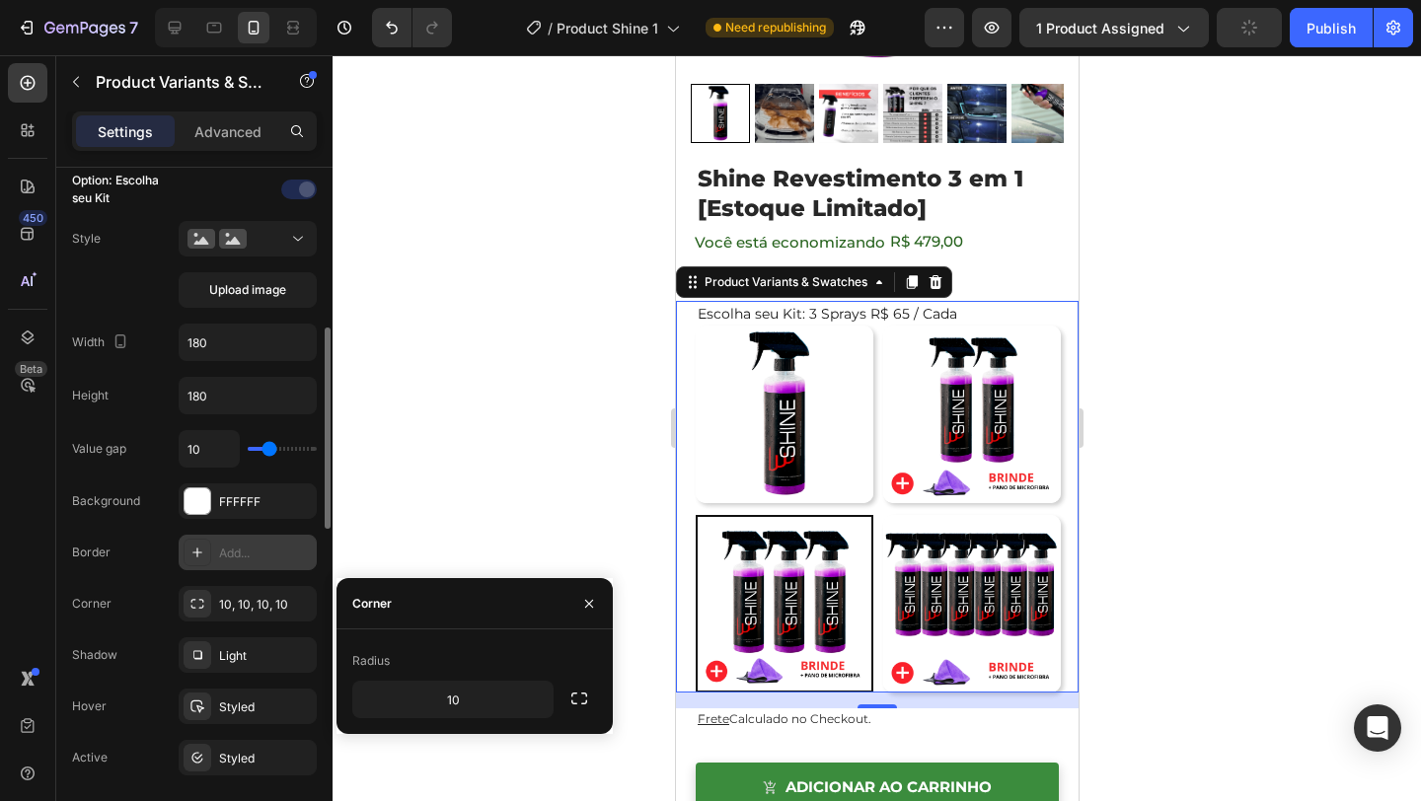
click at [857, 443] on img at bounding box center [784, 415] width 178 height 178
click at [695, 326] on input "1 Spray 1 Spray" at bounding box center [694, 325] width 1 height 1
radio input "false"
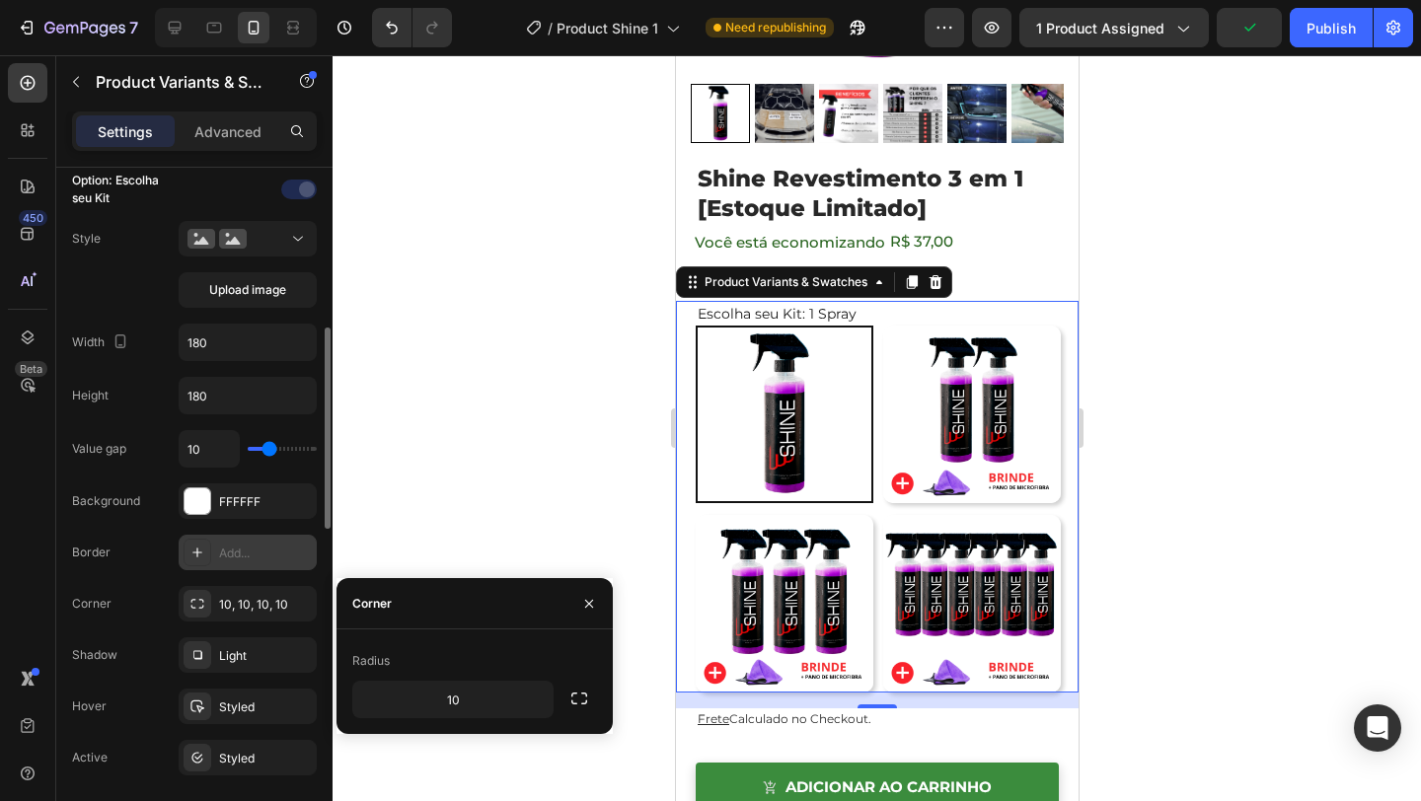
click at [961, 427] on img at bounding box center [971, 415] width 178 height 178
click at [882, 326] on input "2 Sprays R$ 74 / Cada 2 Sprays R$ 74 / Cada" at bounding box center [881, 325] width 1 height 1
radio input "false"
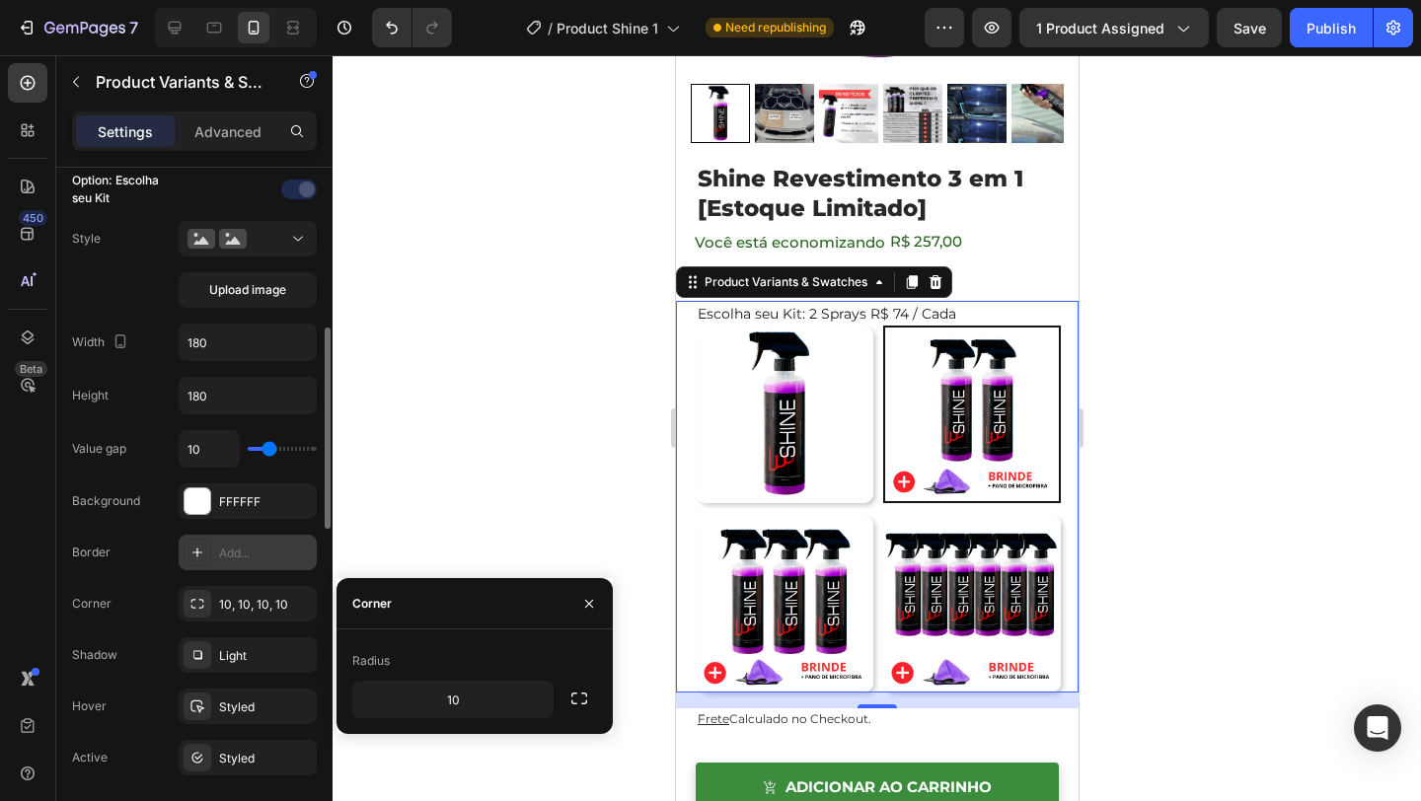
click at [858, 460] on img at bounding box center [784, 415] width 178 height 178
click at [695, 326] on input "1 Spray 1 Spray" at bounding box center [694, 325] width 1 height 1
radio input "false"
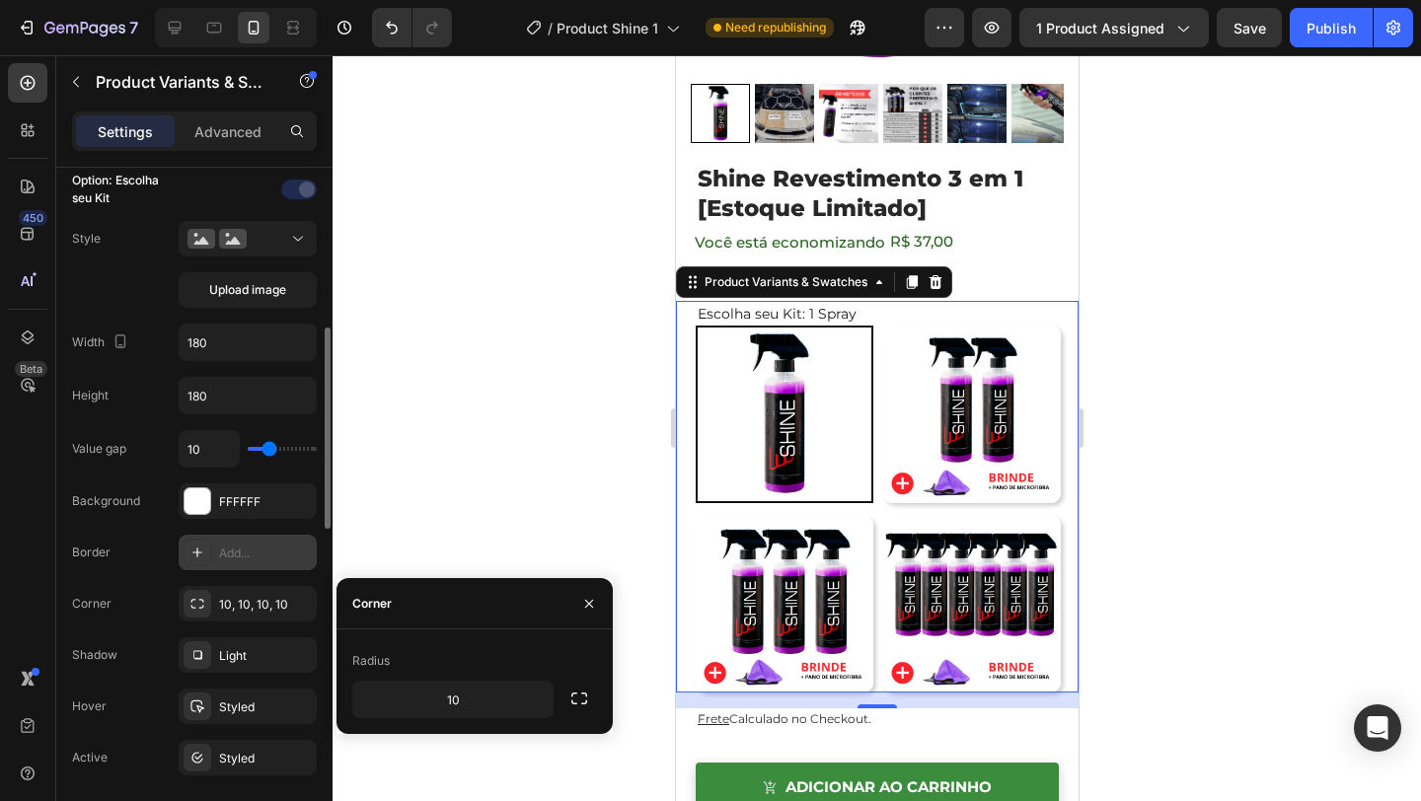
click at [943, 442] on img at bounding box center [971, 415] width 178 height 178
click at [882, 326] on input "2 Sprays R$ 74 / Cada 2 Sprays R$ 74 / Cada" at bounding box center [881, 325] width 1 height 1
radio input "false"
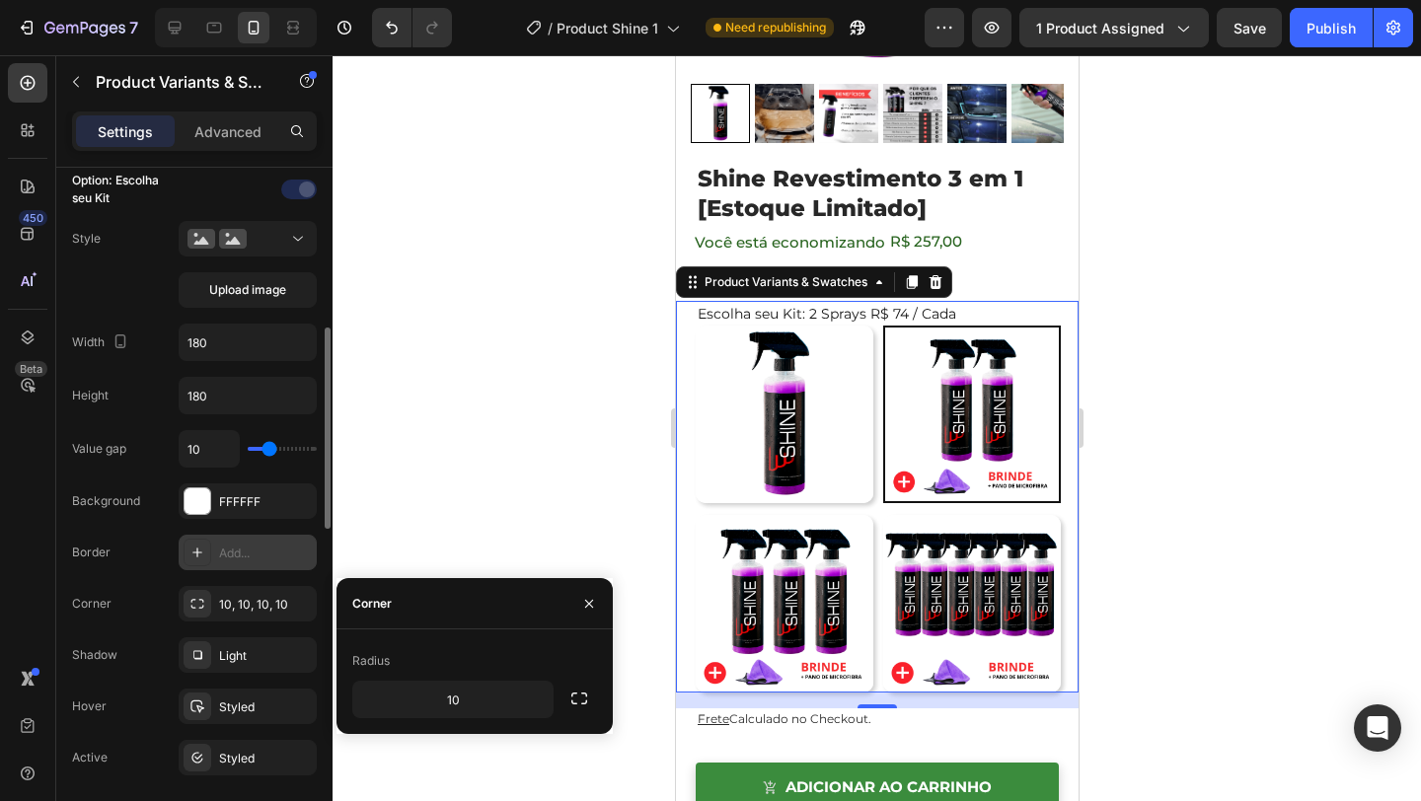
click at [809, 438] on img at bounding box center [784, 415] width 178 height 178
click at [695, 326] on input "1 Spray 1 Spray" at bounding box center [694, 325] width 1 height 1
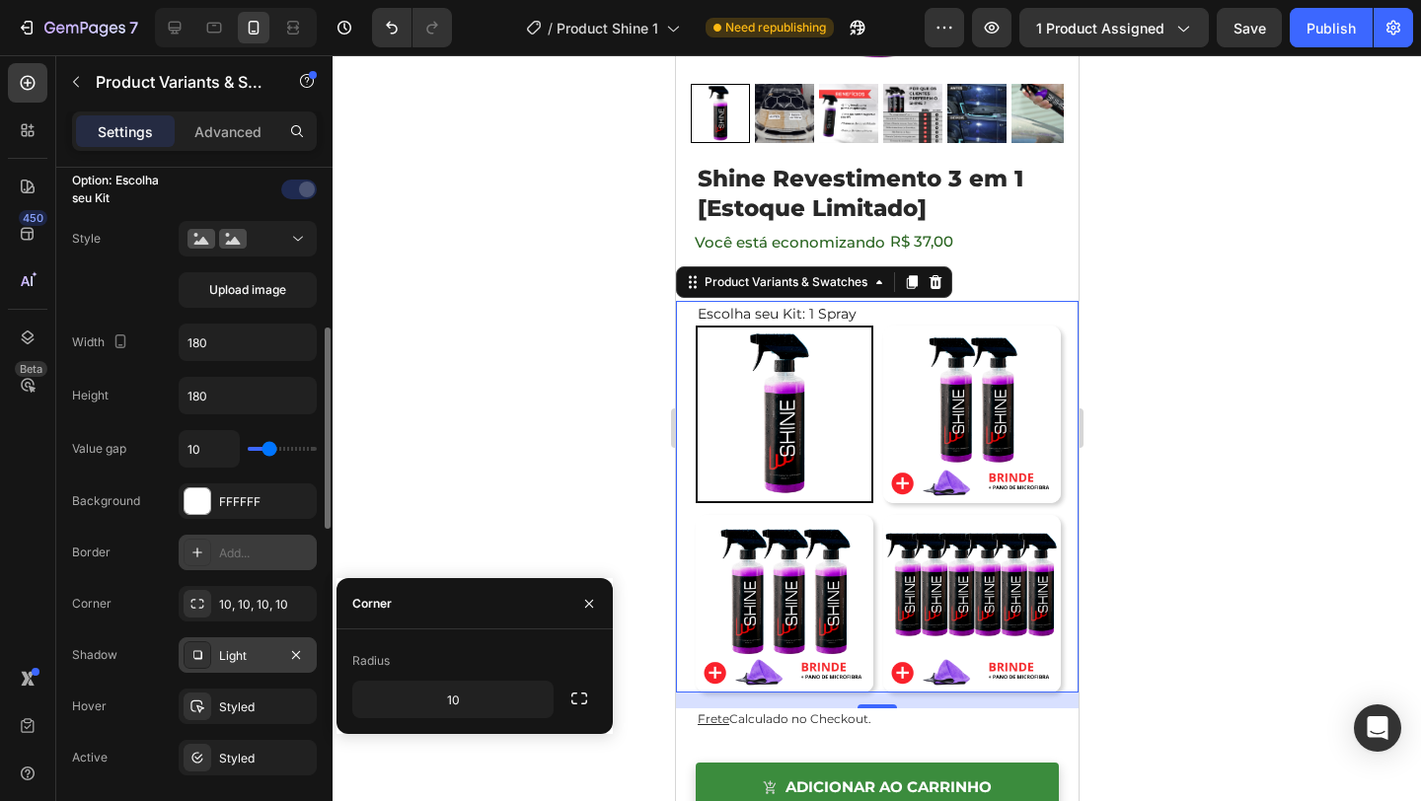
click at [261, 654] on div "Light" at bounding box center [247, 656] width 57 height 18
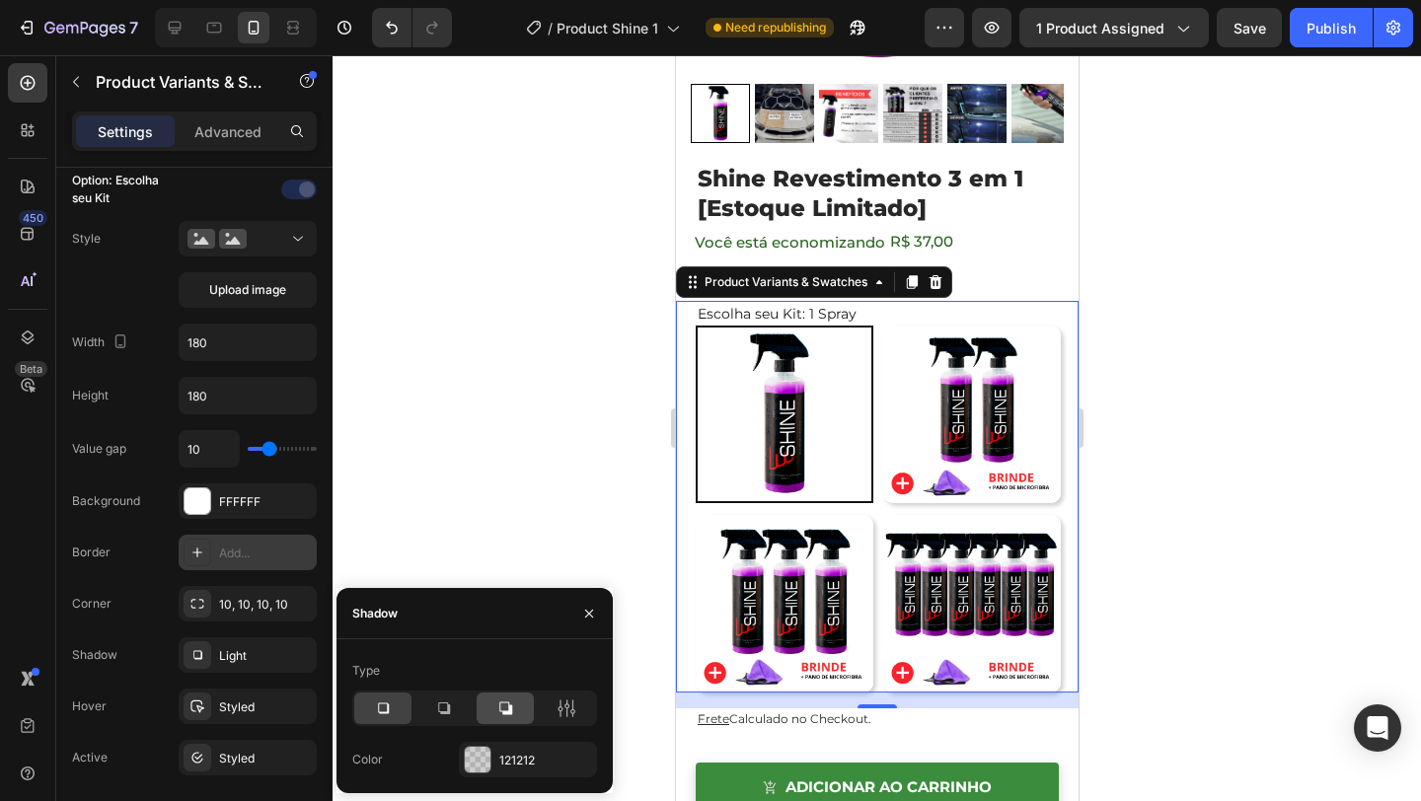
click at [508, 711] on icon at bounding box center [505, 709] width 13 height 13
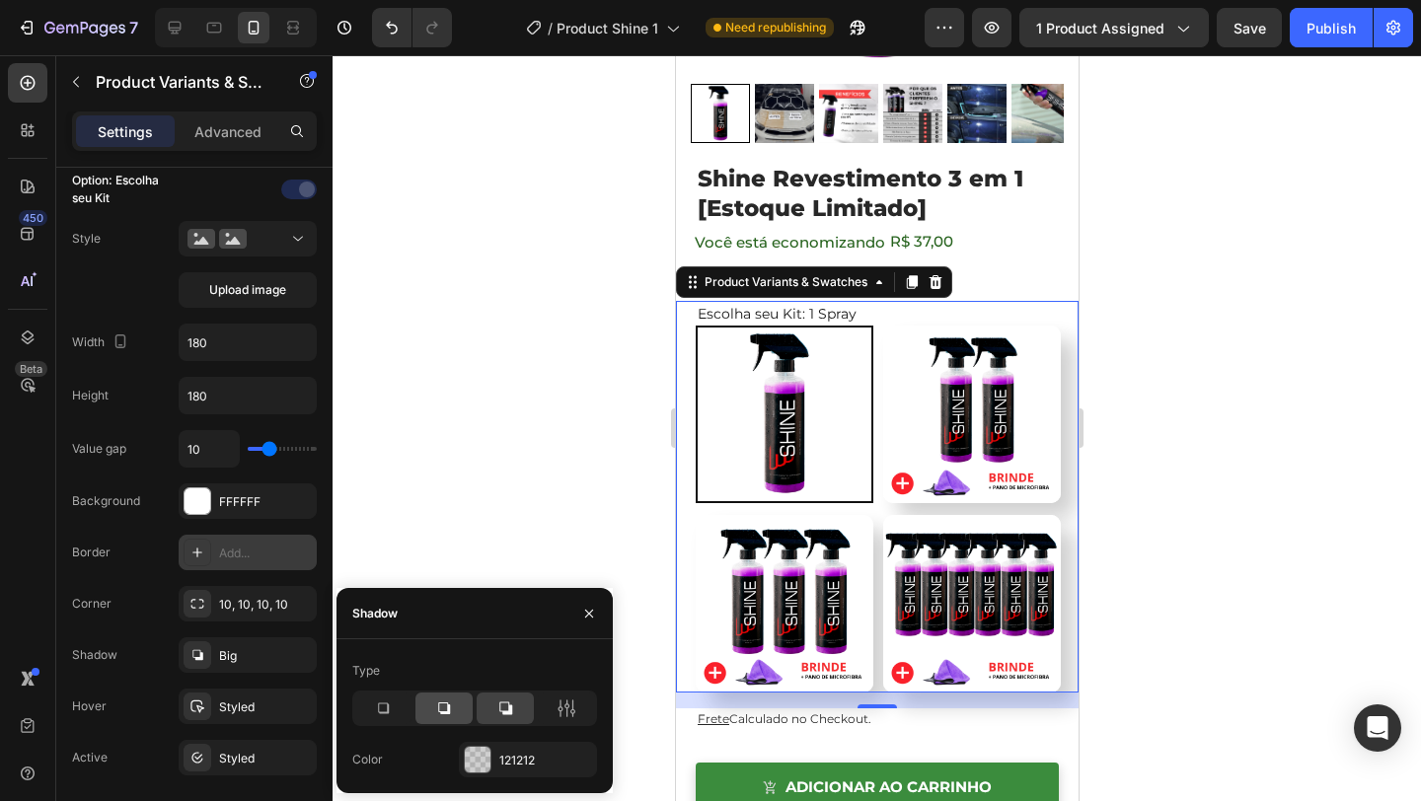
click at [460, 711] on div at bounding box center [443, 709] width 57 height 32
click at [386, 707] on icon at bounding box center [383, 709] width 20 height 20
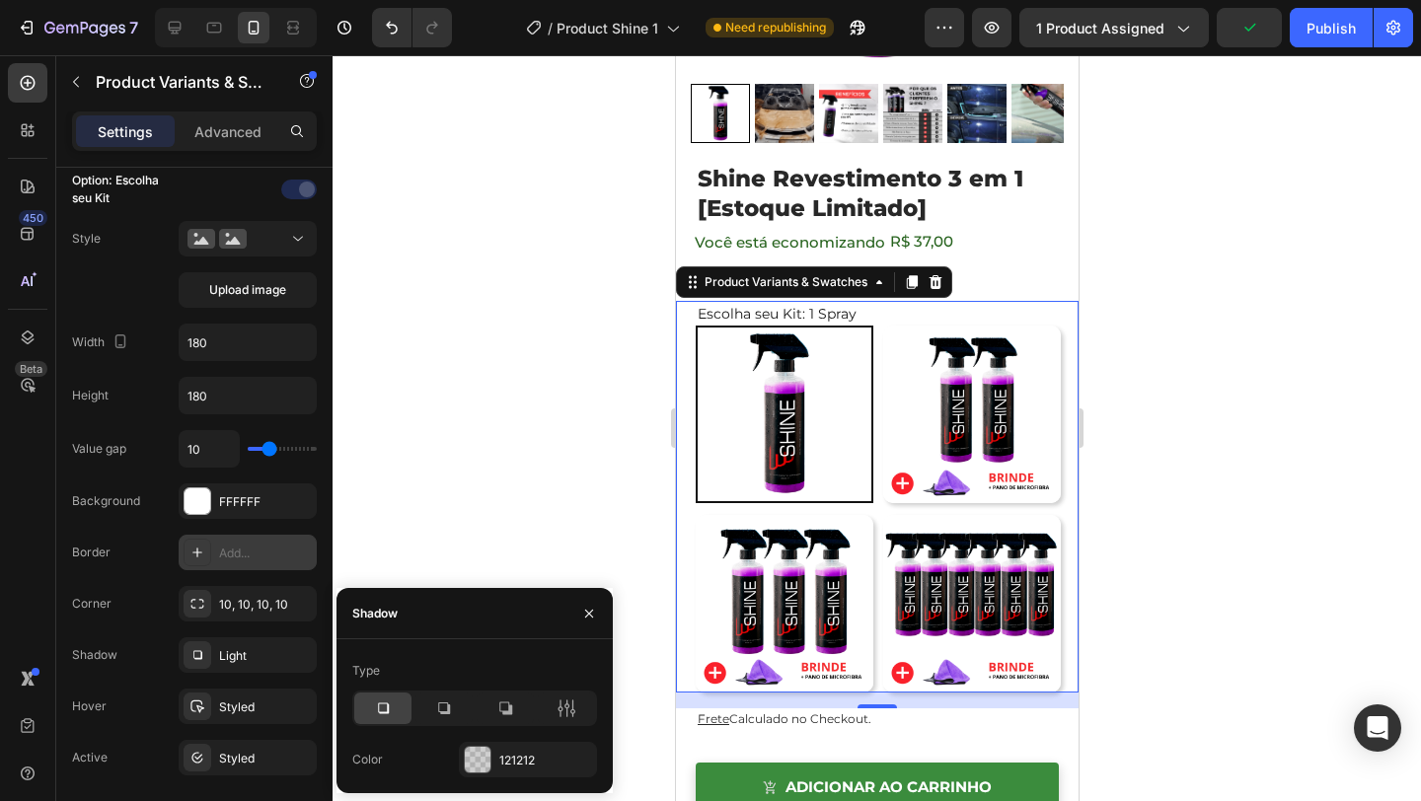
click at [1160, 572] on div at bounding box center [877, 428] width 1089 height 746
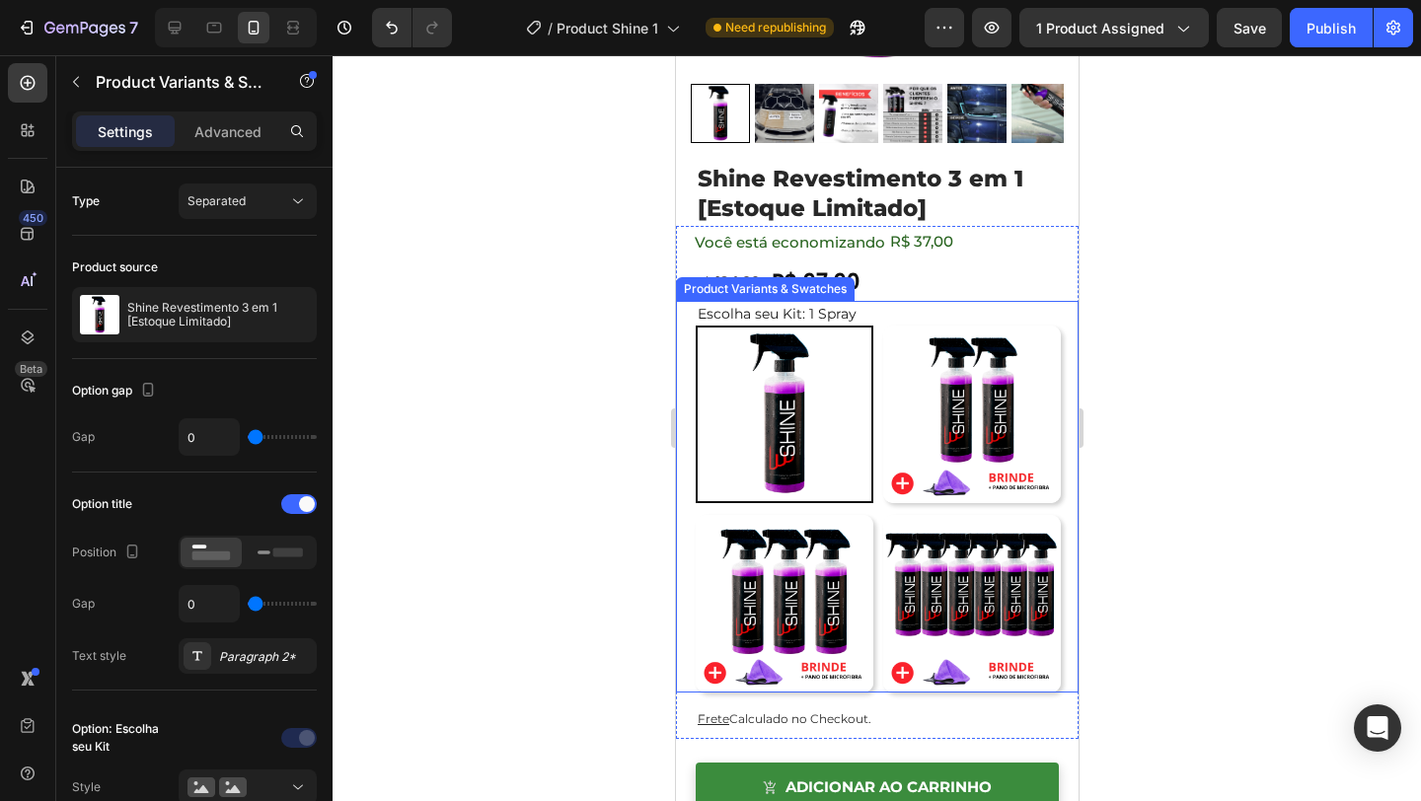
click at [1022, 569] on img at bounding box center [971, 604] width 178 height 178
click at [882, 515] on input "6 Sprays R$49 / Cada 6 Sprays R$49 / Cada" at bounding box center [881, 514] width 1 height 1
radio input "false"
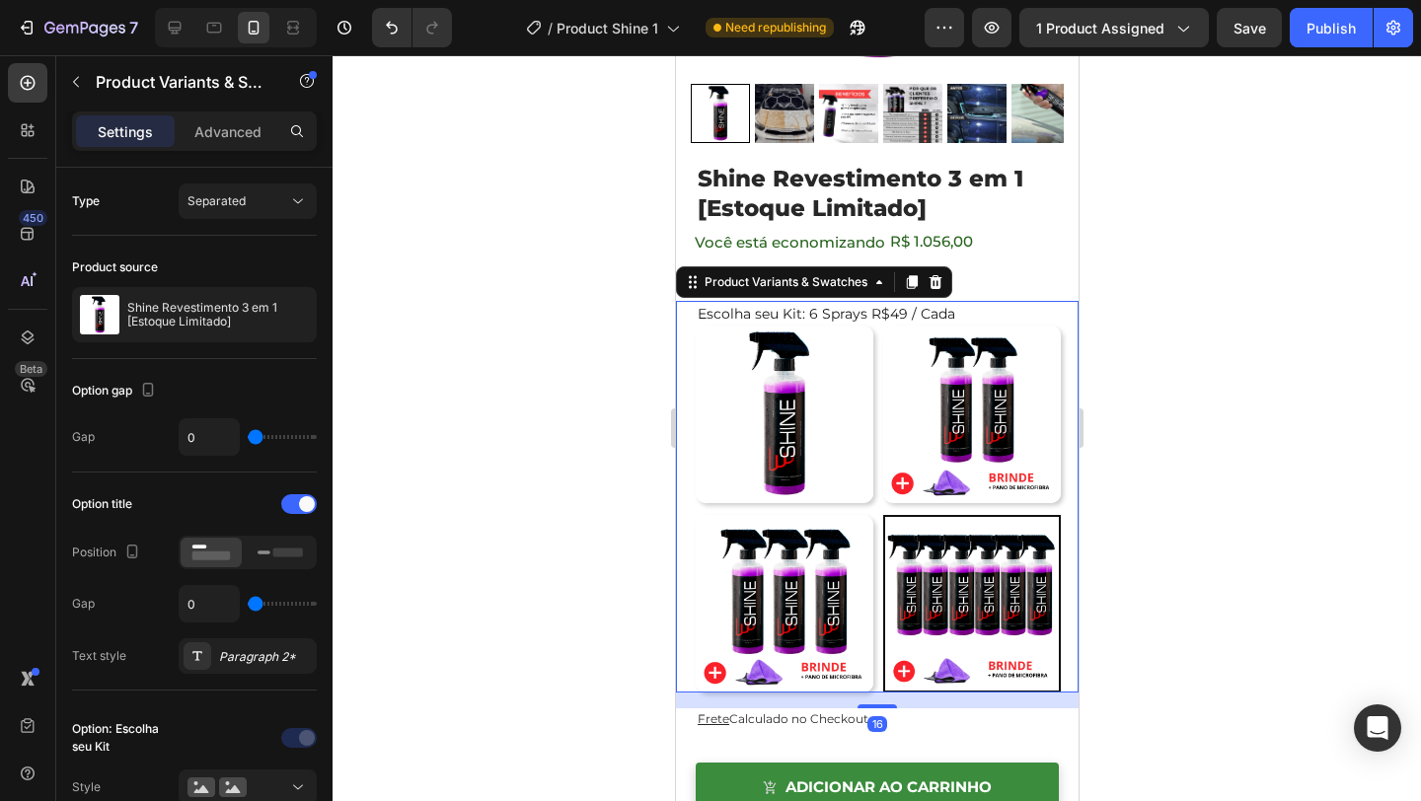
click at [845, 574] on img at bounding box center [784, 604] width 178 height 178
click at [695, 515] on input "3 Sprays R$ 65 / Cada 3 Sprays R$ 65 / Cada" at bounding box center [694, 514] width 1 height 1
radio input "false"
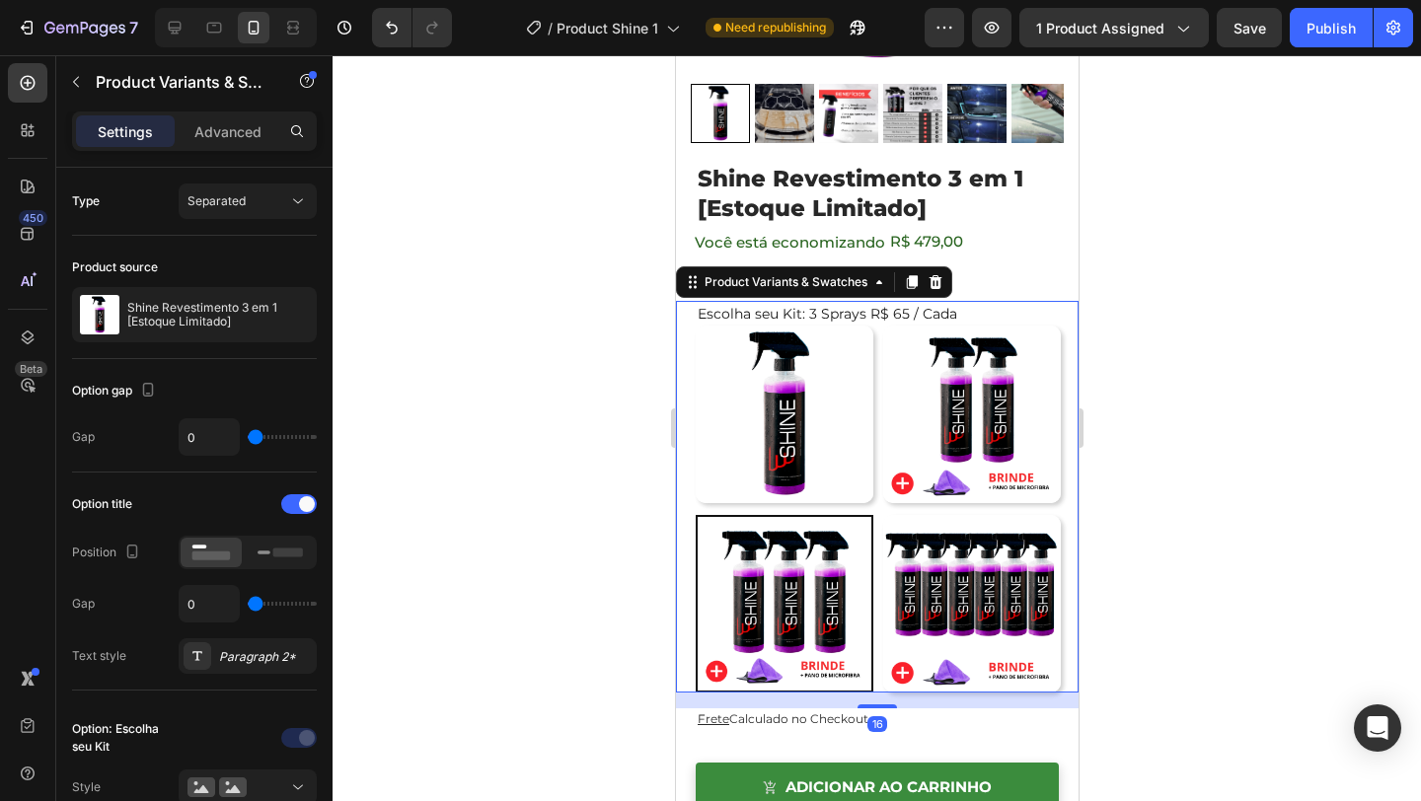
click at [989, 463] on img at bounding box center [971, 415] width 178 height 178
click at [882, 326] on input "2 Sprays R$ 74 / Cada 2 Sprays R$ 74 / Cada" at bounding box center [881, 325] width 1 height 1
radio input "false"
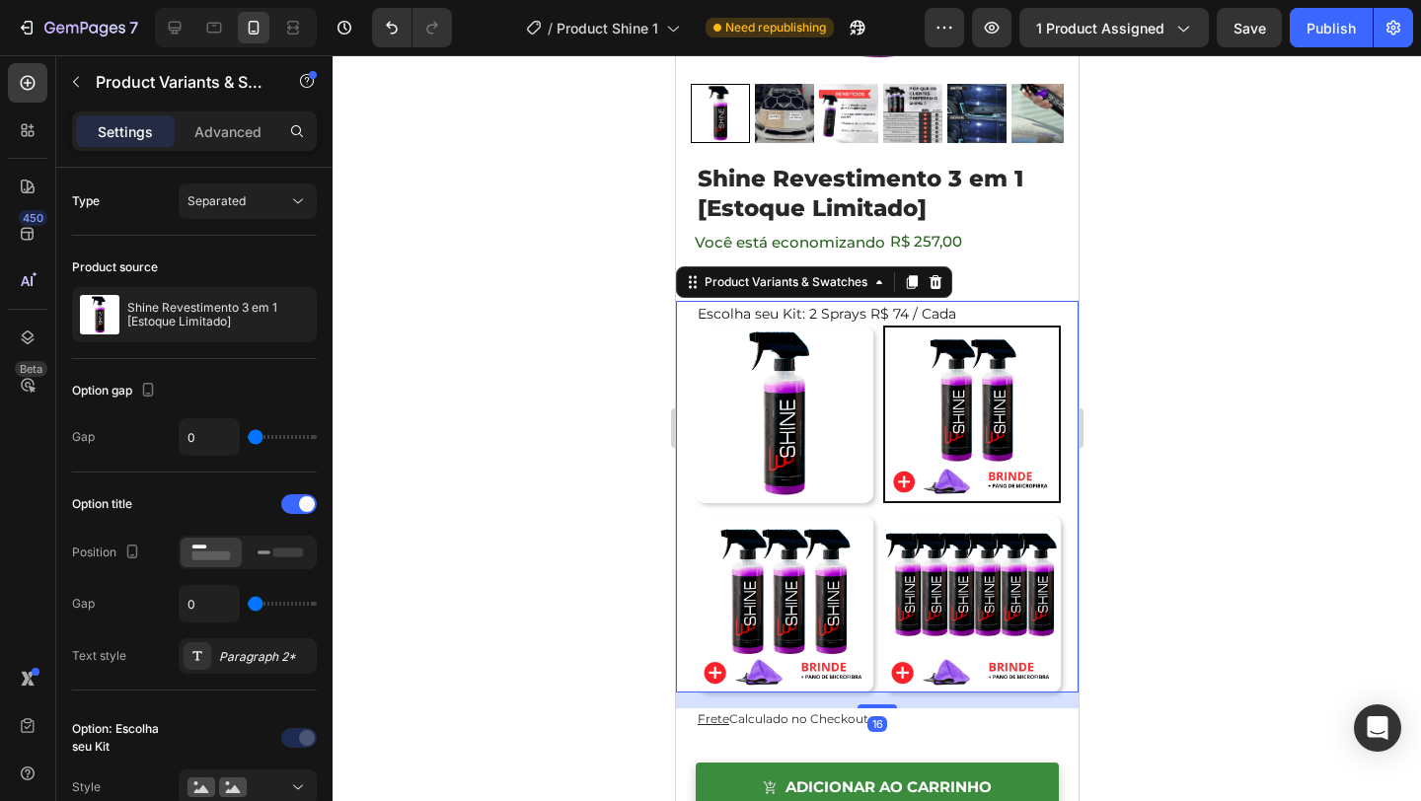
click at [823, 435] on img at bounding box center [784, 415] width 178 height 178
click at [695, 326] on input "1 Spray 1 Spray" at bounding box center [694, 325] width 1 height 1
radio input "false"
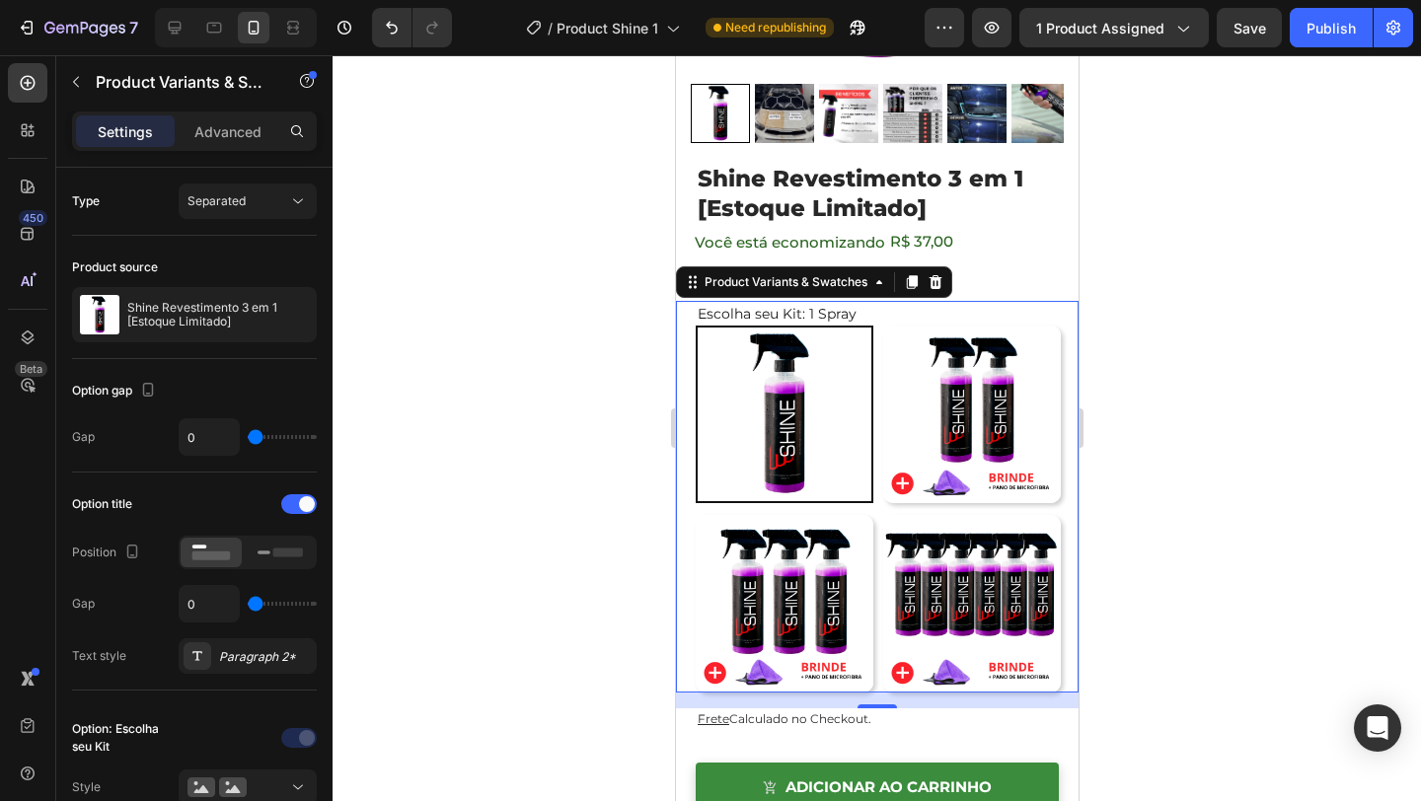
click at [972, 448] on img at bounding box center [971, 415] width 178 height 178
click at [882, 326] on input "2 Sprays R$ 74 / Cada 2 Sprays R$ 74 / Cada" at bounding box center [881, 325] width 1 height 1
radio input "false"
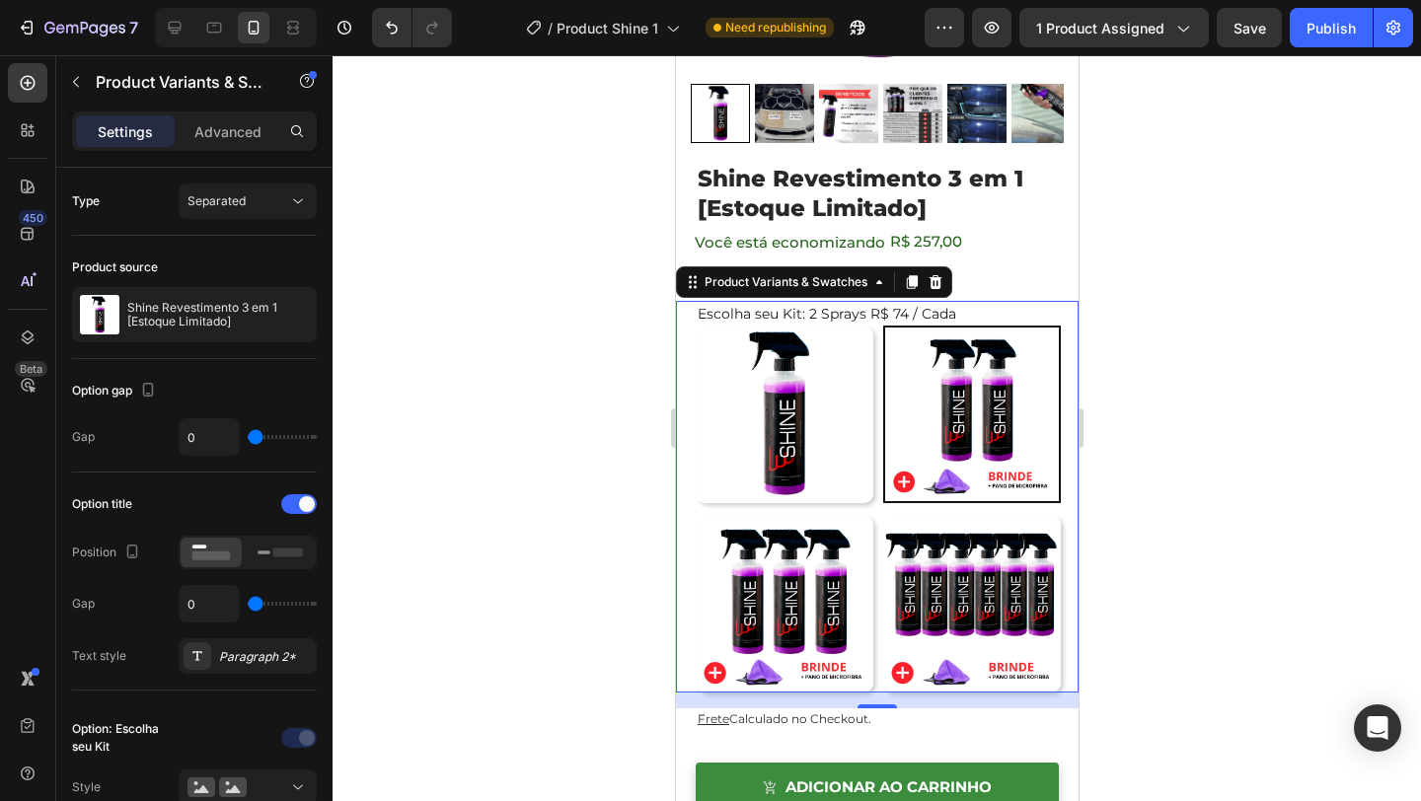
click at [952, 528] on img at bounding box center [971, 604] width 178 height 178
click at [882, 515] on input "6 Sprays R$49 / Cada 6 Sprays R$49 / Cada" at bounding box center [881, 514] width 1 height 1
radio input "false"
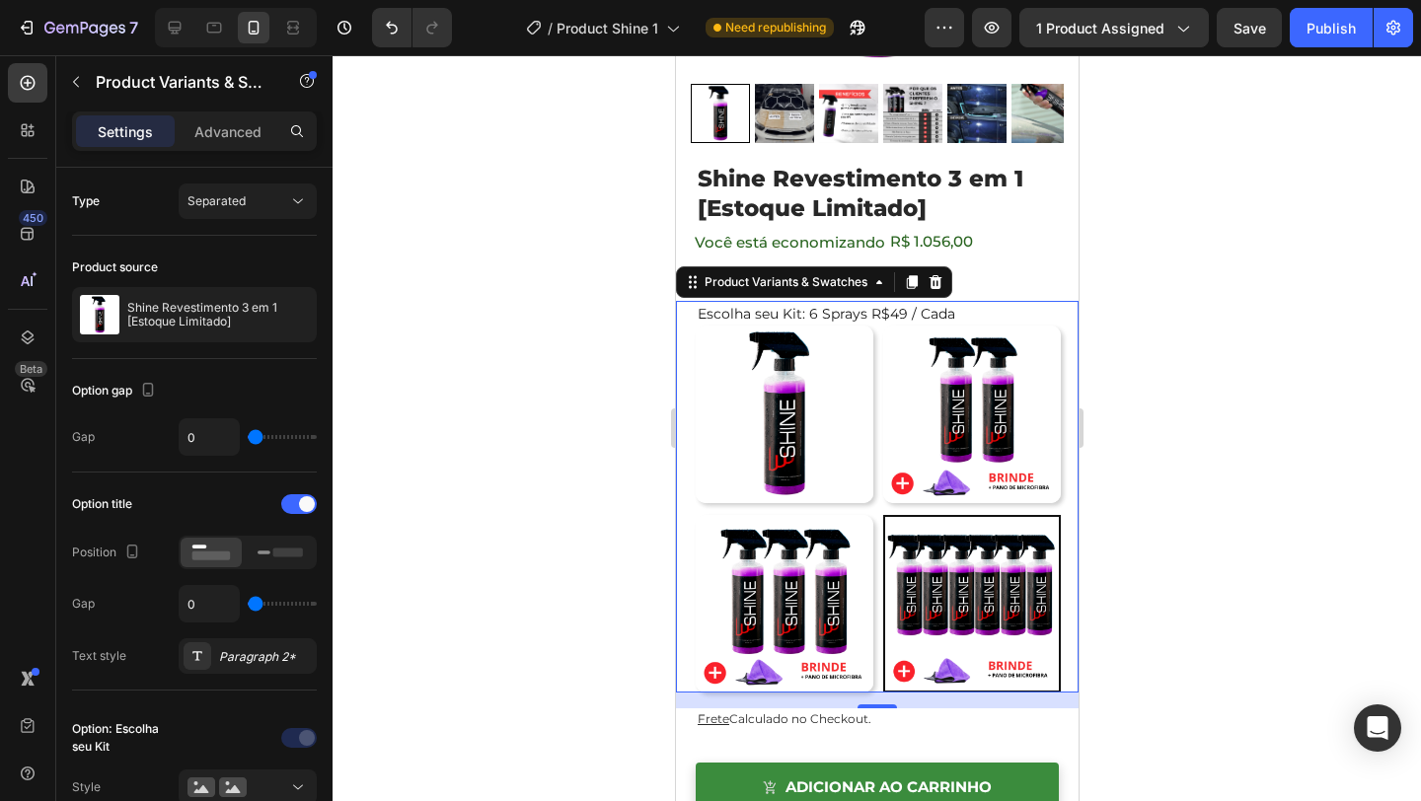
click at [838, 554] on img at bounding box center [784, 604] width 178 height 178
click at [695, 515] on input "3 Sprays R$ 65 / Cada 3 Sprays R$ 65 / Cada" at bounding box center [694, 514] width 1 height 1
radio input "false"
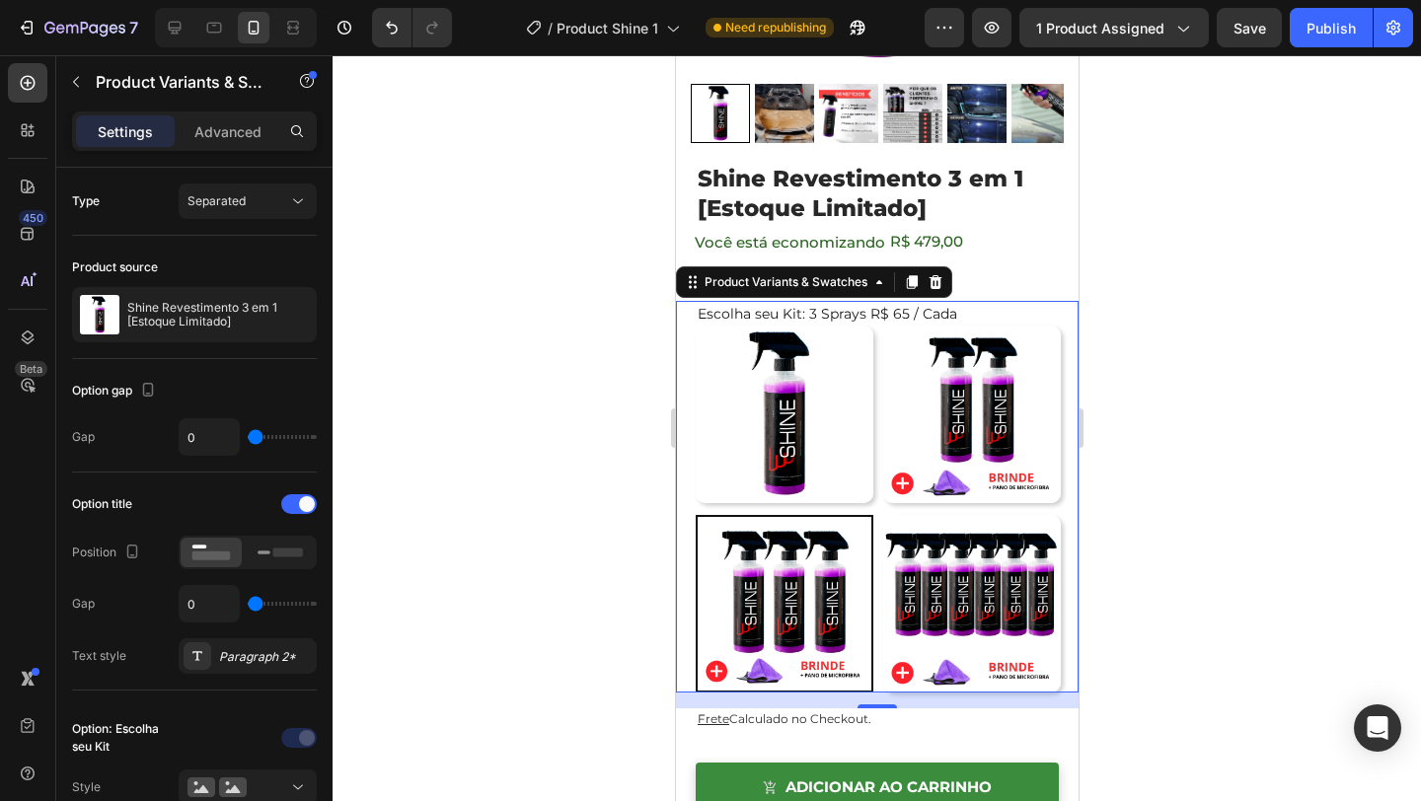
click at [853, 433] on img at bounding box center [784, 415] width 178 height 178
click at [695, 326] on input "1 Spray 1 Spray" at bounding box center [694, 325] width 1 height 1
radio input "false"
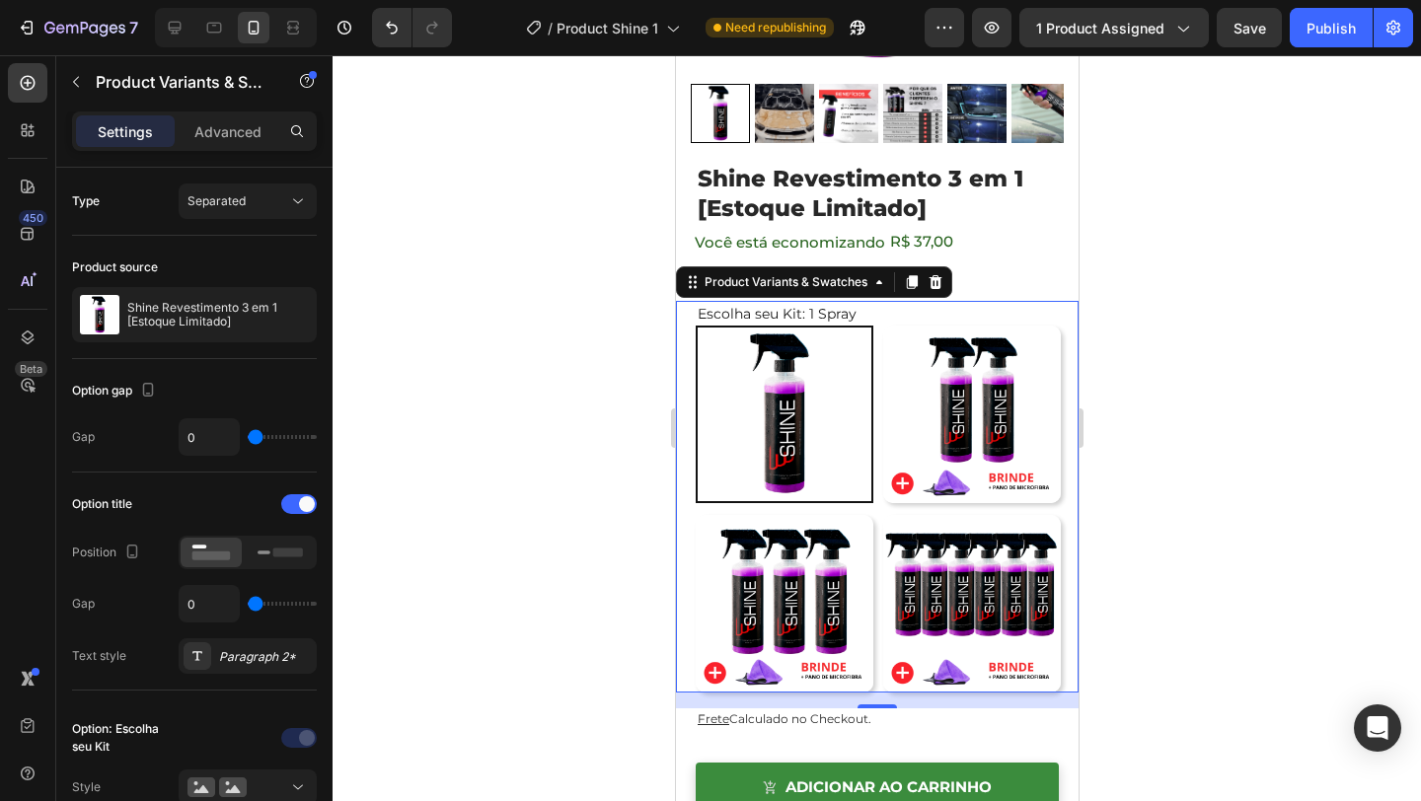
click at [918, 428] on img at bounding box center [971, 415] width 178 height 178
click at [882, 326] on input "2 Sprays R$ 74 / Cada 2 Sprays R$ 74 / Cada" at bounding box center [881, 325] width 1 height 1
radio input "false"
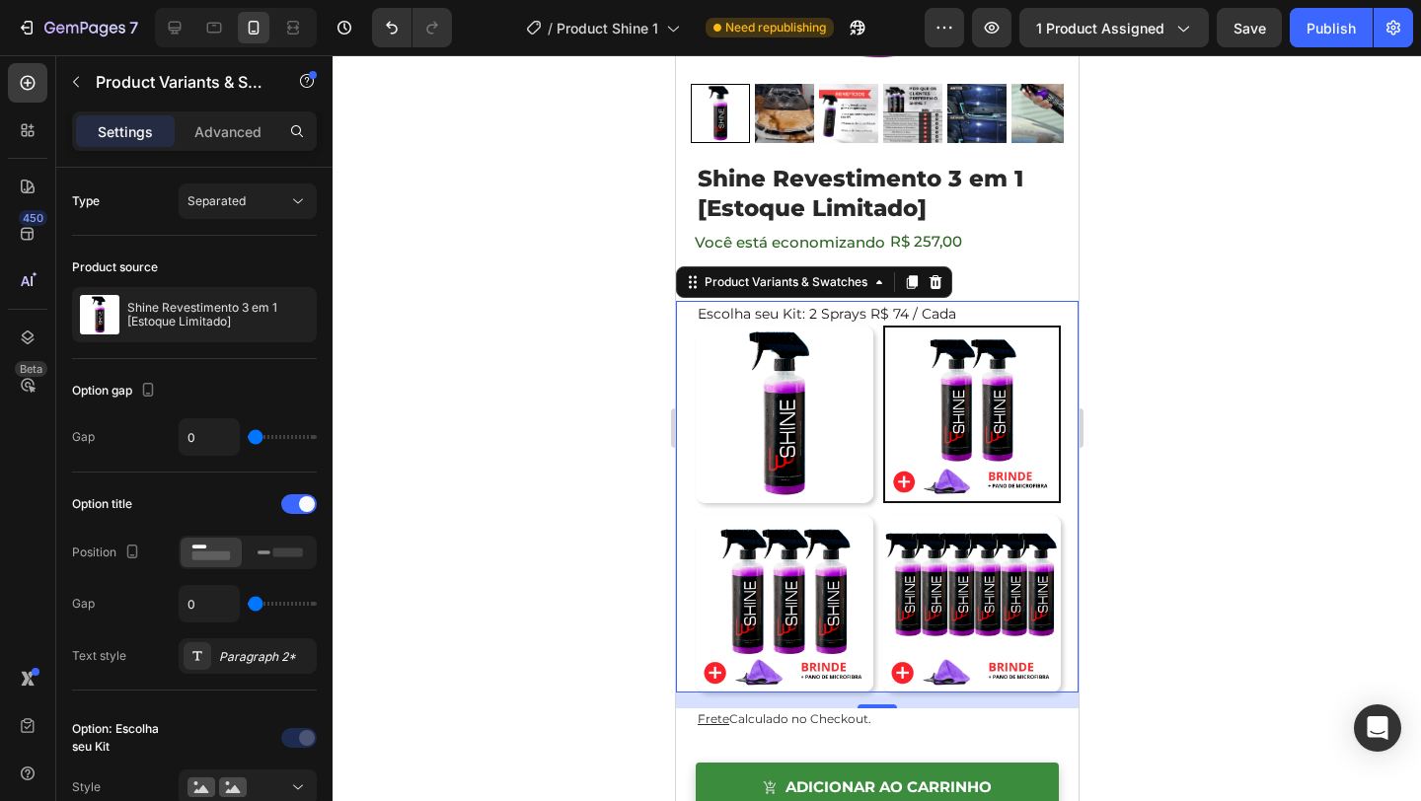
click at [920, 509] on div "1 Spray 1 Spray 2 Sprays R$ 74 / Cada 2 Sprays R$ 74 / Cada 3 Sprays R$ 65 / Ca…" at bounding box center [886, 509] width 383 height 367
click at [943, 532] on img at bounding box center [971, 604] width 178 height 178
click at [882, 515] on input "6 Sprays R$49 / Cada 6 Sprays R$49 / Cada" at bounding box center [881, 514] width 1 height 1
radio input "false"
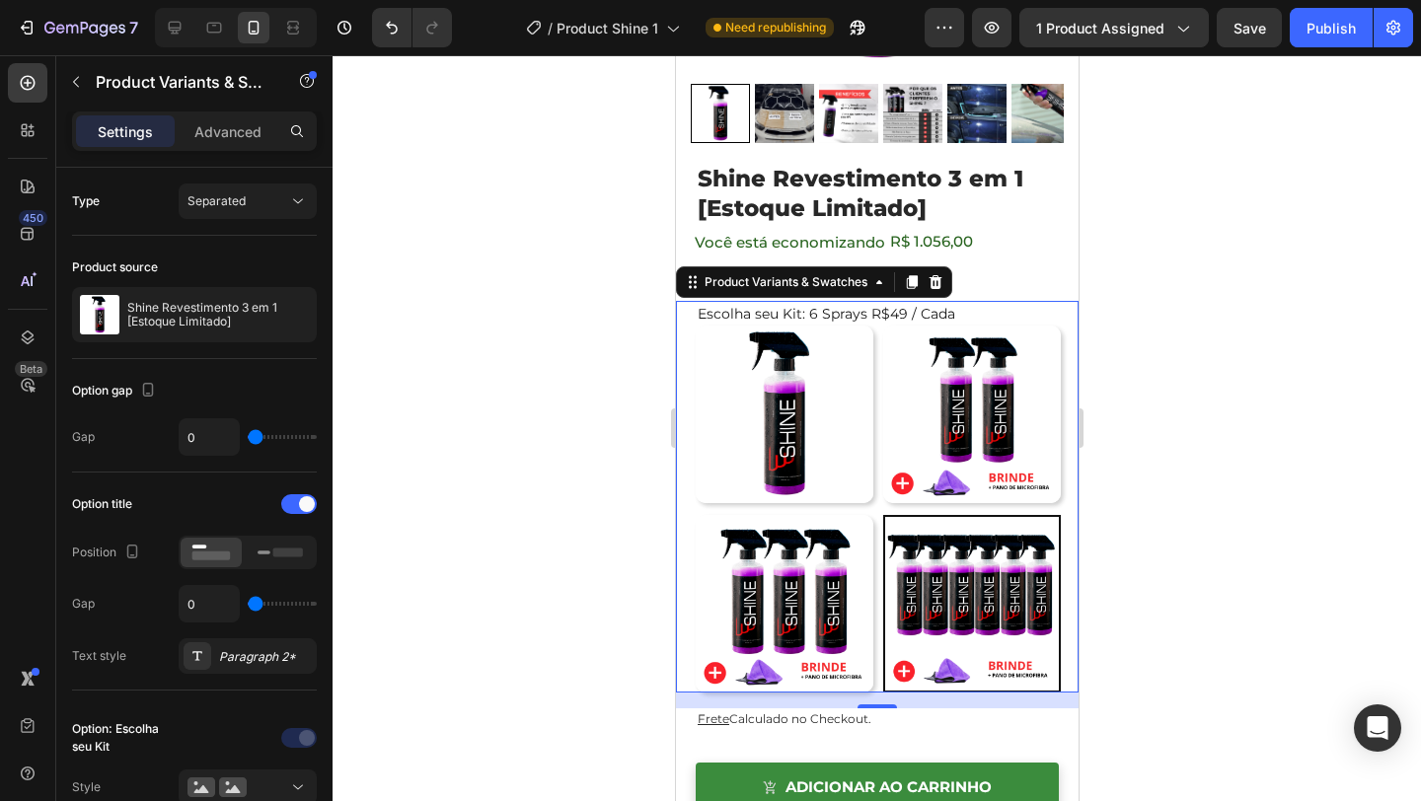
click at [826, 548] on img at bounding box center [784, 604] width 178 height 178
click at [695, 515] on input "3 Sprays R$ 65 / Cada 3 Sprays R$ 65 / Cada" at bounding box center [694, 514] width 1 height 1
radio input "false"
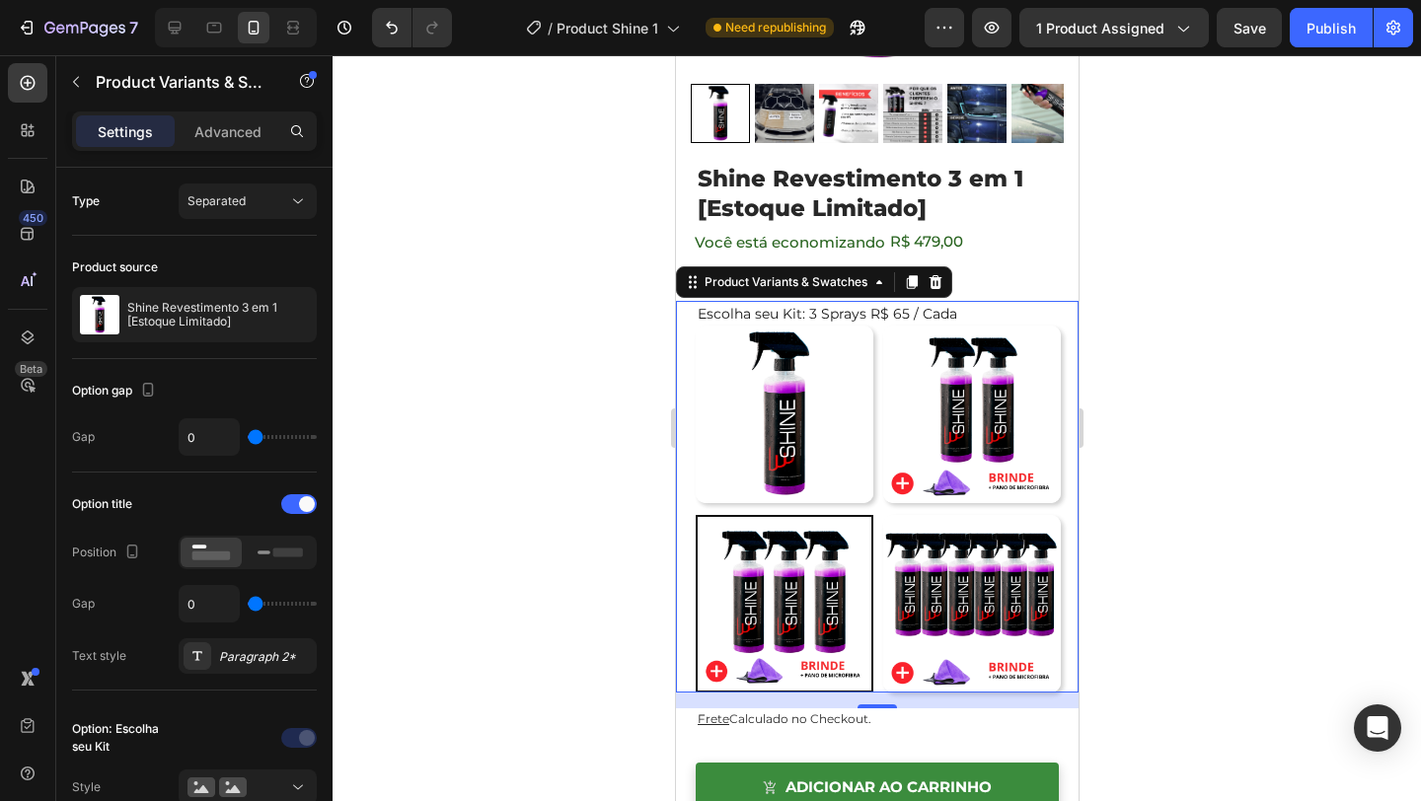
click at [830, 421] on img at bounding box center [784, 415] width 178 height 178
click at [695, 326] on input "1 Spray 1 Spray" at bounding box center [694, 325] width 1 height 1
radio input "false"
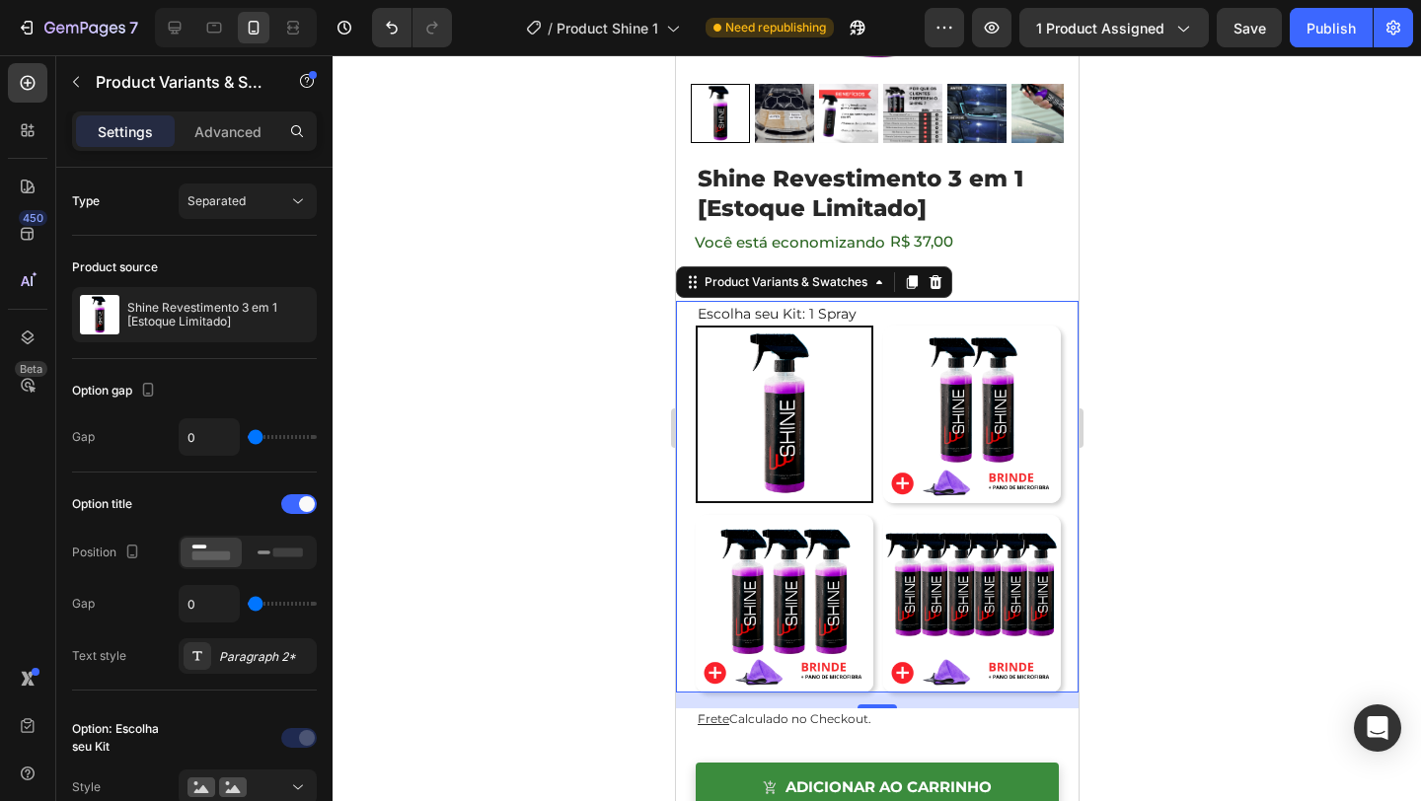
click at [973, 402] on img at bounding box center [971, 415] width 178 height 178
click at [882, 326] on input "2 Sprays R$ 74 / Cada 2 Sprays R$ 74 / Cada" at bounding box center [881, 325] width 1 height 1
radio input "false"
